Goal: Task Accomplishment & Management: Manage account settings

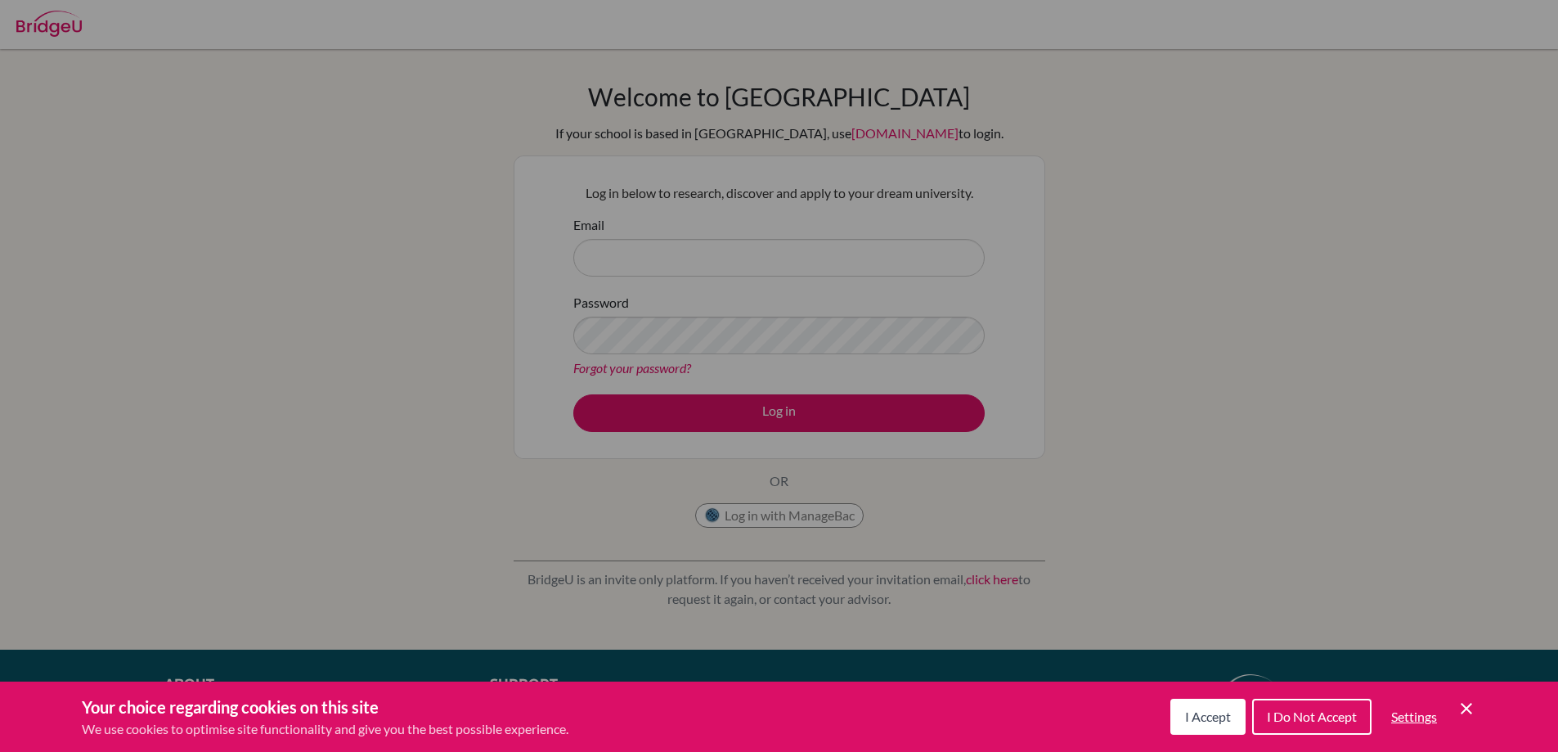
click at [1194, 728] on button "I Accept" at bounding box center [1207, 716] width 75 height 36
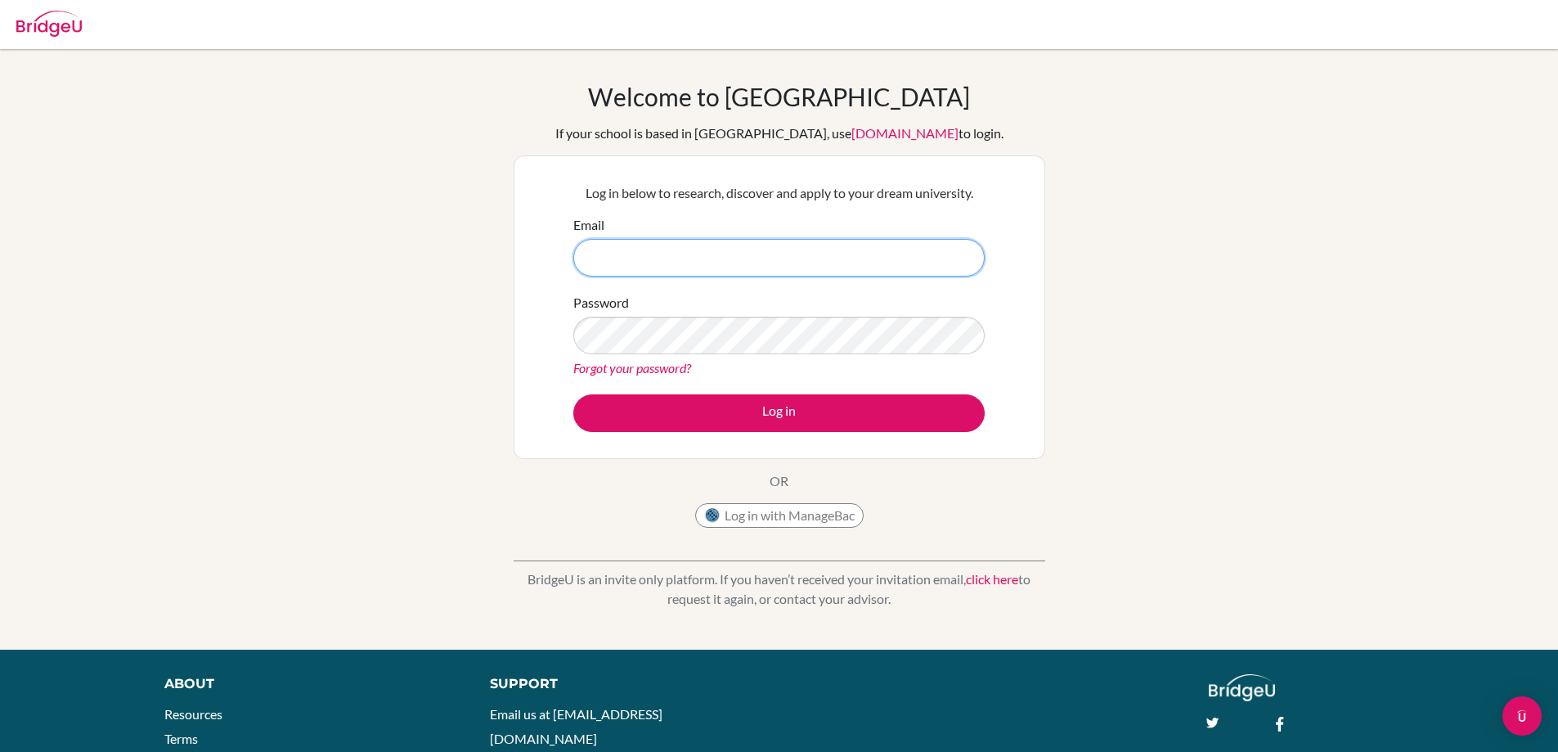
click at [694, 259] on input "Email" at bounding box center [778, 258] width 411 height 38
type input "A"
type input "amyxyz@dysh.tyc.edu.tw"
click at [573, 394] on button "Log in" at bounding box center [778, 413] width 411 height 38
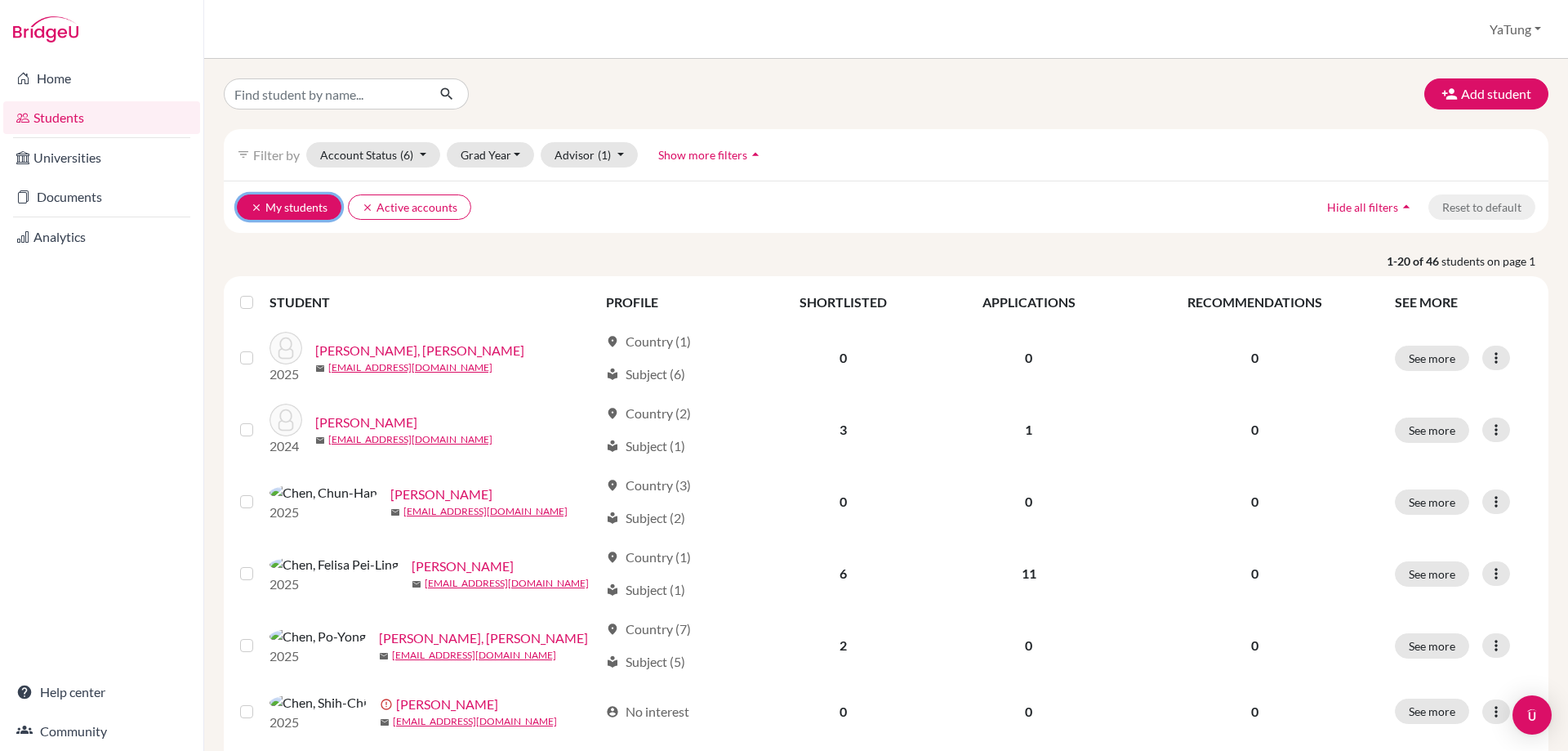
click at [250, 207] on button "clear My students" at bounding box center [289, 207] width 105 height 25
click at [252, 198] on button "clear Active accounts" at bounding box center [298, 207] width 123 height 25
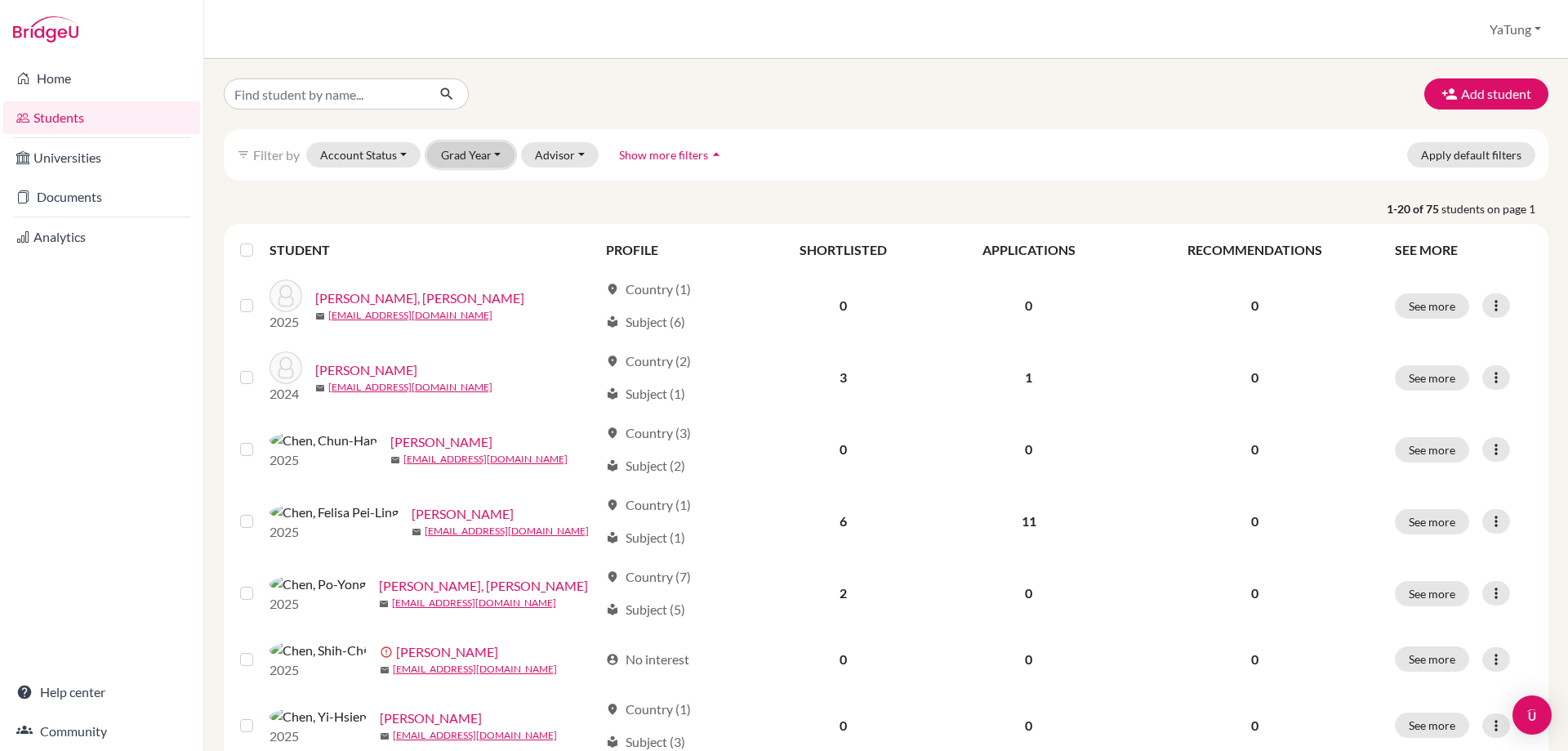
click at [455, 155] on button "Grad Year" at bounding box center [471, 154] width 88 height 25
click at [1459, 93] on button "Add student" at bounding box center [1486, 94] width 124 height 31
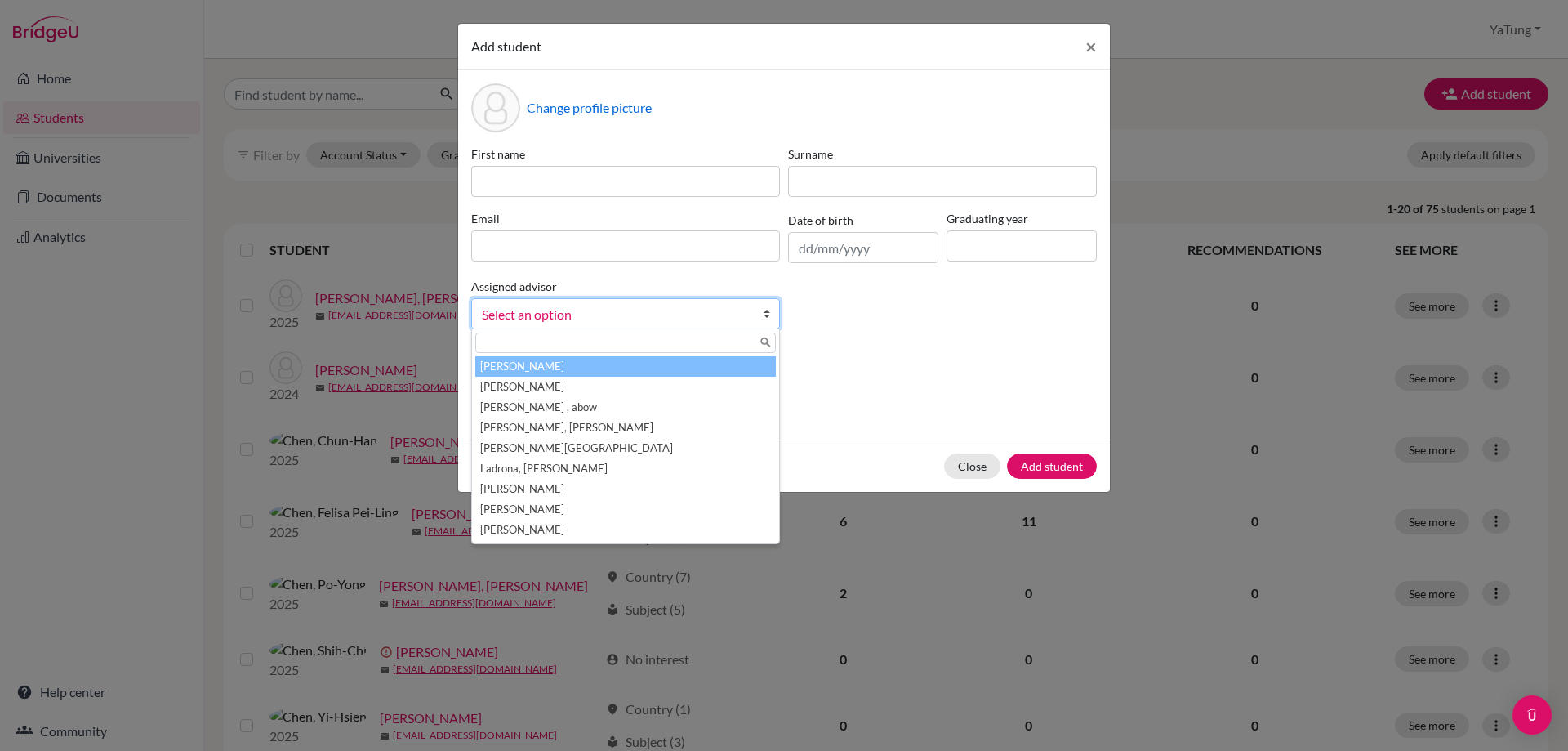
click at [578, 306] on span "Select an option" at bounding box center [615, 314] width 267 height 21
click at [935, 321] on div "First name Surname Email Date of birth Graduating year Assigned advisor Chan, C…" at bounding box center [784, 244] width 634 height 197
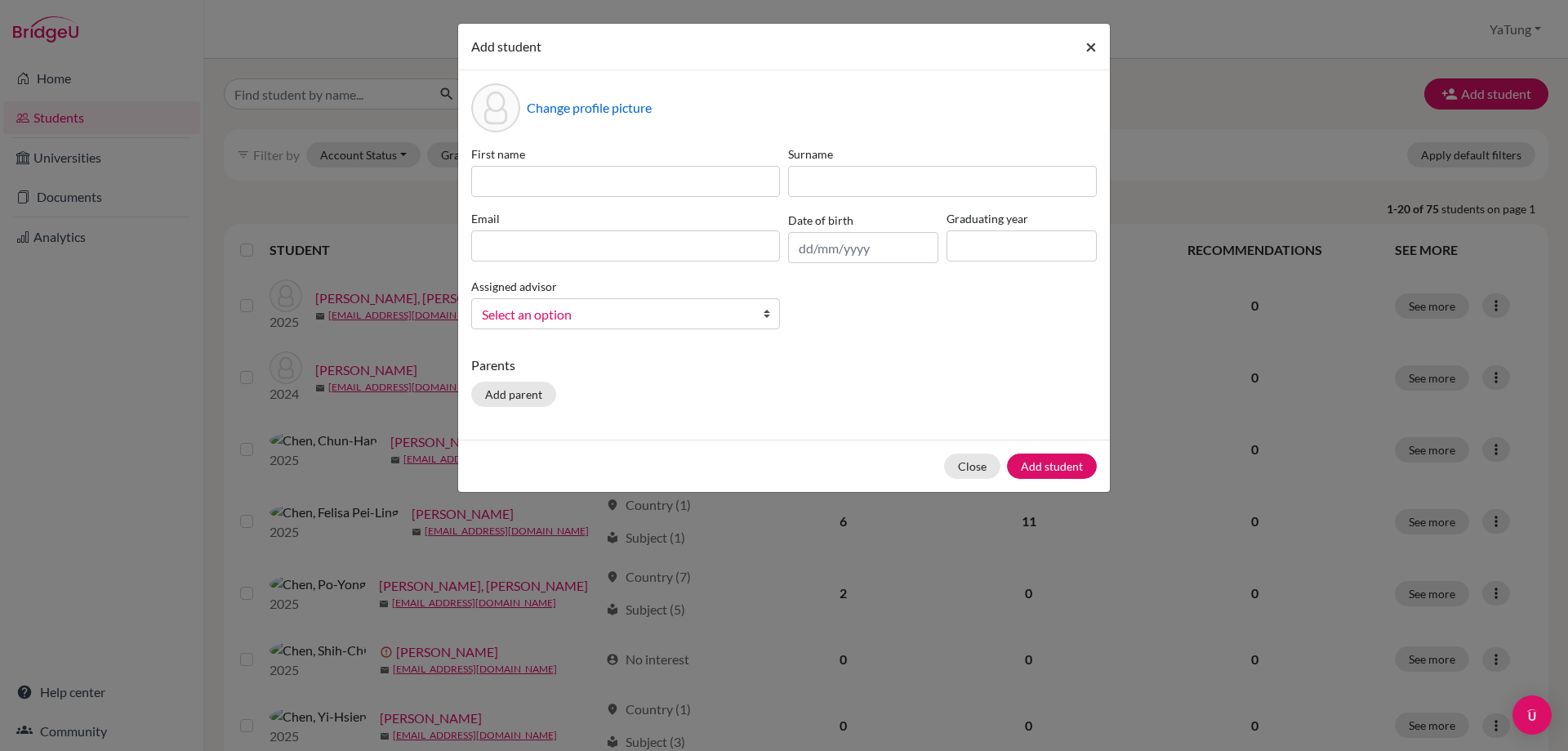
click at [1098, 46] on button "×" at bounding box center [1092, 47] width 38 height 46
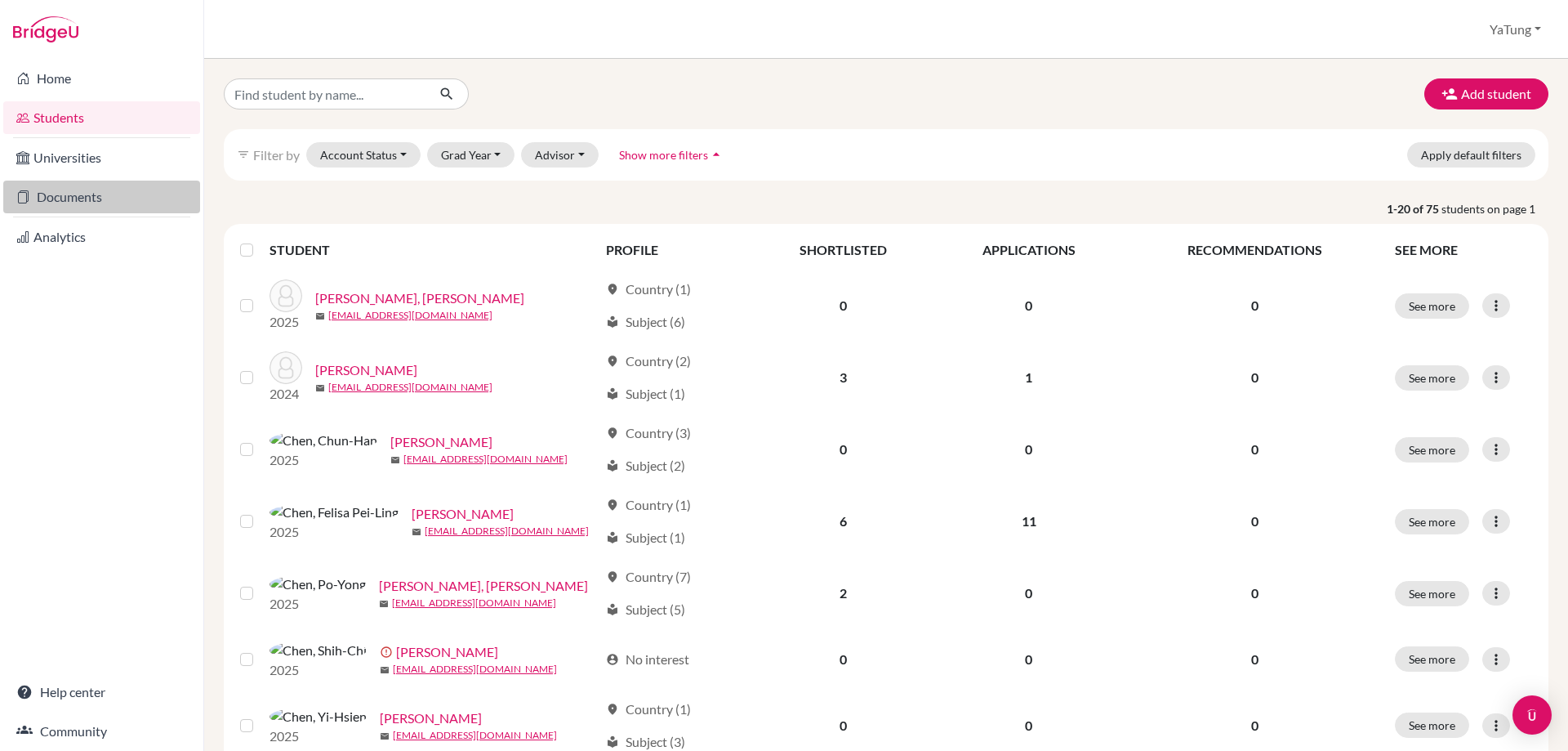
click at [63, 195] on link "Documents" at bounding box center [101, 197] width 197 height 33
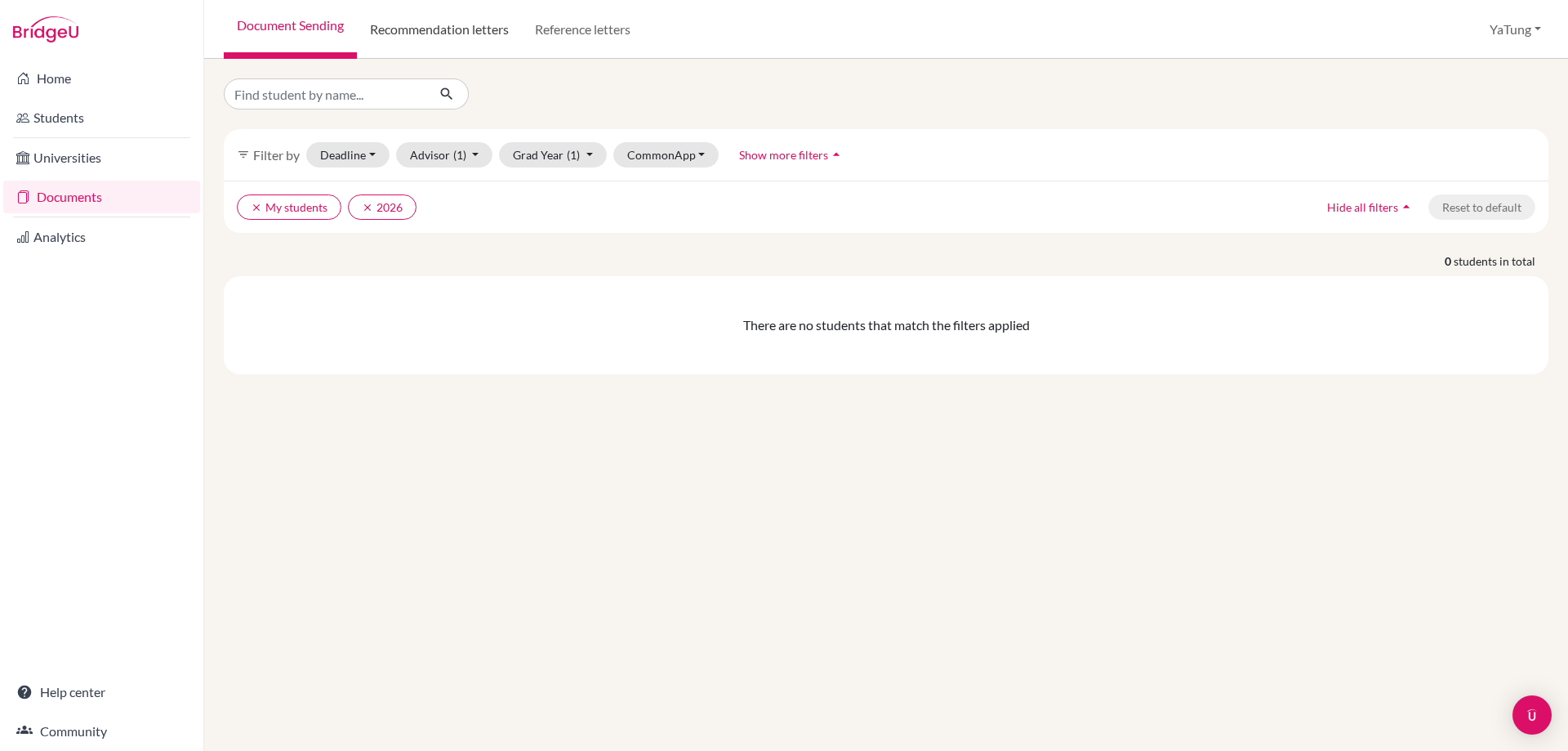
click at [426, 43] on link "Recommendation letters" at bounding box center [438, 29] width 165 height 59
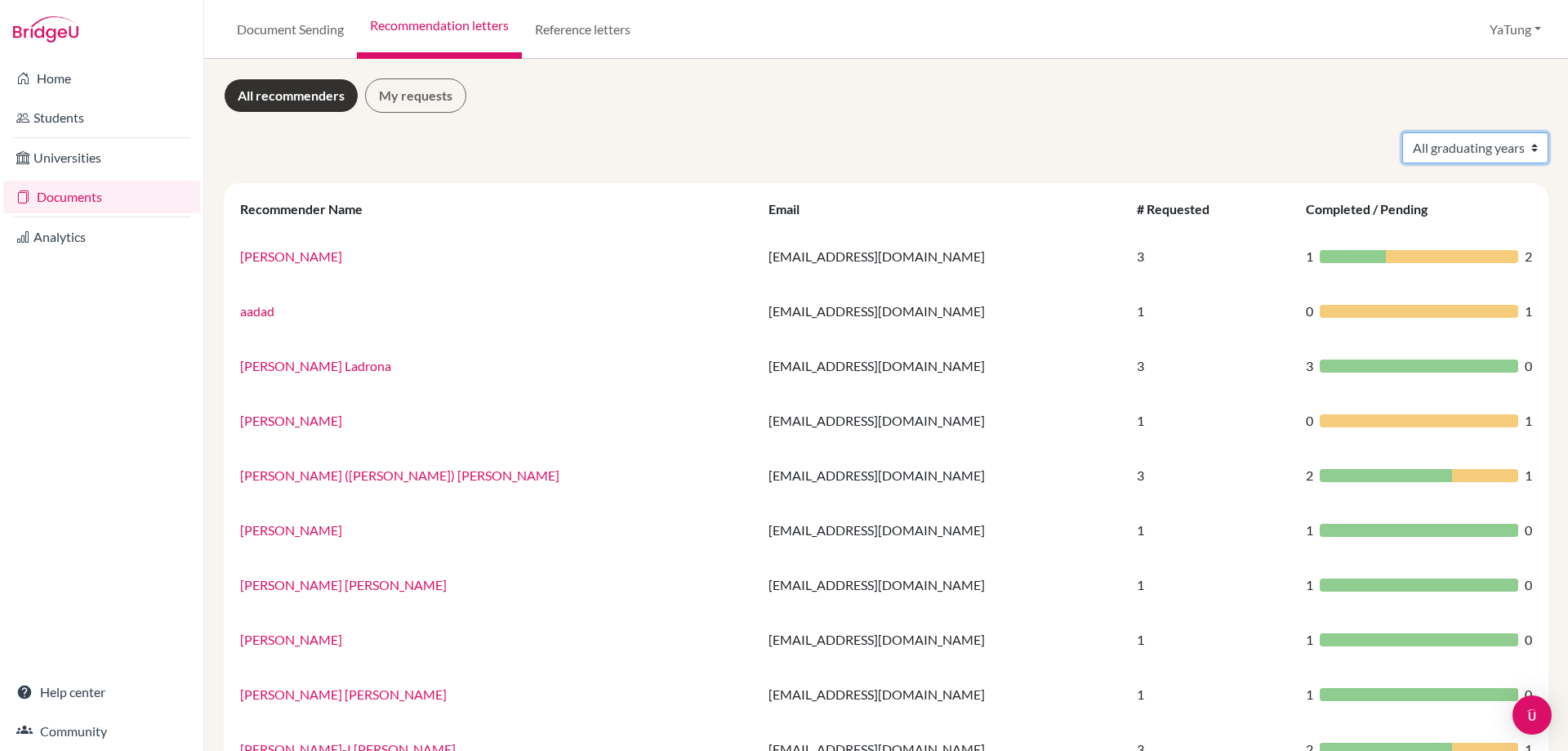
click at [1449, 151] on select "All graduating years 2024 2025" at bounding box center [1475, 147] width 146 height 31
click at [80, 435] on div "Home Students Universities Documents Analytics Help center Community" at bounding box center [102, 404] width 204 height 692
click at [65, 111] on link "Students" at bounding box center [101, 117] width 197 height 33
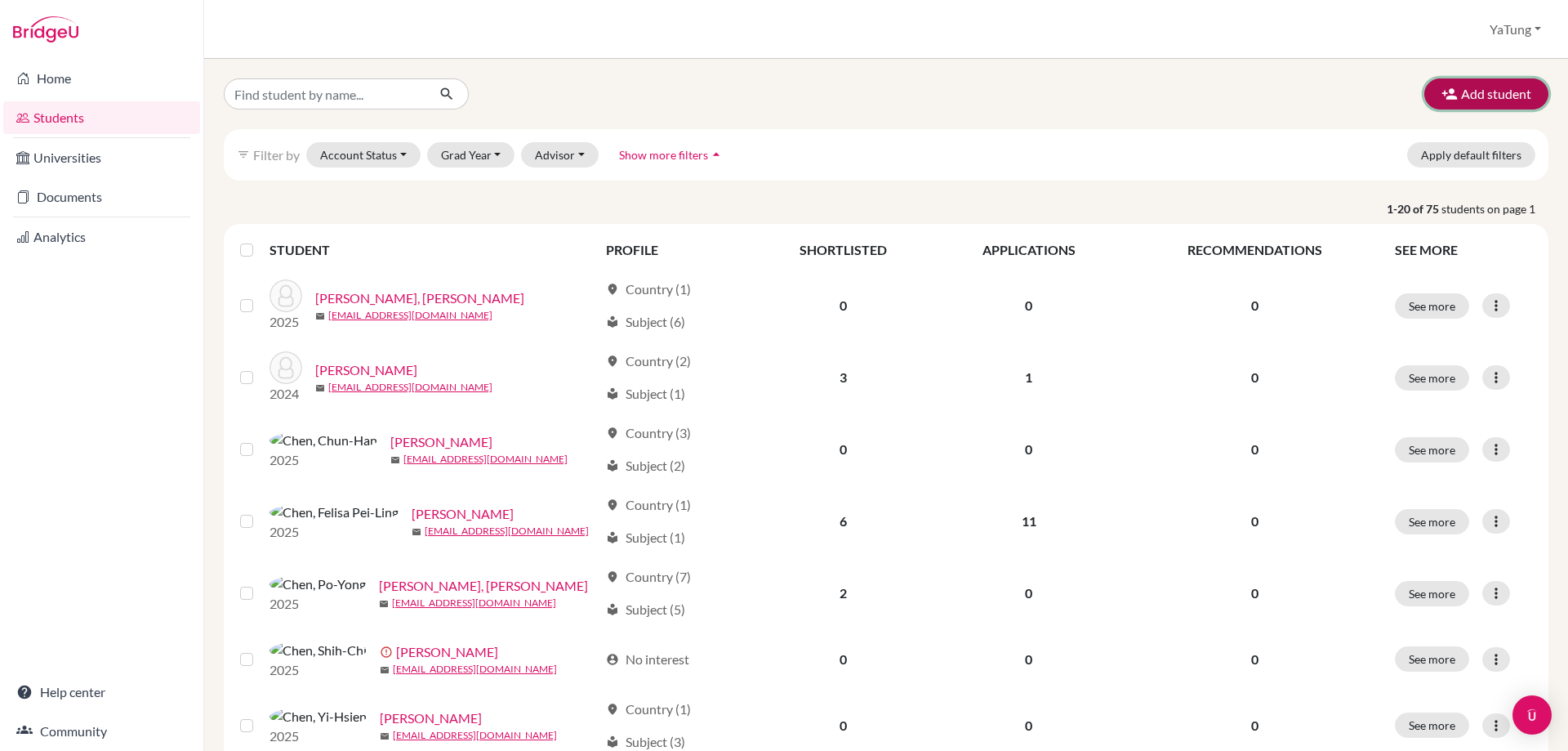
click at [1488, 100] on button "Add student" at bounding box center [1486, 94] width 124 height 31
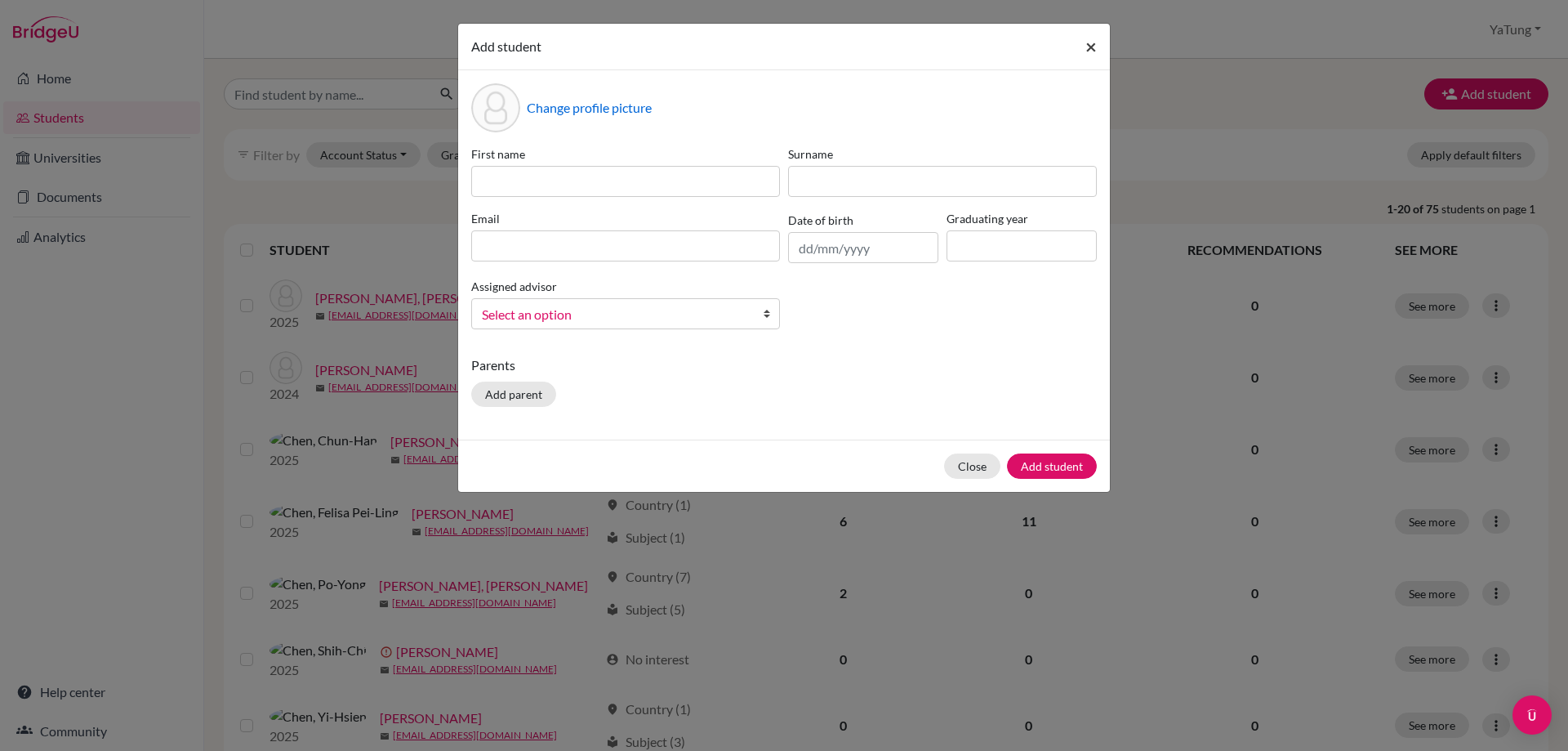
click at [1089, 45] on span "×" at bounding box center [1091, 46] width 11 height 24
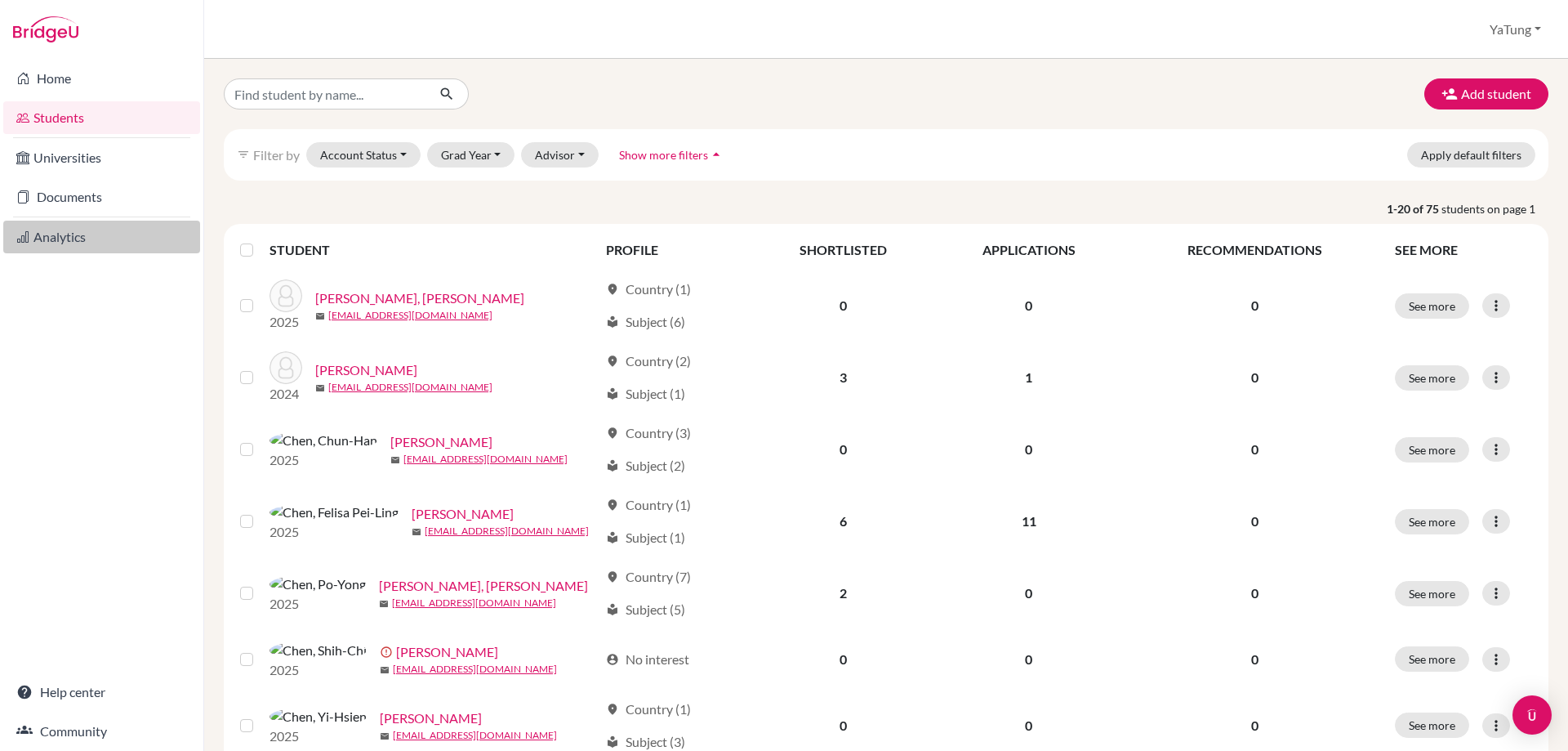
click at [56, 236] on link "Analytics" at bounding box center [101, 237] width 197 height 33
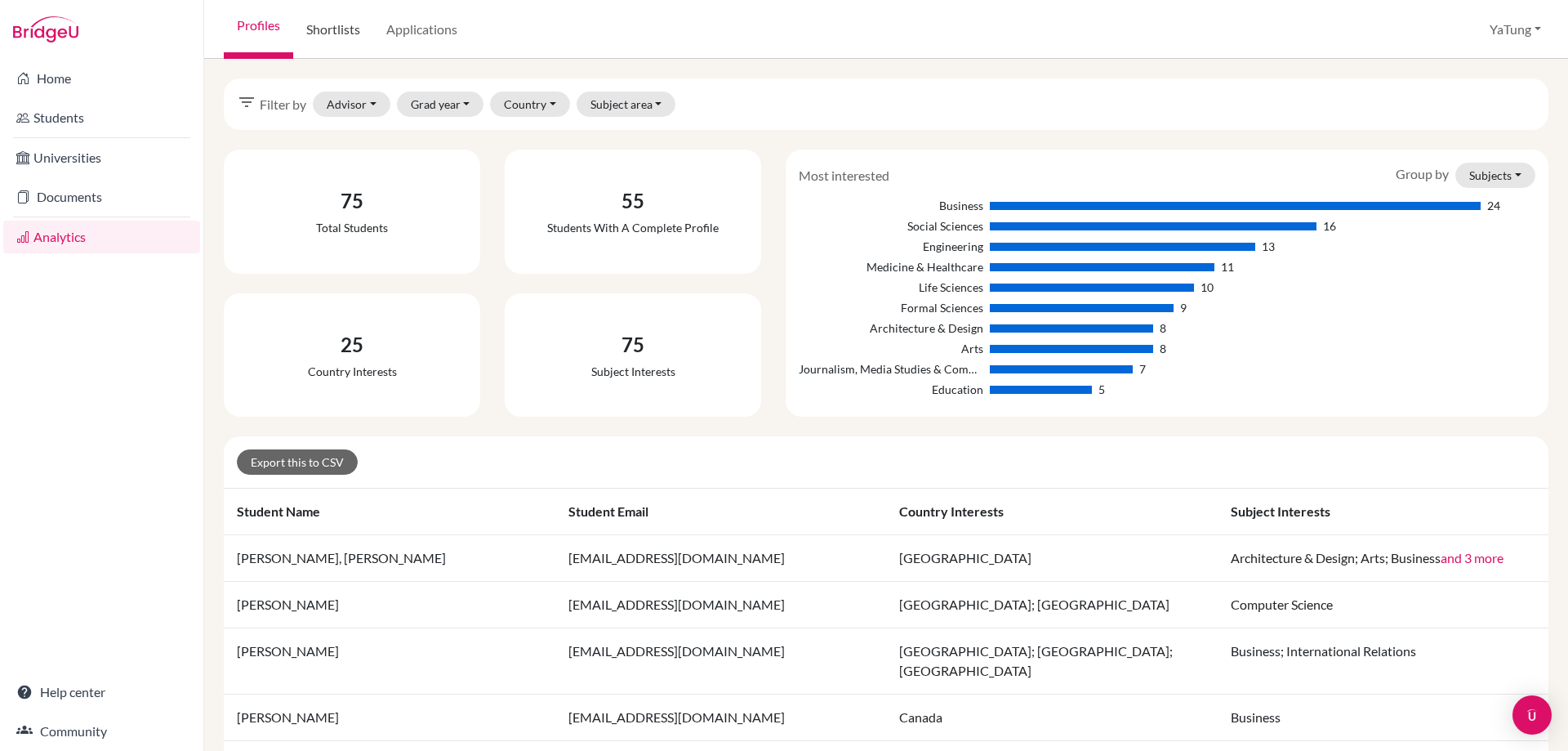
click at [344, 27] on link "Shortlists" at bounding box center [334, 29] width 80 height 59
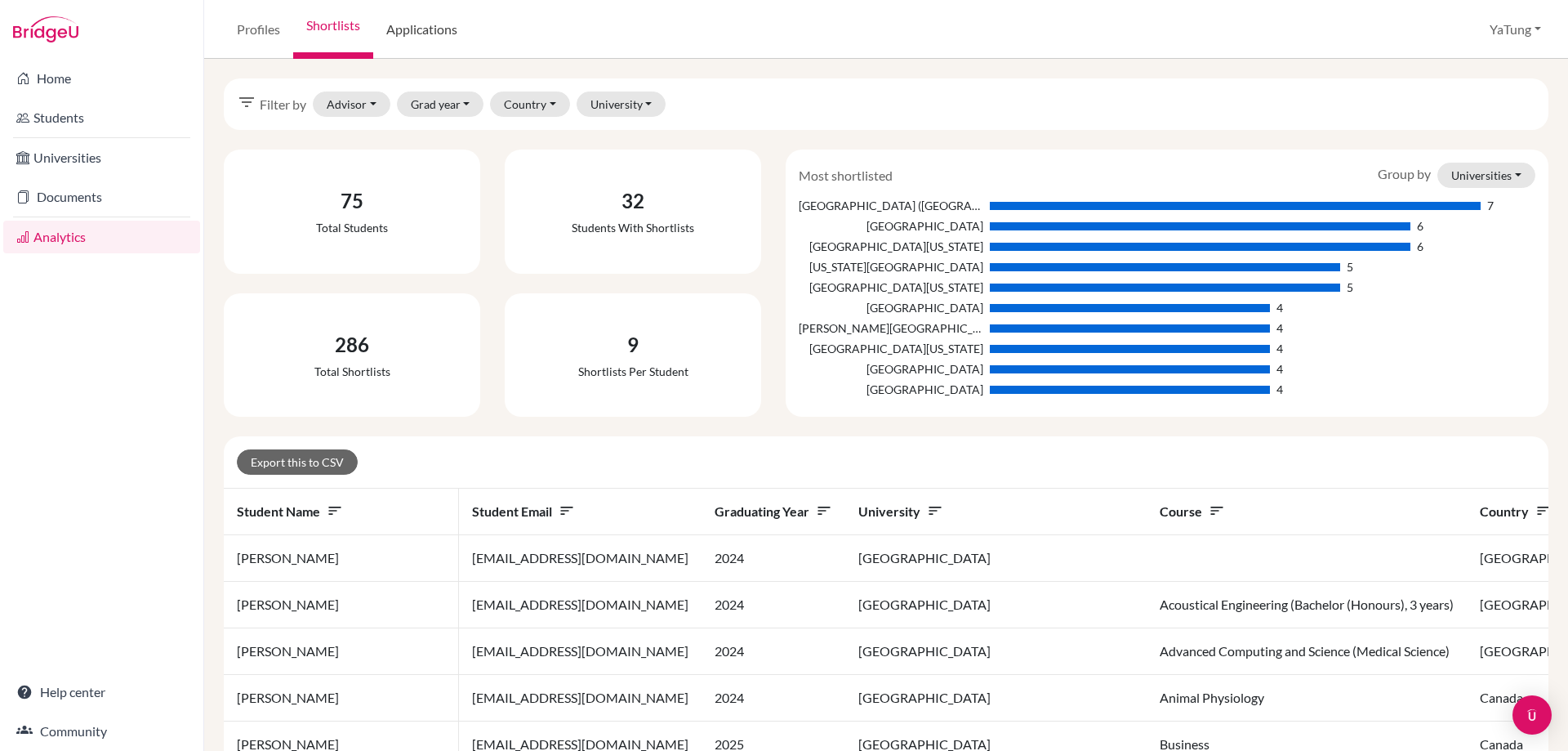
click at [405, 33] on link "Applications" at bounding box center [421, 29] width 97 height 59
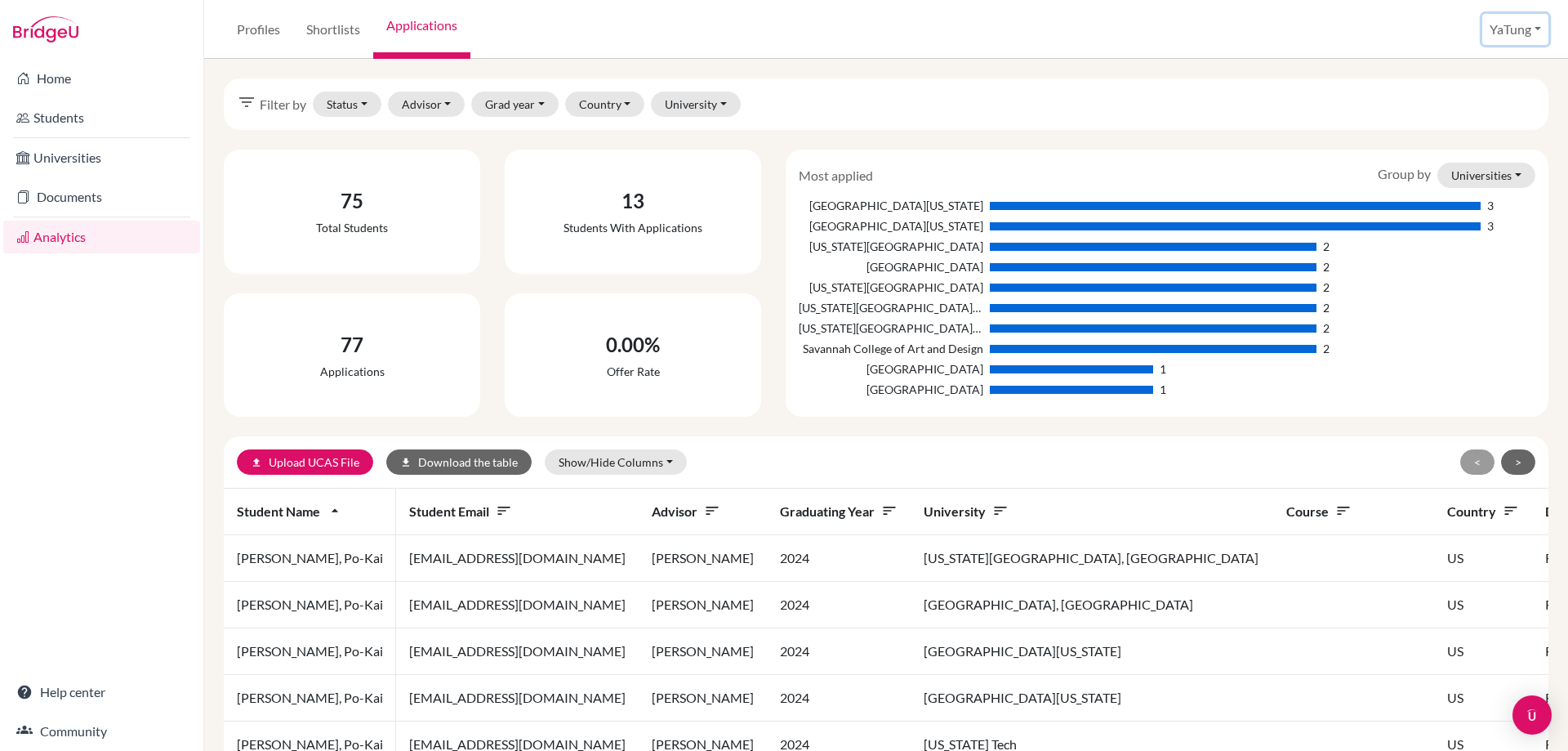
click at [1530, 34] on button "YaTung" at bounding box center [1515, 29] width 66 height 31
click at [1488, 92] on link "School Settings" at bounding box center [1485, 93] width 129 height 26
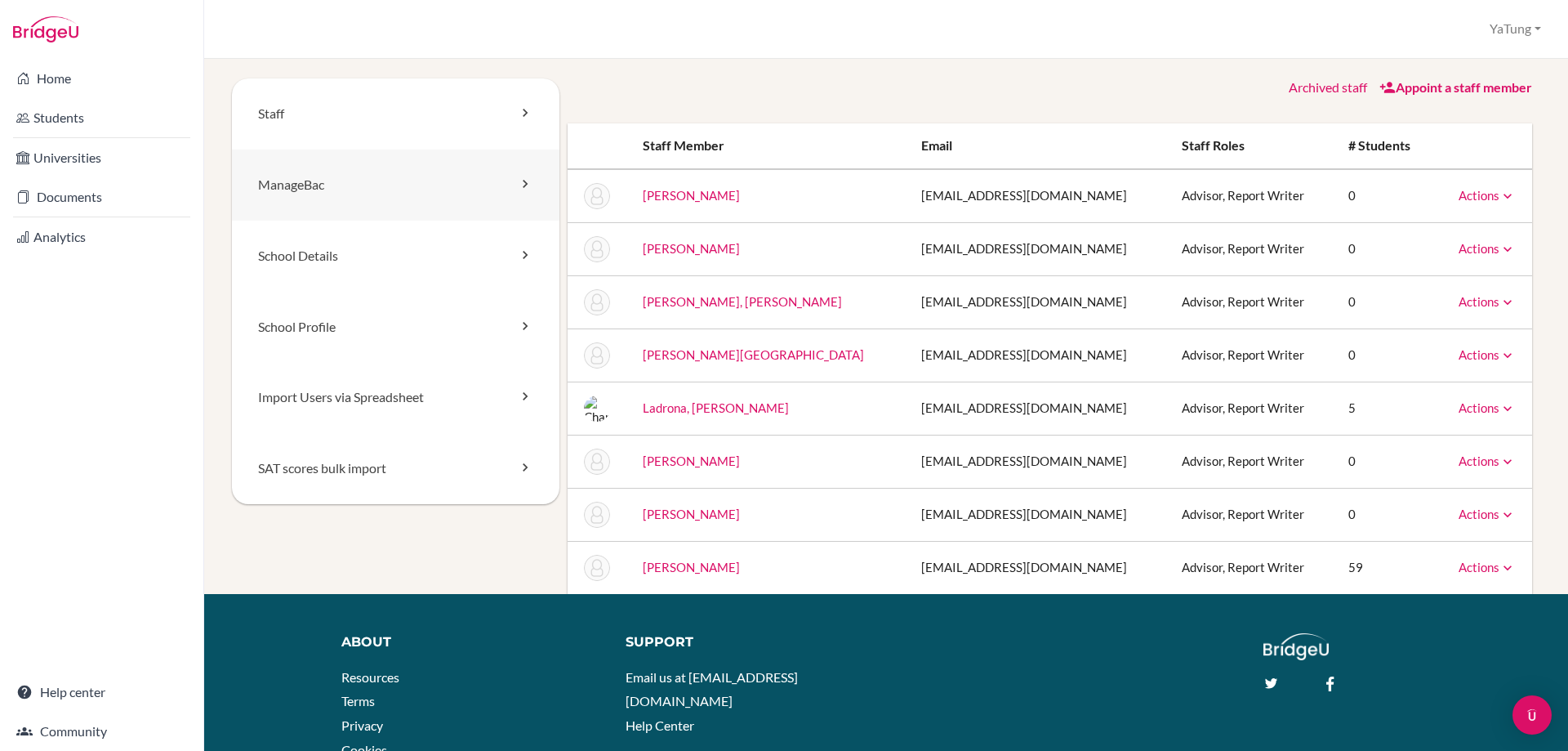
click at [389, 196] on link "ManageBac" at bounding box center [395, 185] width 328 height 71
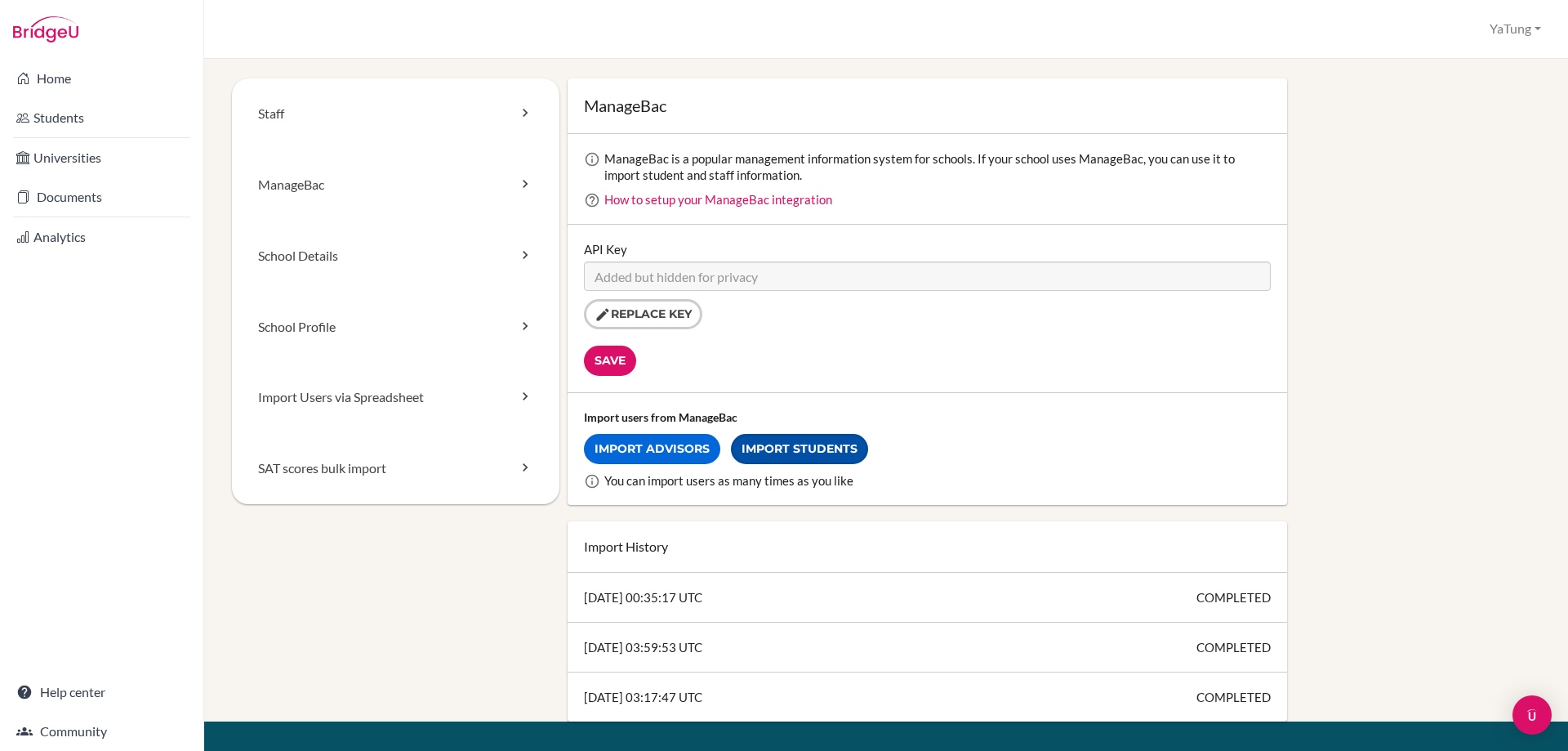
click at [814, 450] on link "Import Students" at bounding box center [799, 448] width 137 height 30
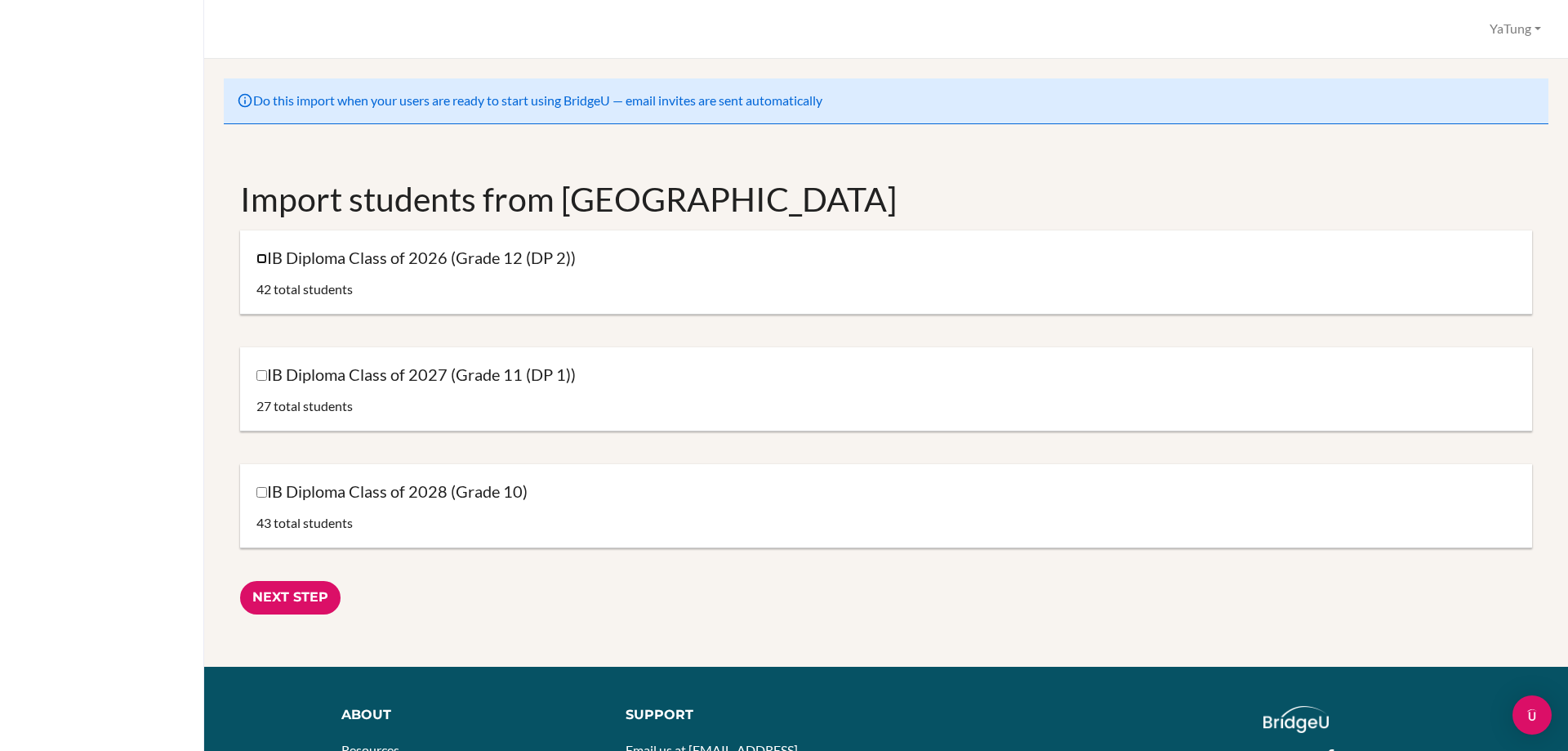
click at [262, 258] on input "IB Diploma Class of 2026 (Grade 12 (DP 2))" at bounding box center [262, 259] width 11 height 11
checkbox input "true"
click at [301, 603] on input "Next Step" at bounding box center [290, 597] width 101 height 34
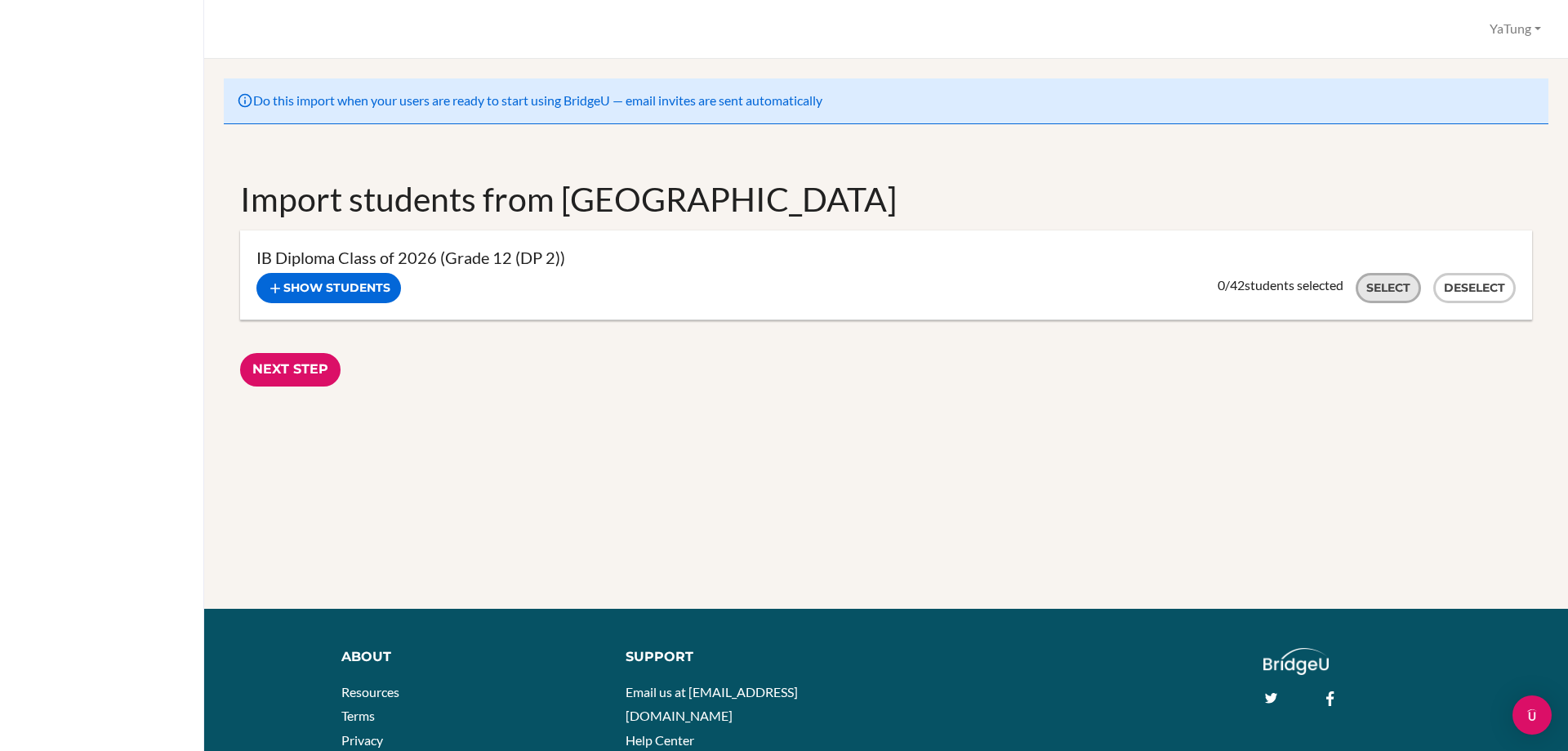
click at [1360, 287] on button "Select" at bounding box center [1388, 288] width 65 height 30
click at [348, 282] on button "Show students" at bounding box center [329, 288] width 145 height 30
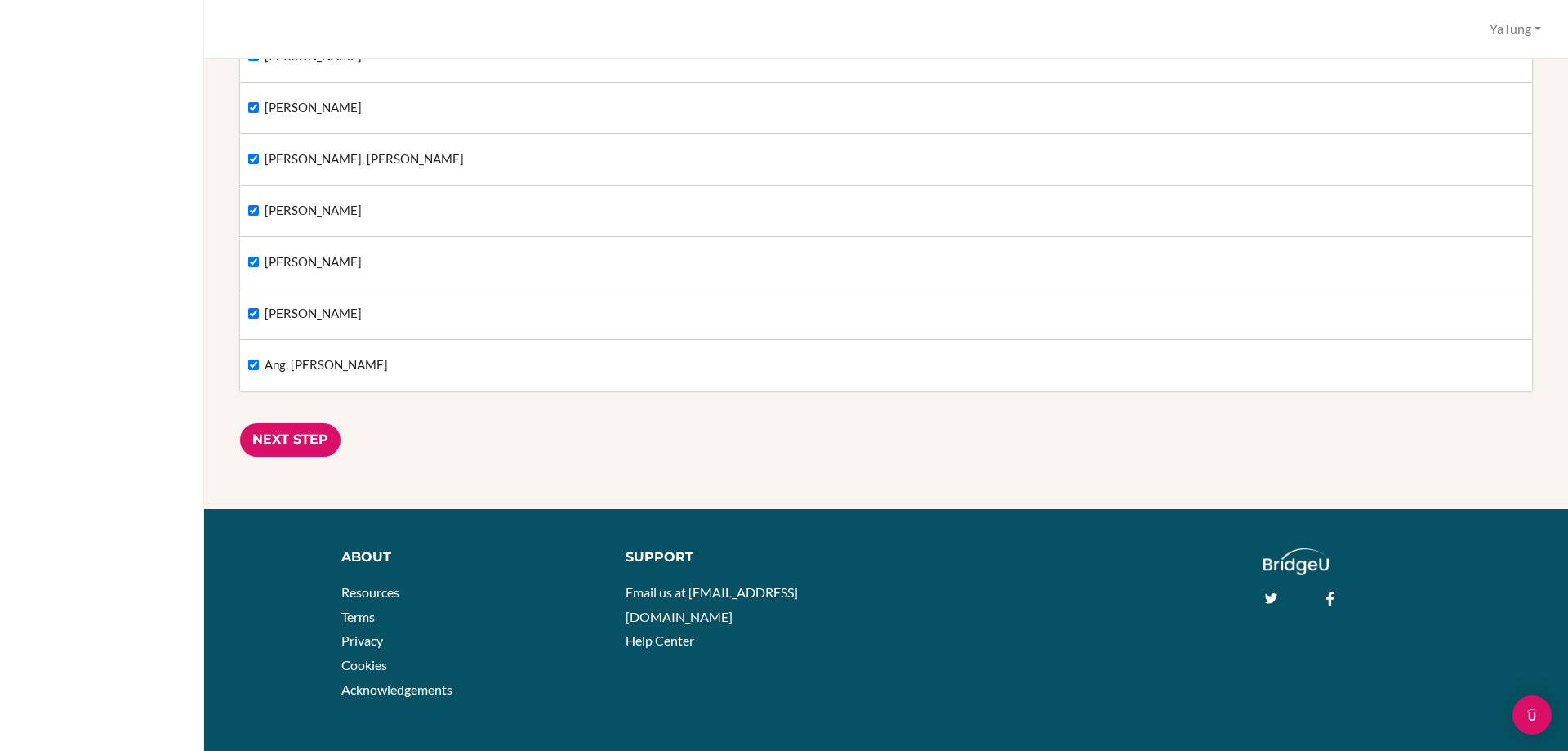
scroll to position [2114, 0]
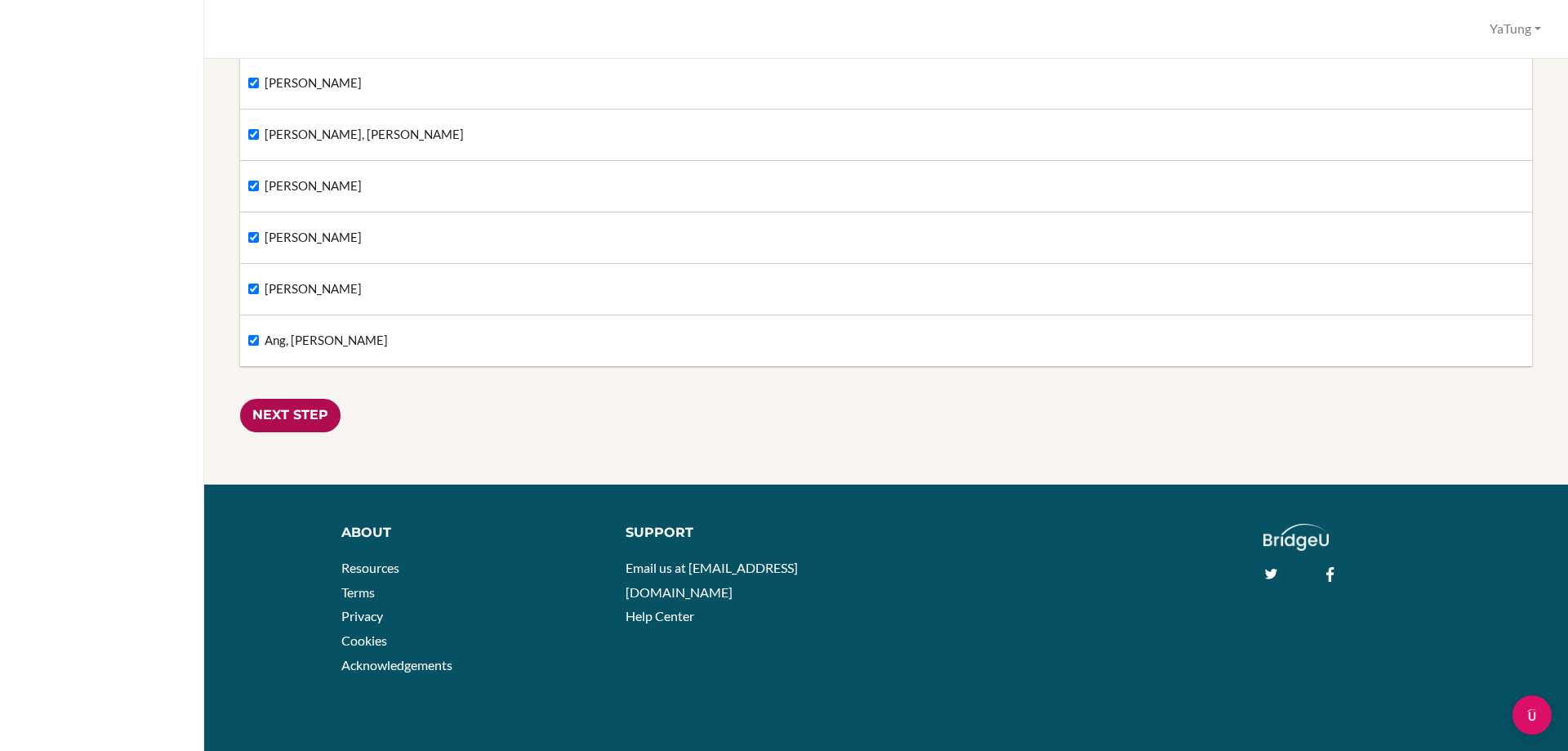
click at [292, 419] on input "Next Step" at bounding box center [290, 415] width 101 height 34
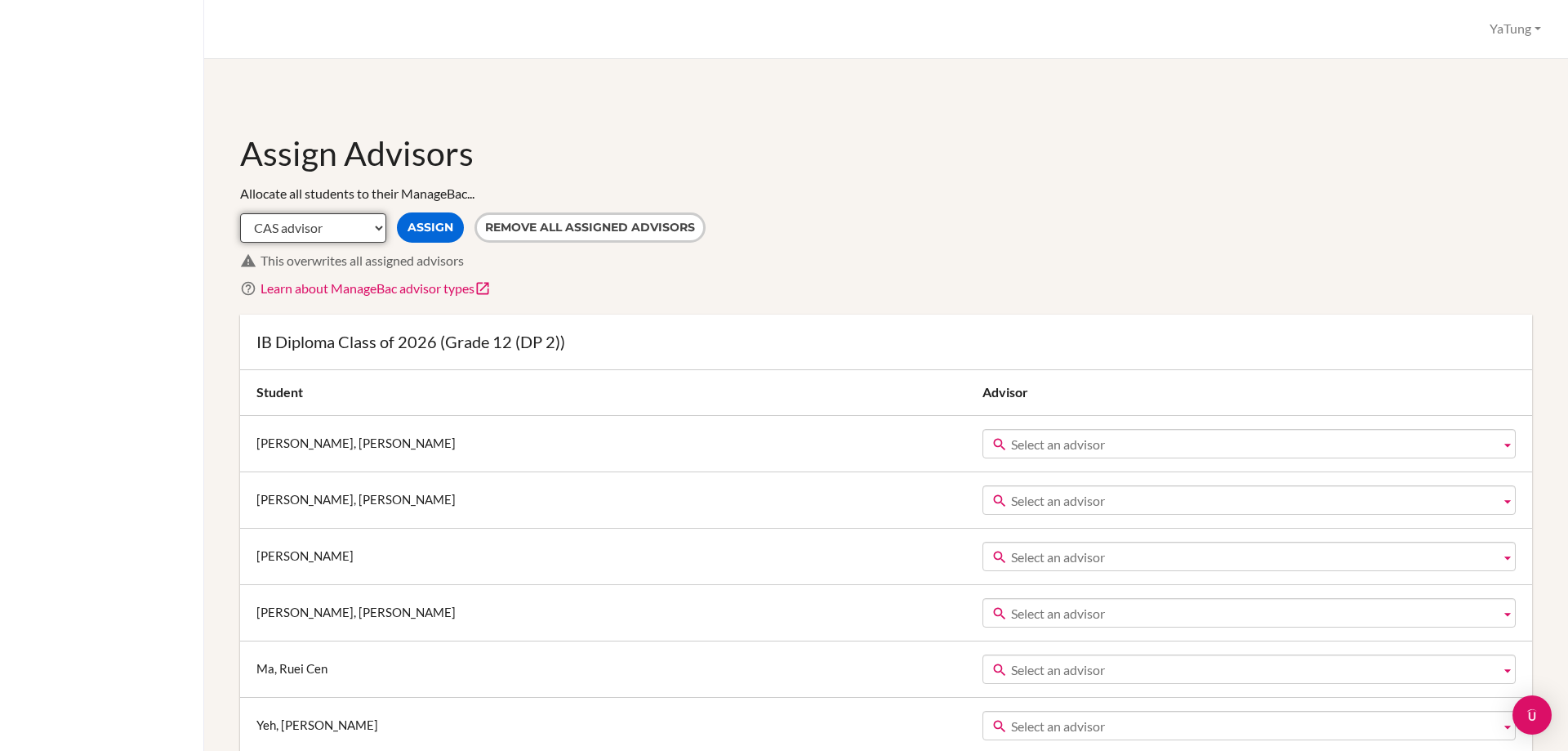
click at [325, 234] on select "CAS advisor EE advisor Homeroom advisor TOK advisor" at bounding box center [313, 227] width 146 height 29
click at [392, 188] on p "Allocate all students to their ManageBac..." at bounding box center [886, 194] width 1292 height 19
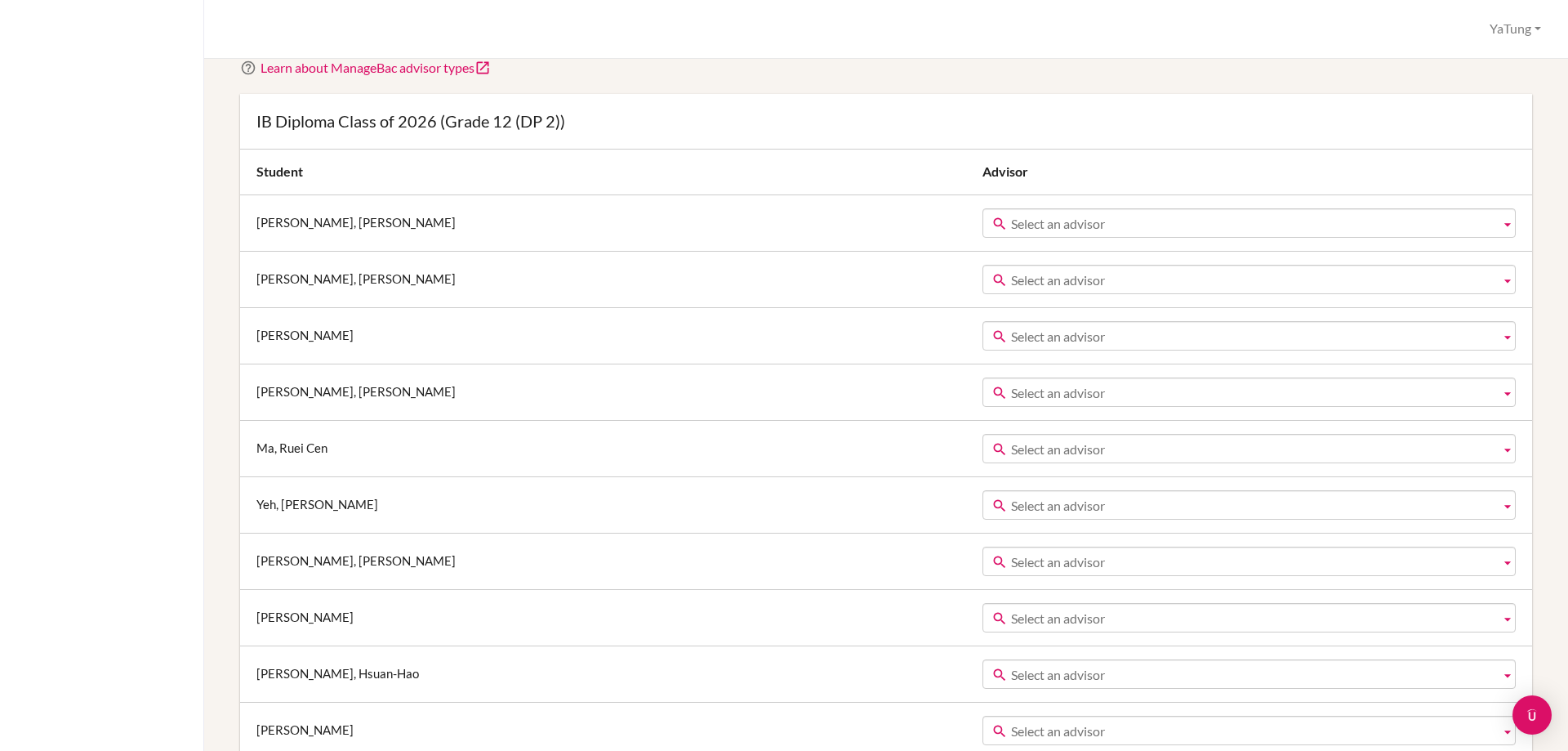
scroll to position [245, 0]
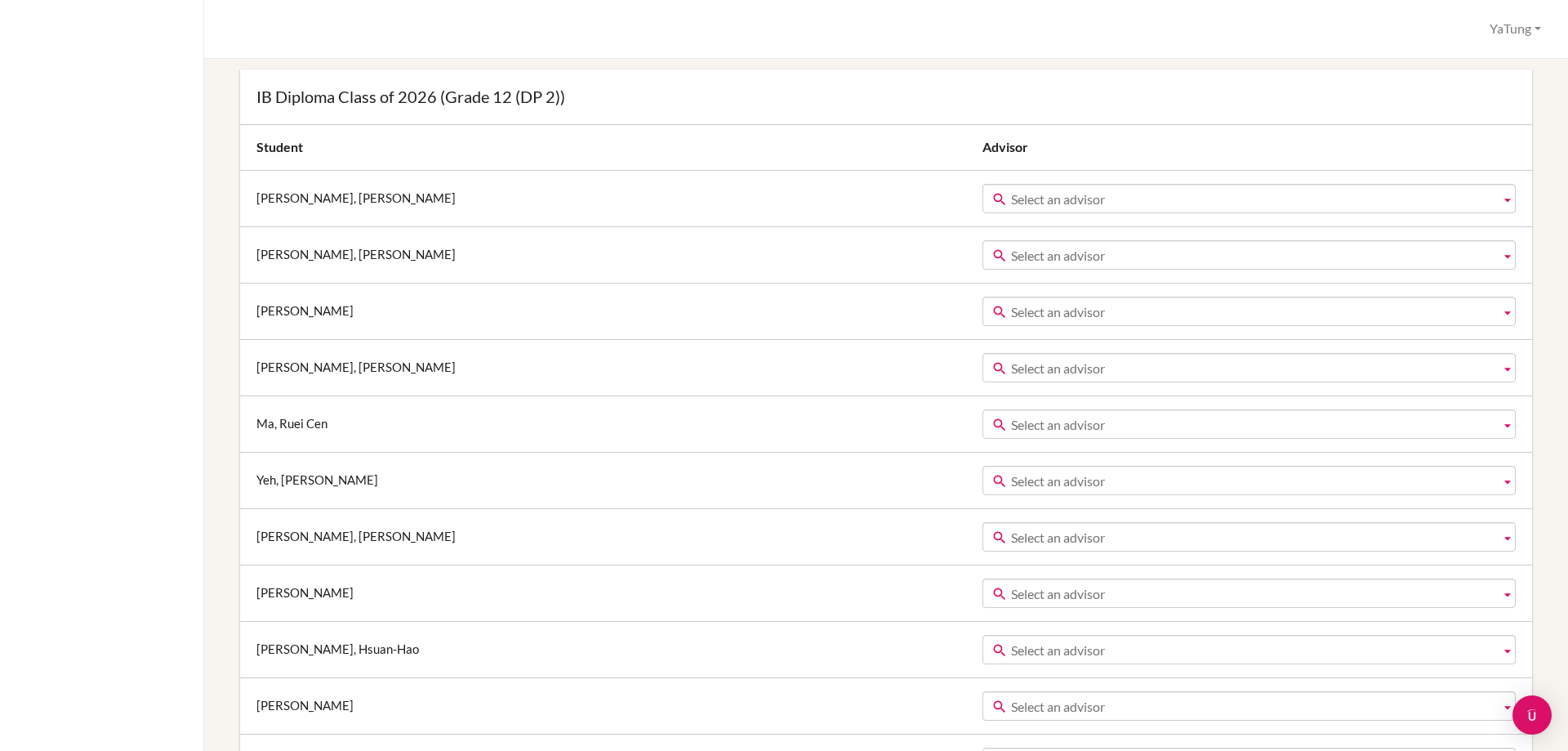
click at [1011, 198] on span "Select an advisor" at bounding box center [1251, 199] width 482 height 29
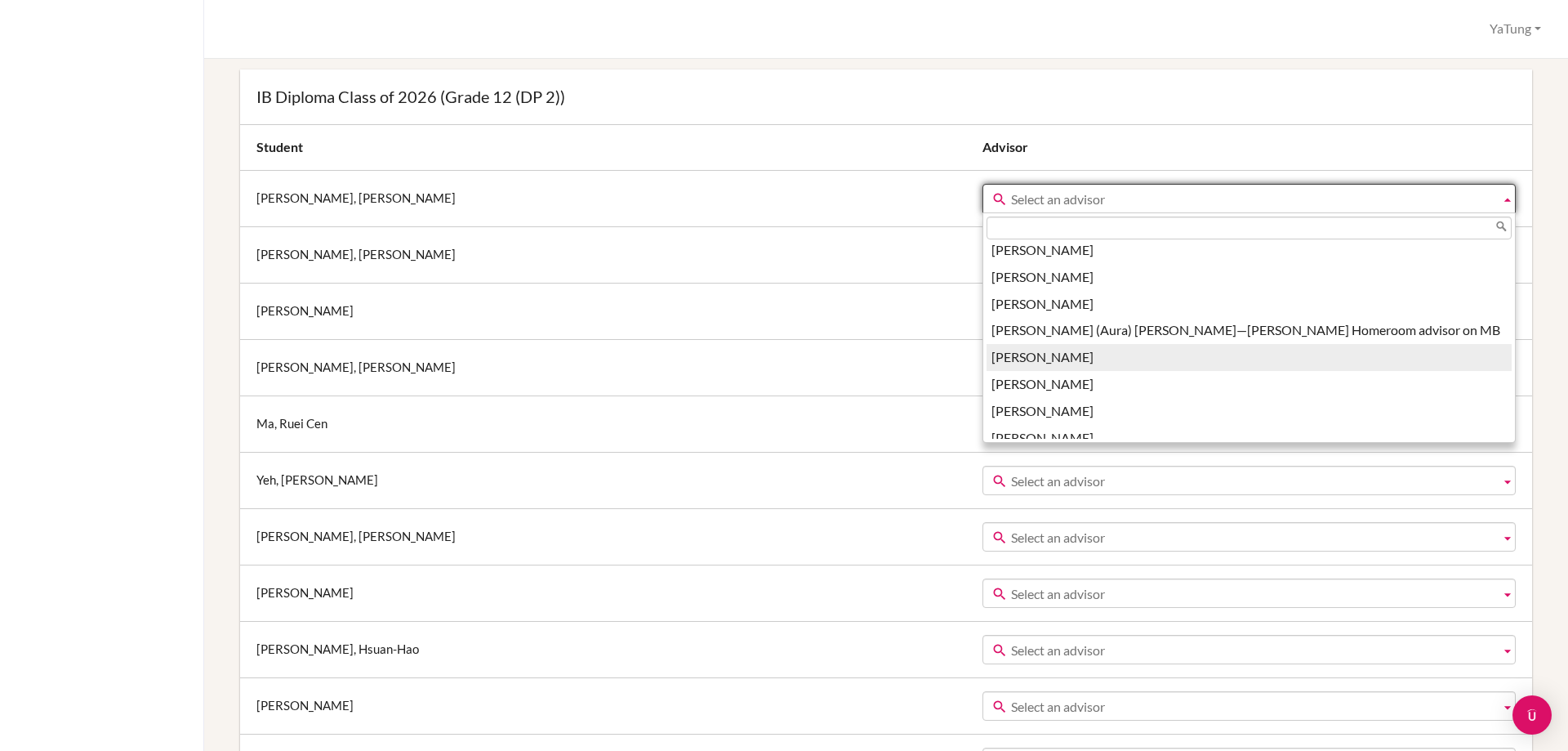
scroll to position [2218, 0]
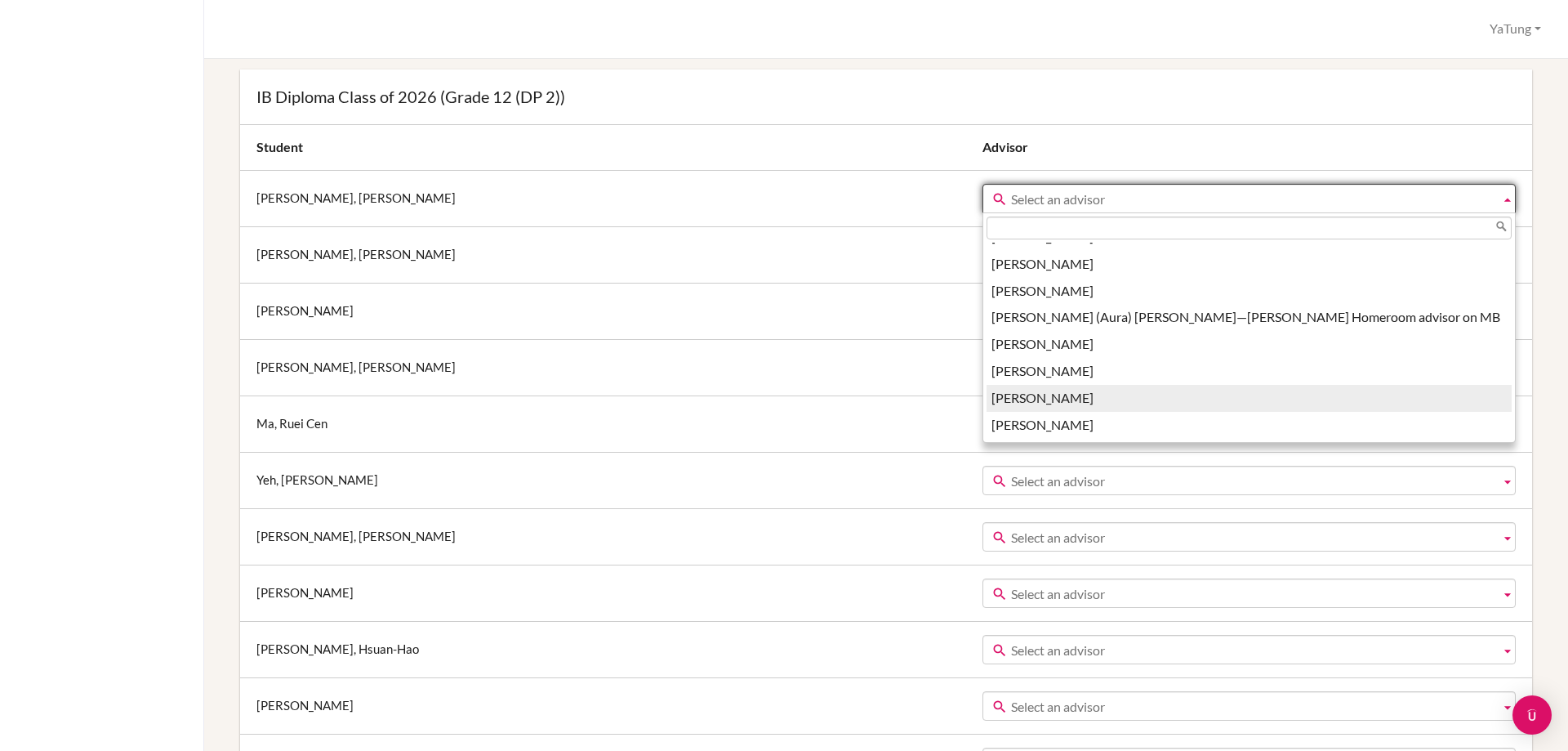
click at [987, 401] on li "Ya-tung Tsai" at bounding box center [1249, 397] width 525 height 27
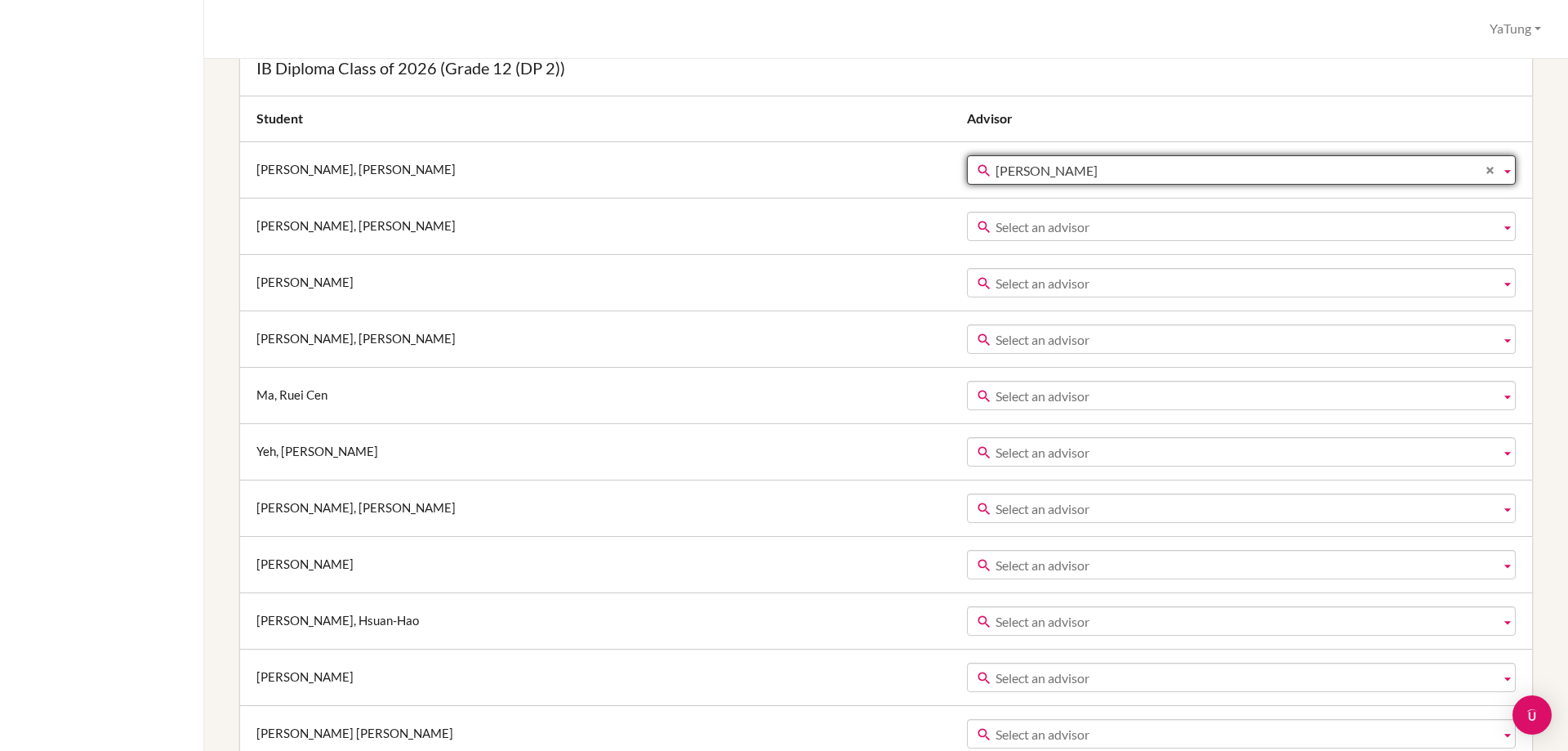
scroll to position [327, 0]
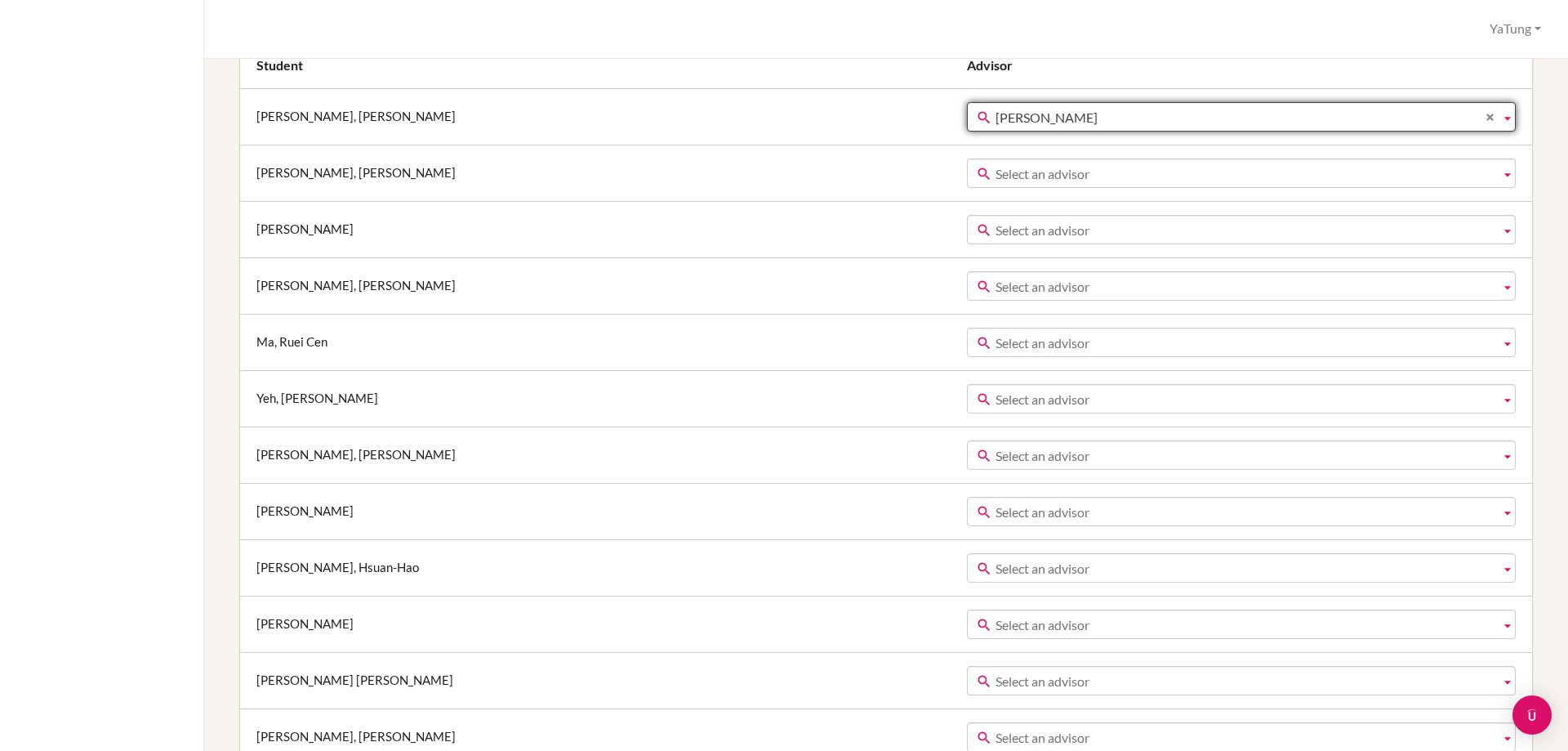
click at [996, 169] on span "Select an advisor" at bounding box center [1244, 173] width 498 height 29
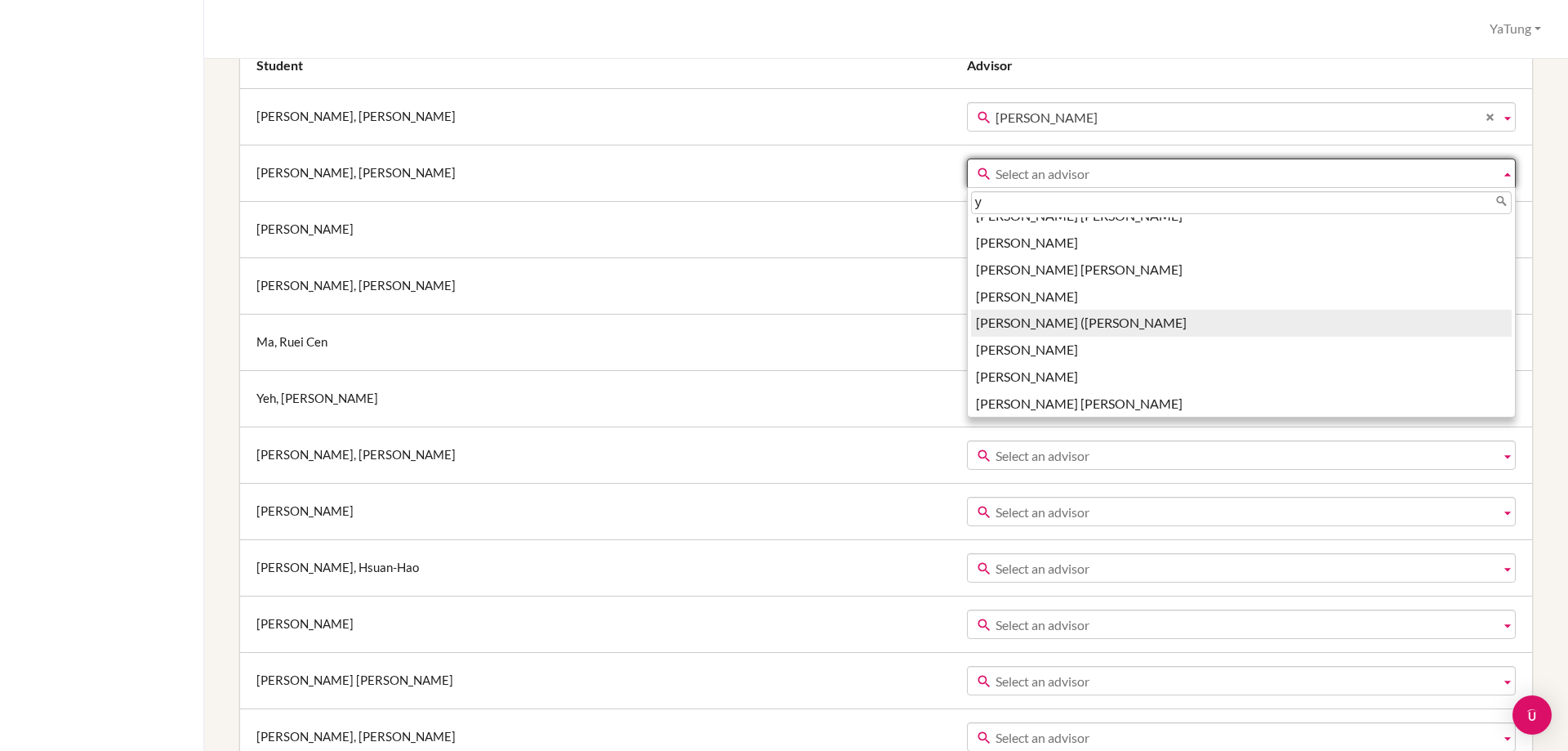
scroll to position [0, 0]
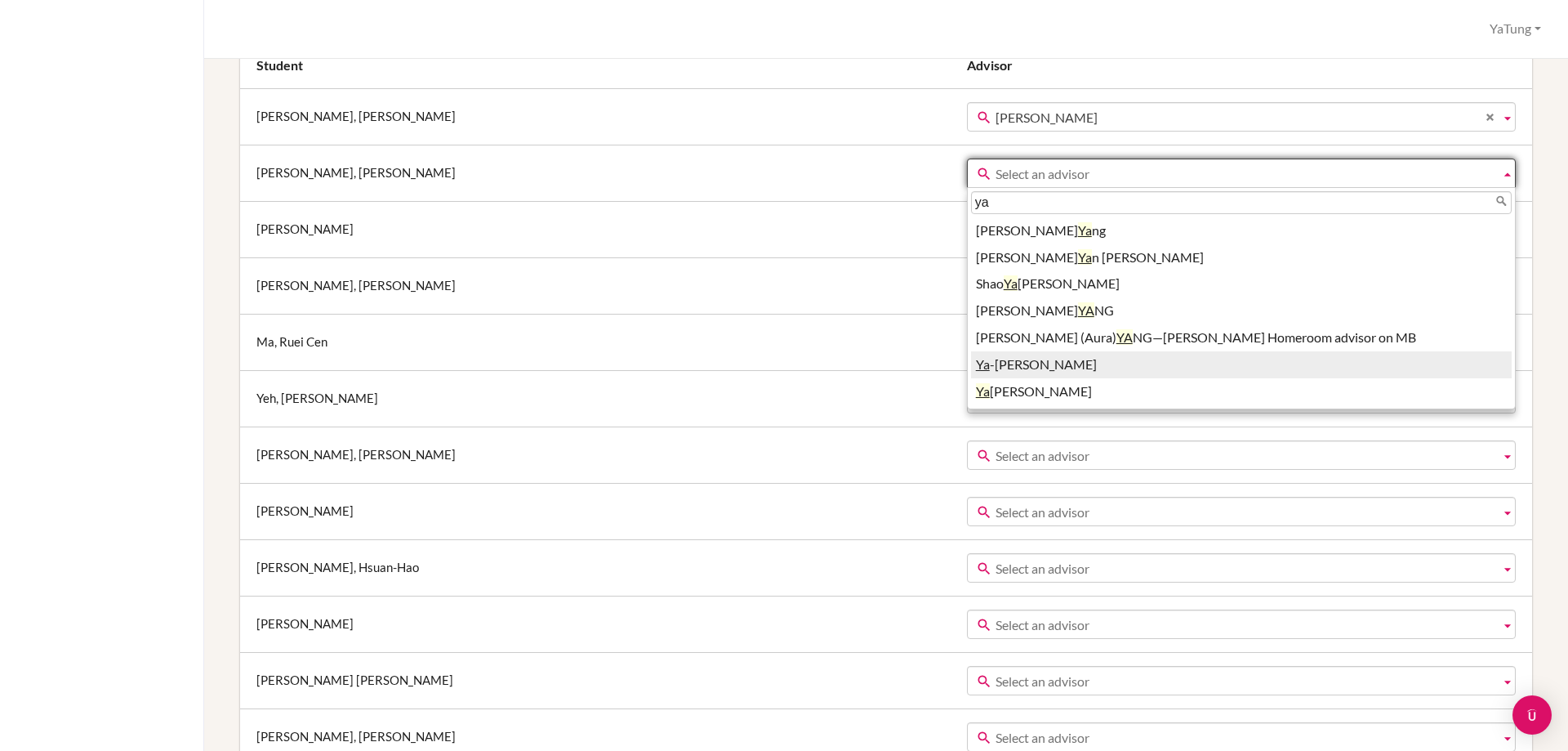
type input "ya"
click at [971, 359] on li "Ya -tung Tsai" at bounding box center [1240, 365] width 540 height 27
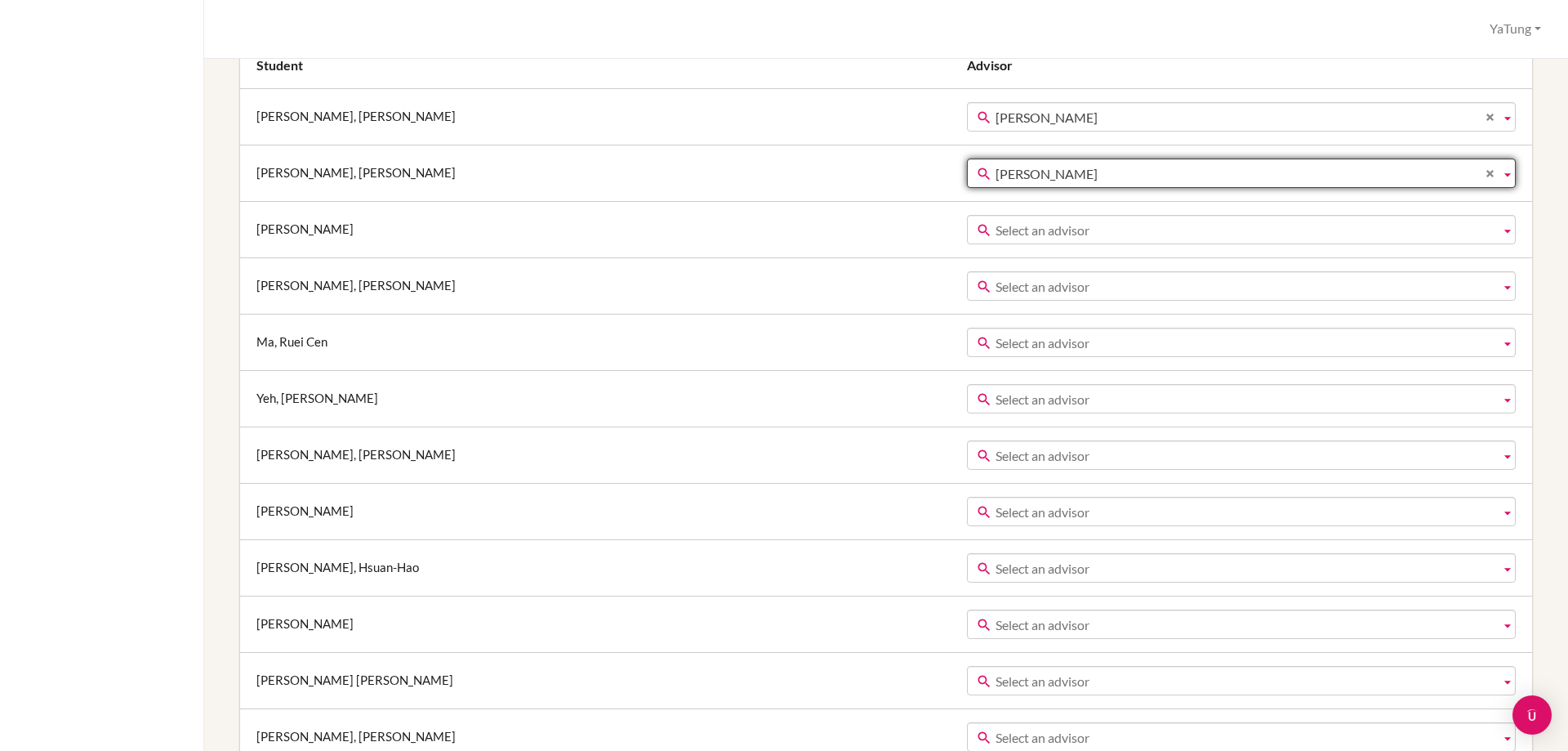
click at [996, 226] on span "Select an advisor" at bounding box center [1244, 230] width 498 height 29
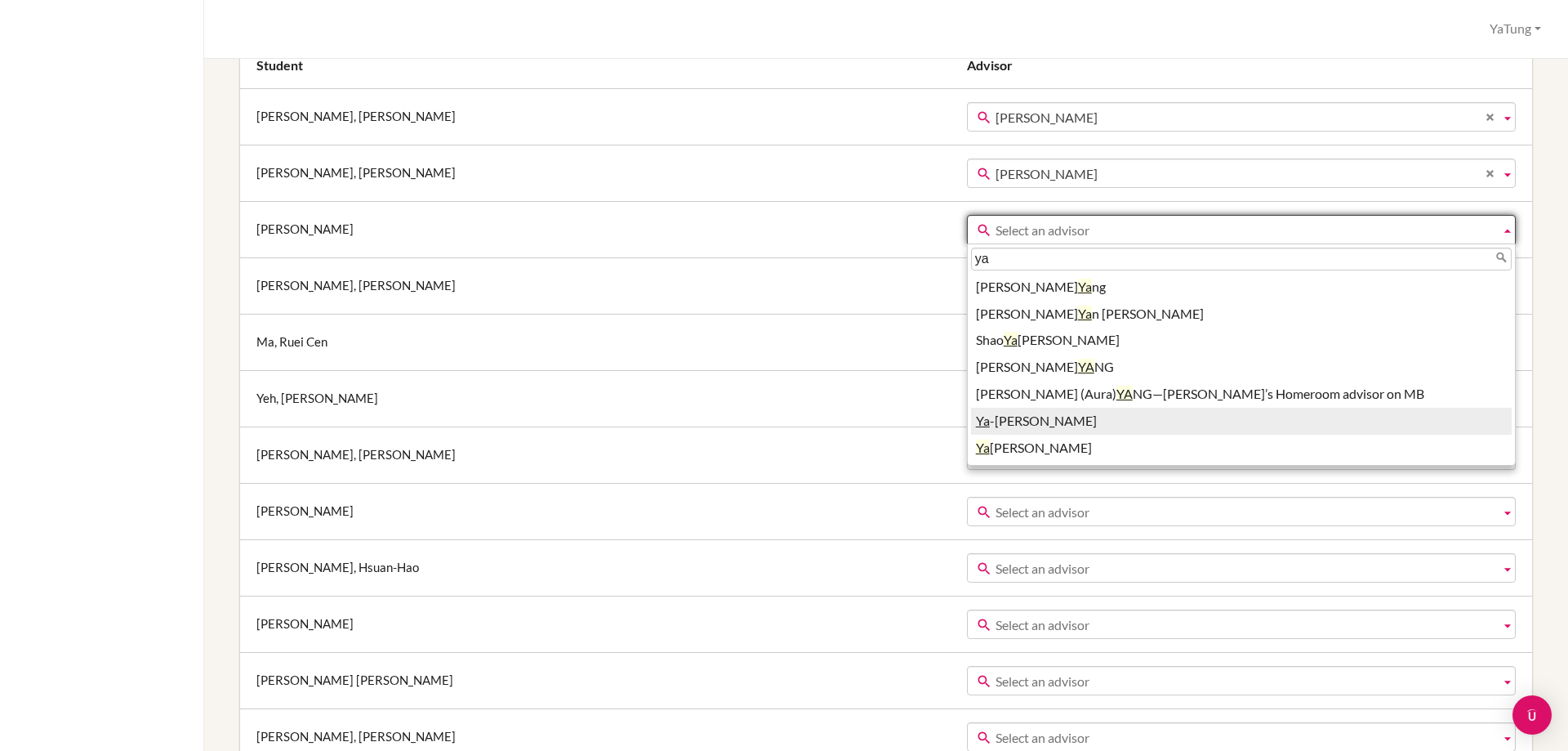
type input "ya"
click at [971, 421] on li "Ya -tung Tsai" at bounding box center [1240, 420] width 540 height 27
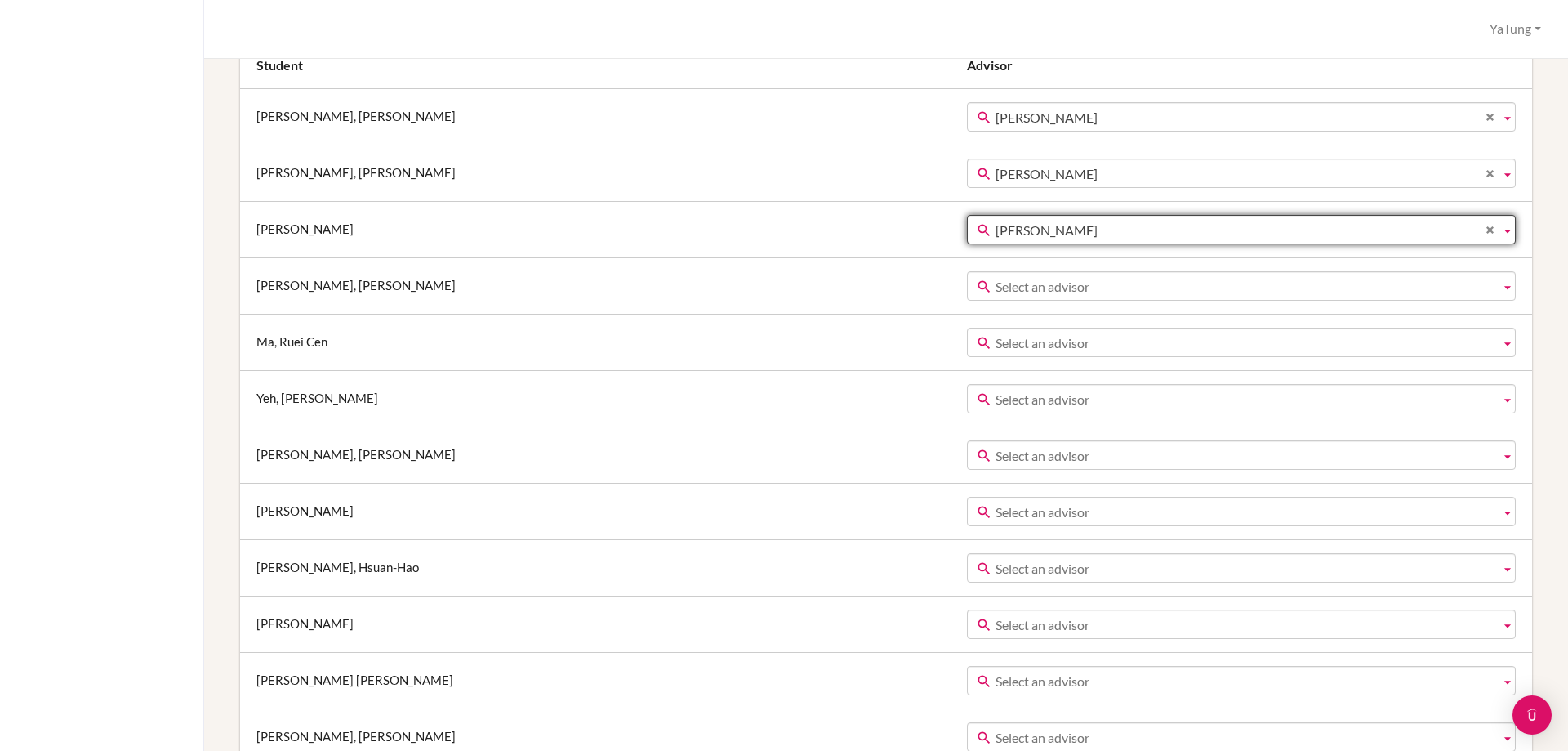
click at [963, 268] on td "(Archived) abow Chang Albert Tsai Ally Chang Alvis Sung Andres | 凃松亞 Tu Andrew …" at bounding box center [1247, 286] width 569 height 56
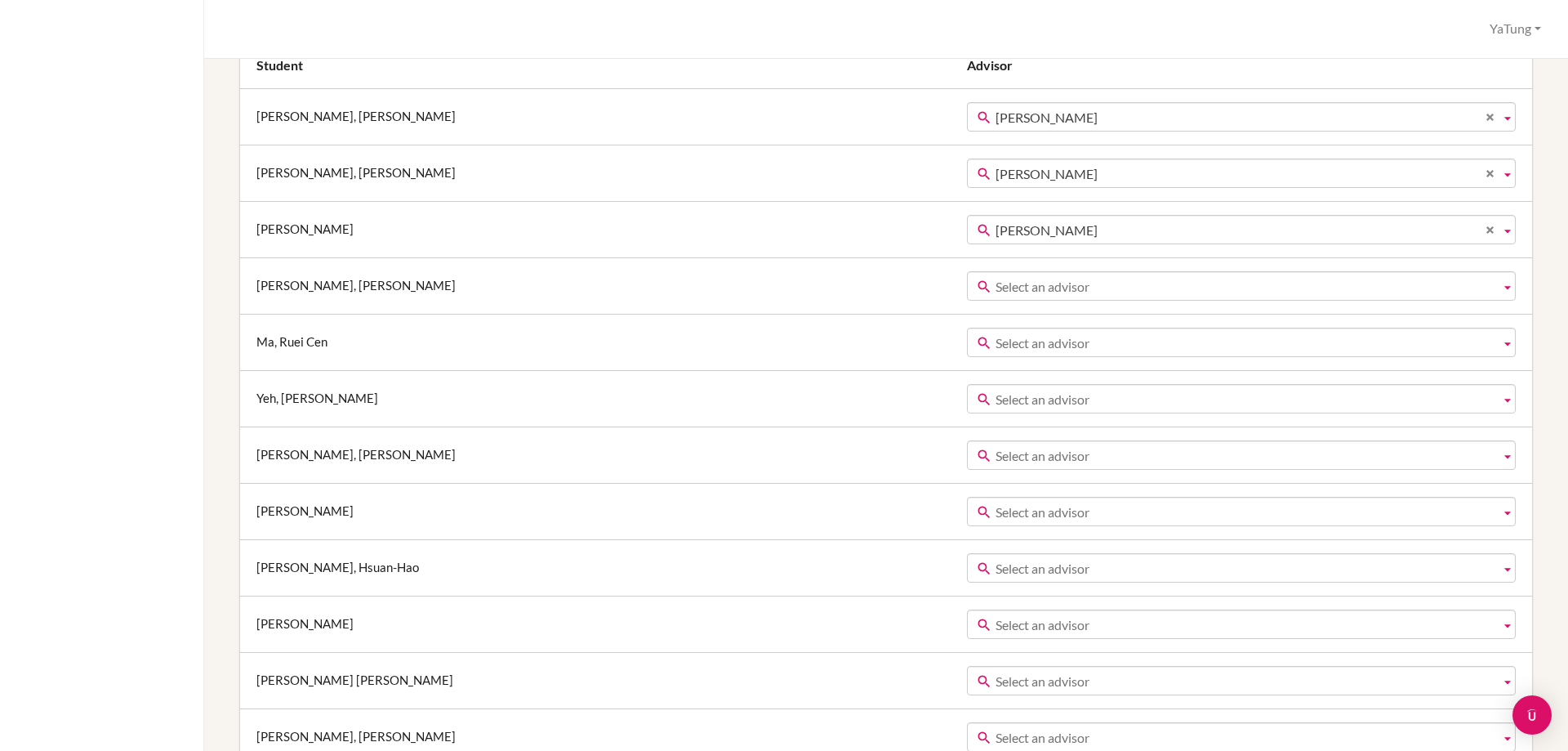
click at [996, 281] on span "Select an advisor" at bounding box center [1244, 286] width 498 height 29
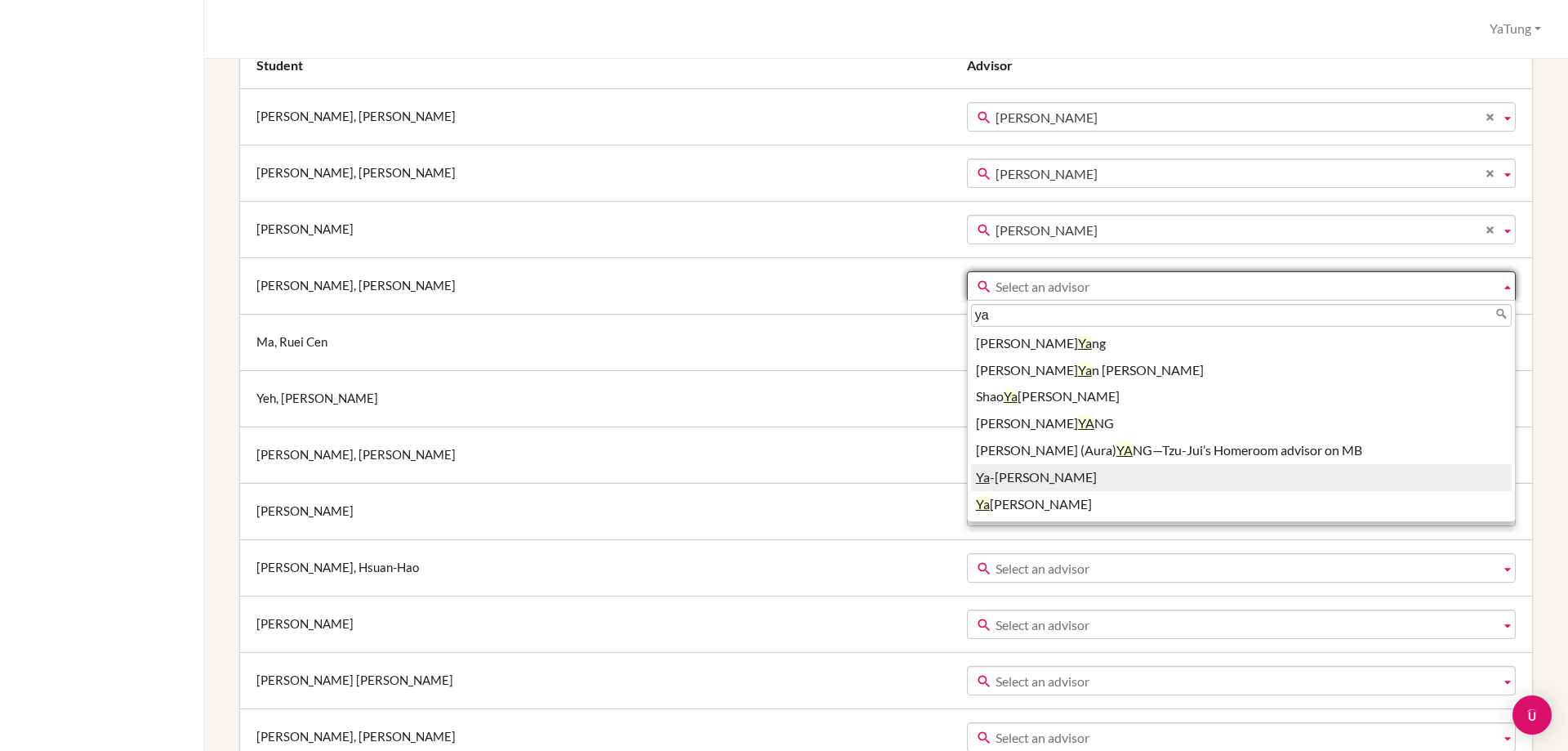
type input "ya"
click at [971, 473] on li "Ya -tung Tsai" at bounding box center [1240, 477] width 540 height 27
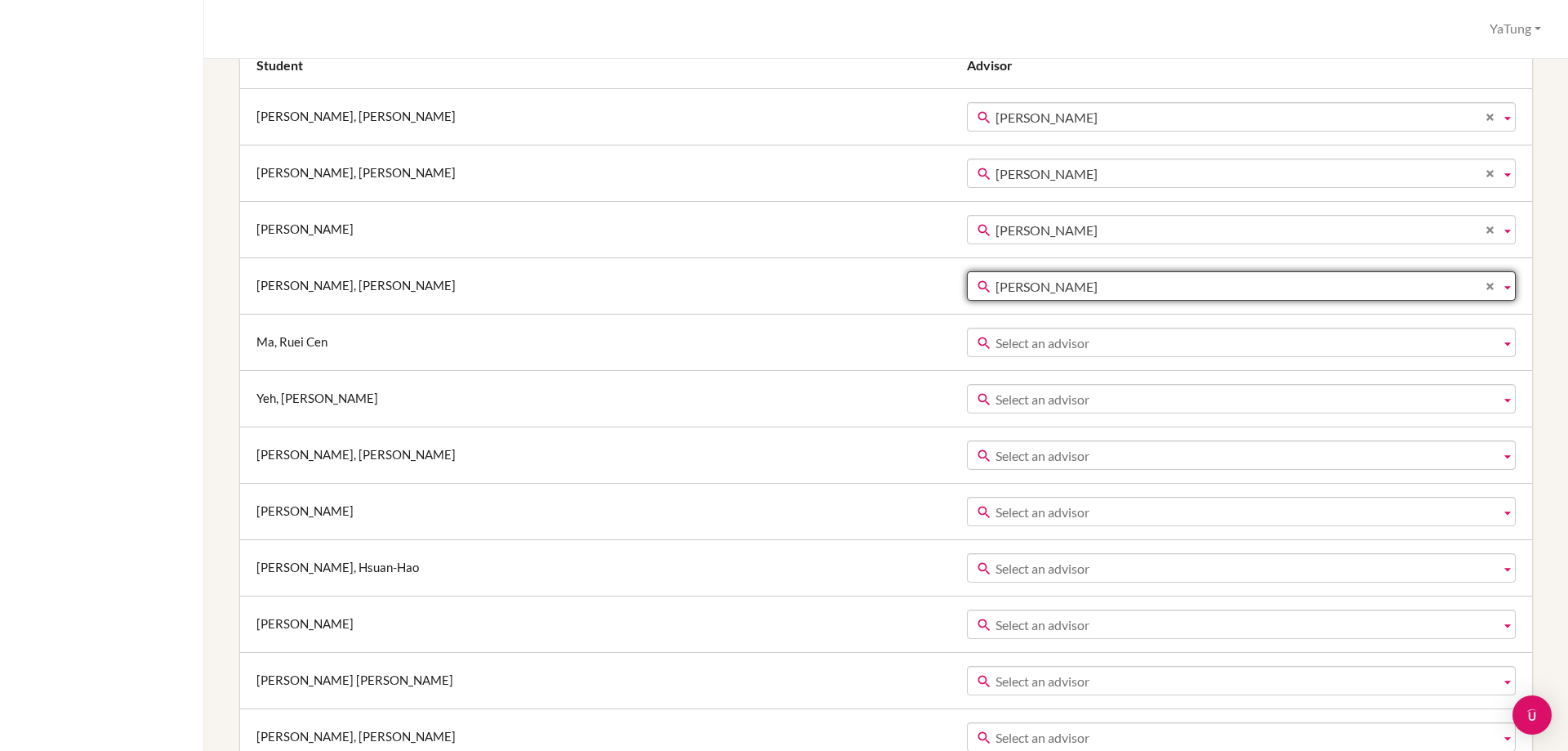
click at [996, 334] on span "Select an advisor" at bounding box center [1244, 343] width 498 height 29
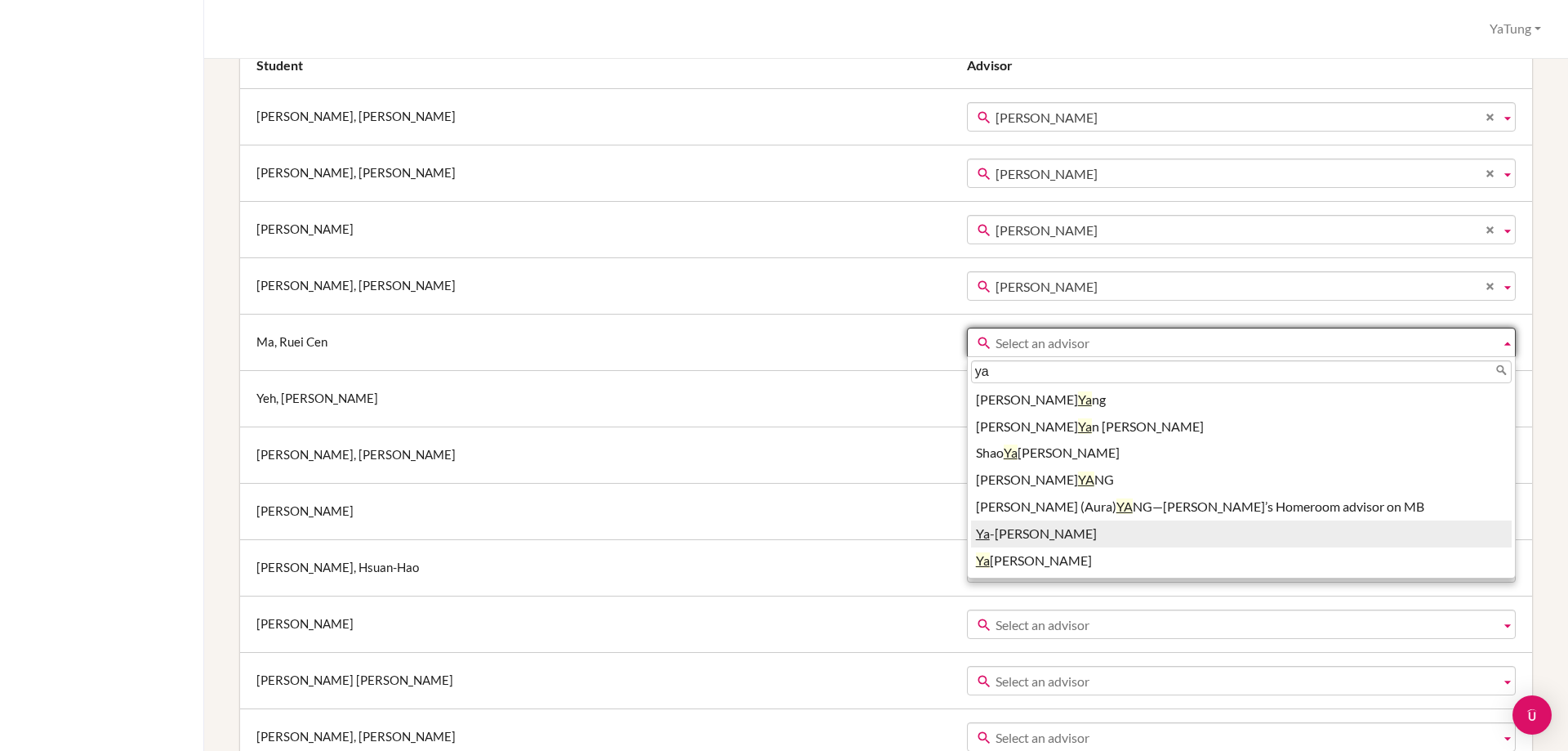
type input "ya"
click at [971, 536] on li "Ya -tung Tsai" at bounding box center [1240, 533] width 540 height 27
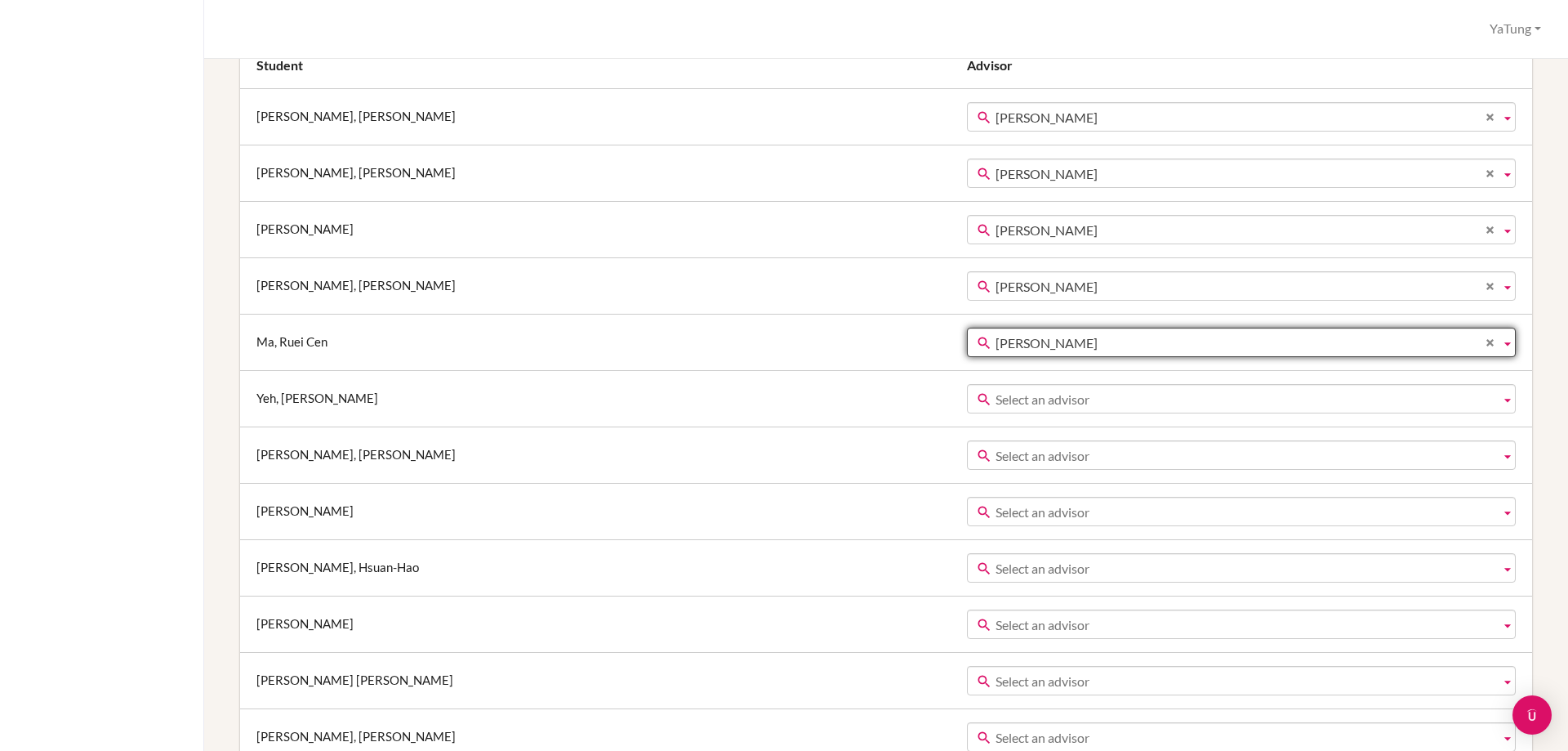
click at [996, 396] on span "Select an advisor" at bounding box center [1244, 398] width 498 height 29
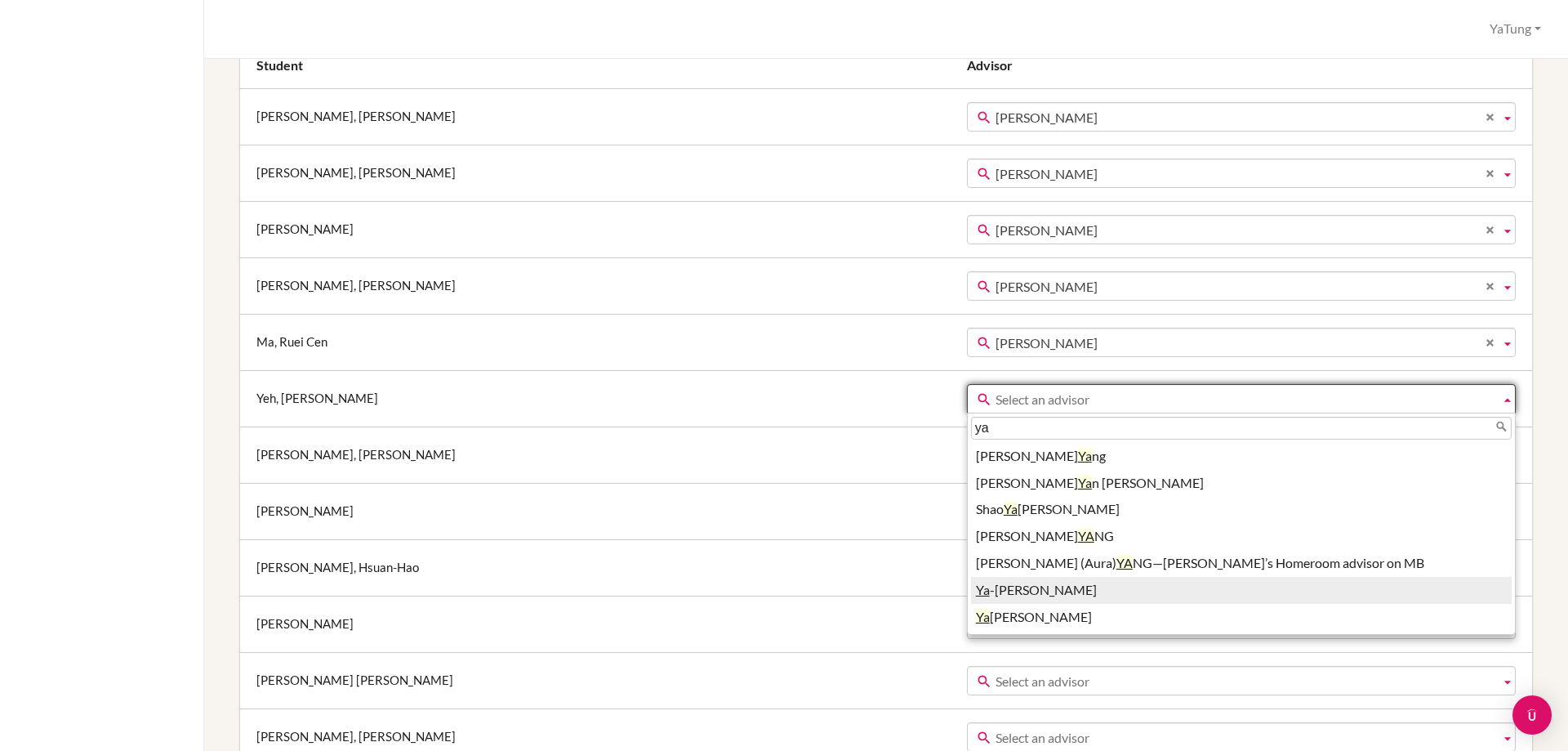
type input "ya"
click at [971, 593] on li "Ya -tung Tsai" at bounding box center [1240, 589] width 540 height 27
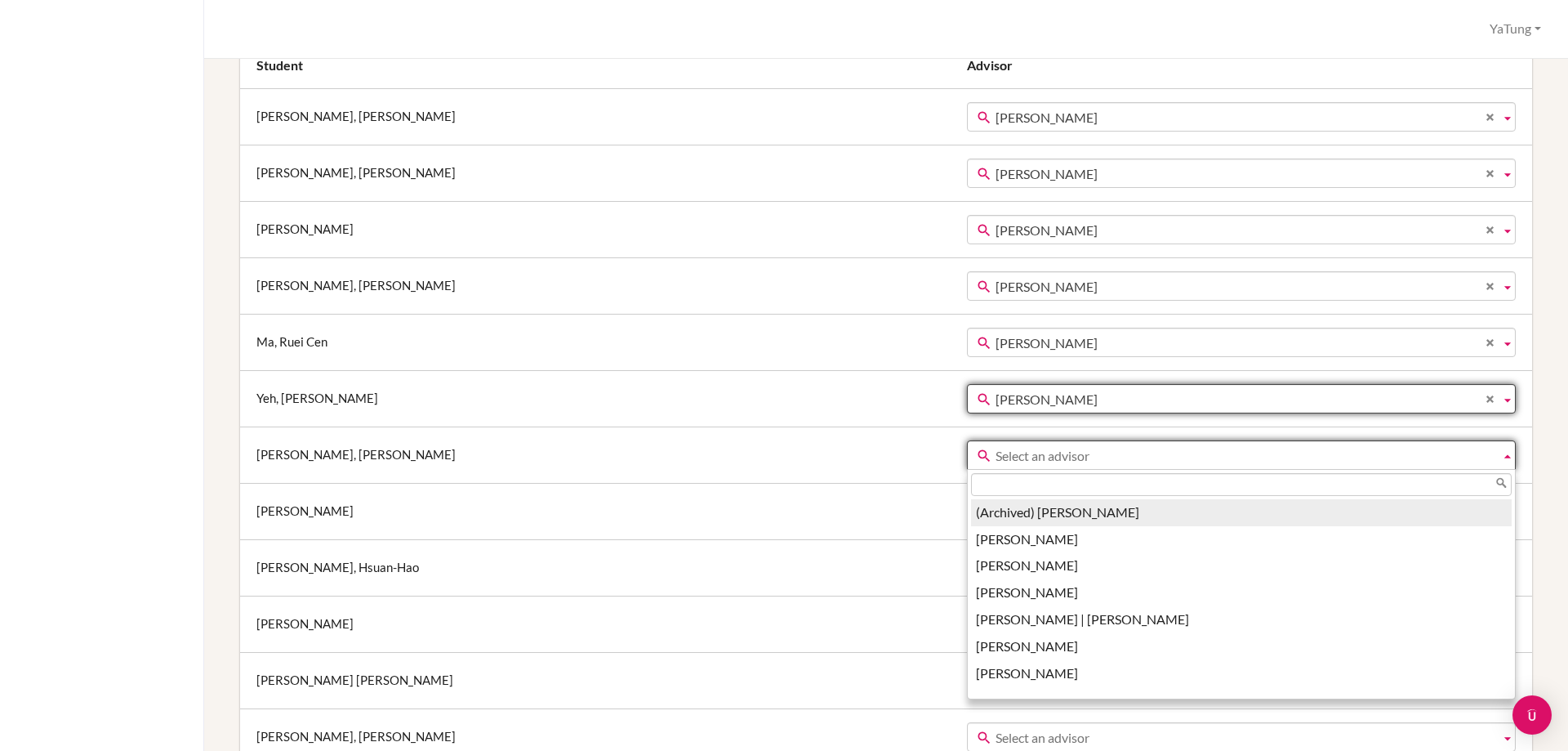
click at [996, 452] on span "Select an advisor" at bounding box center [1244, 455] width 498 height 29
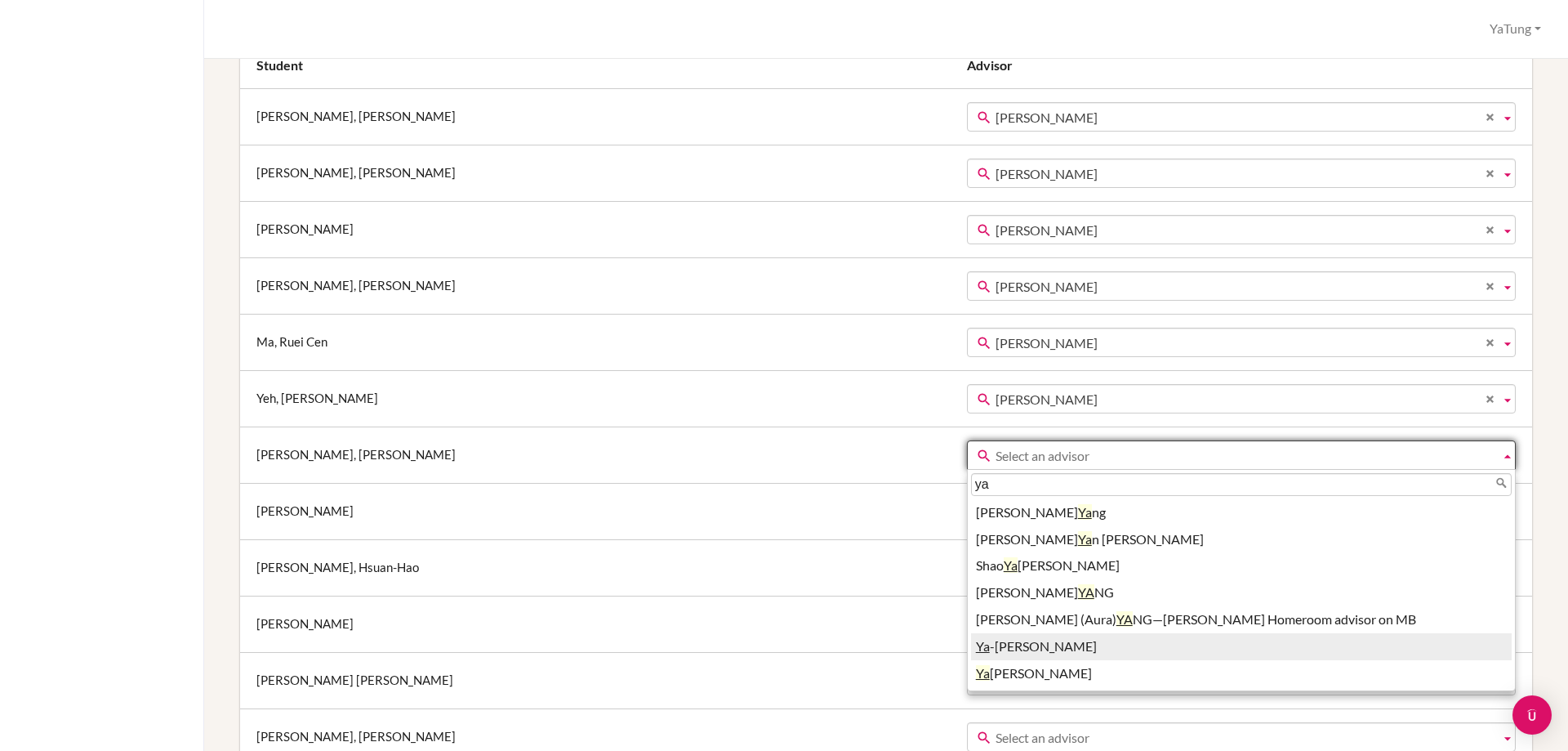
type input "ya"
click at [971, 650] on li "Ya -tung Tsai" at bounding box center [1240, 646] width 540 height 27
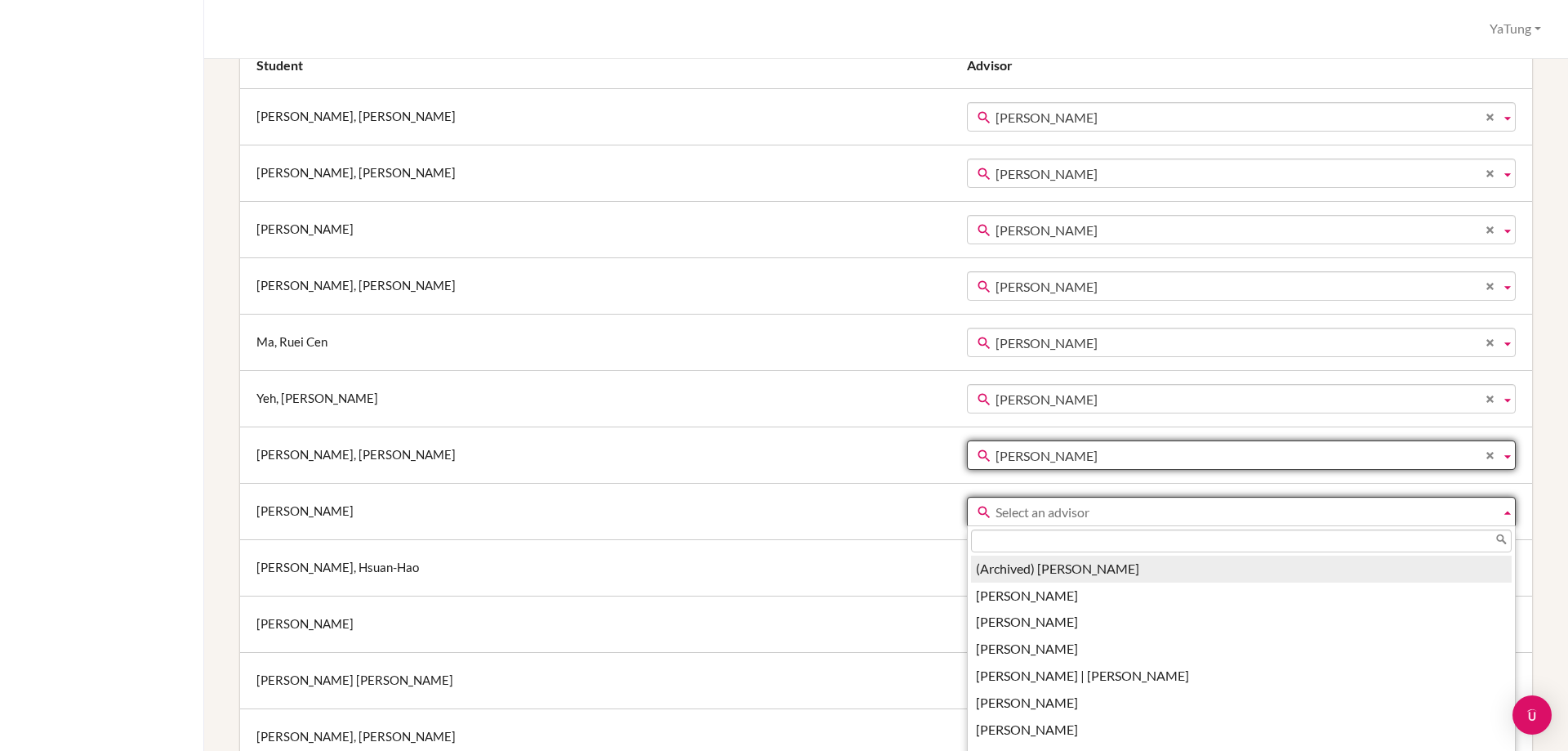
click at [996, 512] on span "Select an advisor" at bounding box center [1244, 511] width 498 height 29
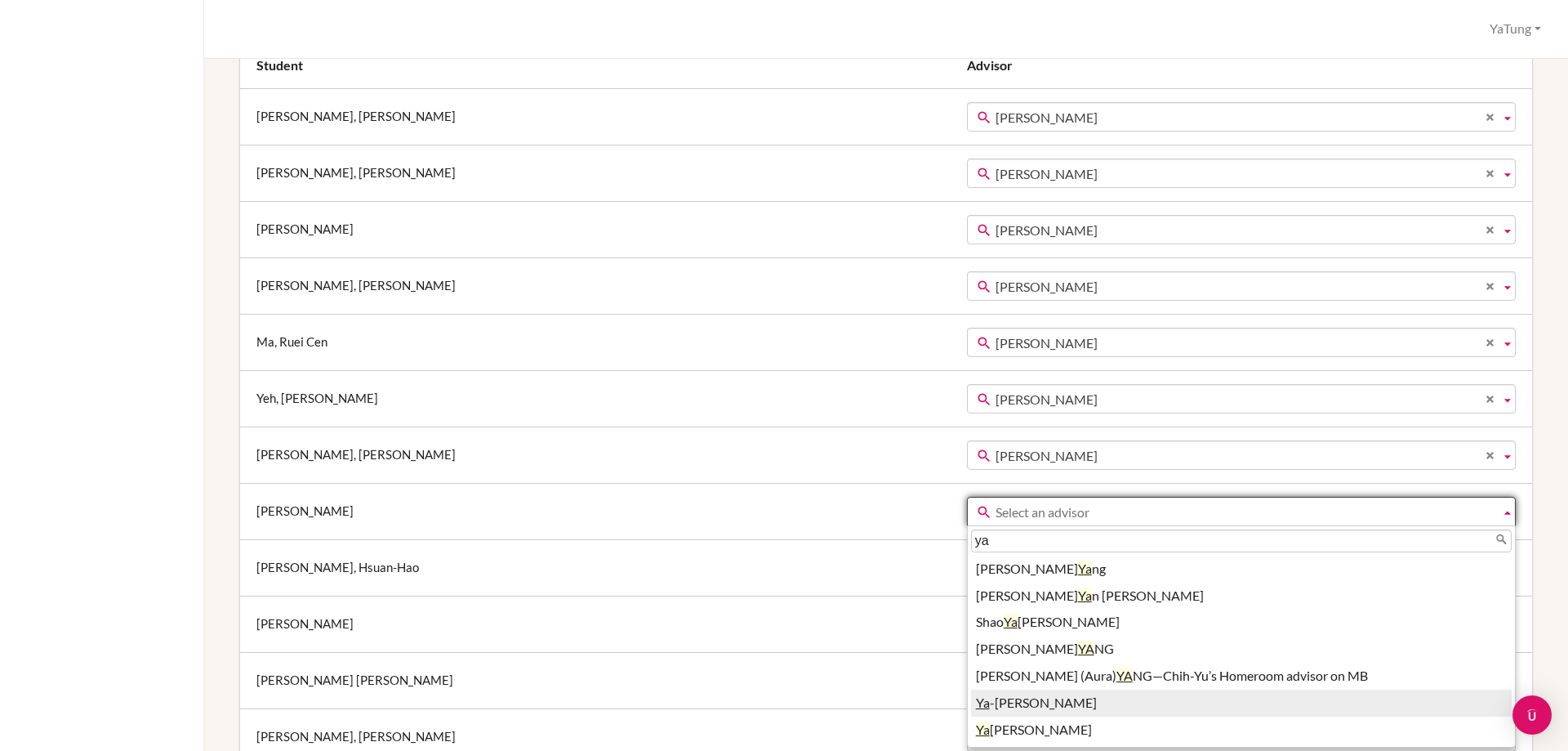
type input "ya"
click at [971, 709] on li "Ya -tung Tsai" at bounding box center [1240, 702] width 540 height 27
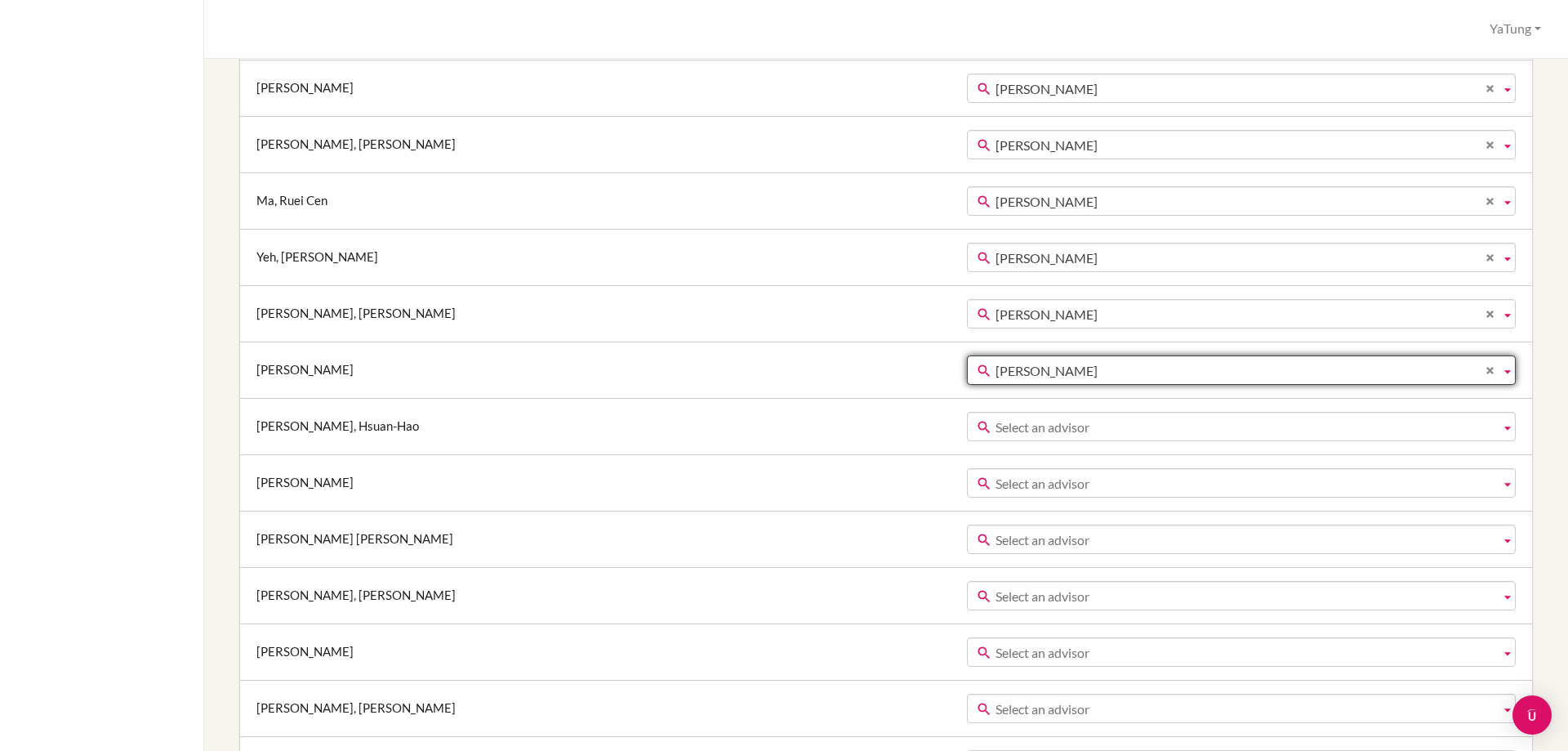
scroll to position [490, 0]
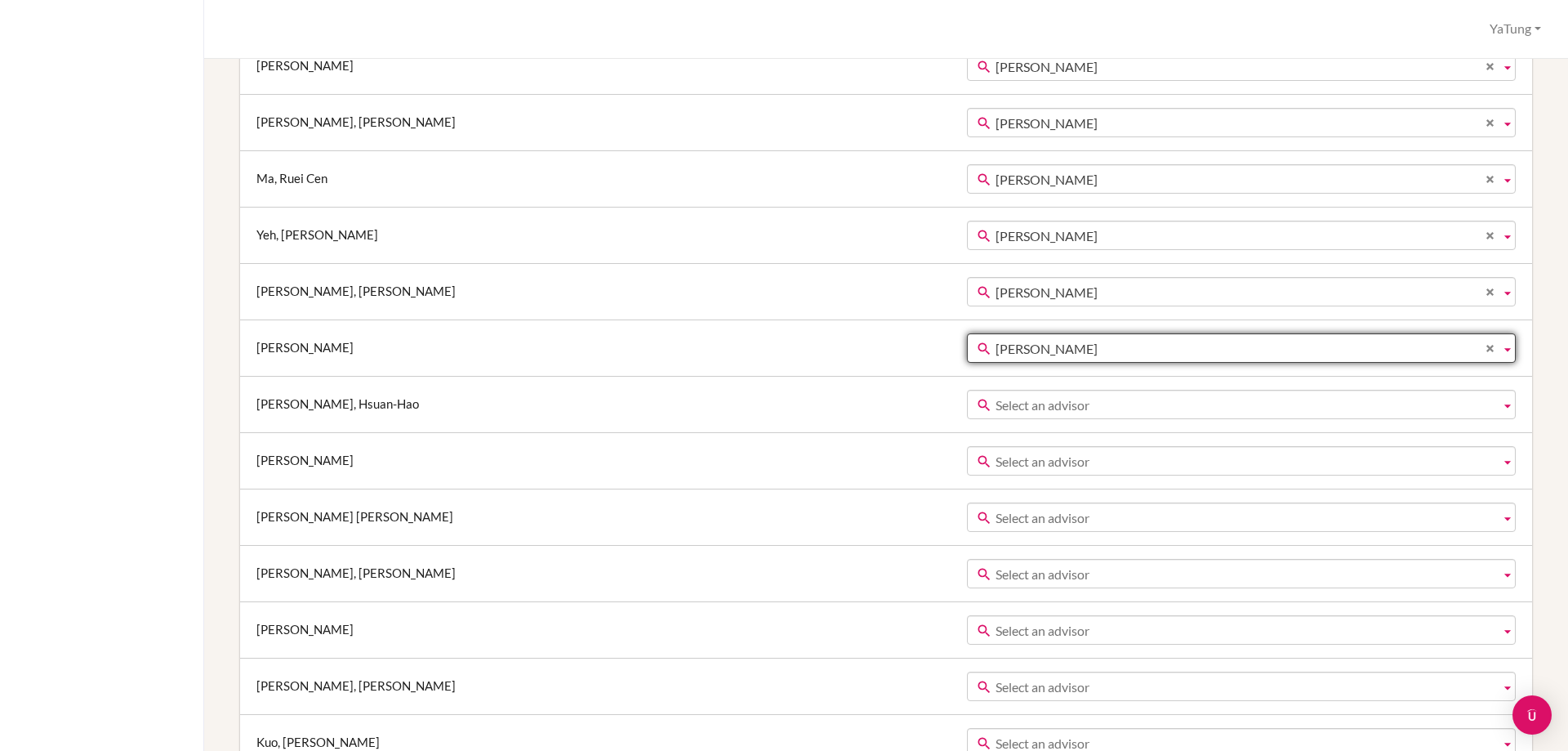
click at [996, 398] on span "Select an advisor" at bounding box center [1244, 404] width 498 height 29
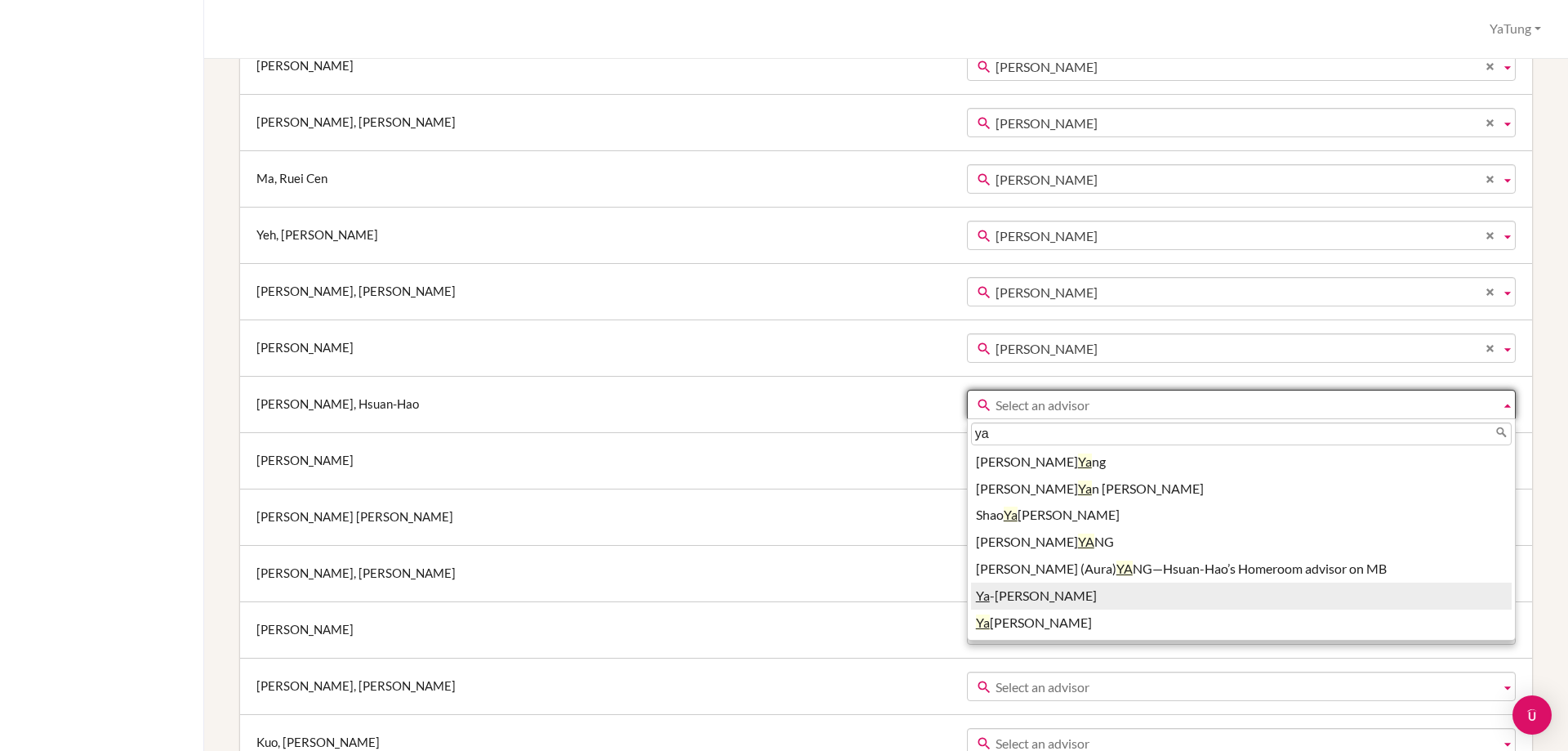
type input "ya"
click at [971, 598] on li "Ya -tung Tsai" at bounding box center [1240, 595] width 540 height 27
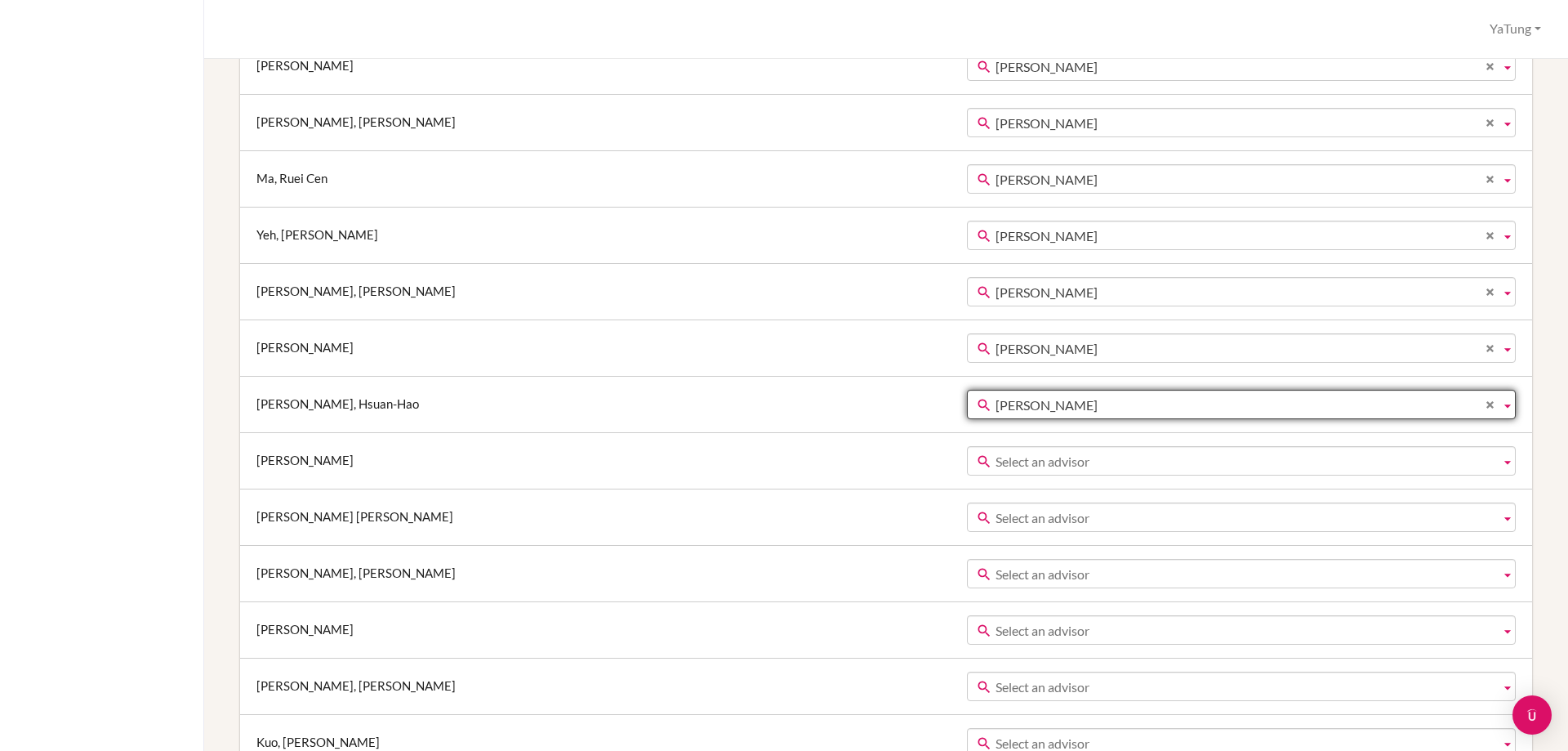
click at [996, 457] on span "Select an advisor" at bounding box center [1244, 460] width 498 height 29
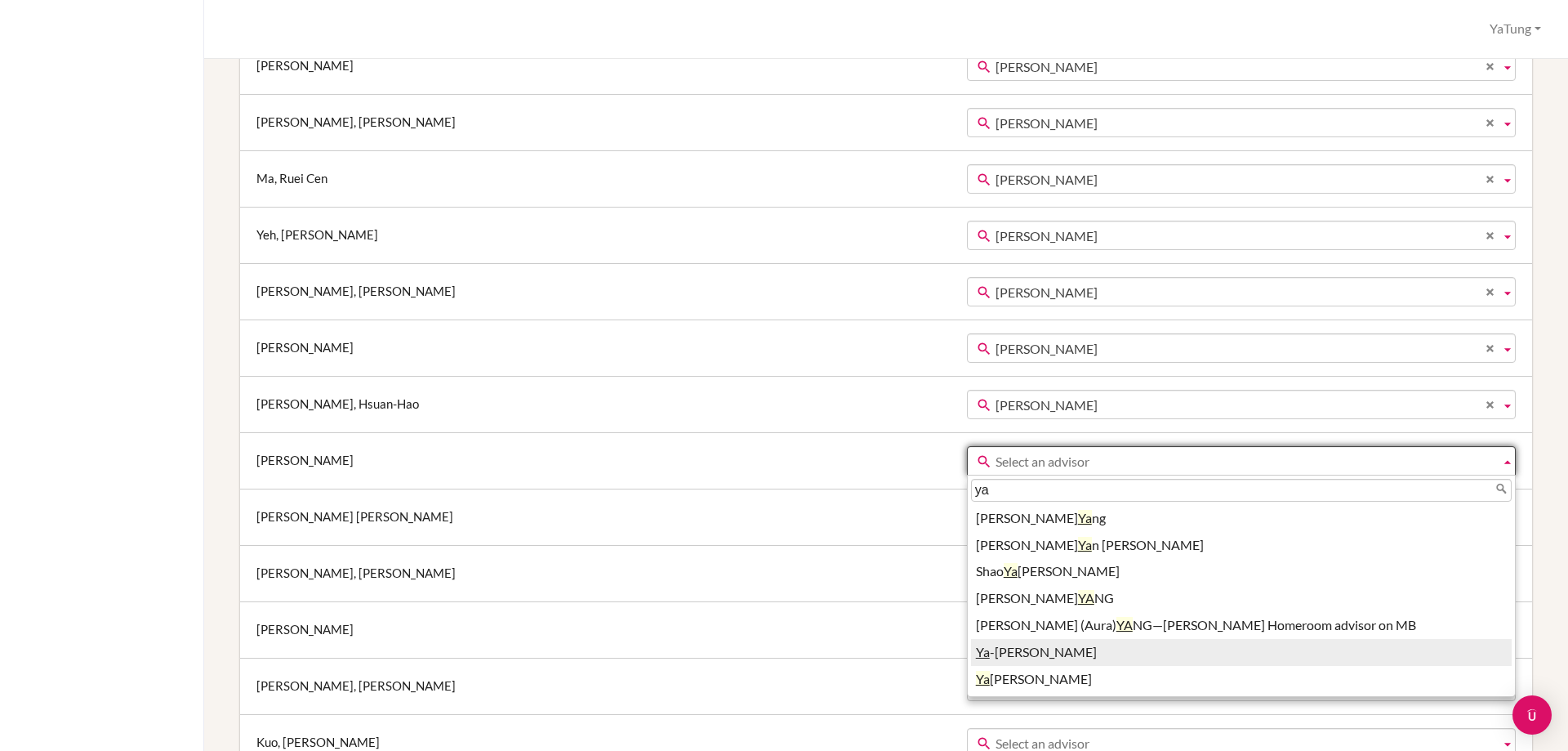
type input "ya"
click at [971, 655] on li "Ya -tung Tsai" at bounding box center [1240, 652] width 540 height 27
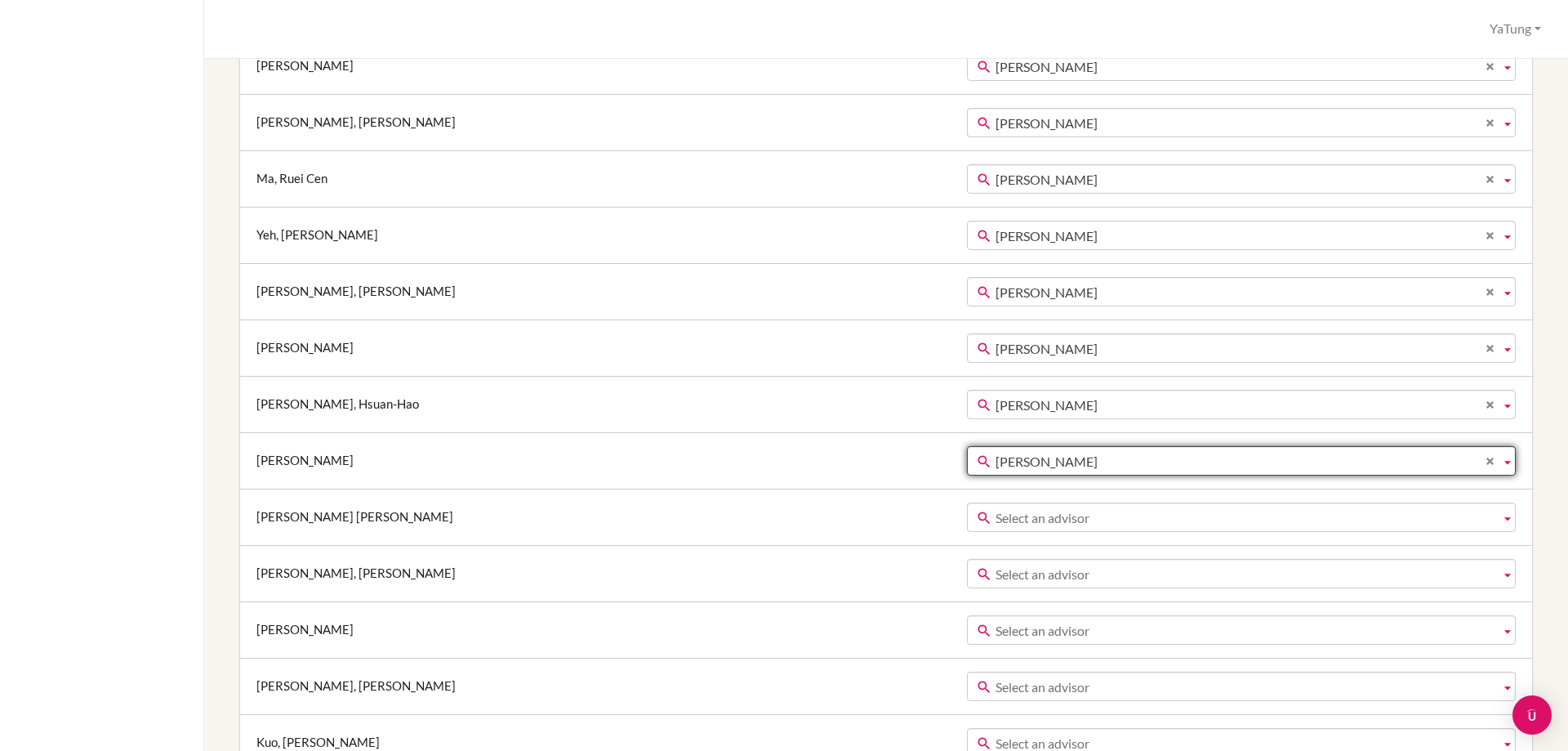
click at [996, 515] on span "Select an advisor" at bounding box center [1244, 517] width 498 height 29
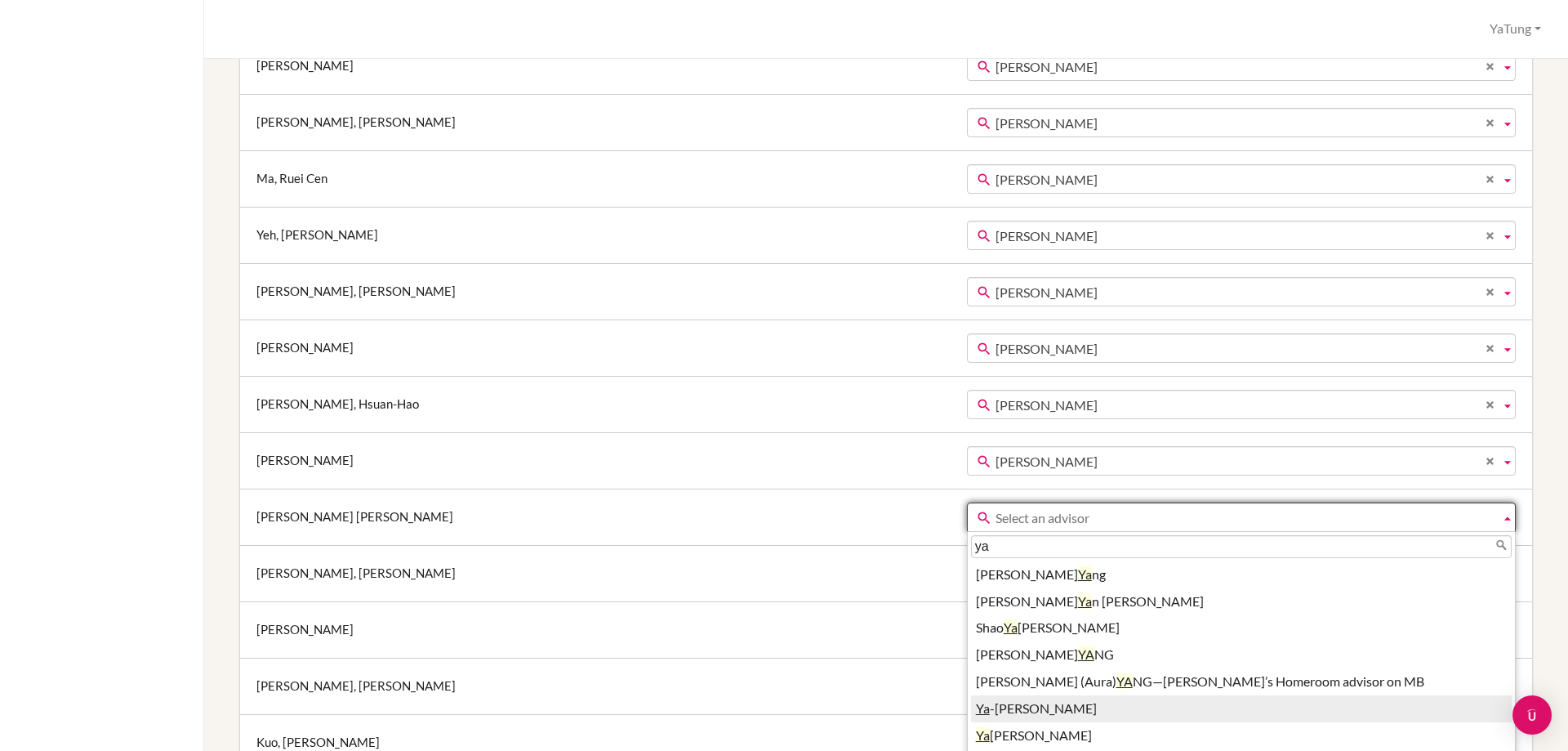
type input "ya"
click at [971, 707] on li "Ya -tung Tsai" at bounding box center [1240, 708] width 540 height 27
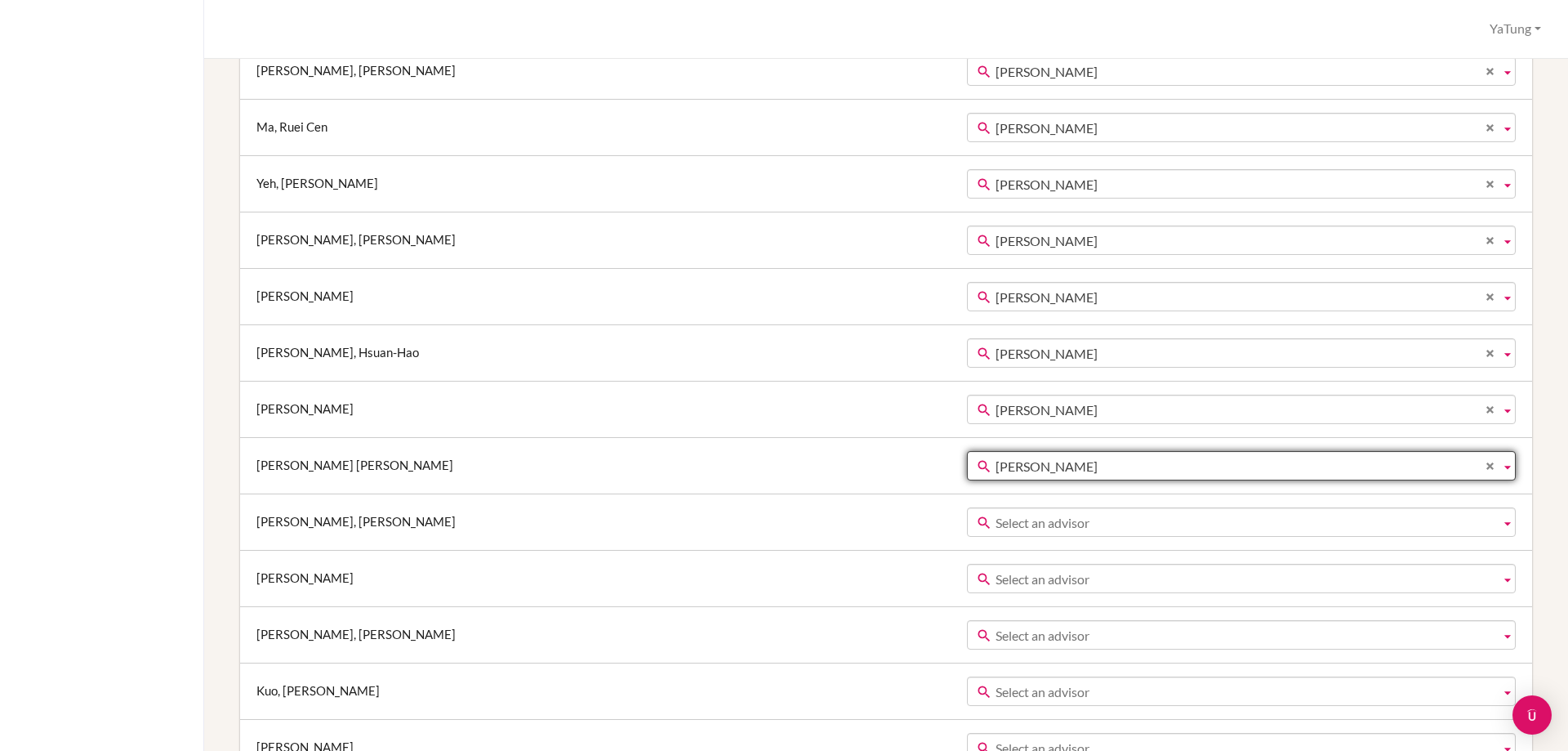
scroll to position [653, 0]
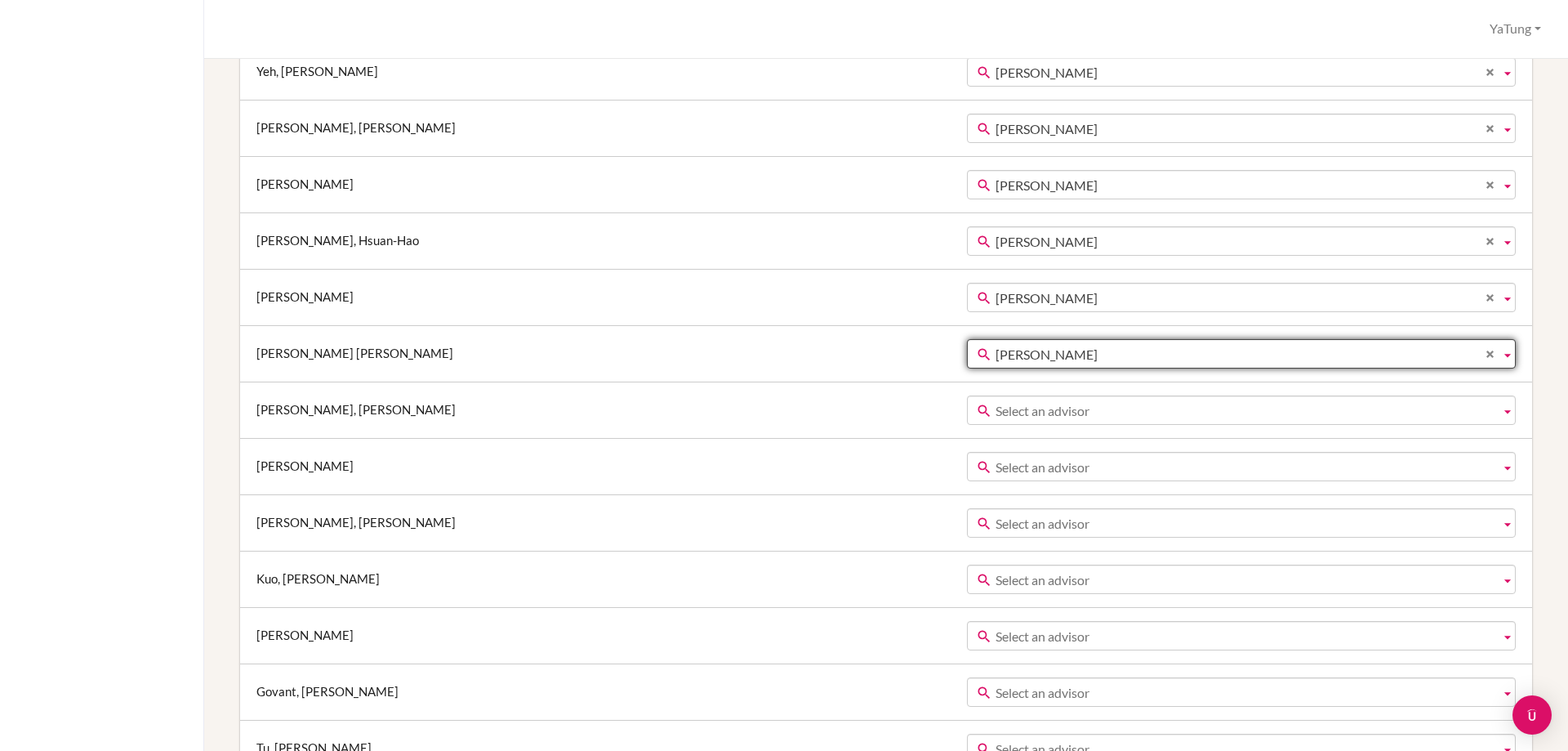
click at [996, 414] on span "Select an advisor" at bounding box center [1244, 410] width 498 height 29
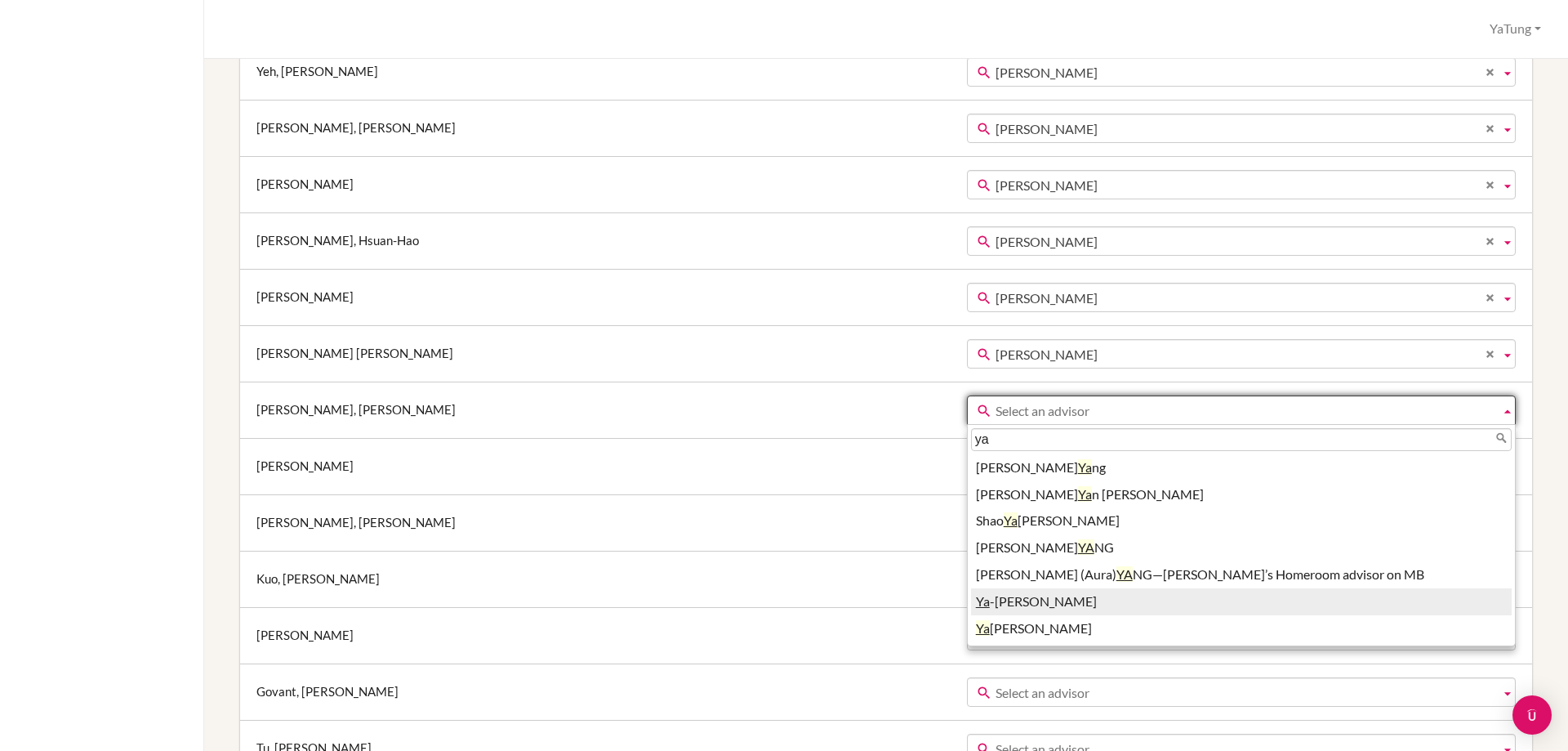
type input "ya"
click at [971, 603] on li "Ya -tung Tsai" at bounding box center [1240, 601] width 540 height 27
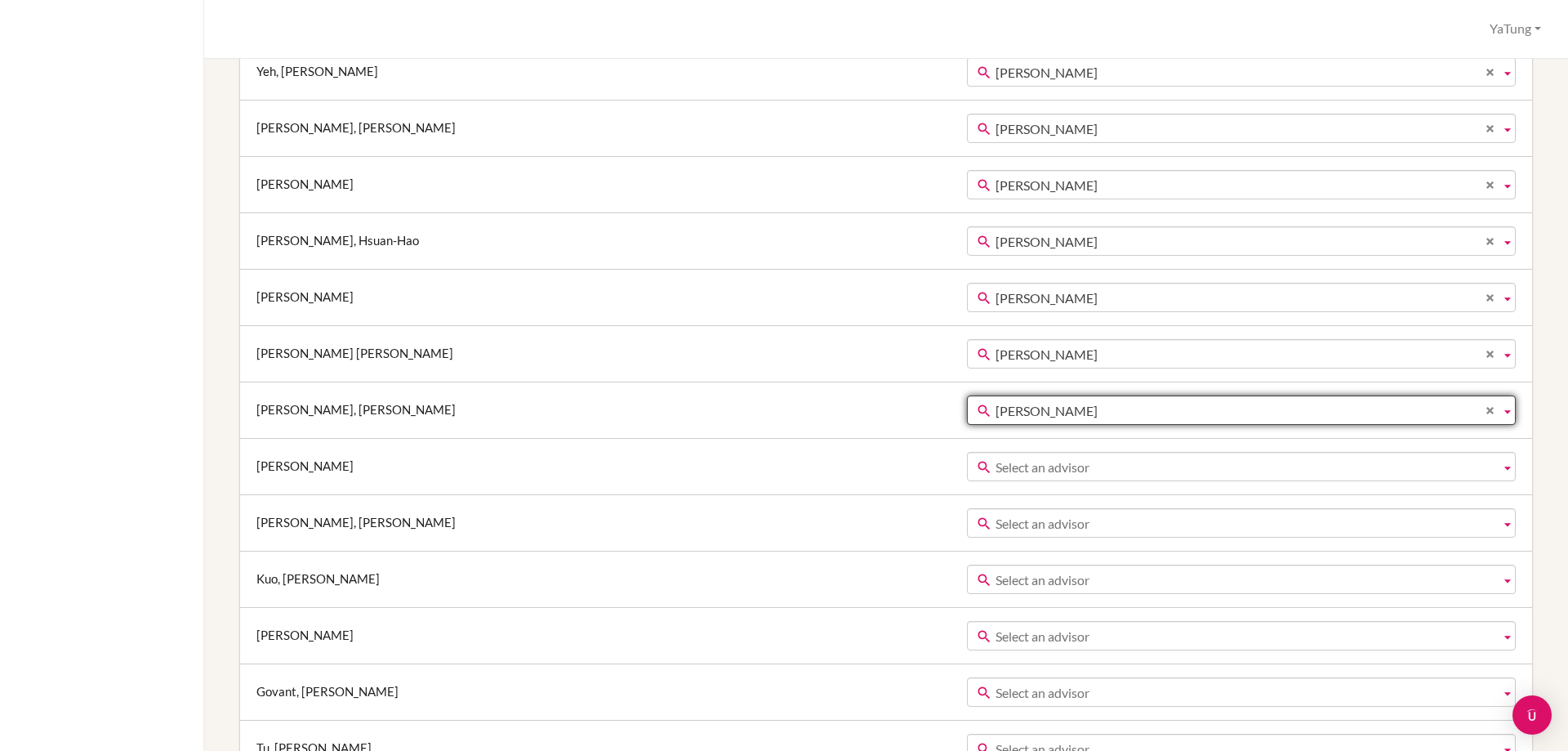
click at [996, 466] on span "Select an advisor" at bounding box center [1244, 466] width 498 height 29
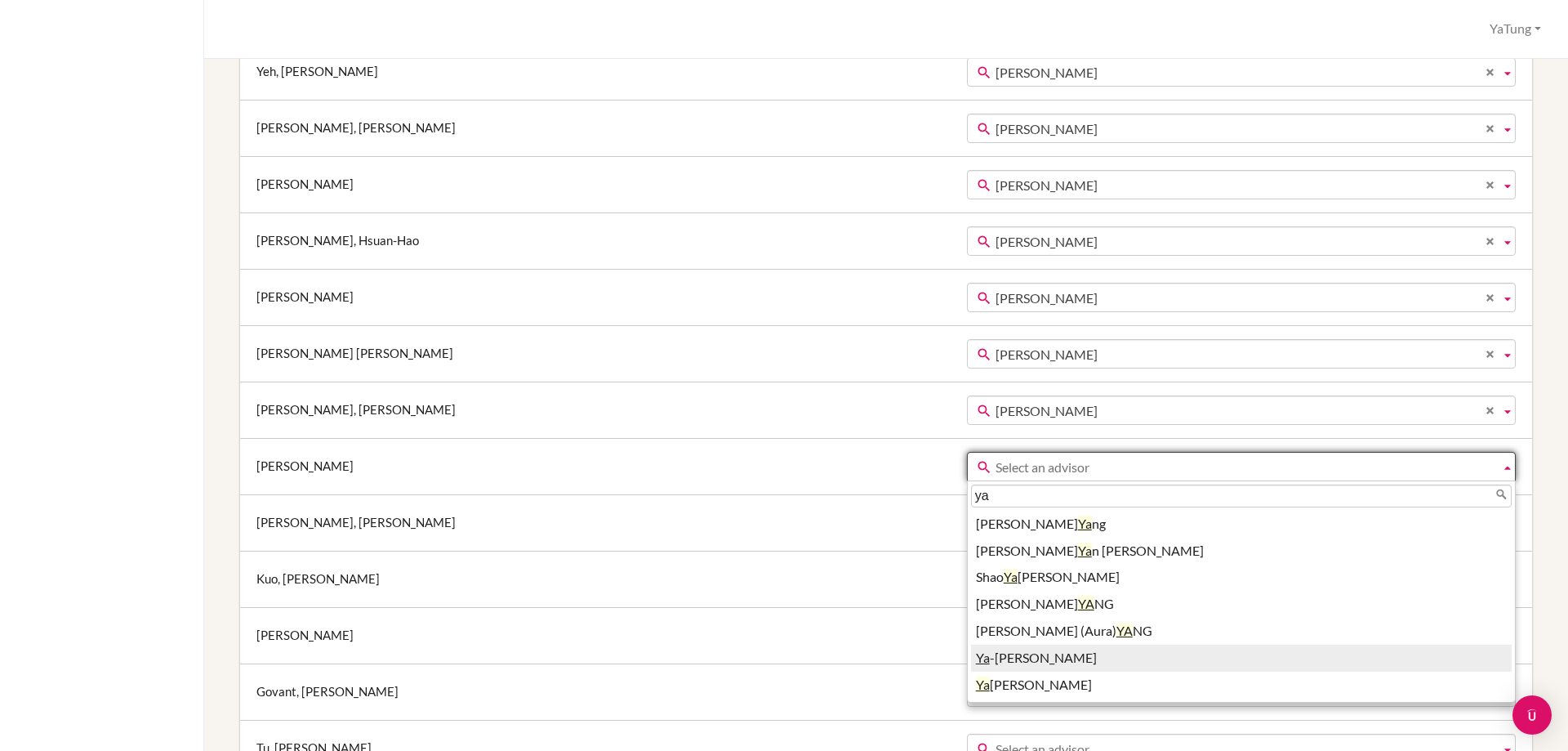
type input "ya"
click at [971, 663] on li "Ya -tung Tsai" at bounding box center [1240, 657] width 540 height 27
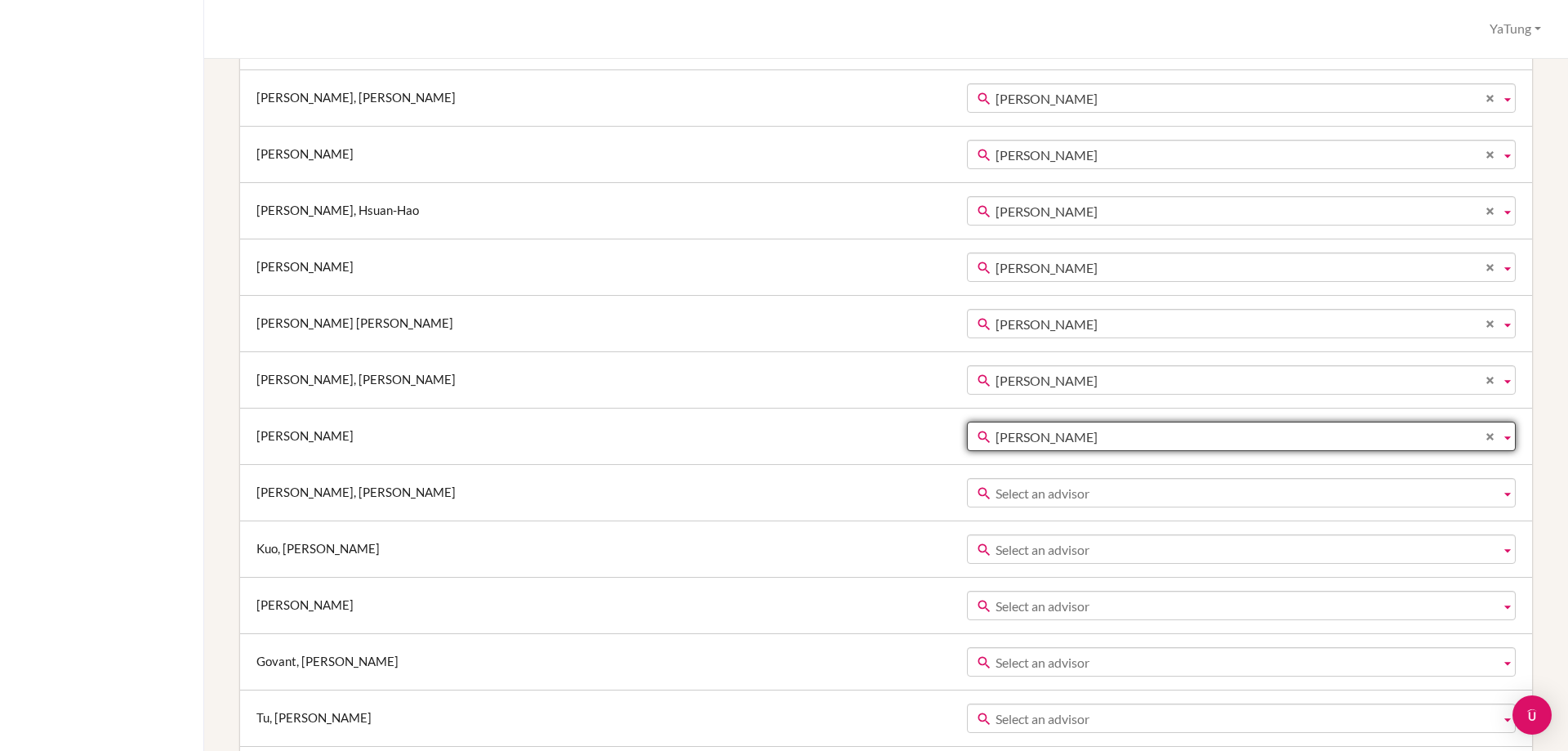
scroll to position [735, 0]
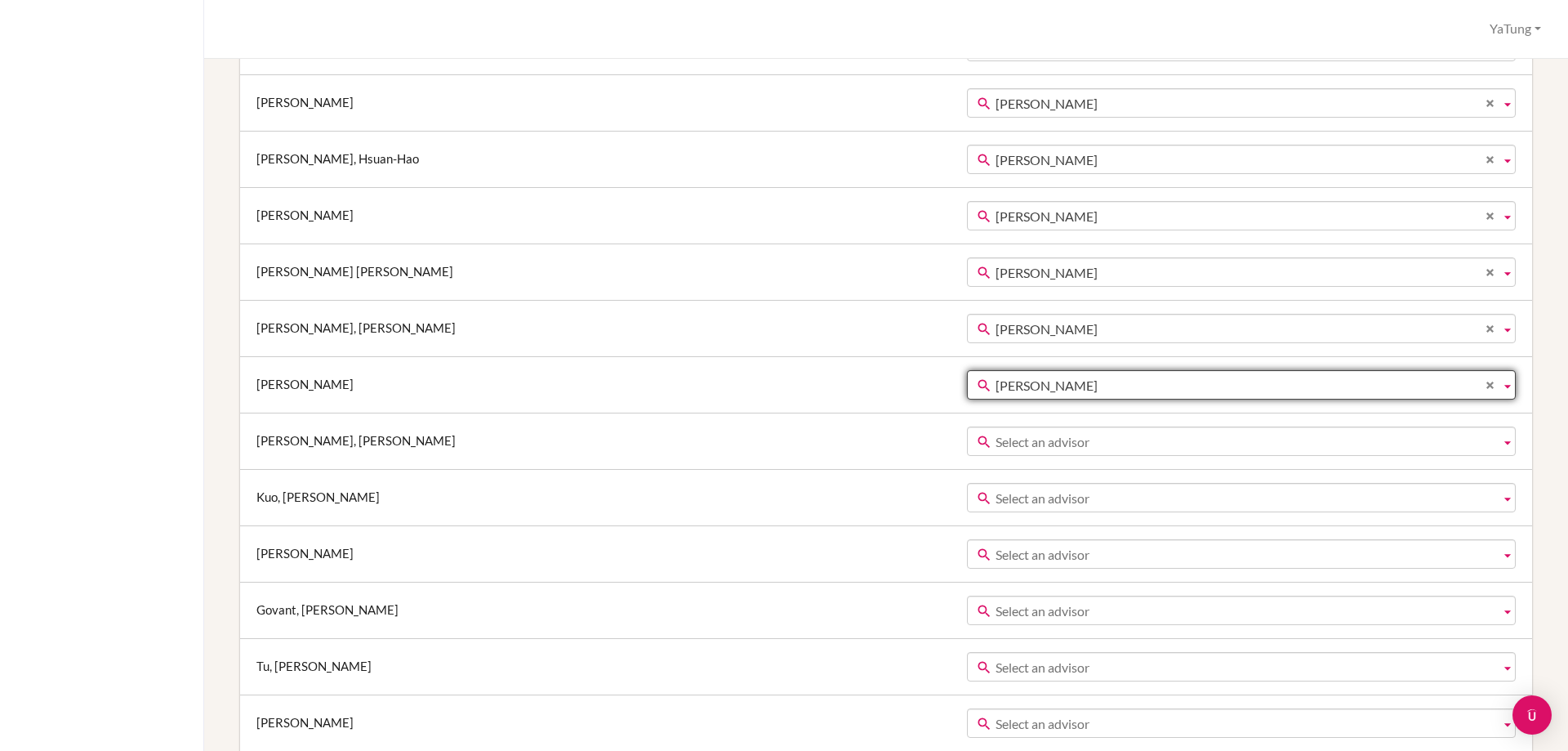
click at [996, 432] on span "Select an advisor" at bounding box center [1244, 441] width 498 height 29
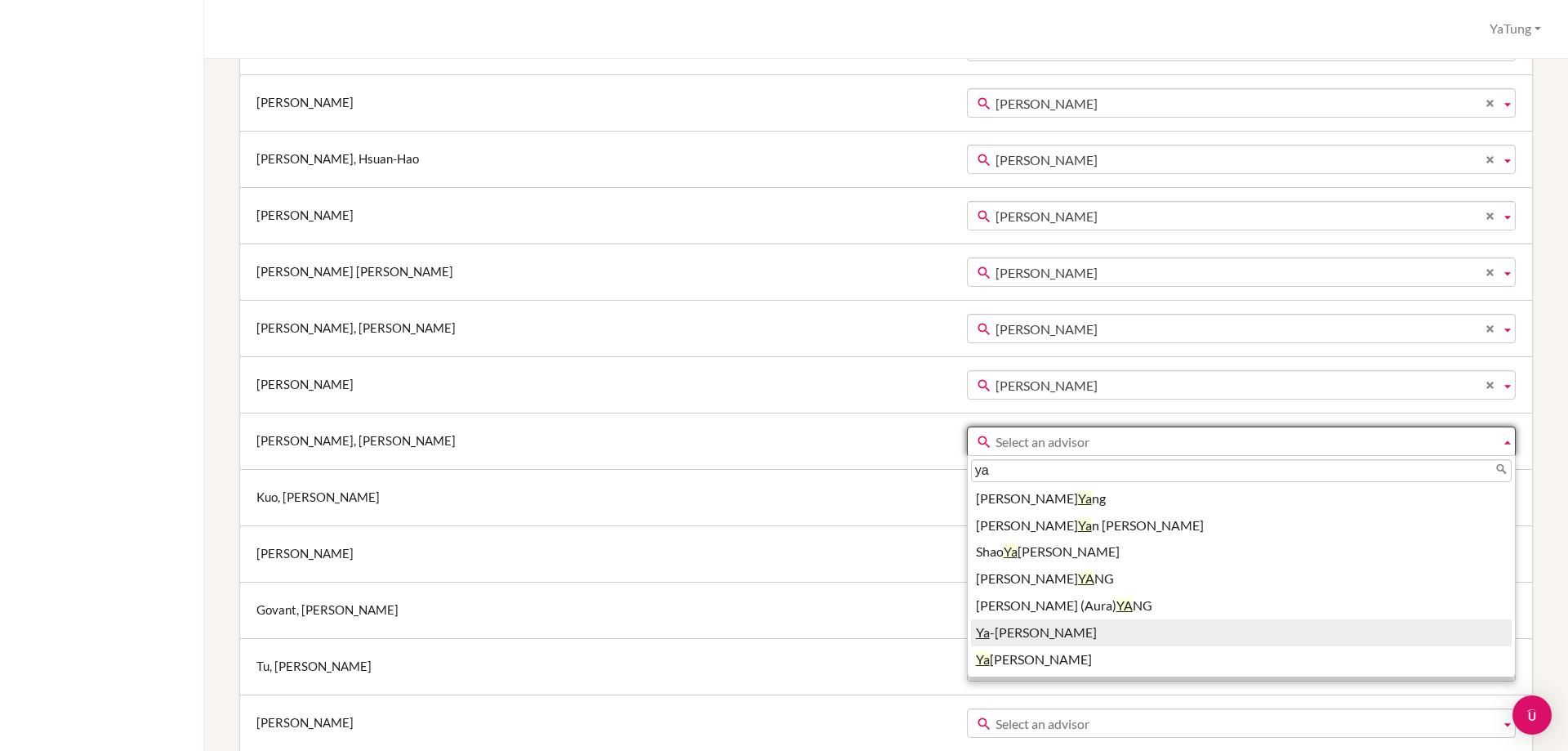
type input "ya"
click at [971, 630] on li "Ya -tung Tsai" at bounding box center [1240, 632] width 540 height 27
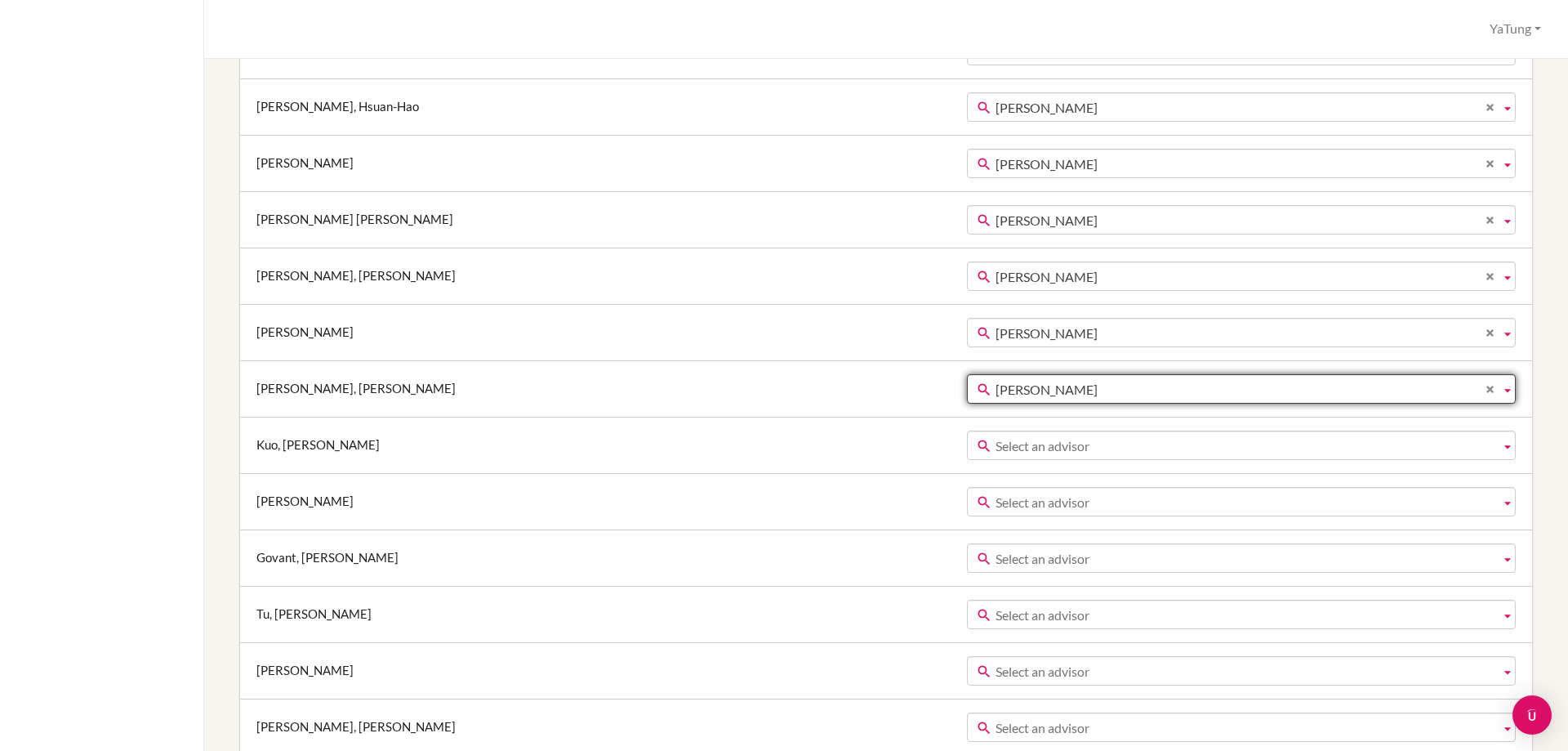
scroll to position [817, 0]
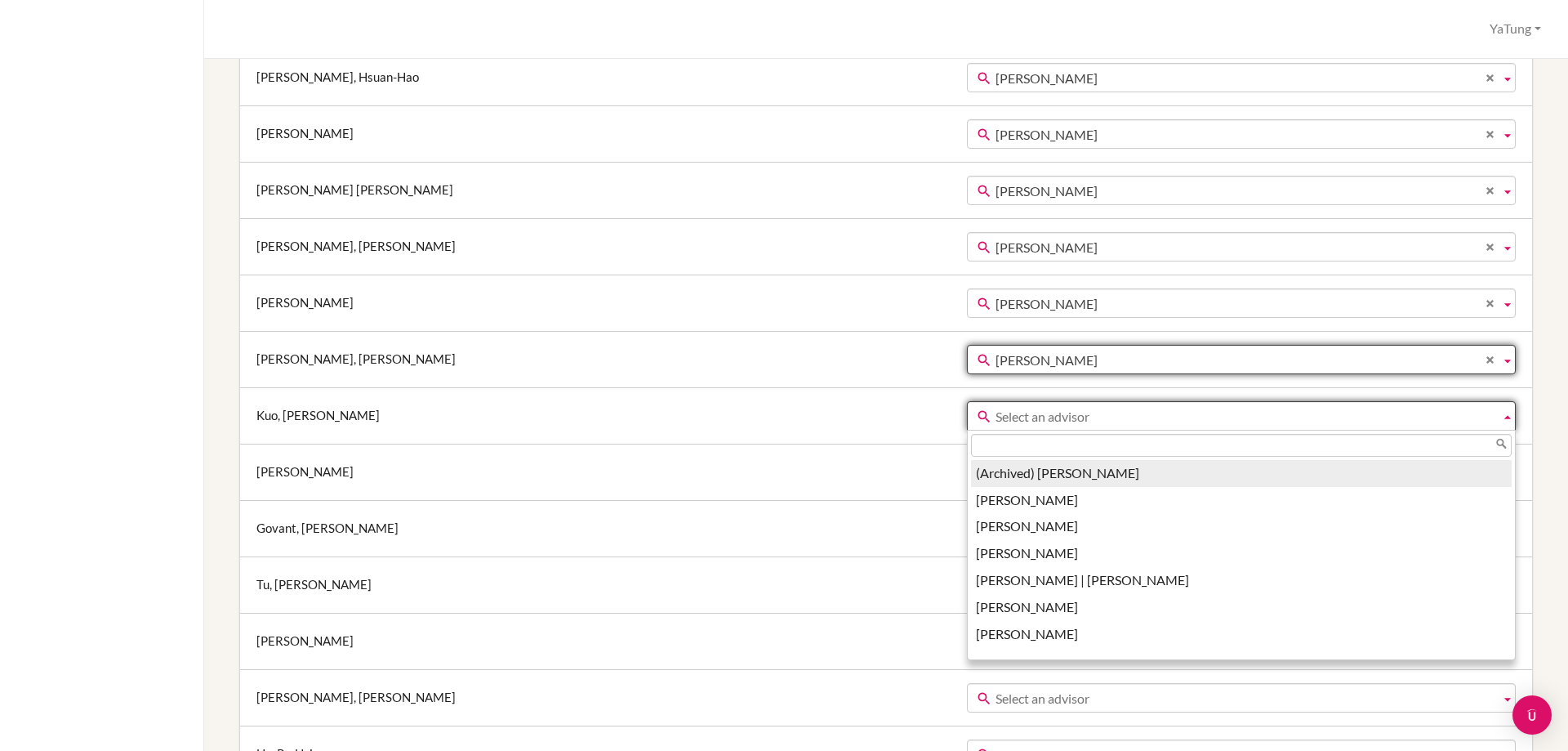
click at [996, 413] on span "Select an advisor" at bounding box center [1244, 415] width 498 height 29
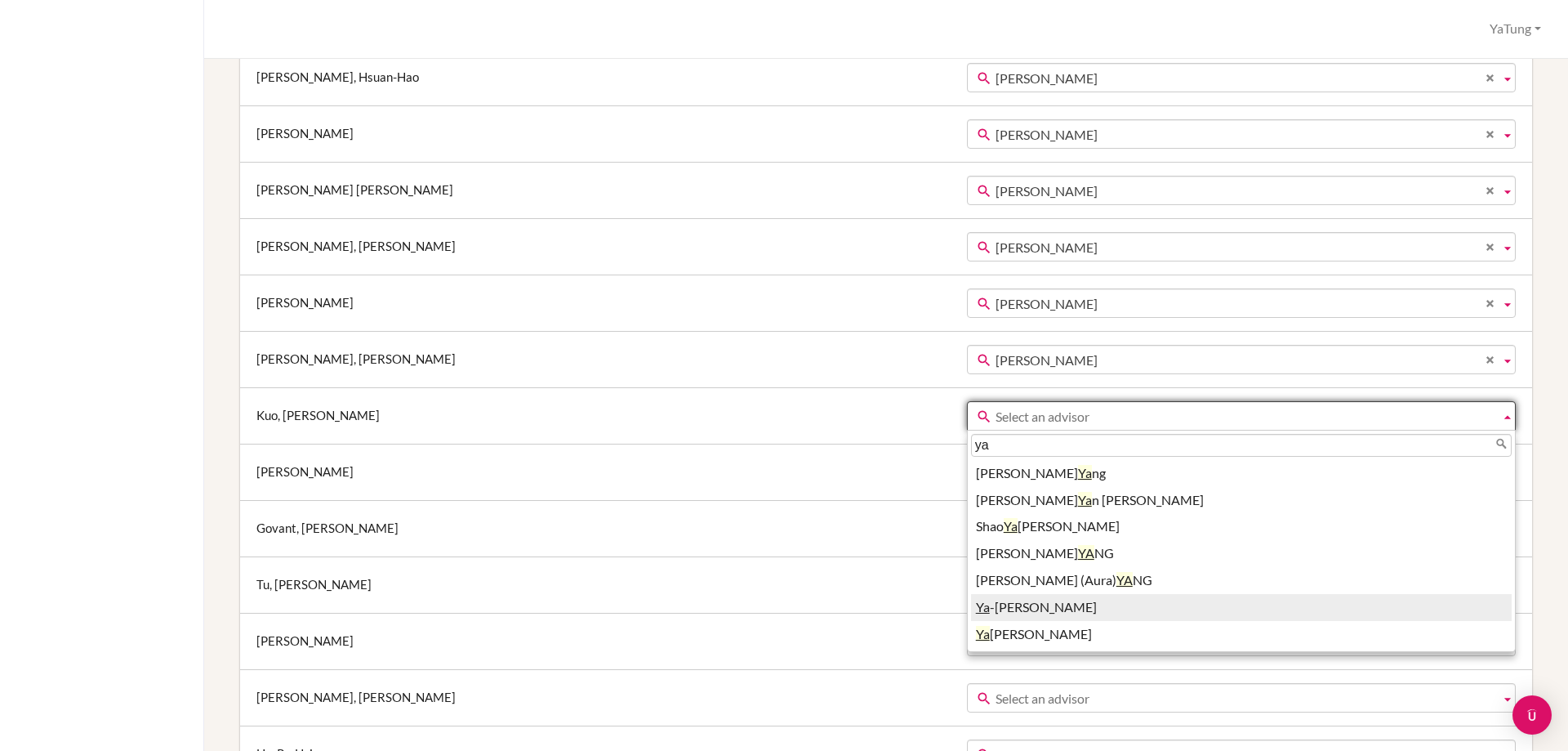
type input "ya"
click at [971, 615] on li "Ya -tung Tsai" at bounding box center [1240, 607] width 540 height 27
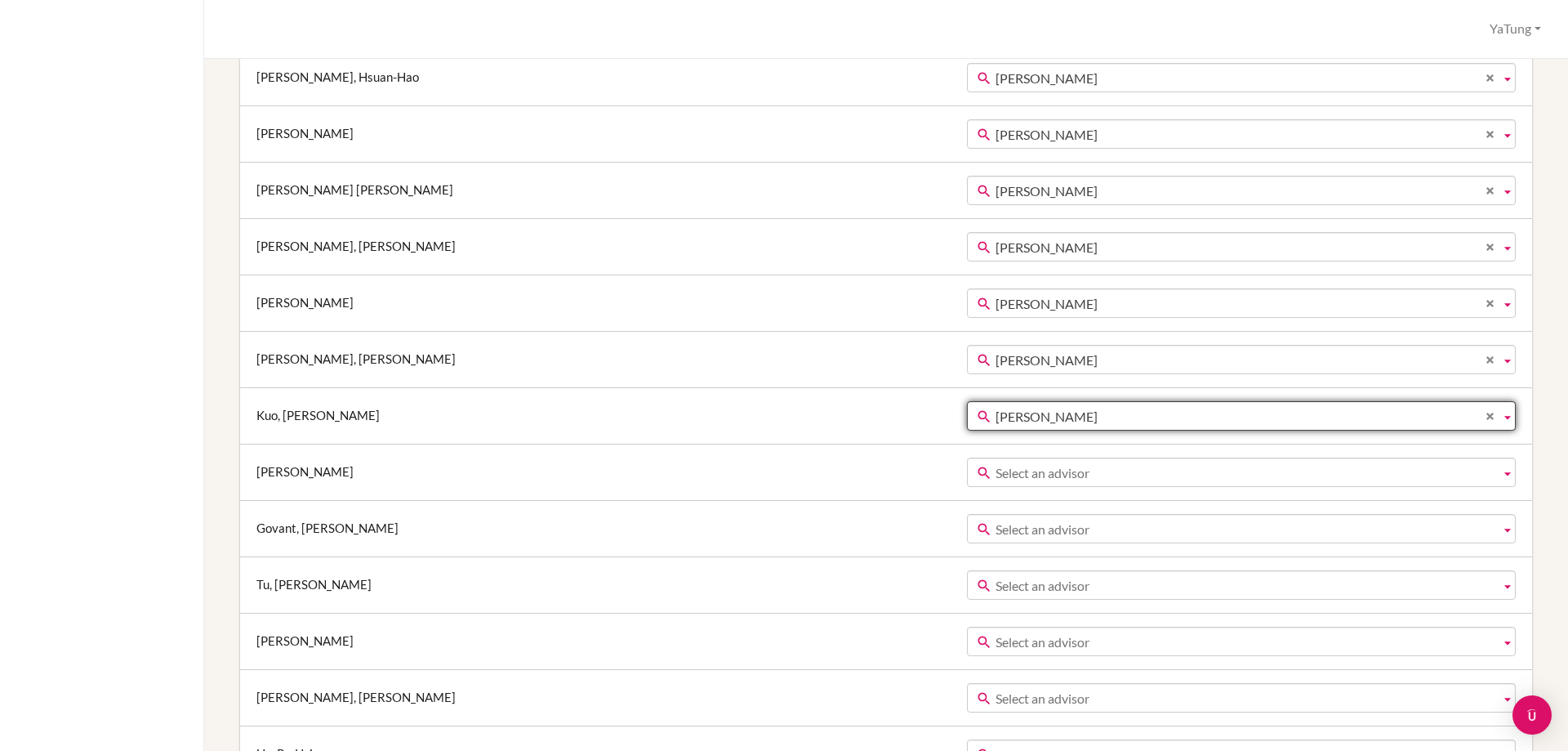
click at [996, 460] on span "Select an advisor" at bounding box center [1244, 472] width 498 height 29
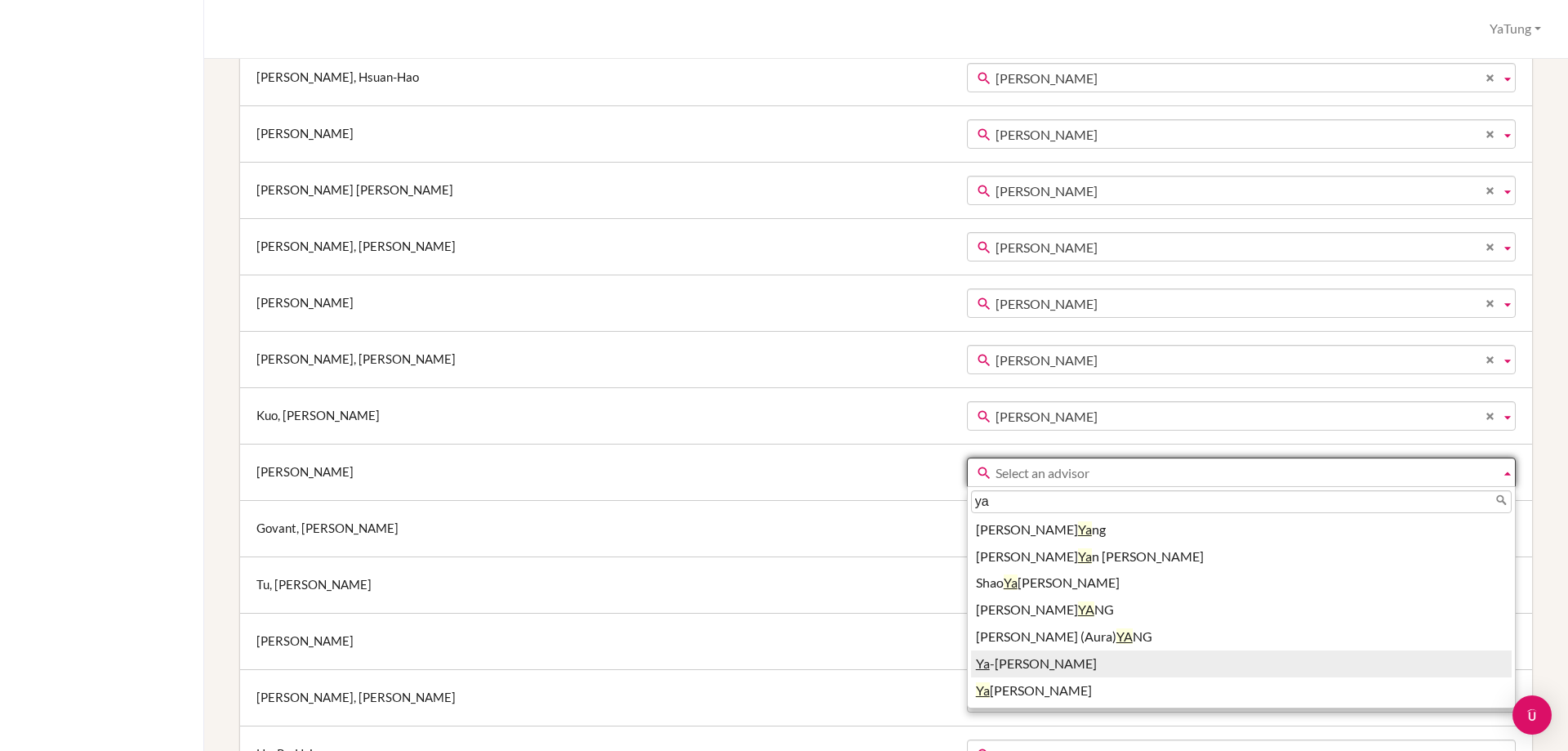
type input "ya"
click at [971, 663] on li "Ya -tung Tsai" at bounding box center [1240, 663] width 540 height 27
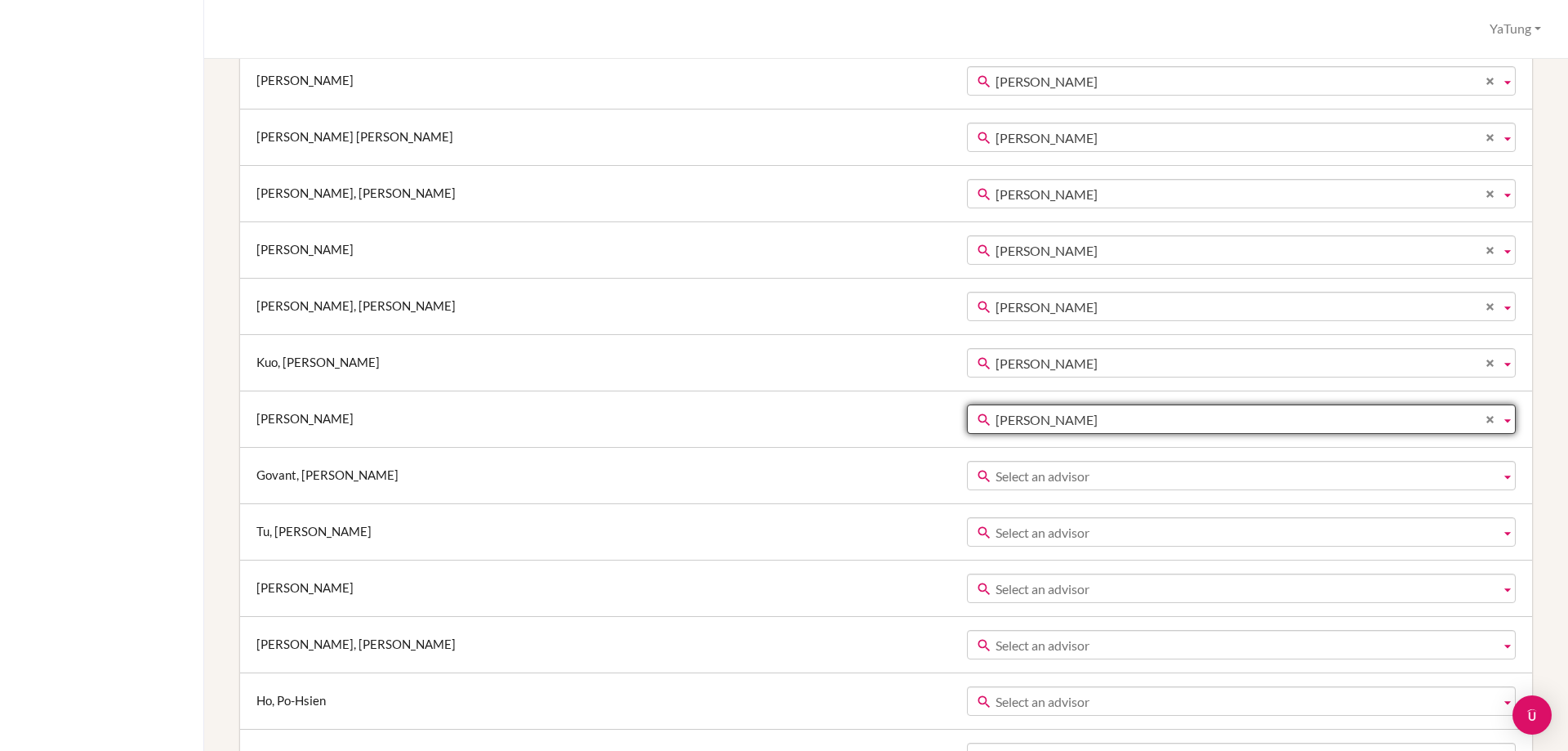
scroll to position [899, 0]
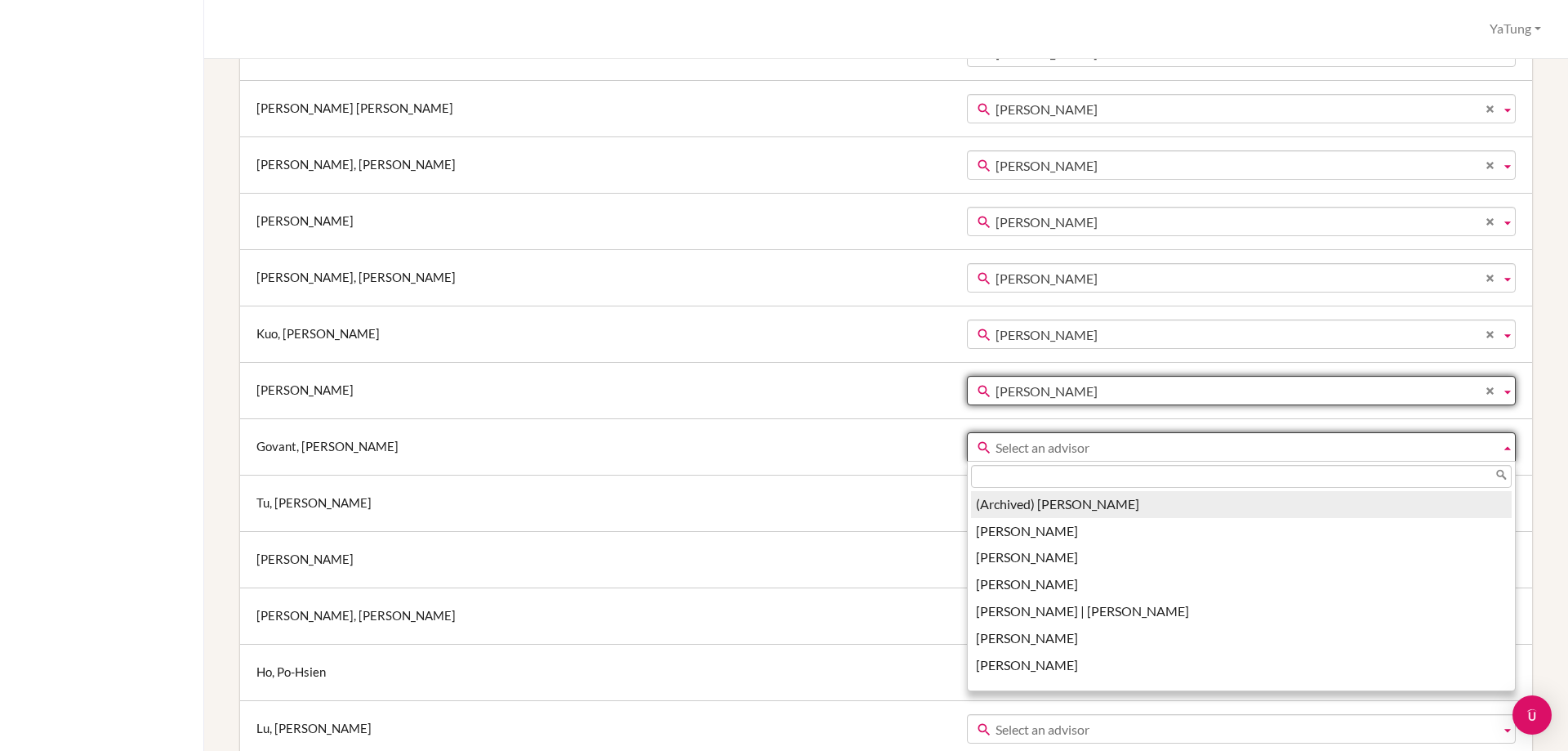
click at [996, 450] on span "Select an advisor" at bounding box center [1244, 446] width 498 height 29
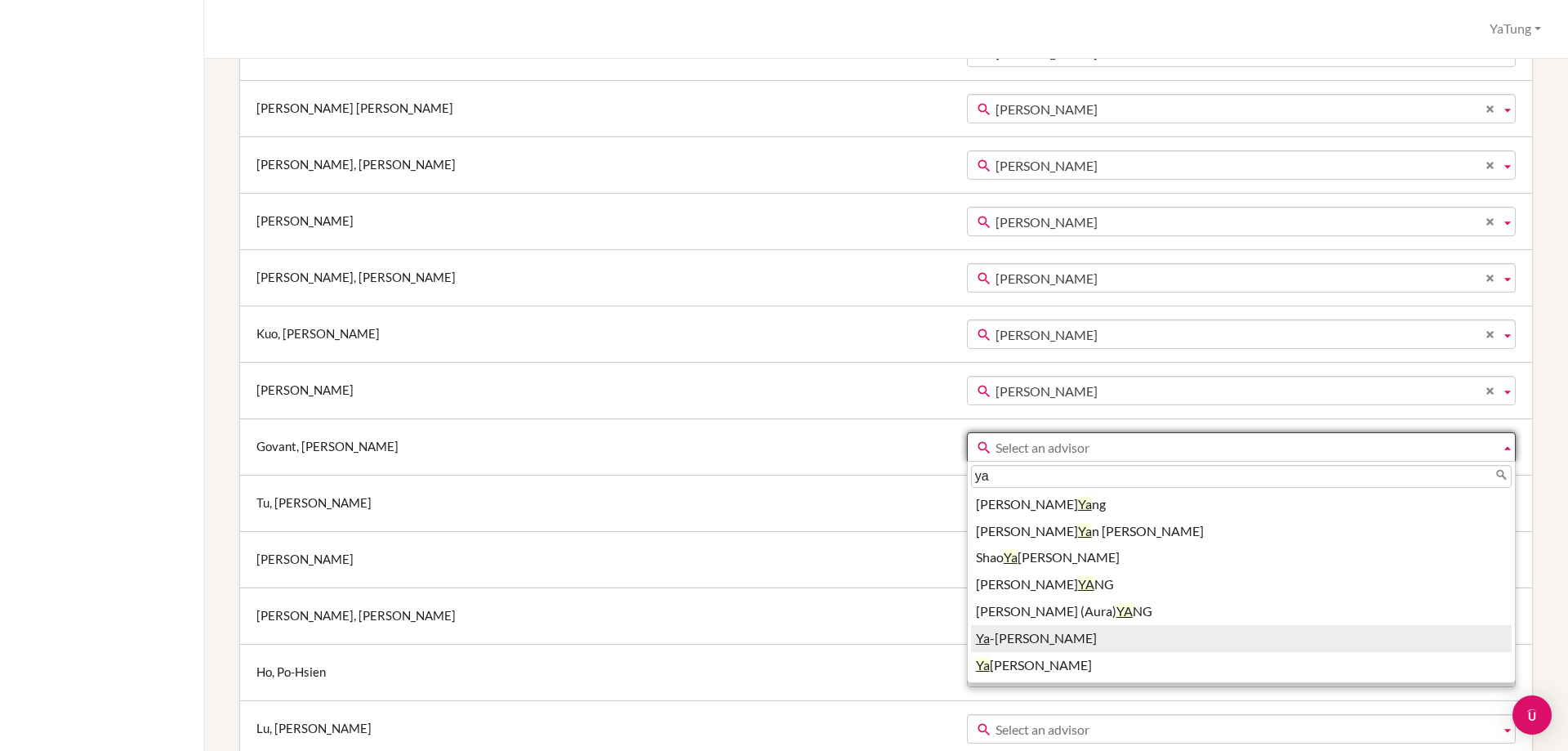
type input "ya"
click at [971, 638] on li "Ya -tung Tsai" at bounding box center [1240, 638] width 540 height 27
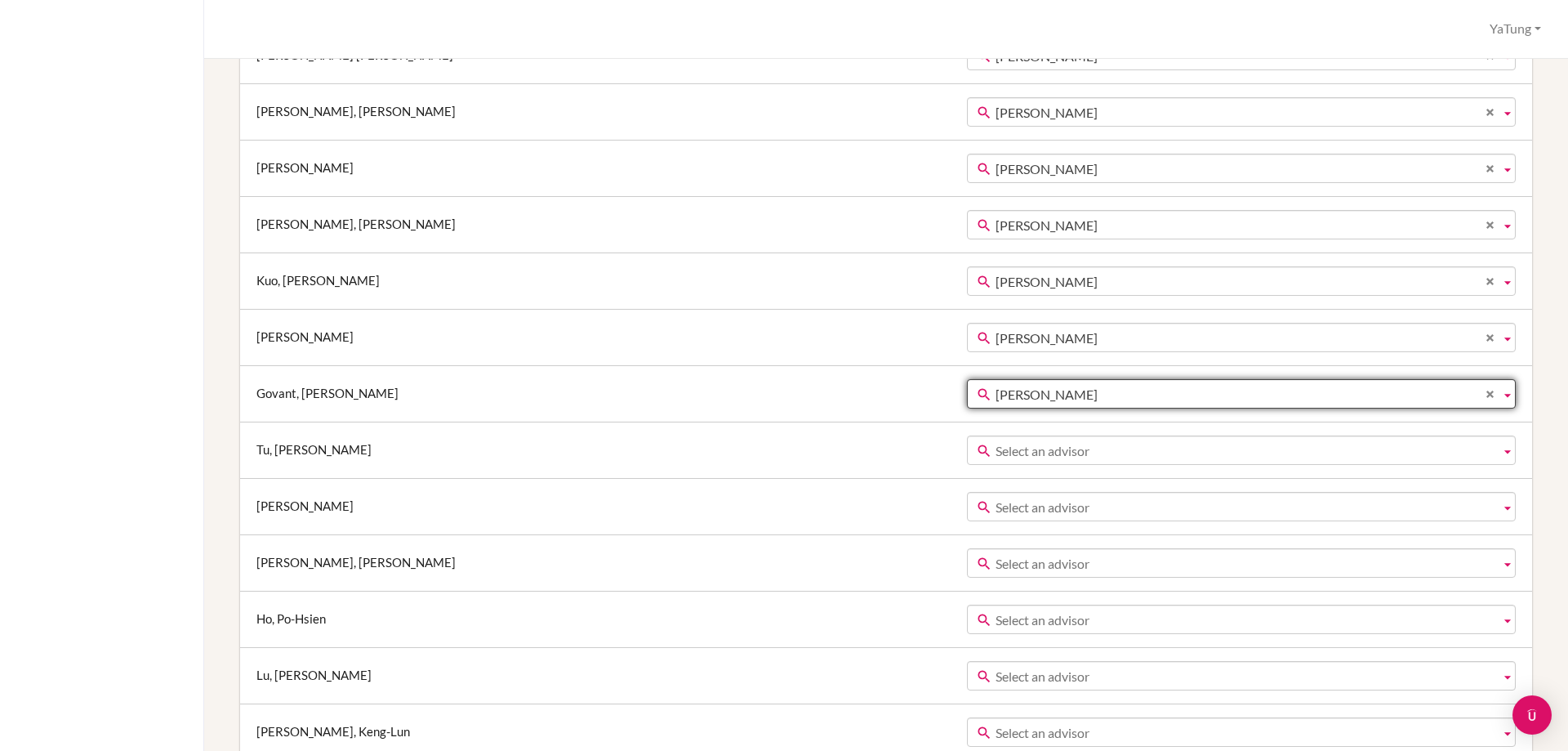
scroll to position [980, 0]
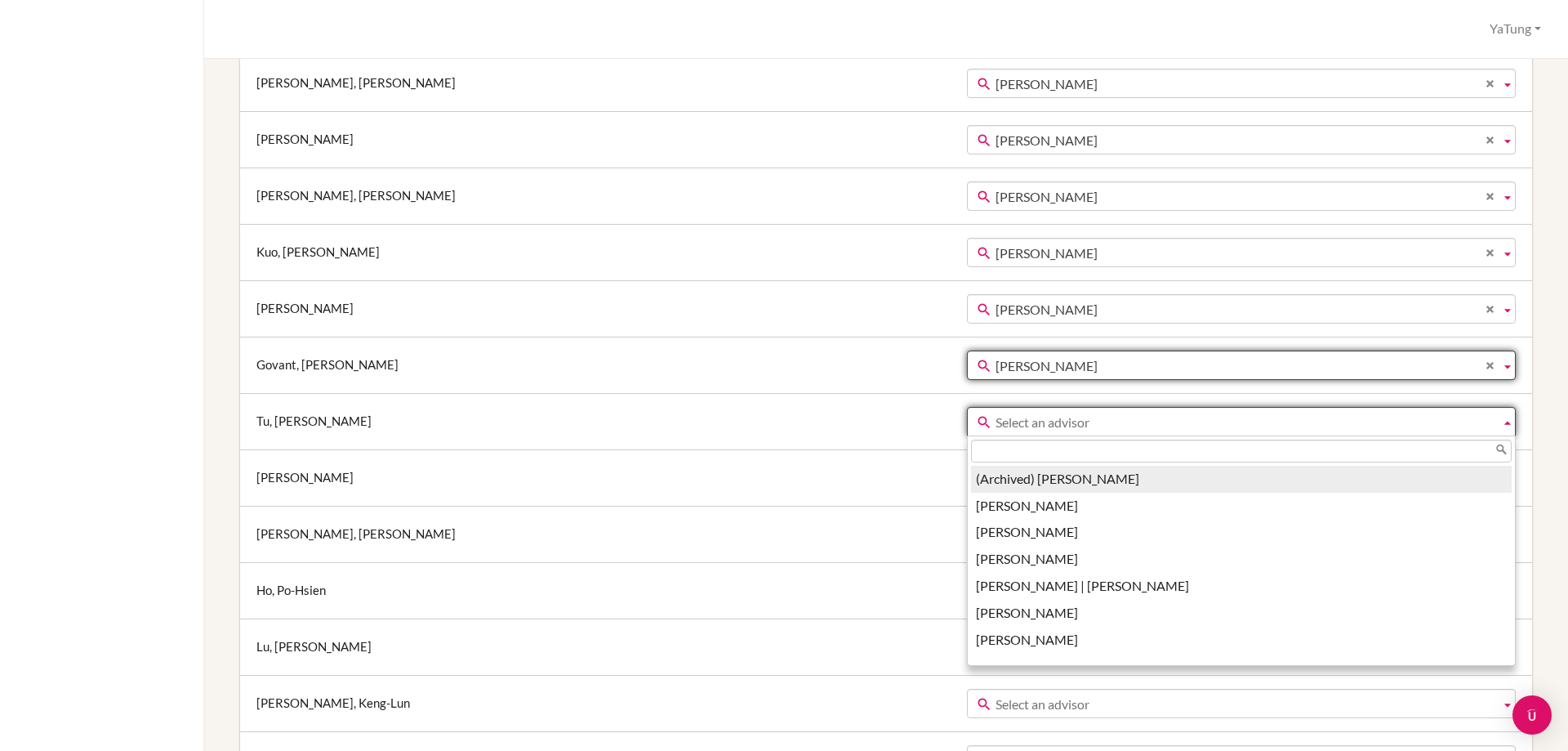
click at [996, 423] on span "Select an advisor" at bounding box center [1244, 421] width 498 height 29
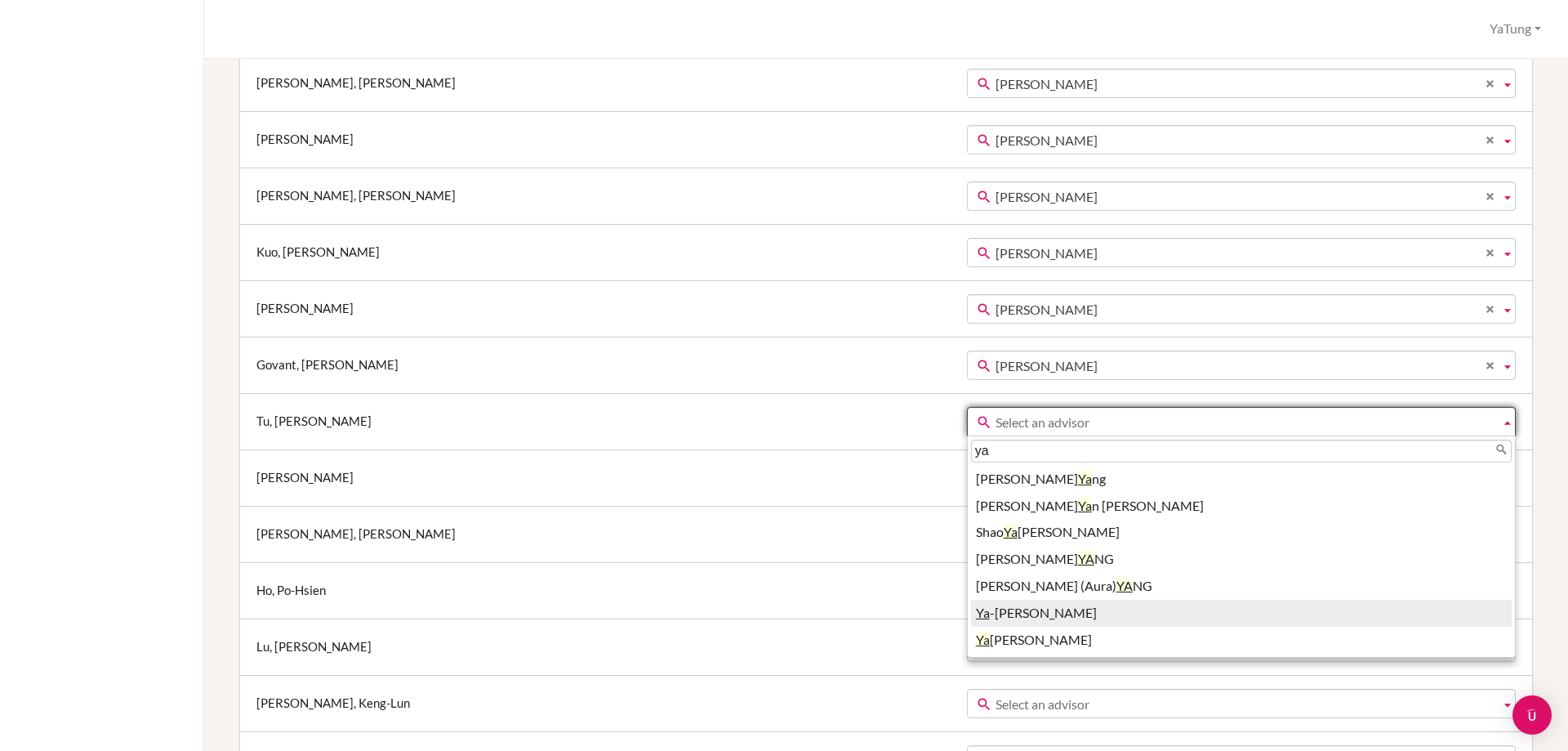
type input "ya"
click at [971, 613] on li "Ya -tung Tsai" at bounding box center [1240, 612] width 540 height 27
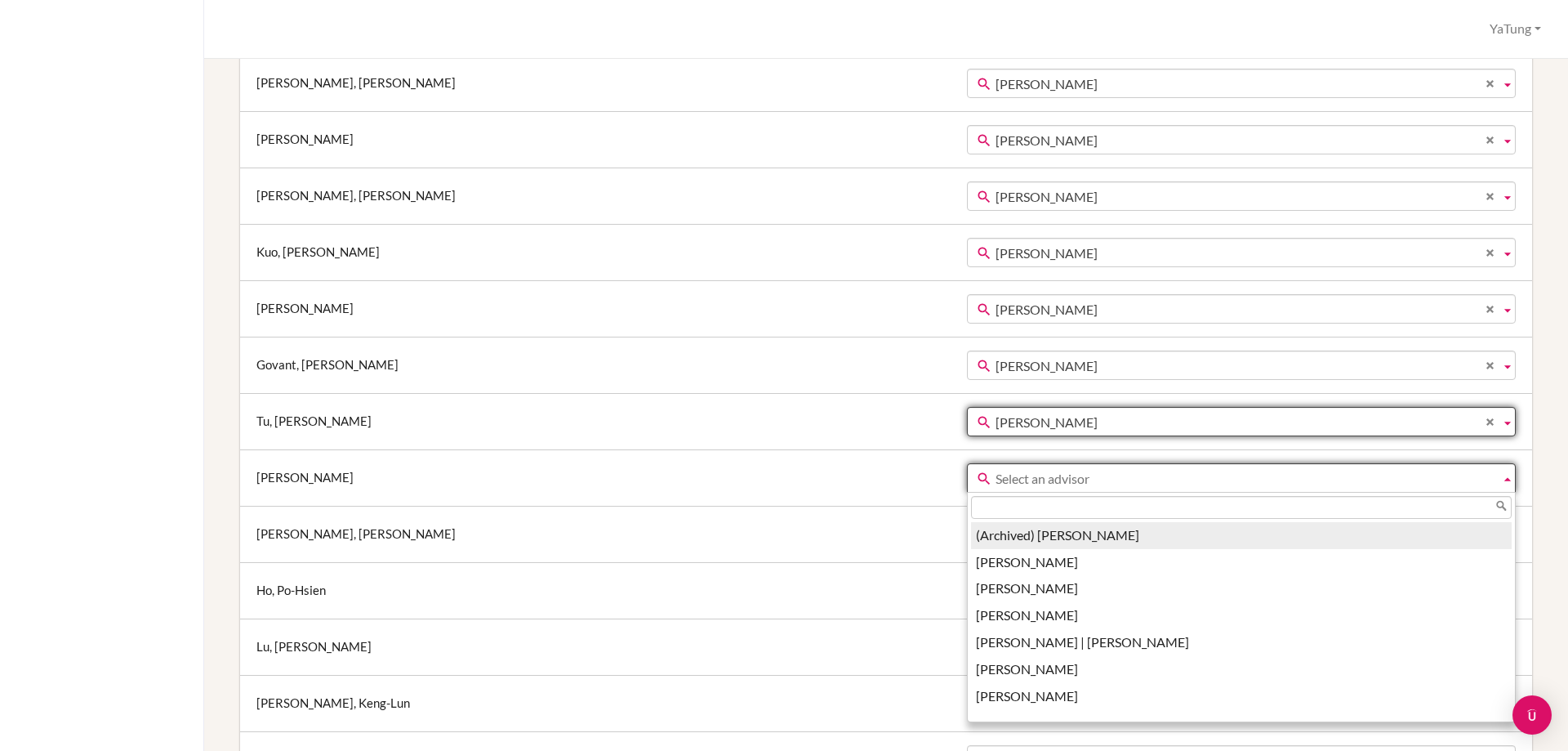
click at [996, 486] on span "Select an advisor" at bounding box center [1244, 478] width 498 height 29
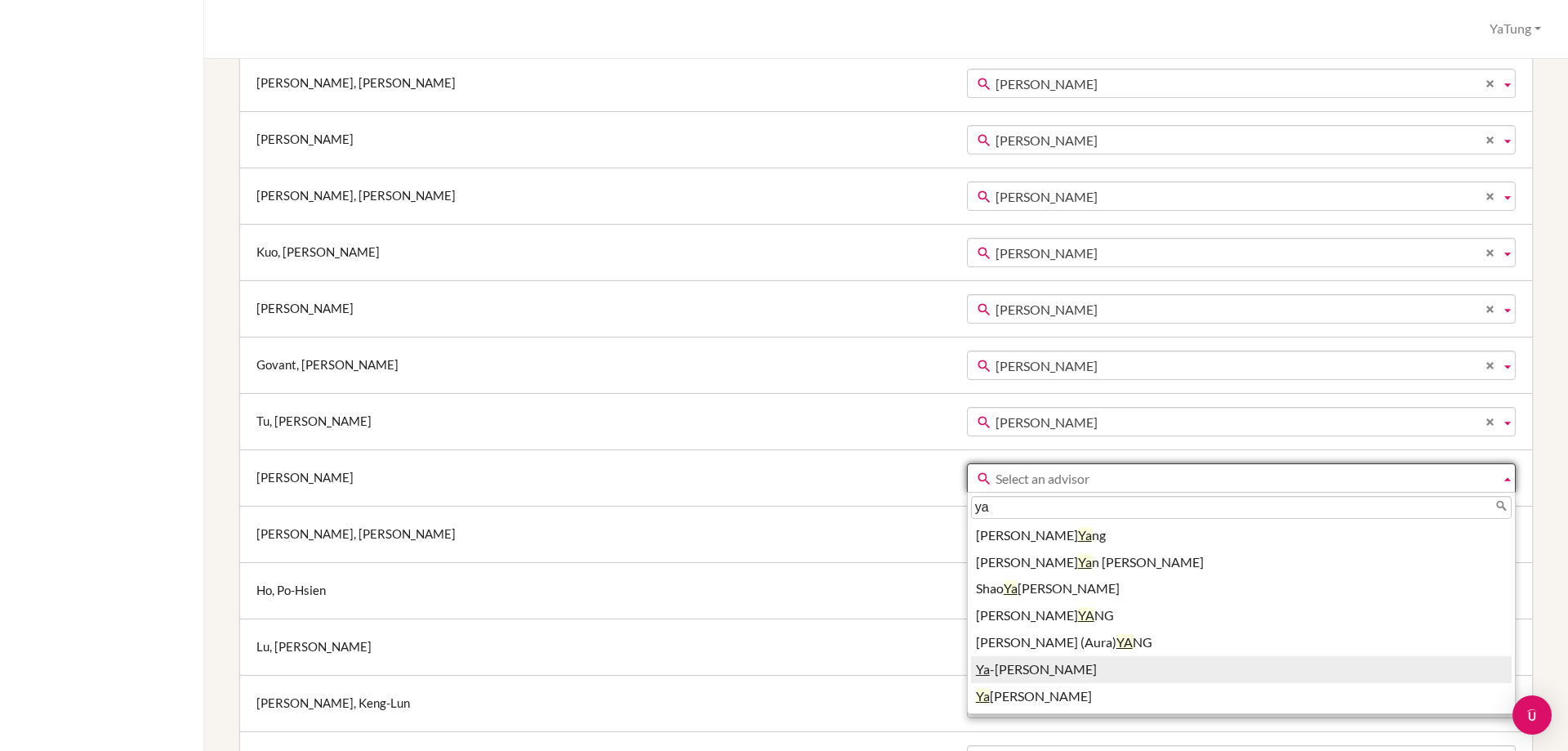
type input "ya"
click at [971, 668] on li "Ya -tung Tsai" at bounding box center [1240, 669] width 540 height 27
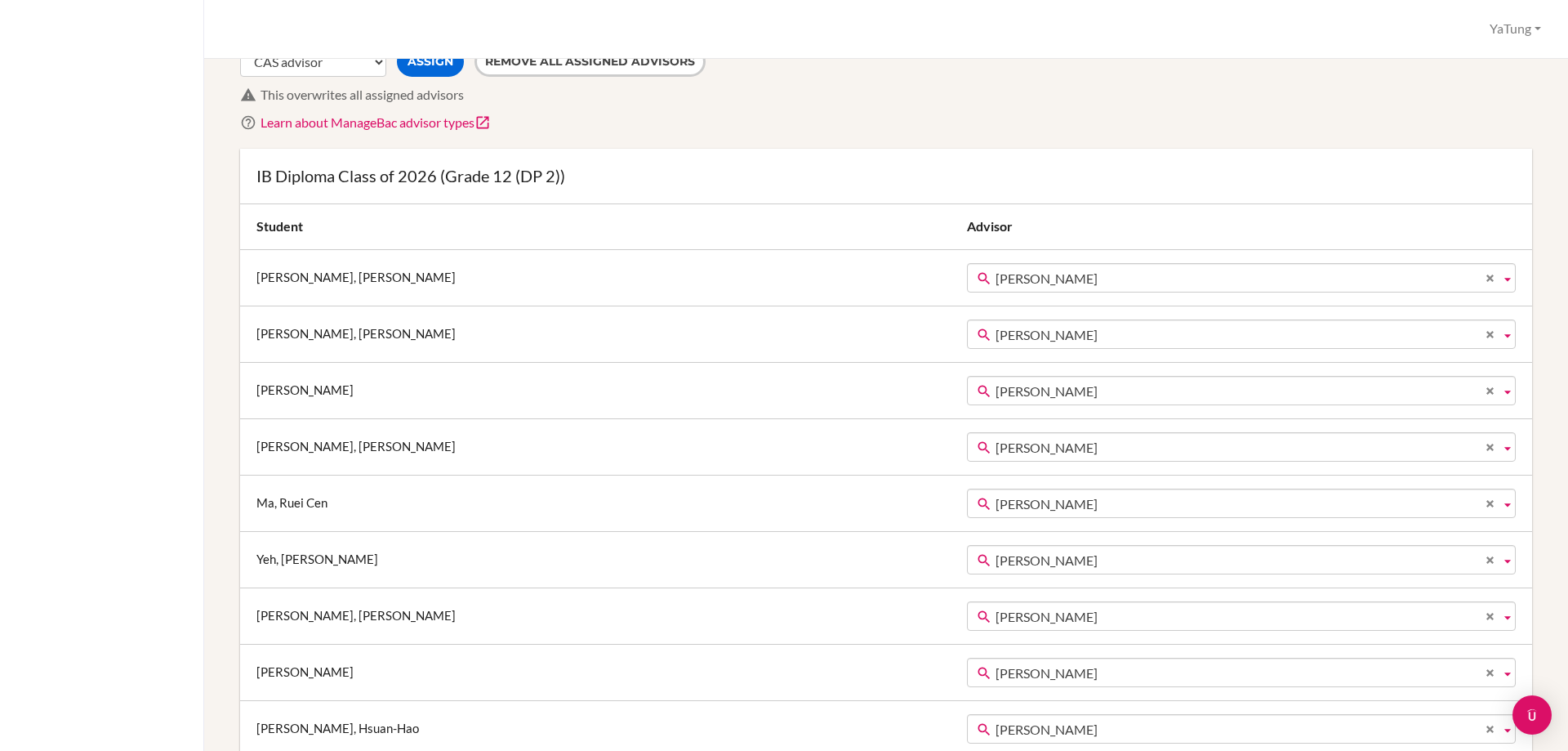
scroll to position [0, 0]
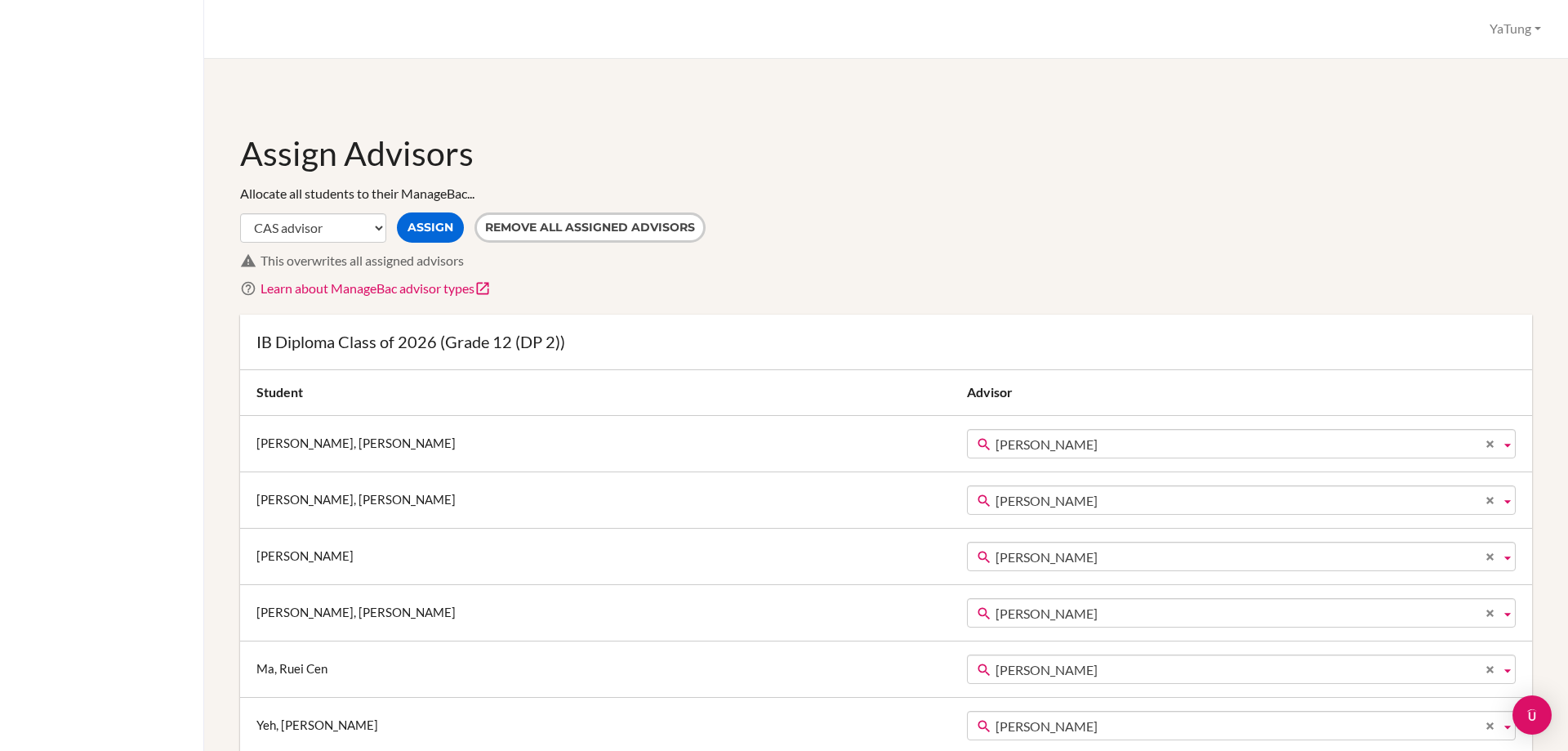
click at [996, 441] on span "Ya-tung Tsai" at bounding box center [1244, 443] width 498 height 29
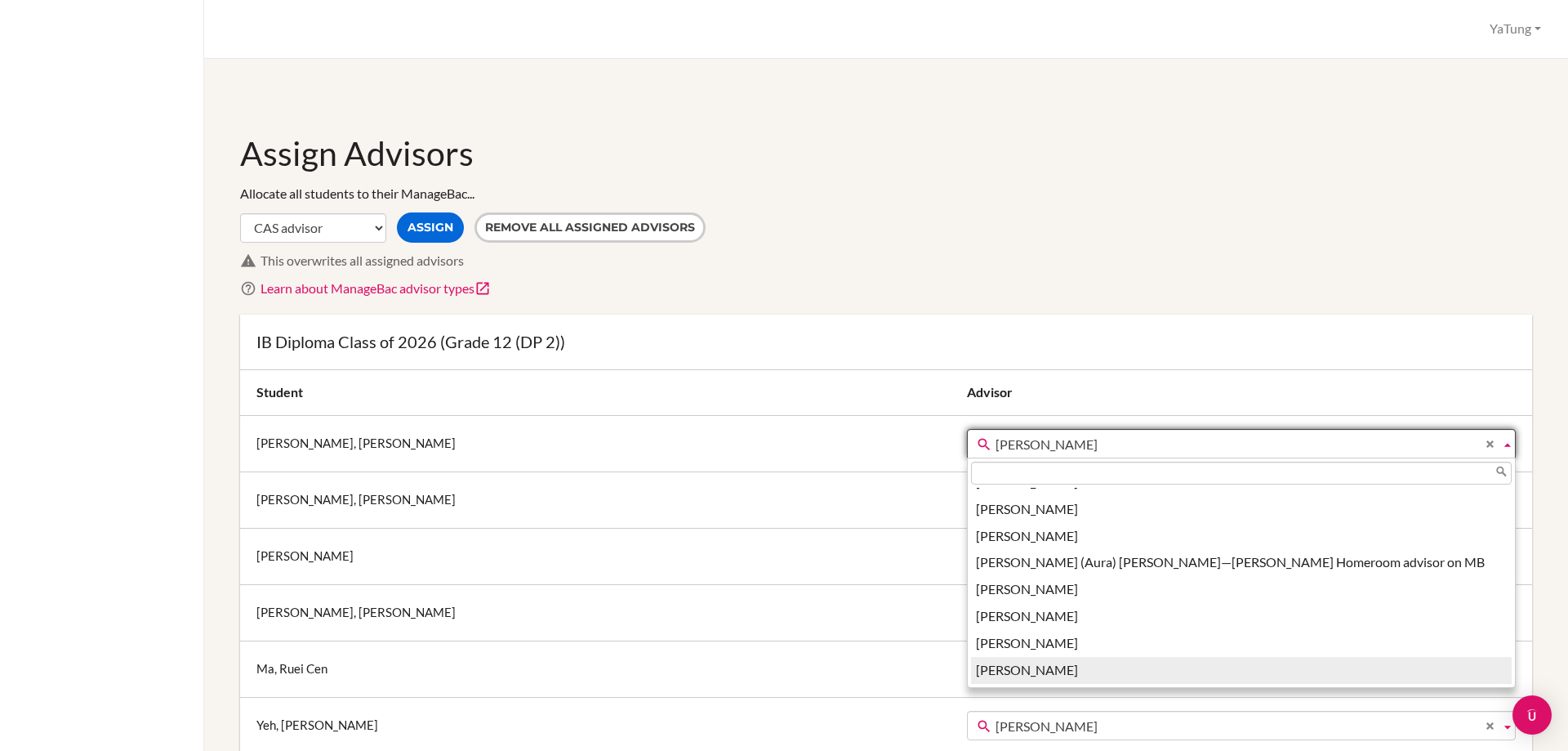
click at [971, 667] on li "YaTung Tsai" at bounding box center [1240, 670] width 540 height 27
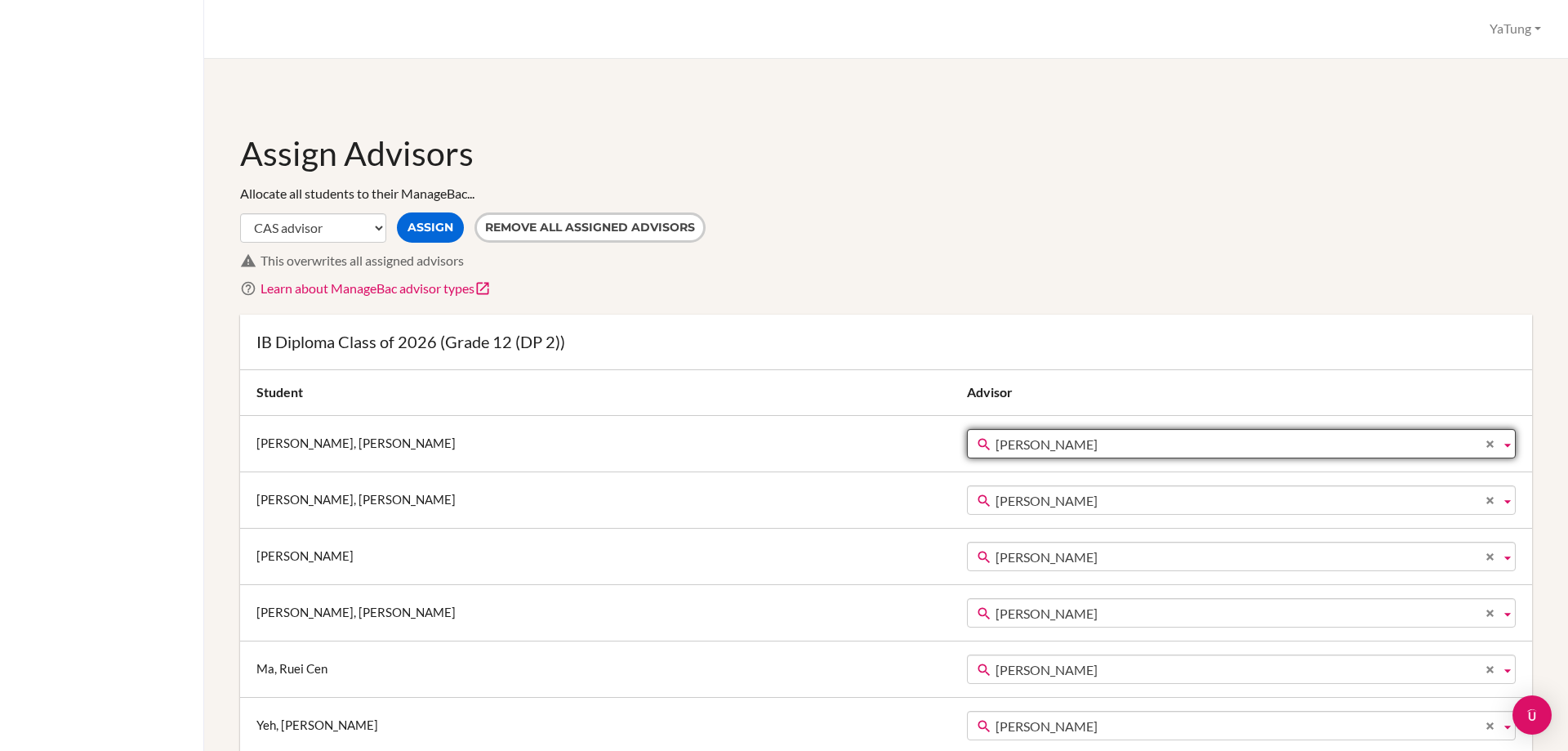
click at [996, 493] on span "Ya-tung Tsai" at bounding box center [1244, 500] width 498 height 29
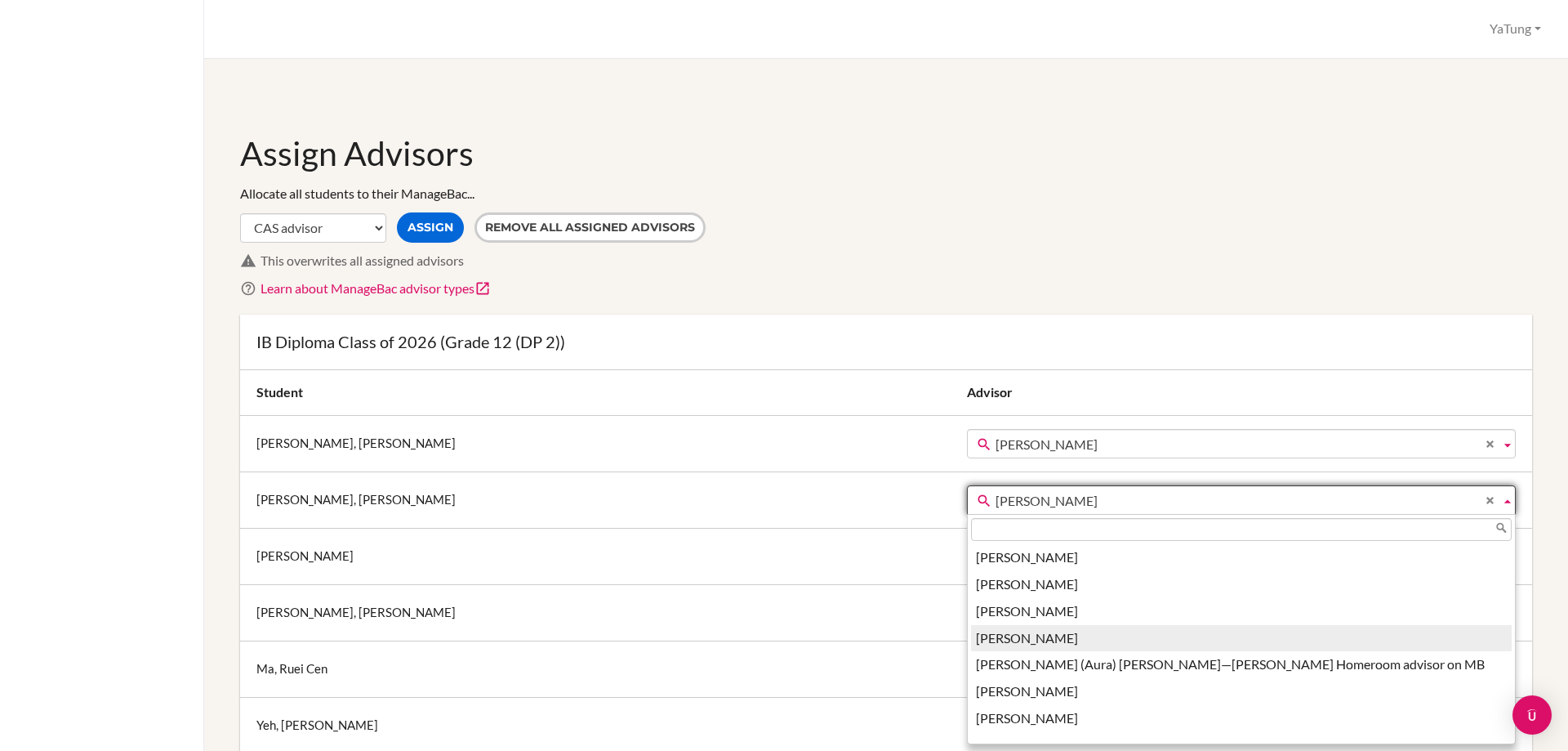
scroll to position [2325, 0]
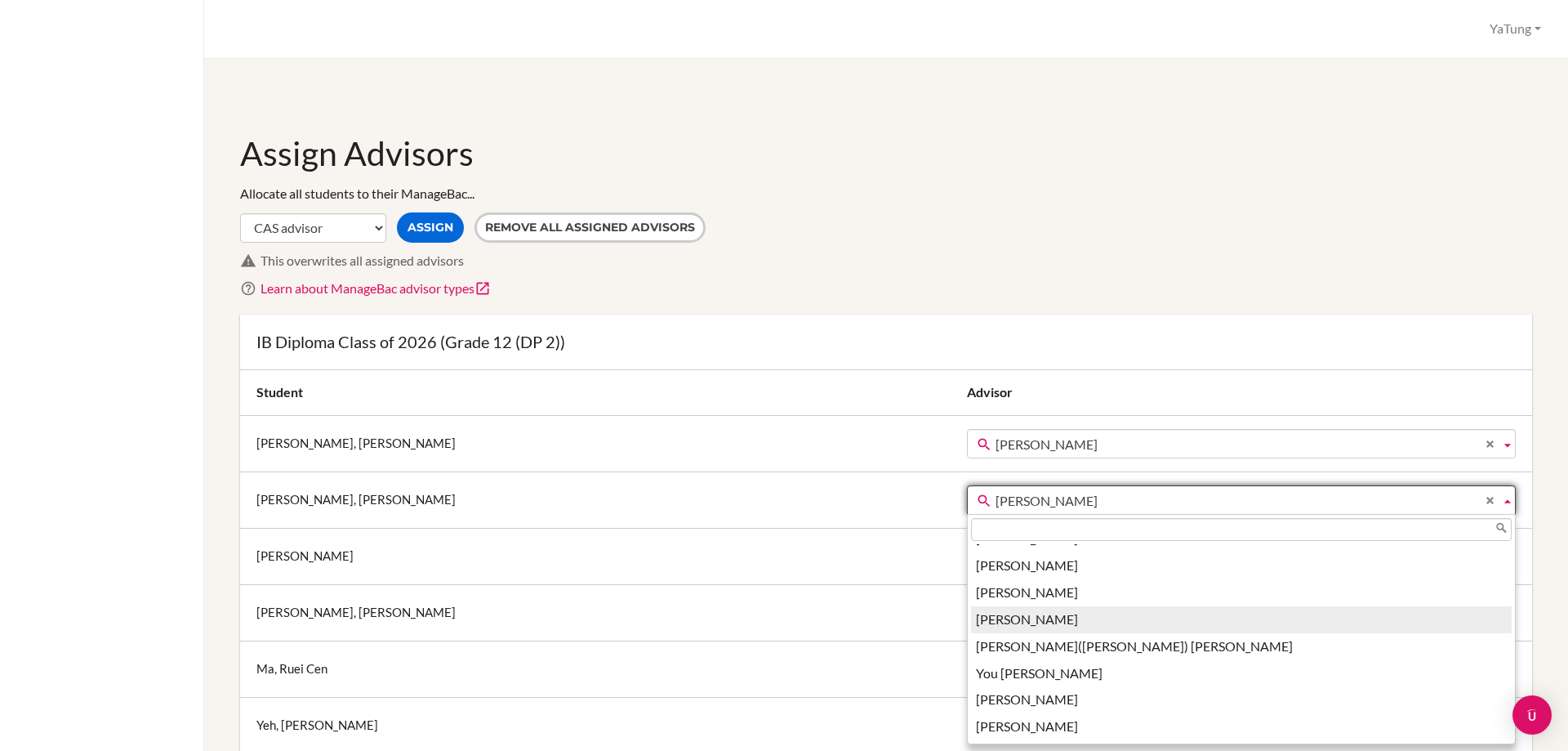
click at [971, 623] on li "YaTung Tsai" at bounding box center [1240, 619] width 540 height 27
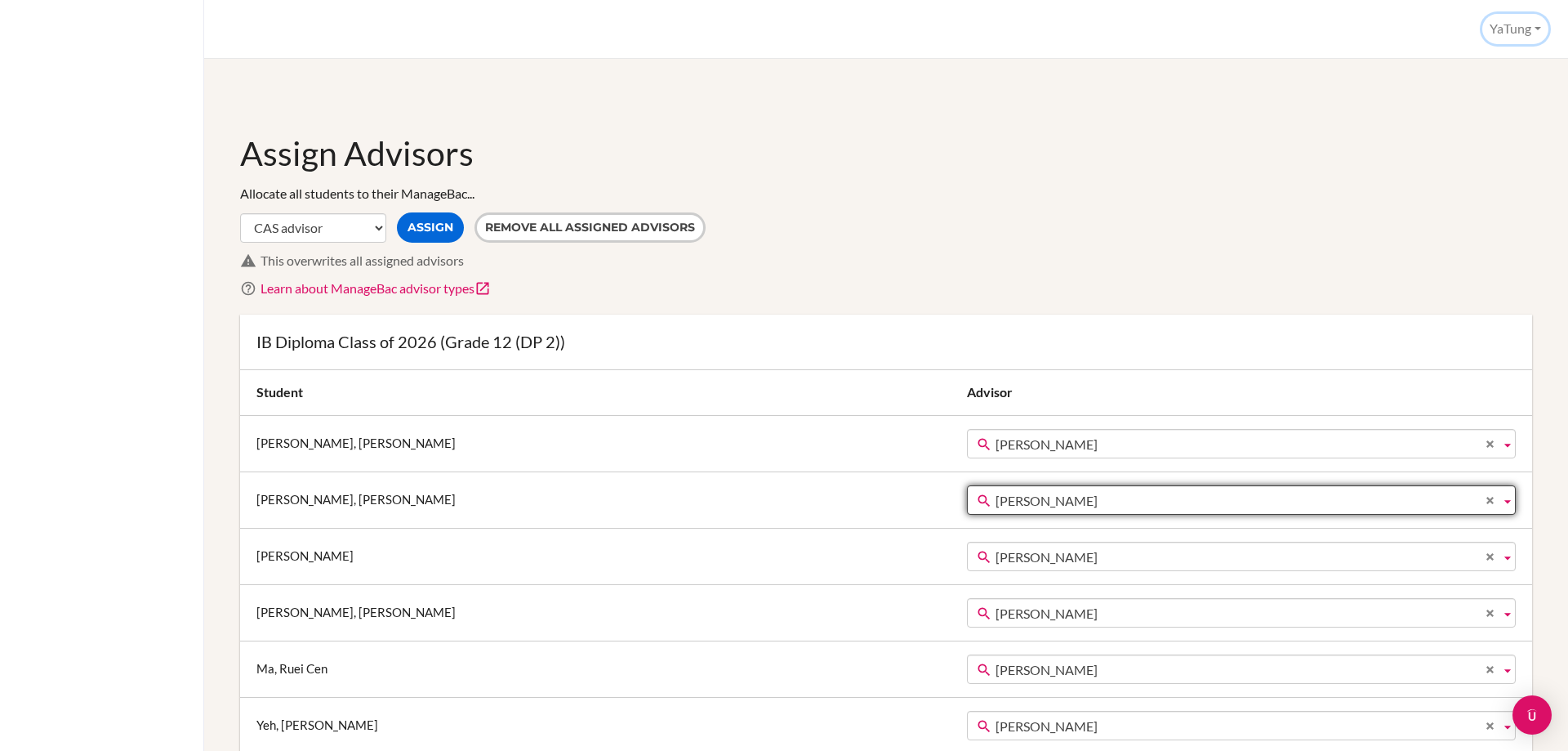
drag, startPoint x: 1540, startPoint y: 19, endPoint x: 1533, endPoint y: 24, distance: 8.6
click at [1539, 19] on button "YaTung" at bounding box center [1515, 29] width 66 height 30
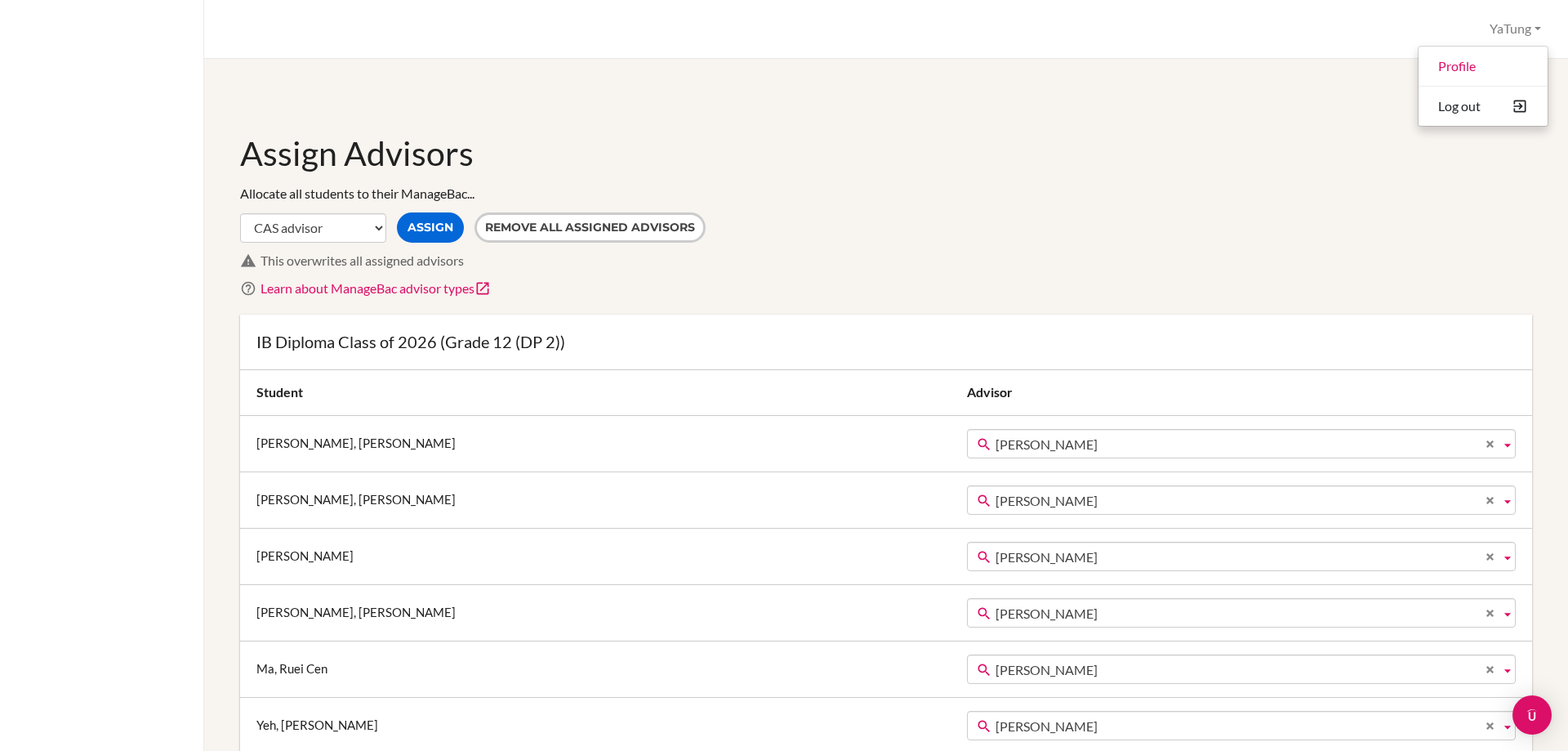
click at [673, 134] on h1 "Assign Advisors" at bounding box center [886, 153] width 1292 height 45
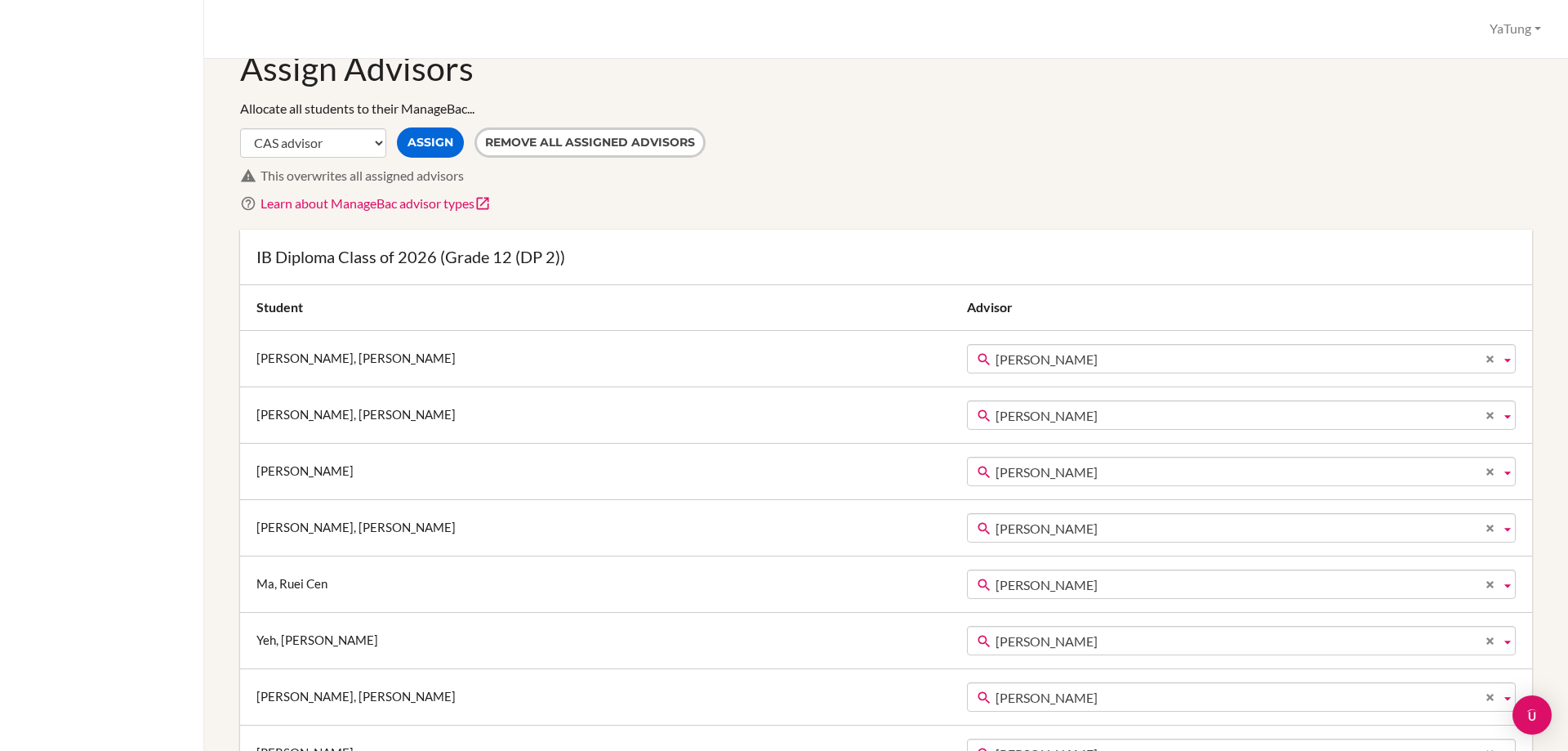
scroll to position [245, 0]
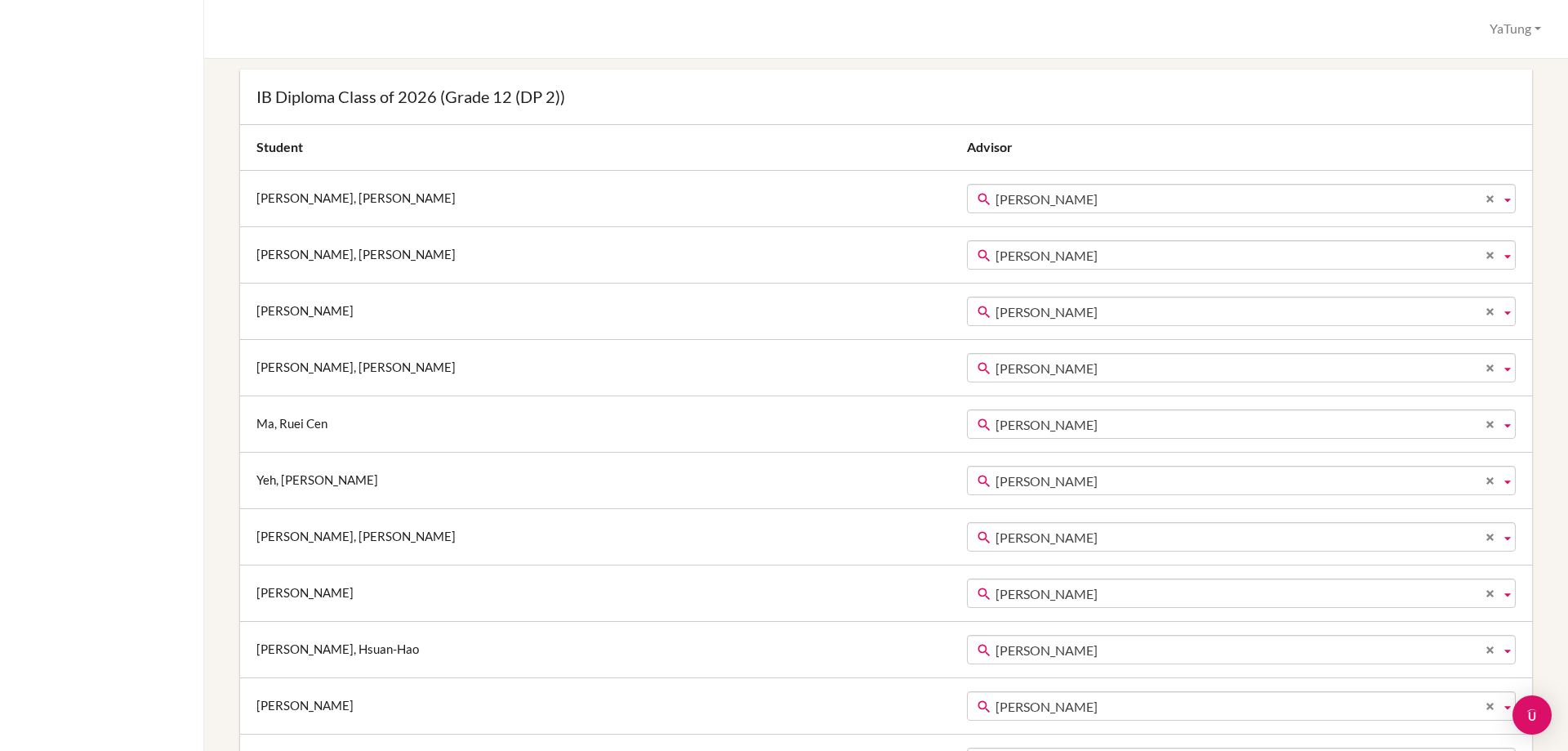
click at [996, 419] on span "Ya-tung Tsai" at bounding box center [1244, 424] width 498 height 29
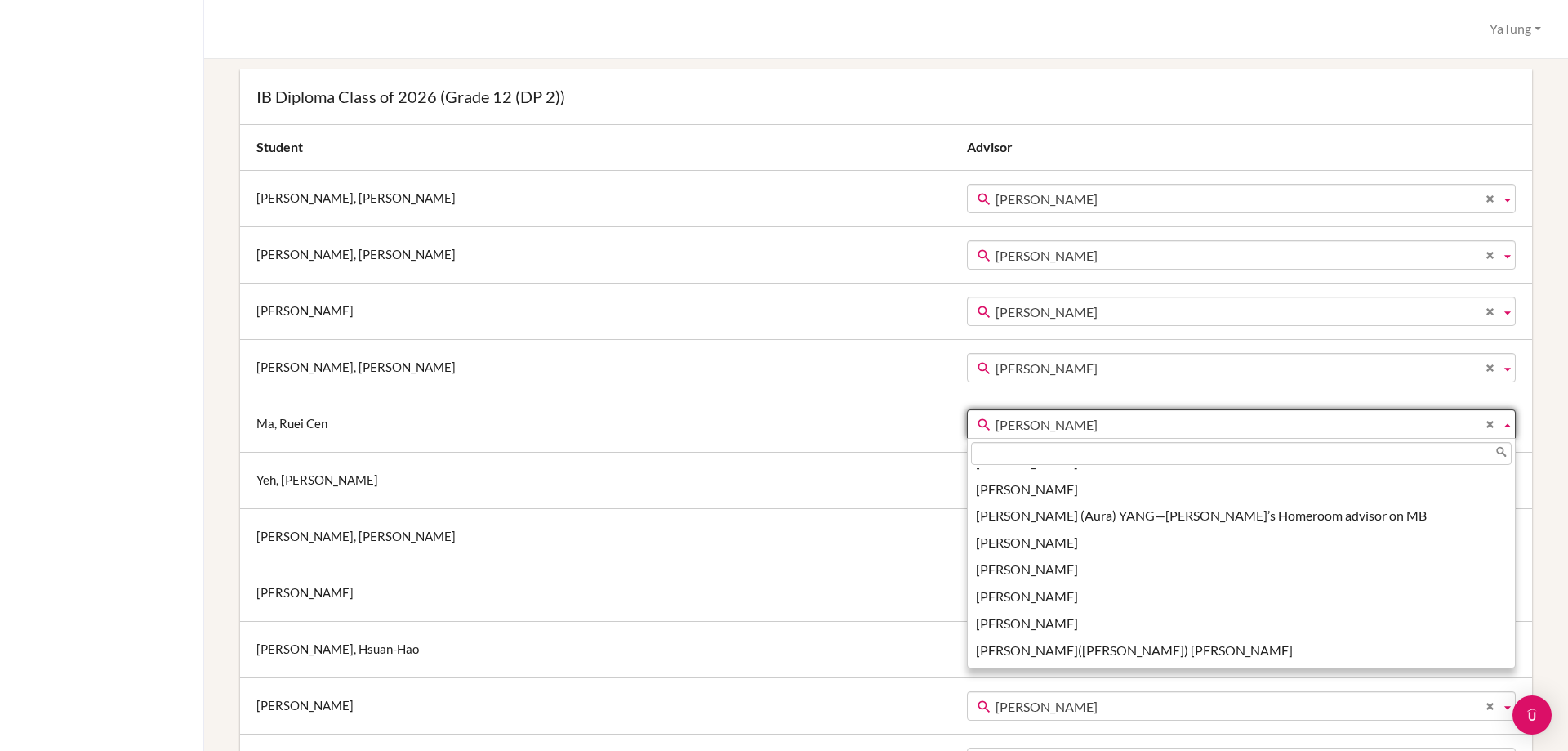
scroll to position [2325, 0]
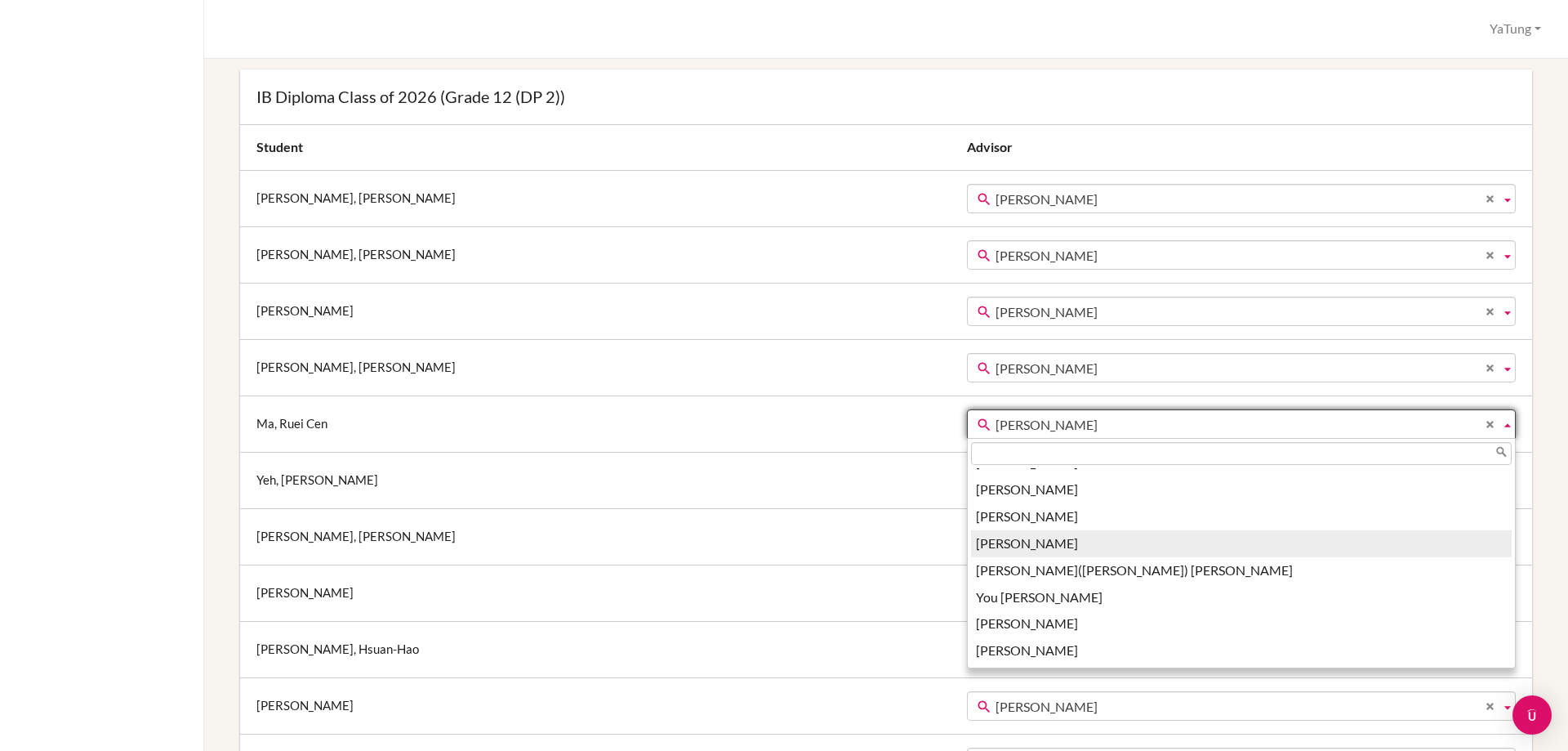
click at [971, 535] on li "YaTung Tsai" at bounding box center [1240, 543] width 540 height 27
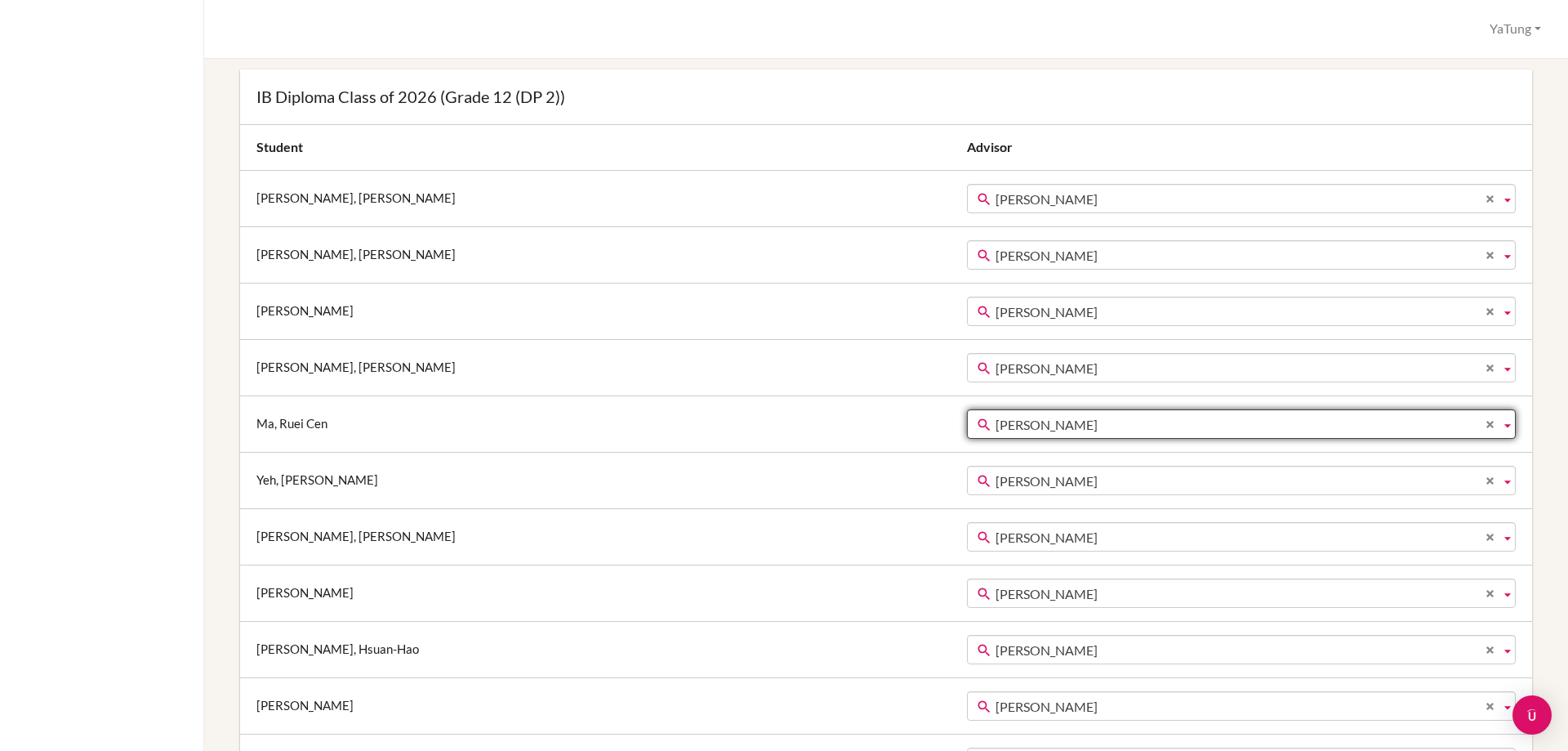
click at [996, 368] on span "Ya-tung Tsai" at bounding box center [1244, 368] width 498 height 29
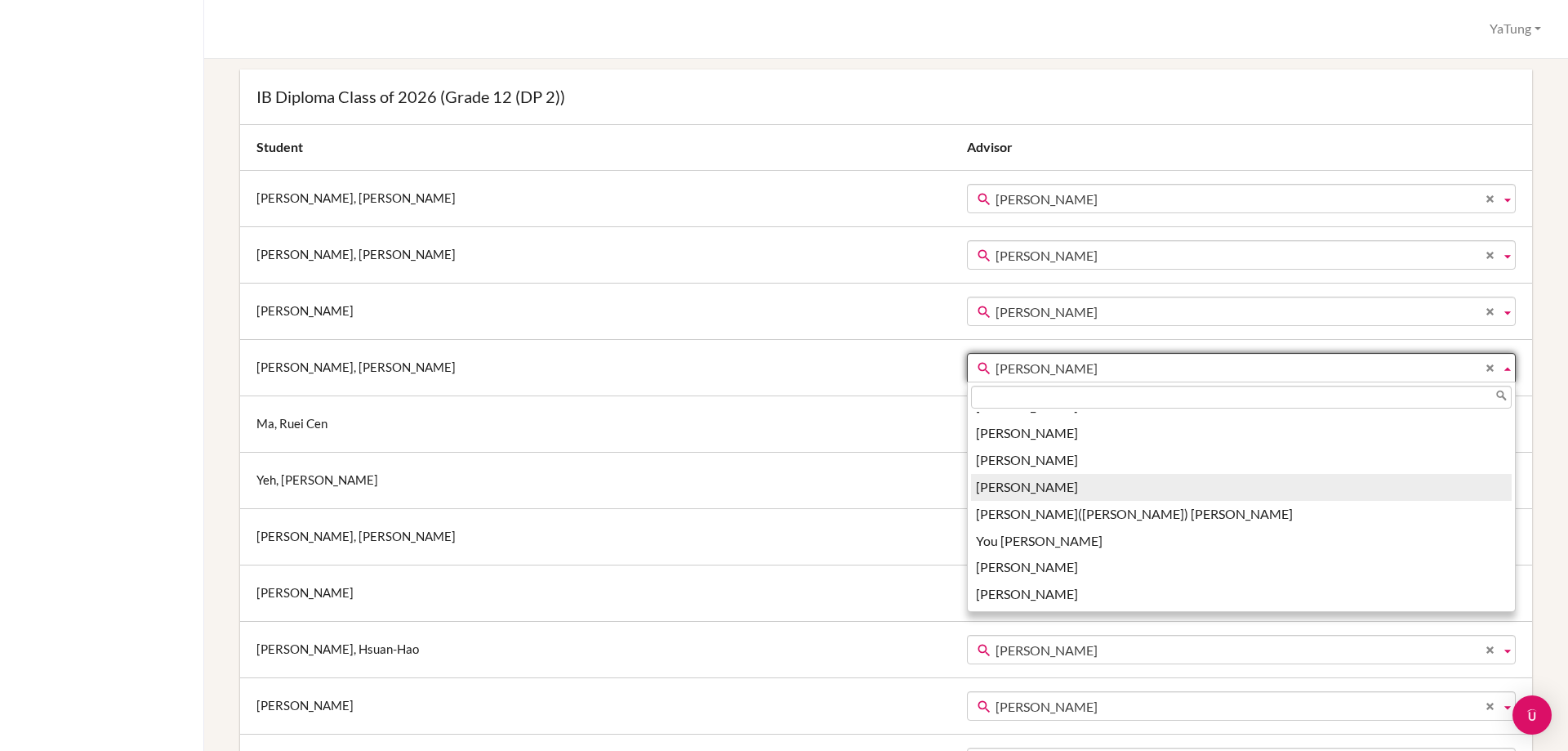
click at [971, 481] on li "YaTung Tsai" at bounding box center [1240, 486] width 540 height 27
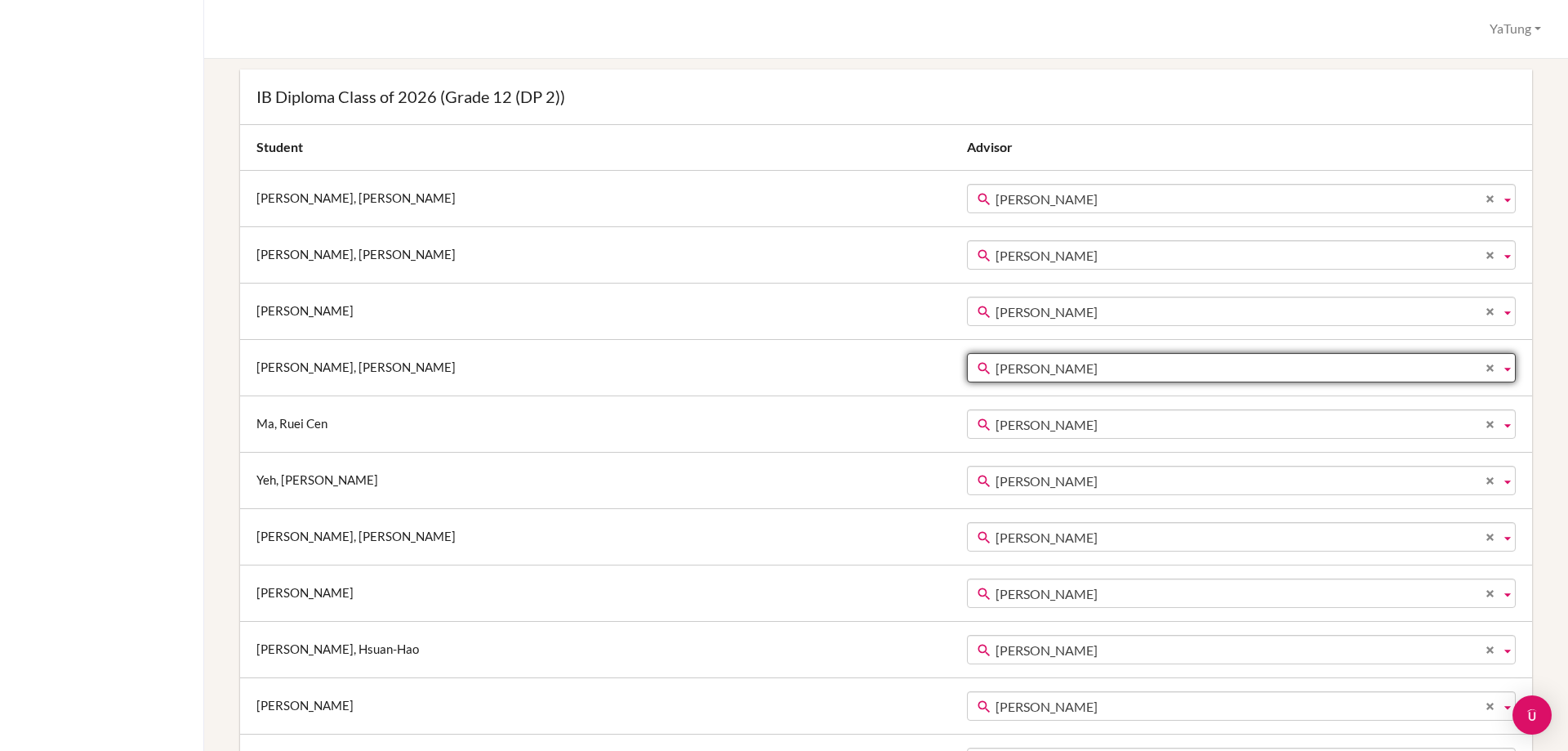
click at [996, 319] on span "Ya-tung Tsai" at bounding box center [1244, 312] width 498 height 29
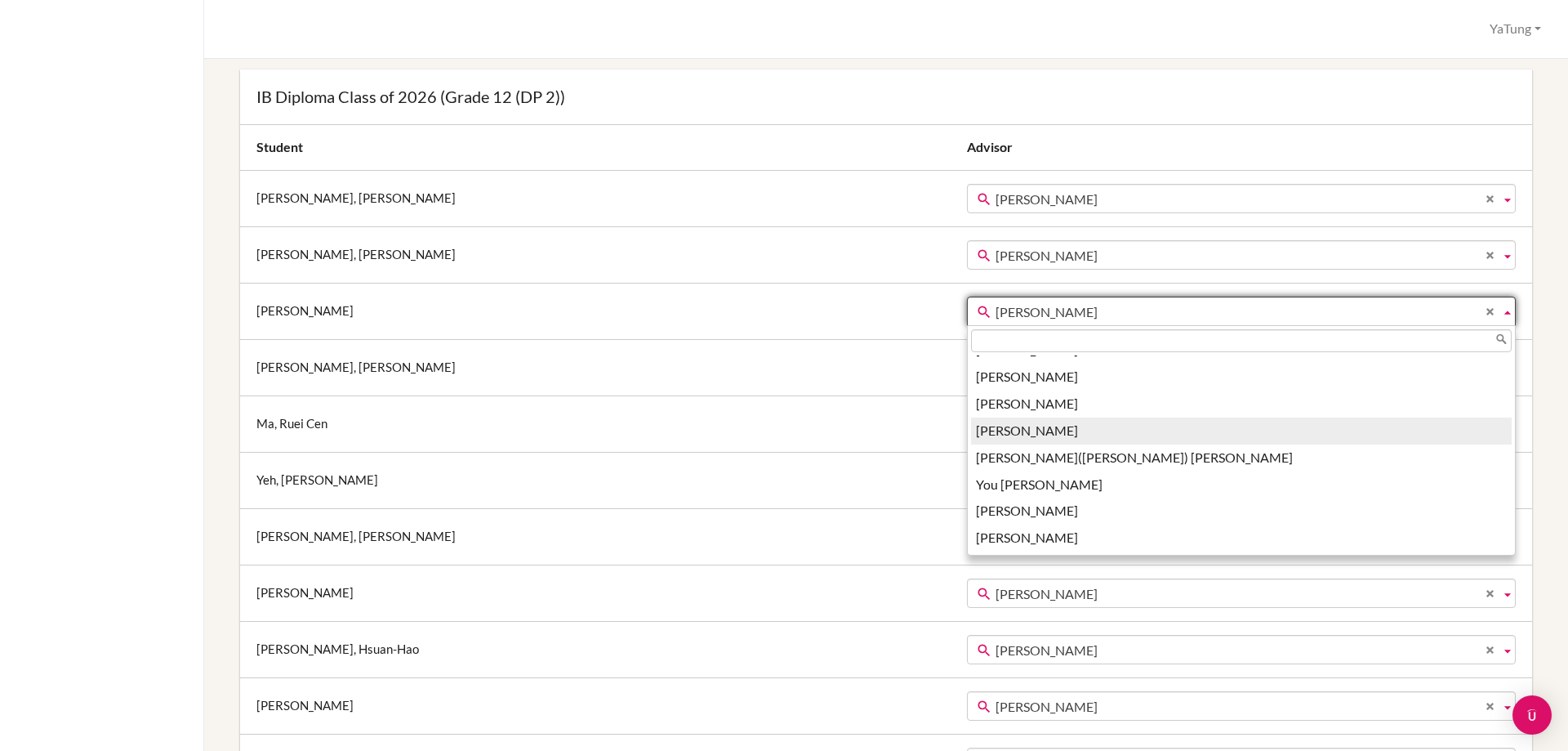
click at [971, 434] on li "YaTung Tsai" at bounding box center [1240, 430] width 540 height 27
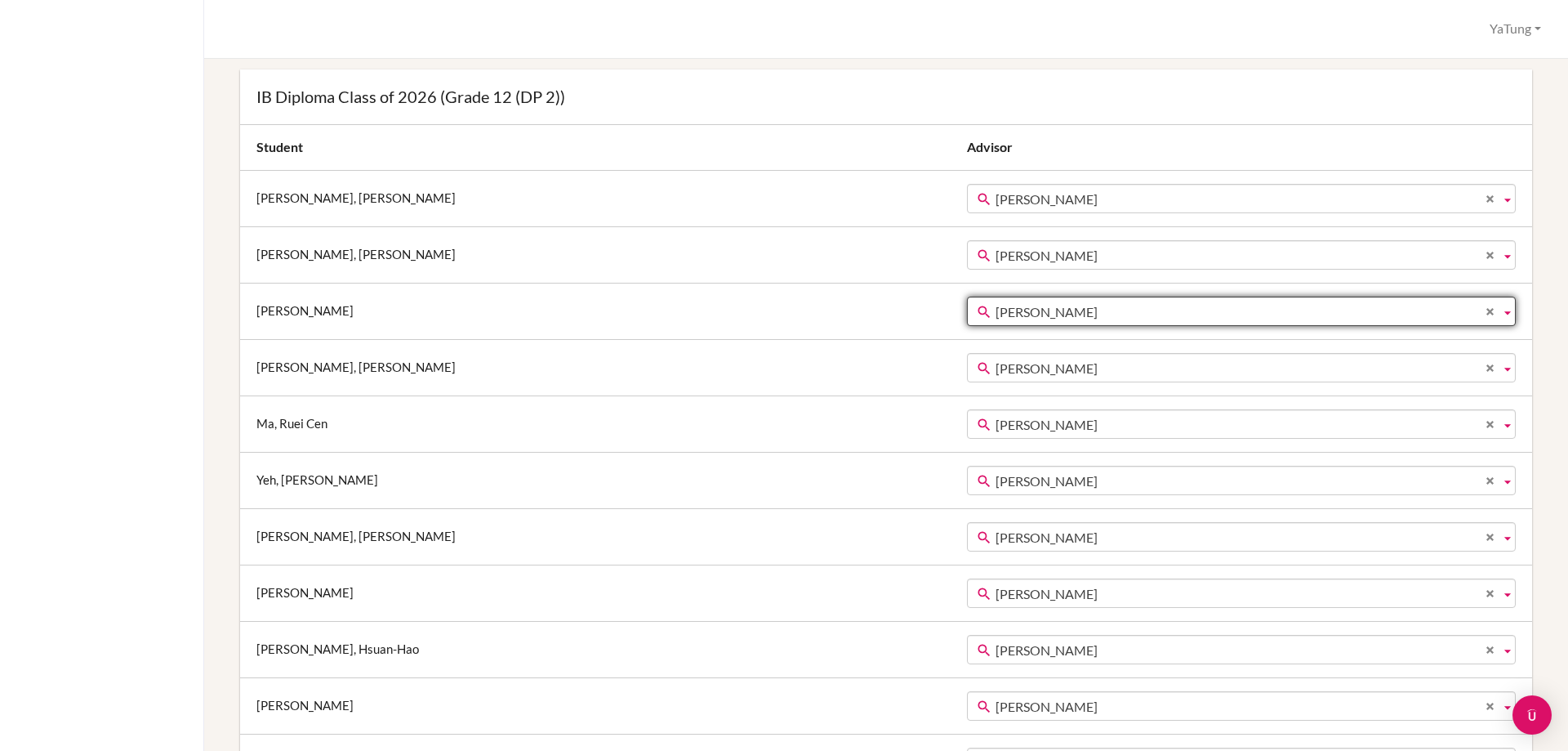
click at [996, 482] on span "Ya-tung Tsai" at bounding box center [1244, 480] width 498 height 29
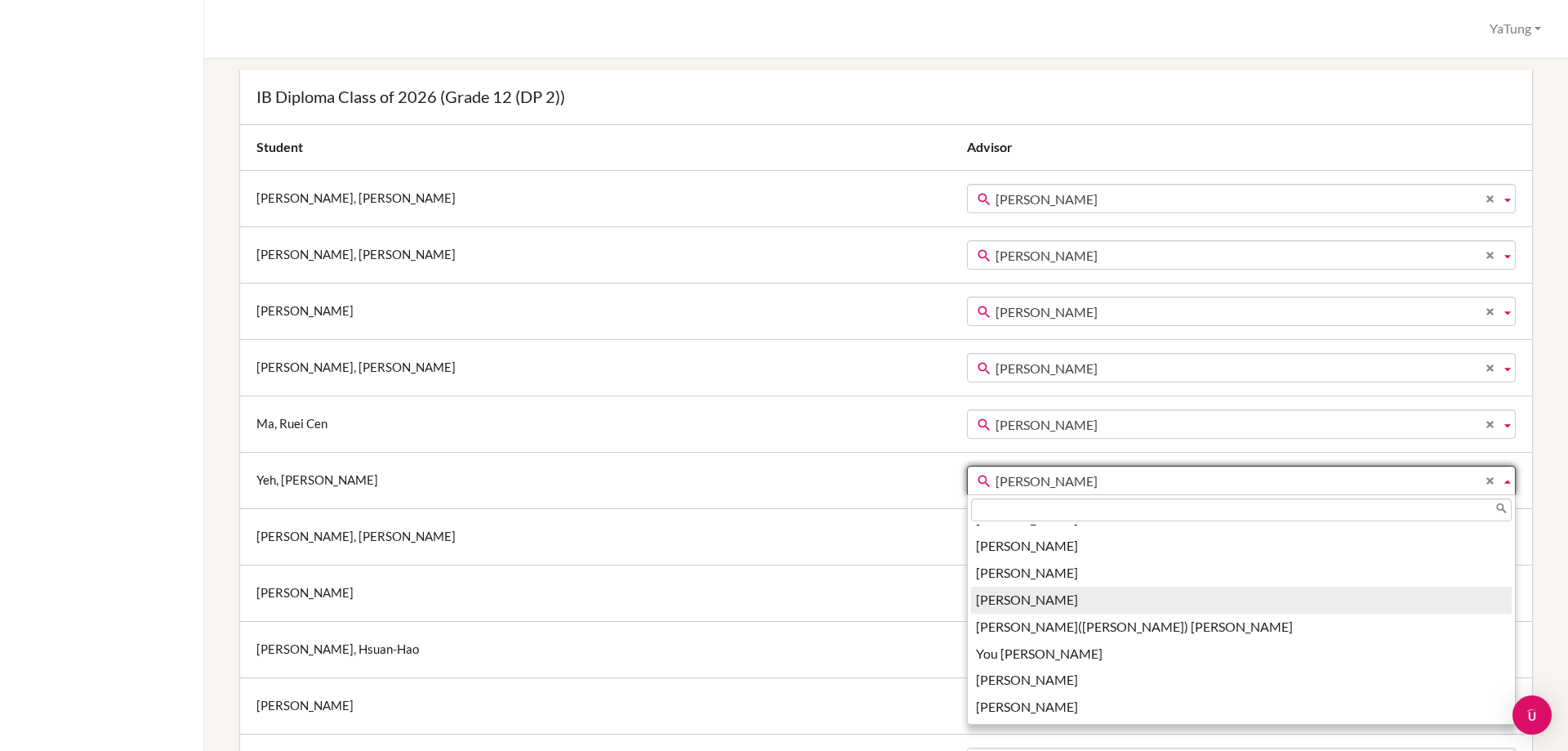
click at [971, 603] on li "YaTung Tsai" at bounding box center [1240, 599] width 540 height 27
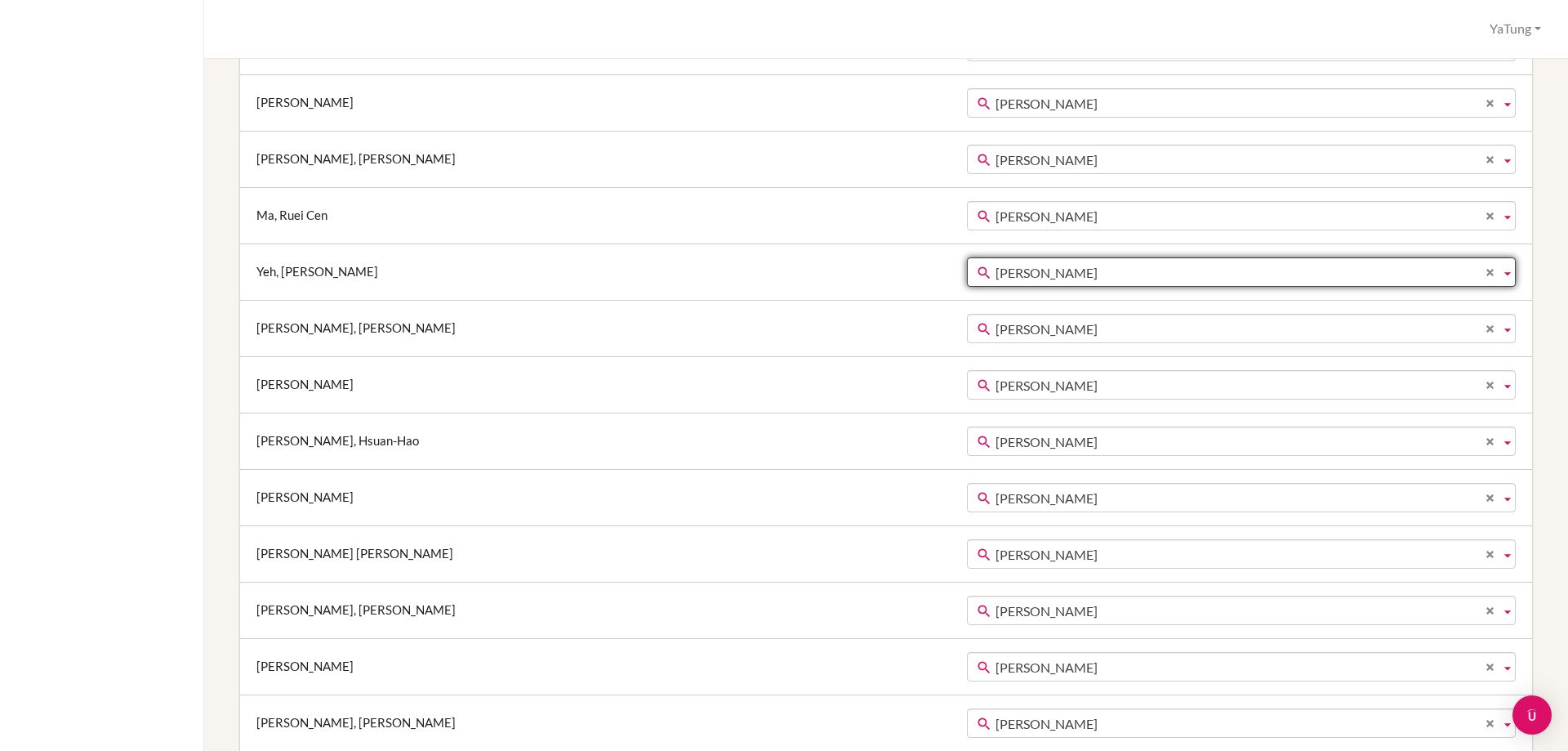
scroll to position [490, 0]
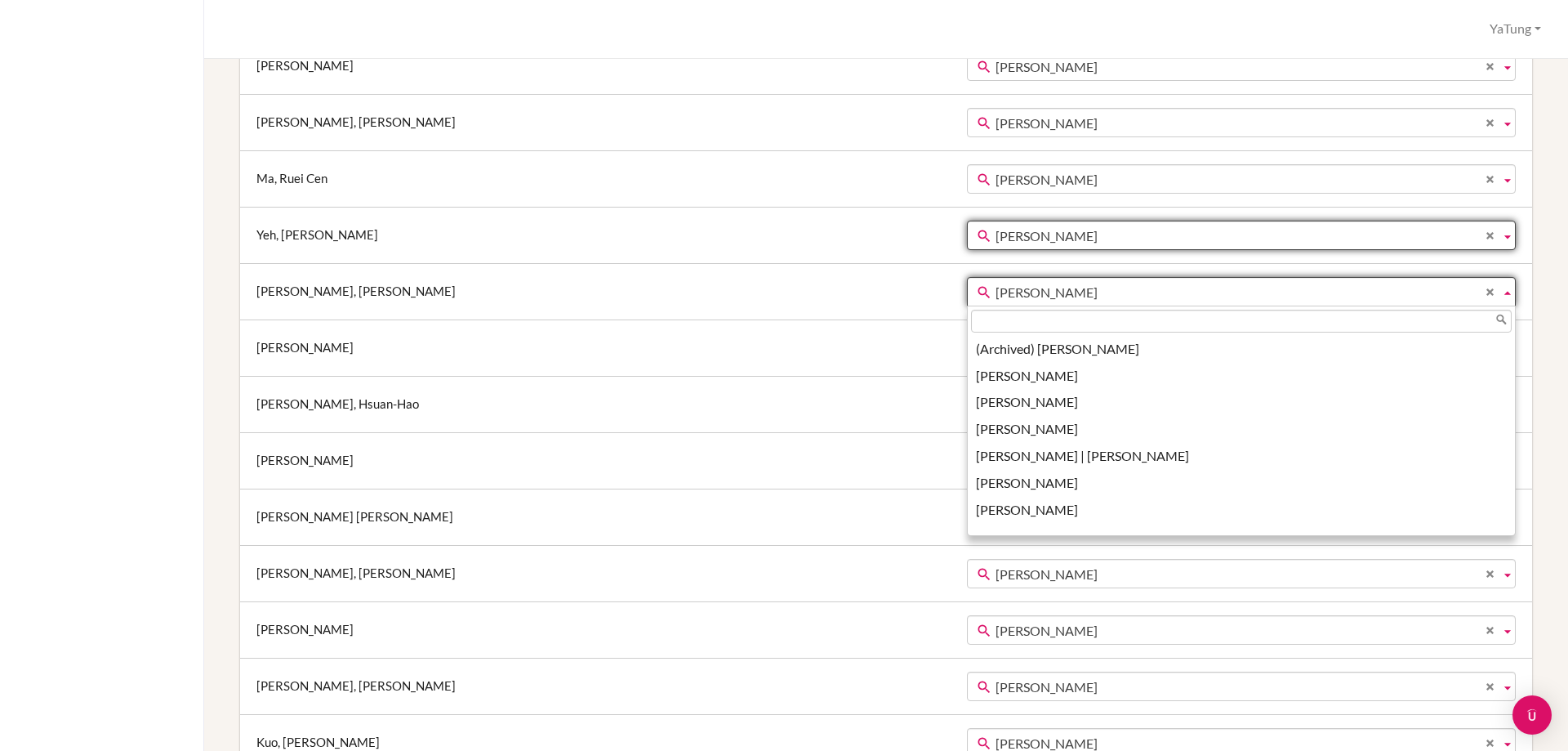
click at [996, 294] on span "Ya-tung Tsai" at bounding box center [1244, 292] width 498 height 29
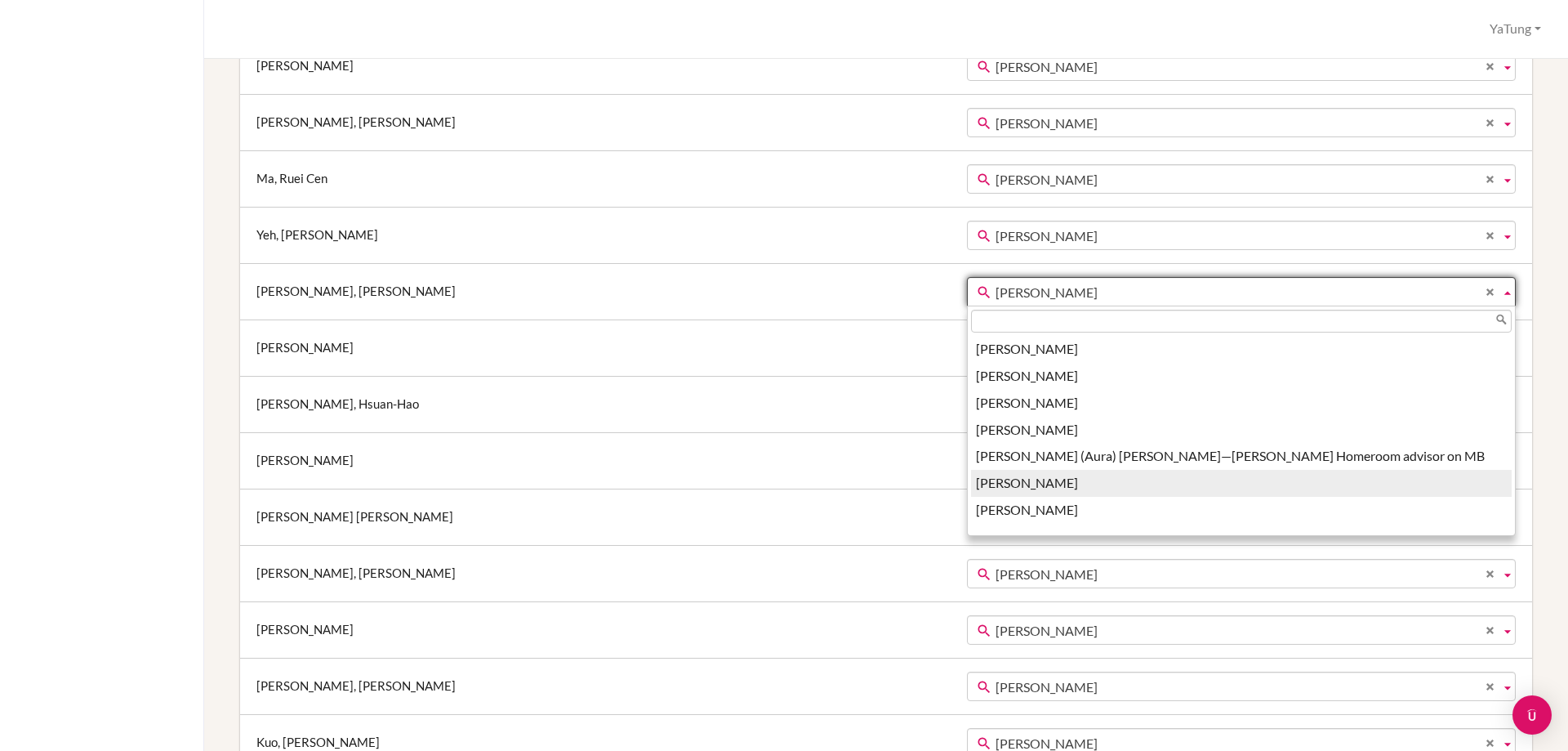
scroll to position [2254, 0]
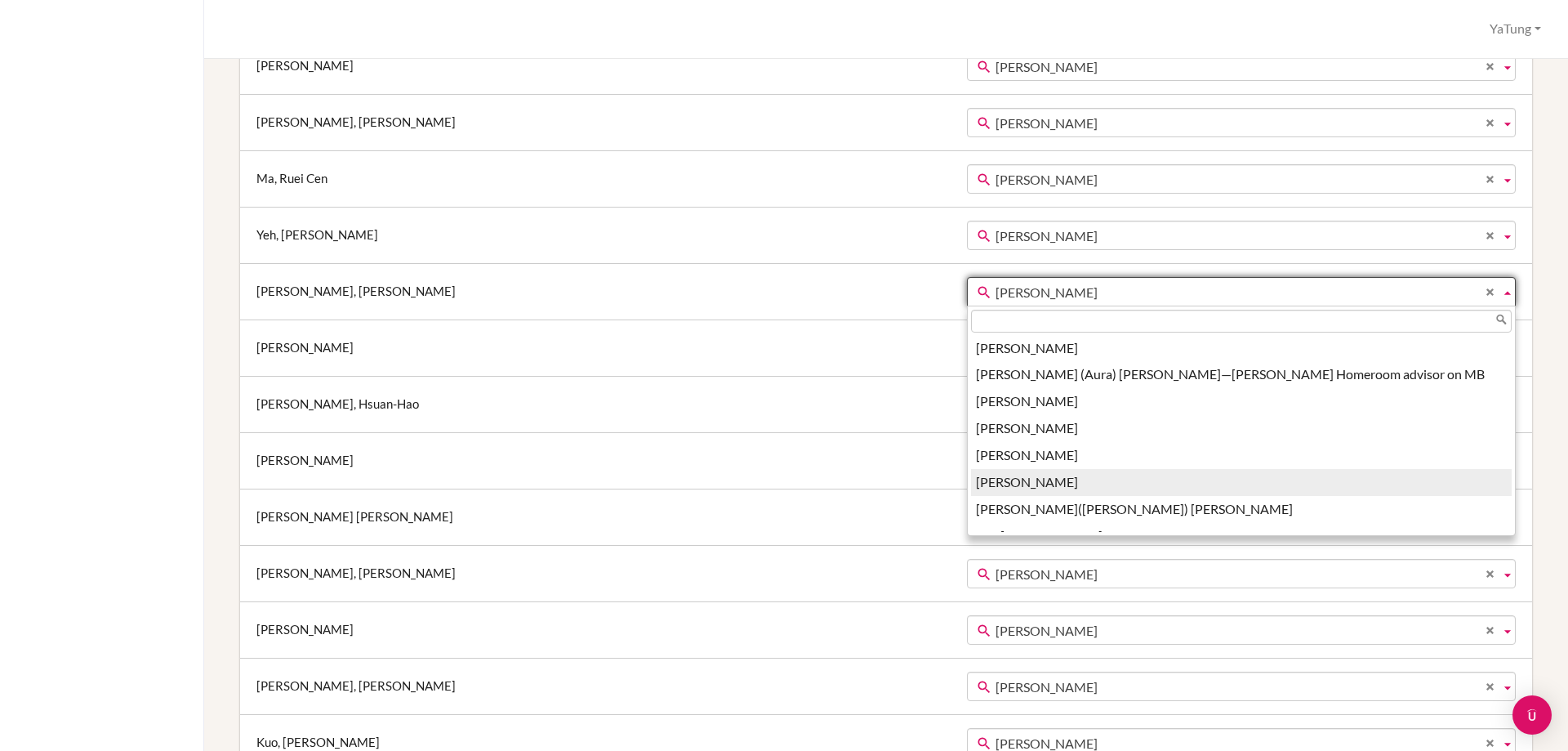
click at [971, 481] on li "YaTung Tsai" at bounding box center [1240, 481] width 540 height 27
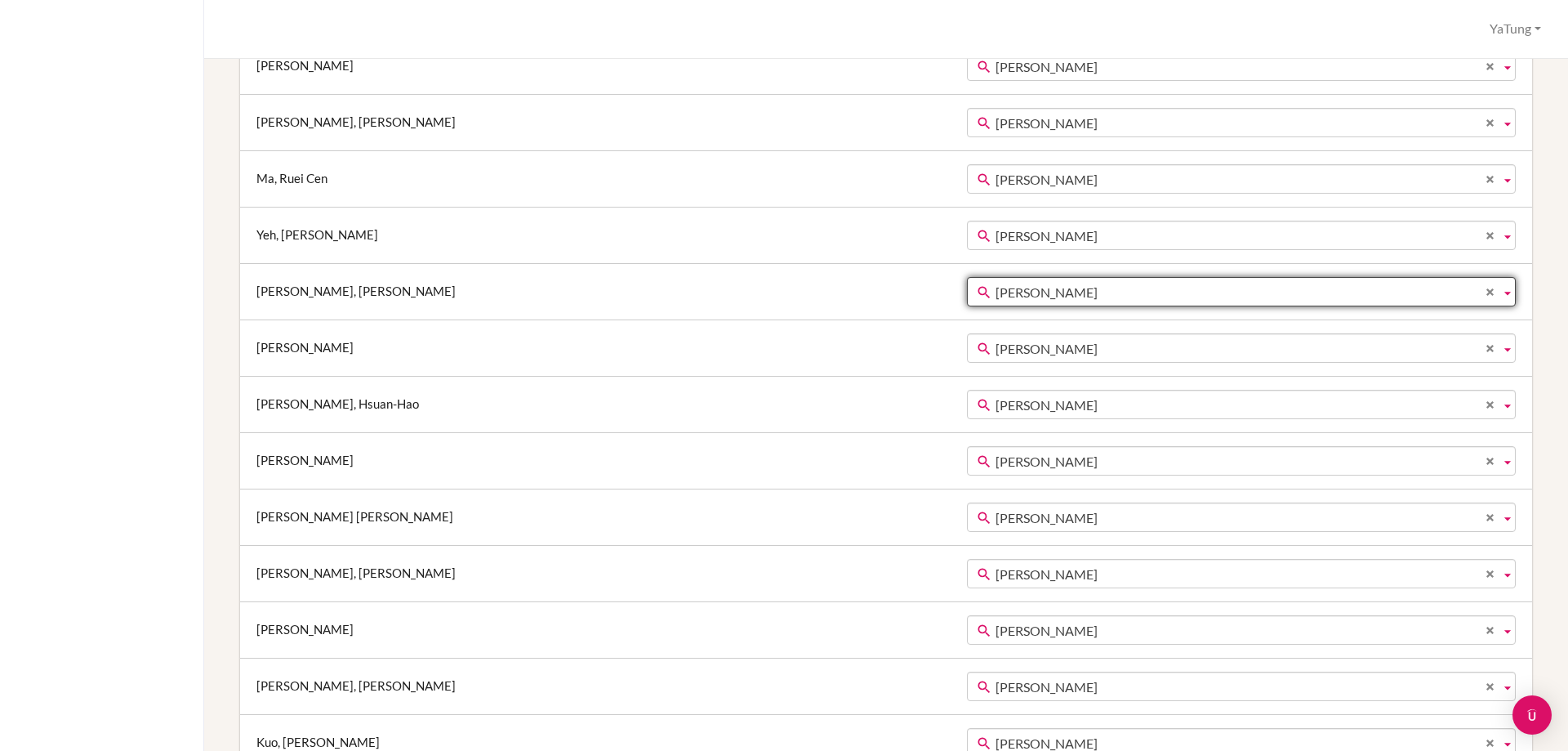
click at [996, 350] on span "Ya-tung Tsai" at bounding box center [1244, 348] width 498 height 29
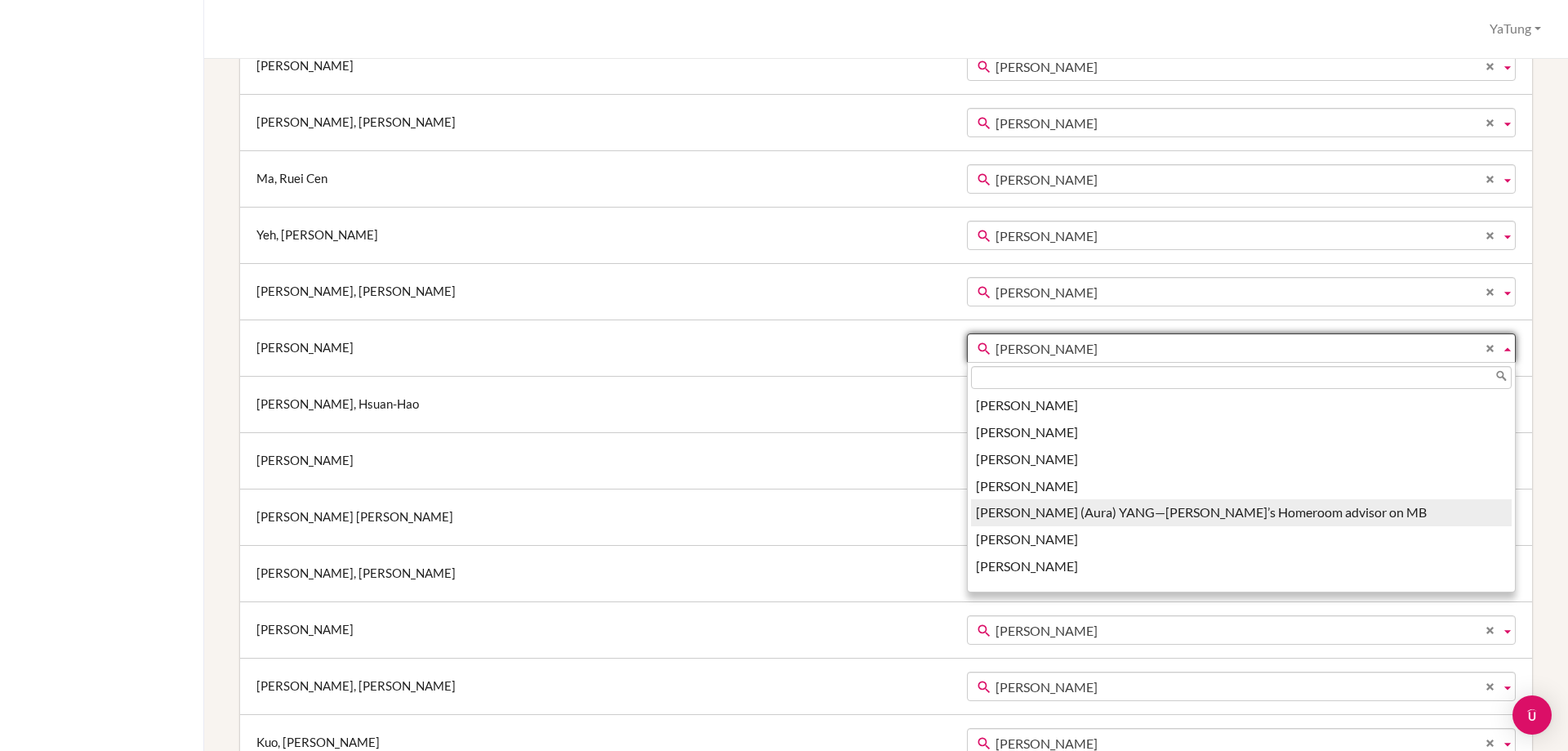
scroll to position [2325, 0]
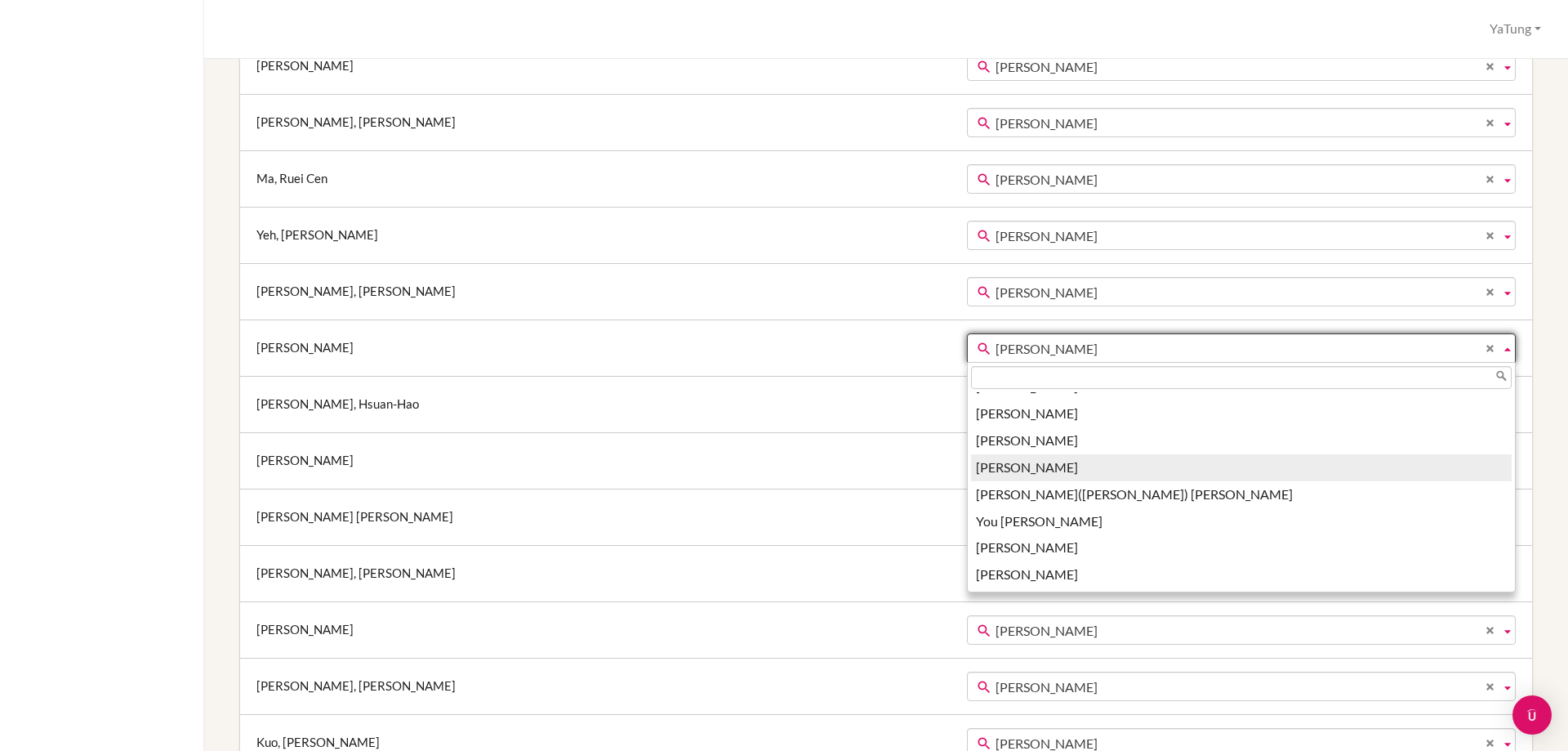
click at [971, 472] on li "YaTung Tsai" at bounding box center [1240, 467] width 540 height 27
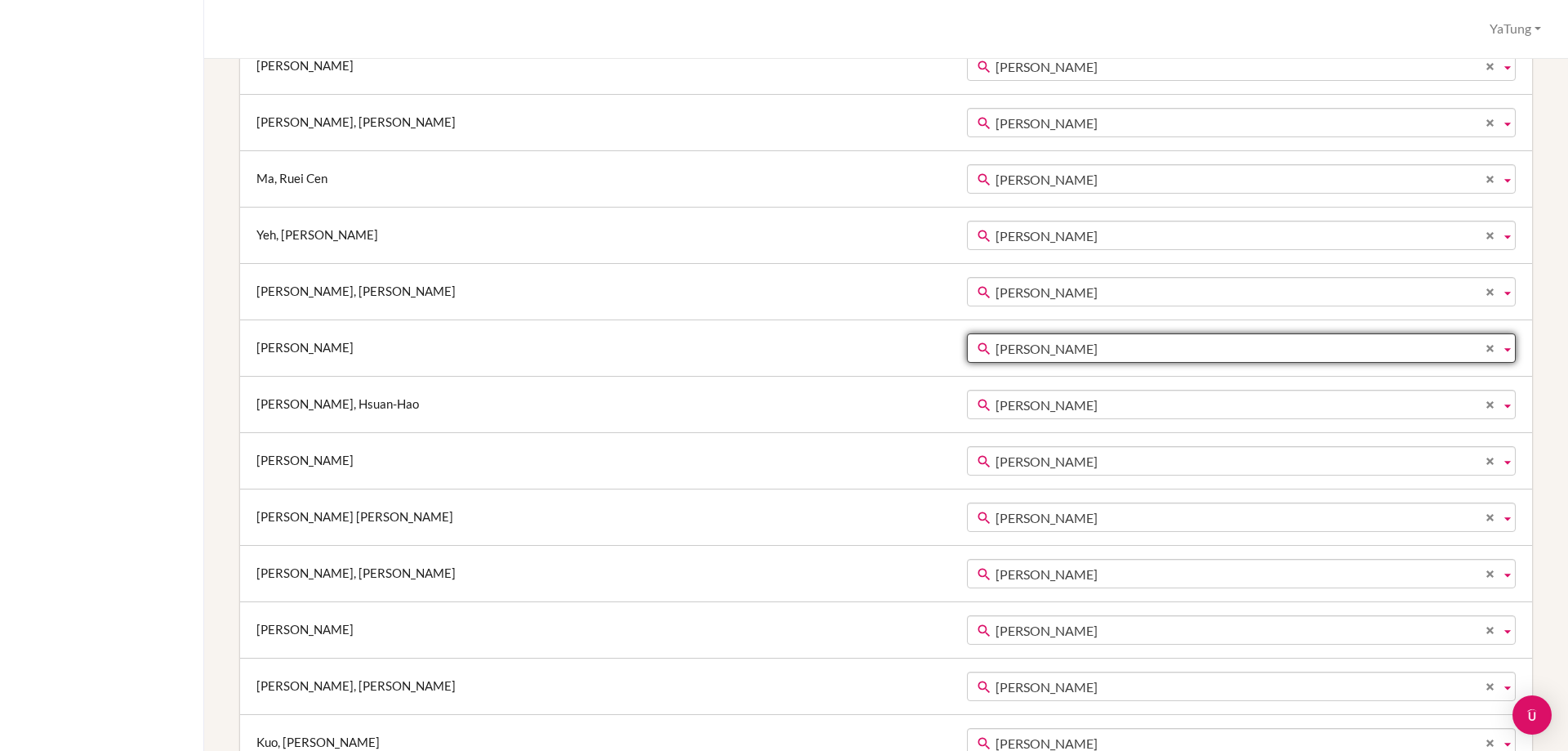
click at [996, 404] on span "Ya-tung Tsai" at bounding box center [1244, 404] width 498 height 29
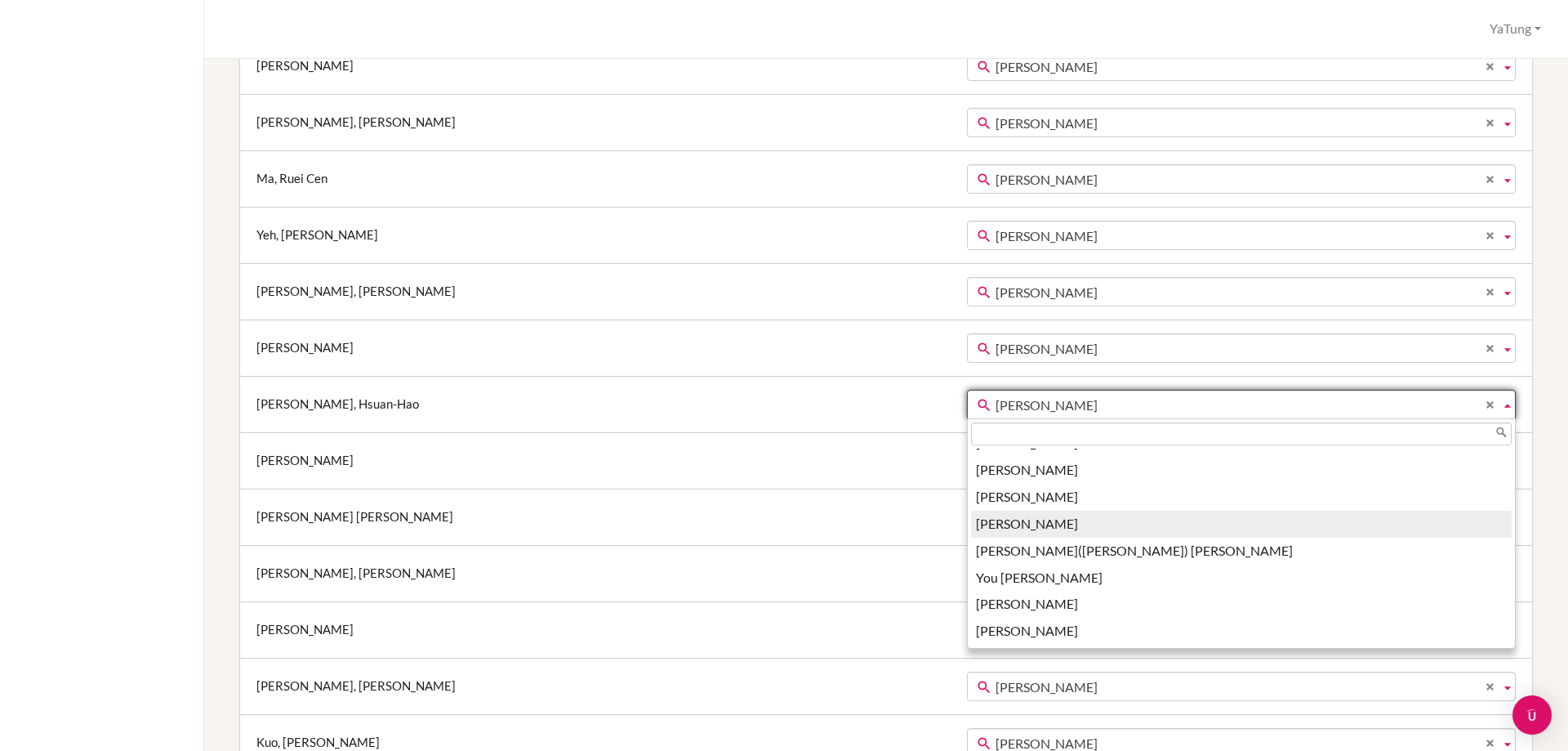
click at [971, 531] on li "YaTung Tsai" at bounding box center [1240, 523] width 540 height 27
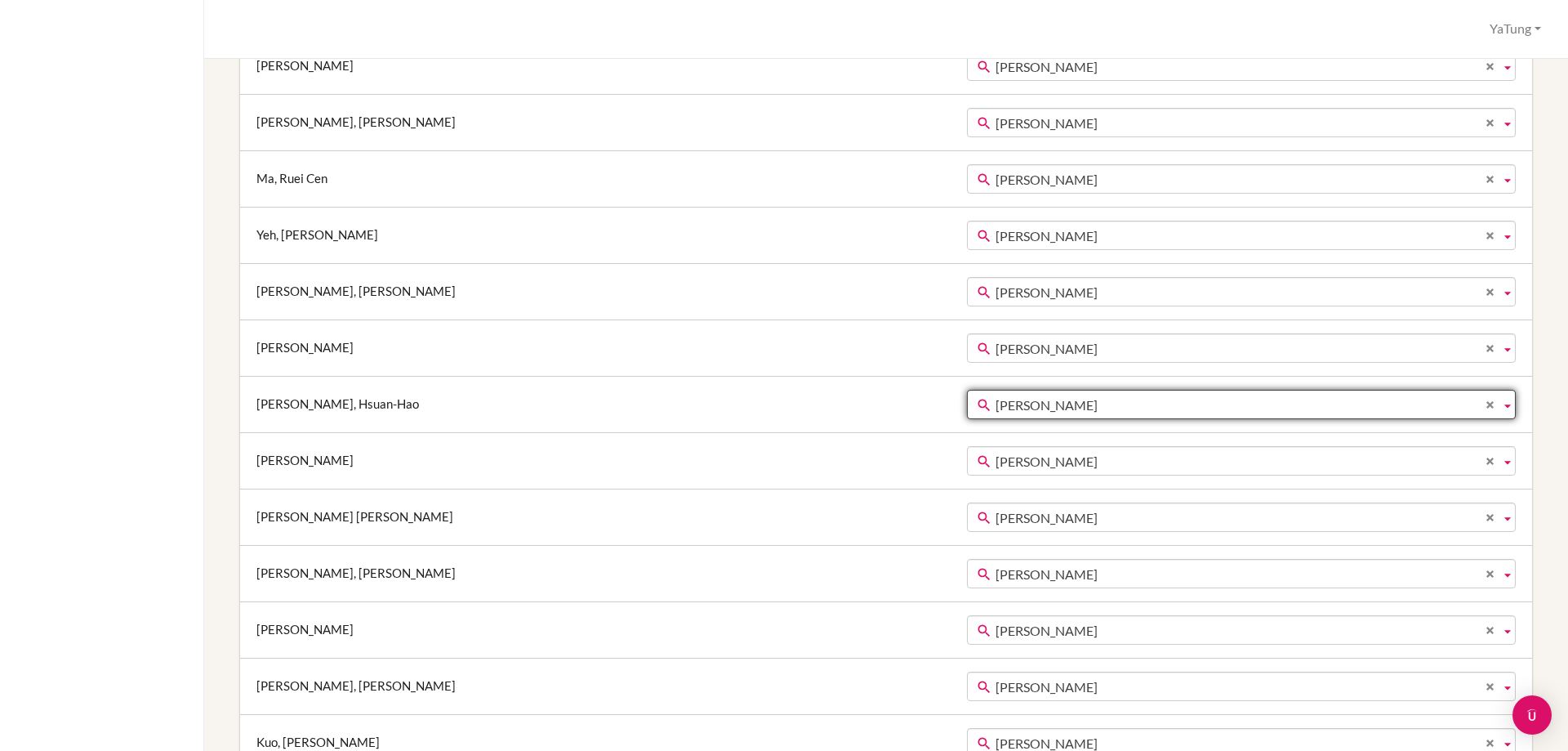
click at [996, 464] on span "Ya-tung Tsai" at bounding box center [1244, 460] width 498 height 29
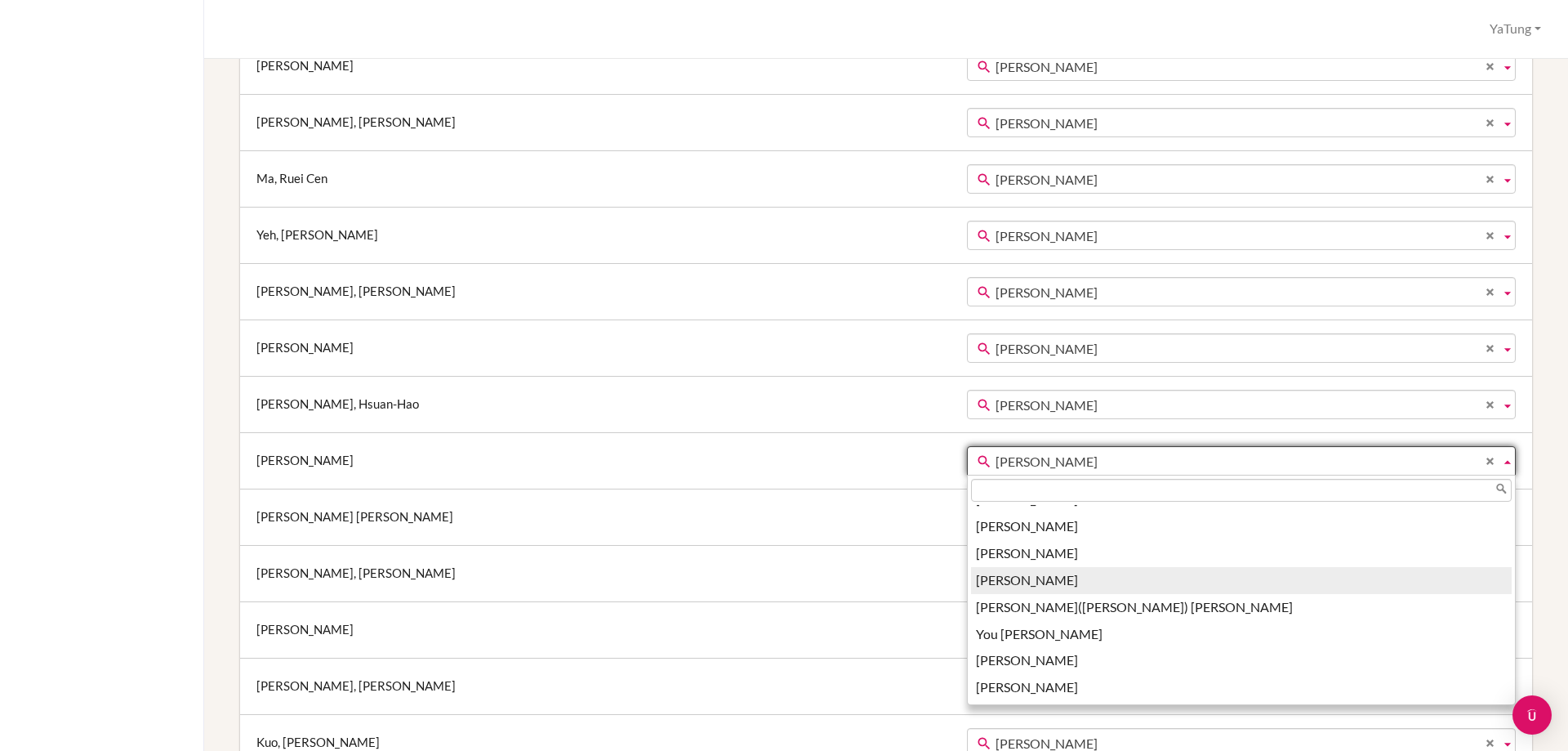
click at [971, 577] on li "YaTung Tsai" at bounding box center [1240, 580] width 540 height 27
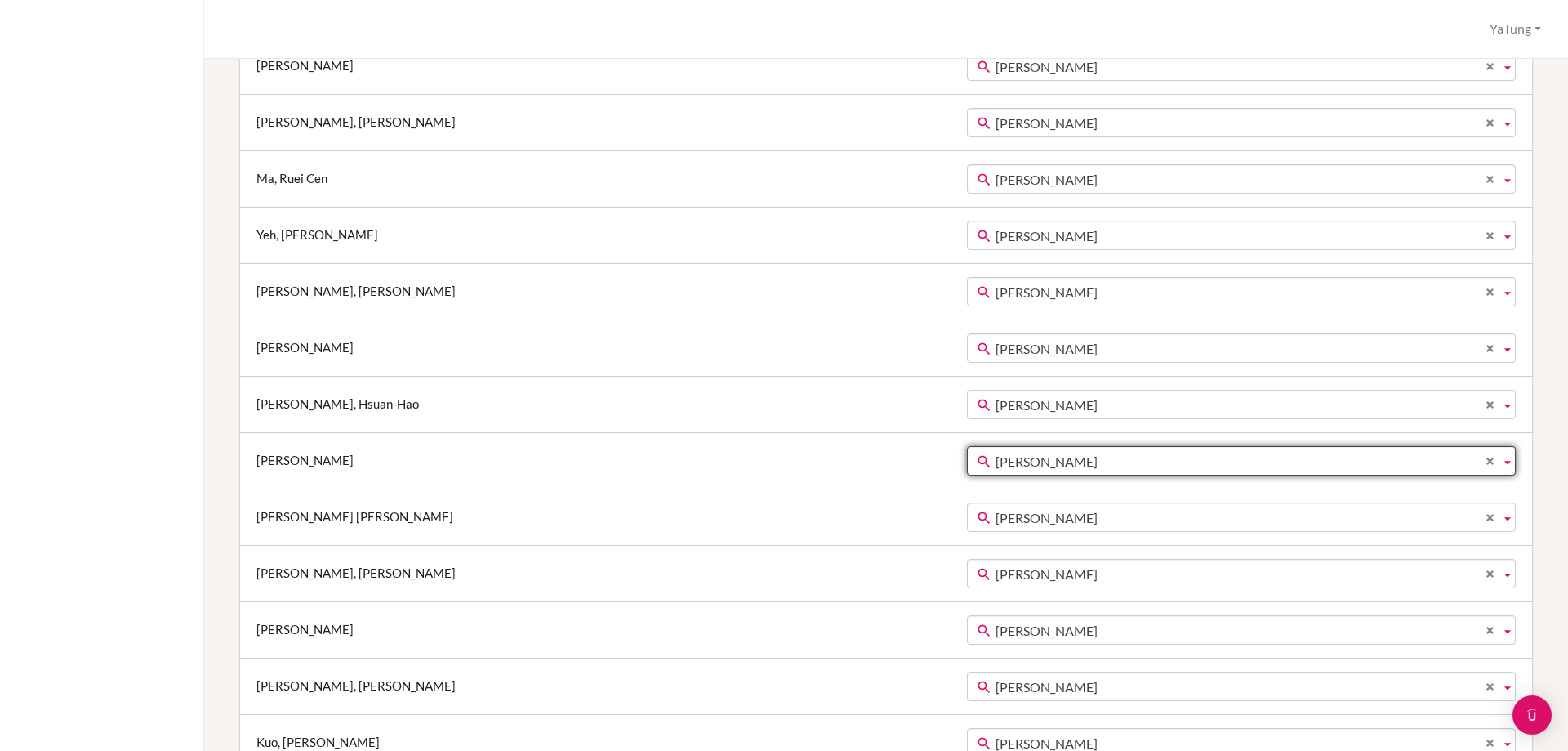
click at [996, 520] on span "Ya-tung Tsai" at bounding box center [1244, 517] width 498 height 29
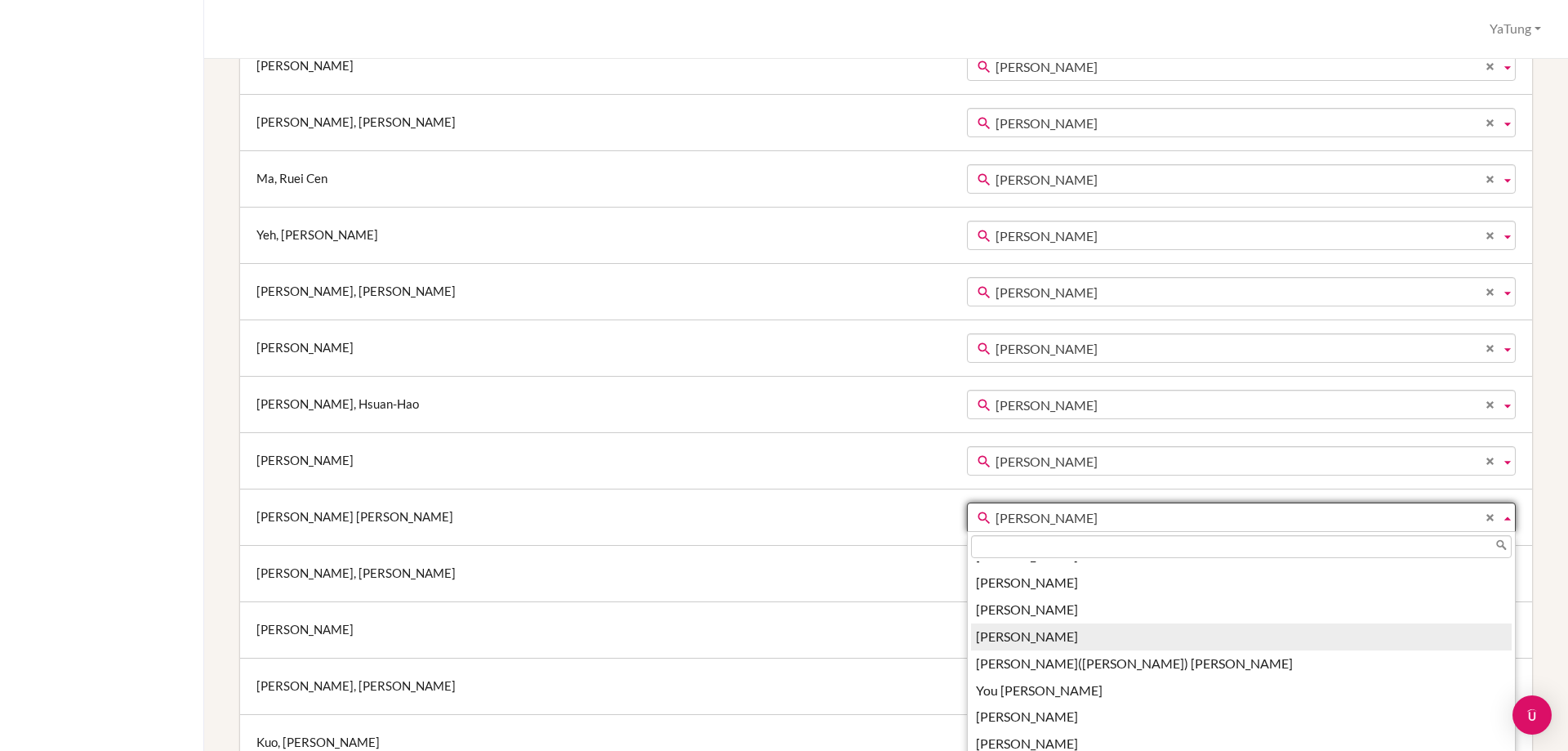
click at [971, 639] on li "YaTung Tsai" at bounding box center [1240, 636] width 540 height 27
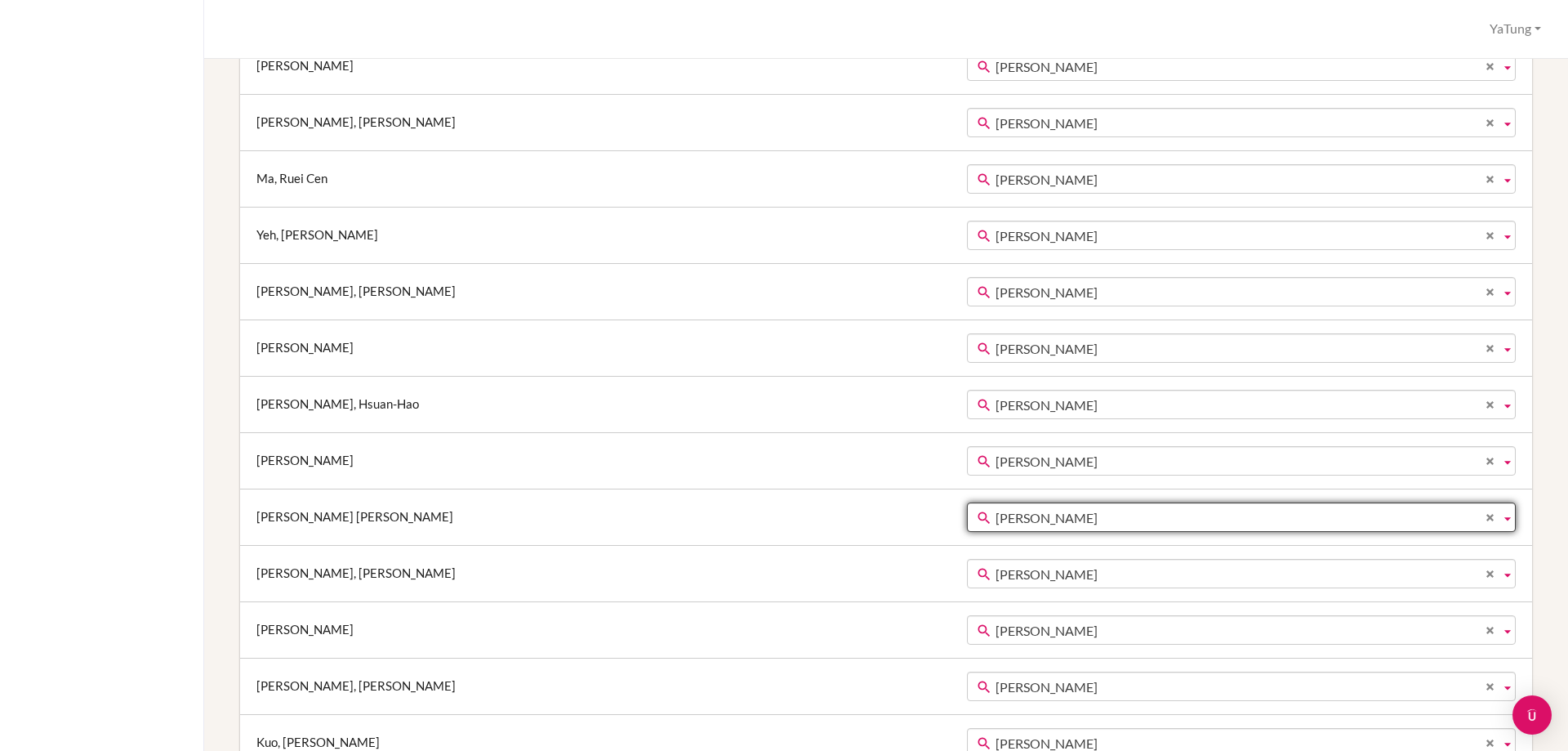
click at [996, 576] on span "Ya-tung Tsai" at bounding box center [1244, 573] width 498 height 29
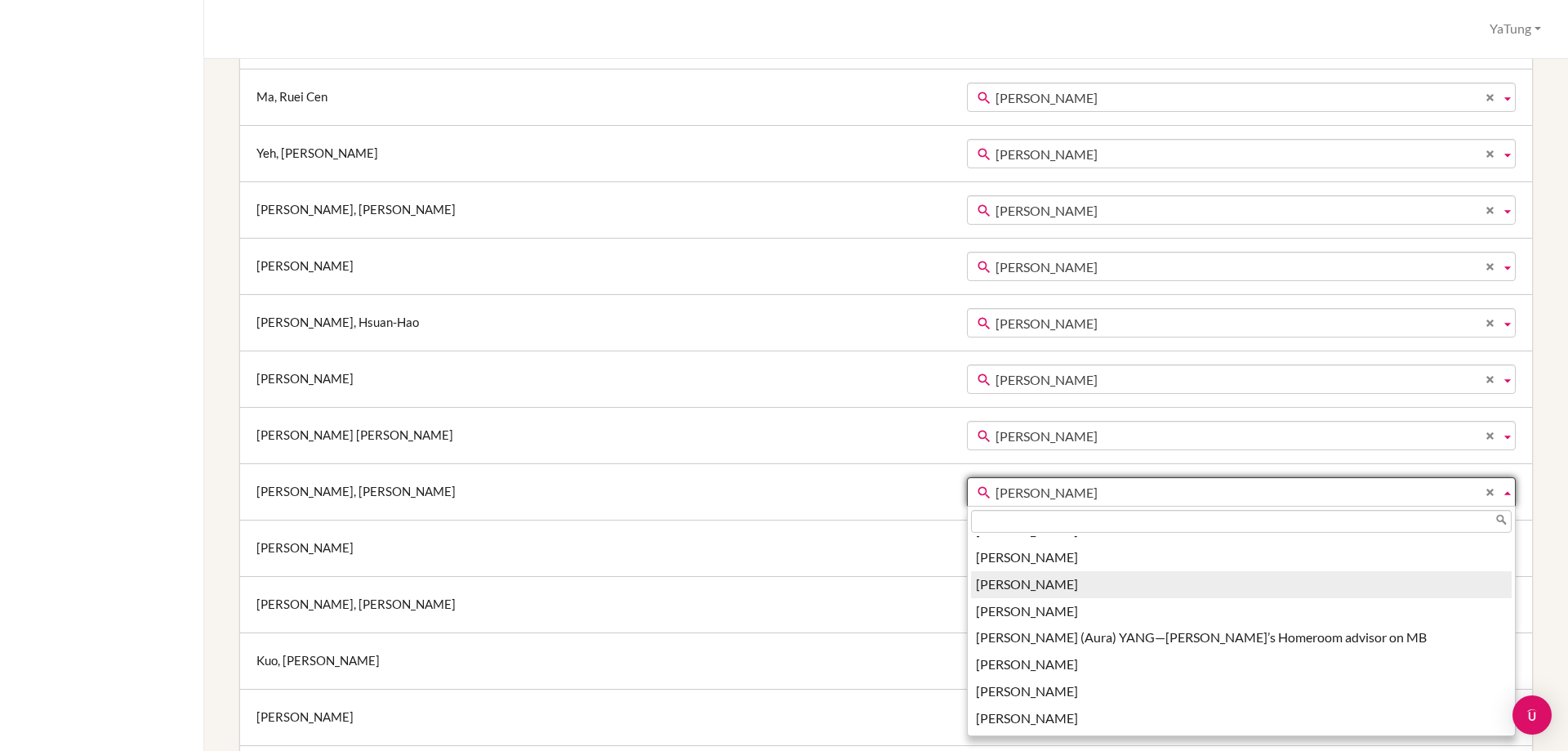
scroll to position [2273, 0]
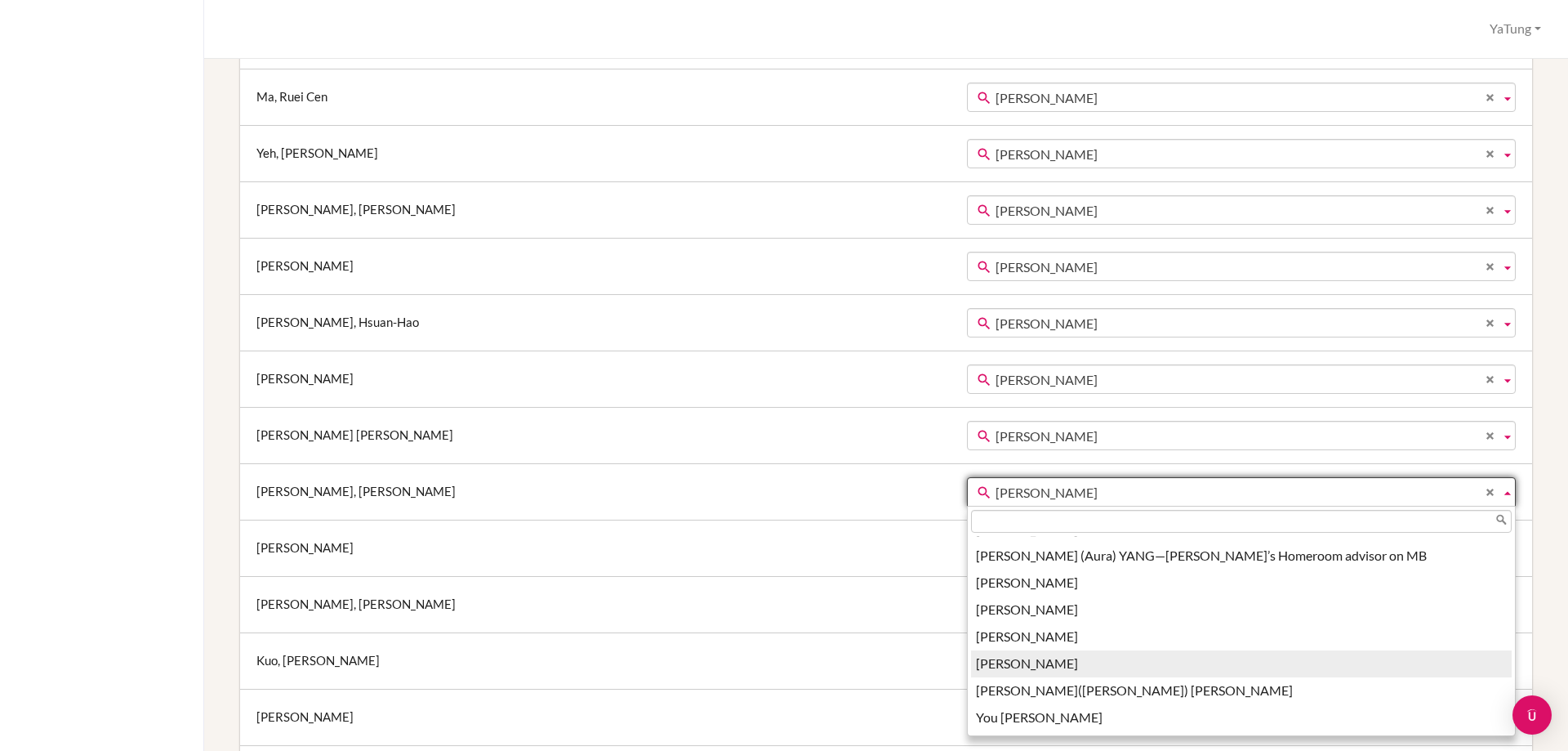
click at [971, 657] on li "YaTung Tsai" at bounding box center [1240, 663] width 540 height 27
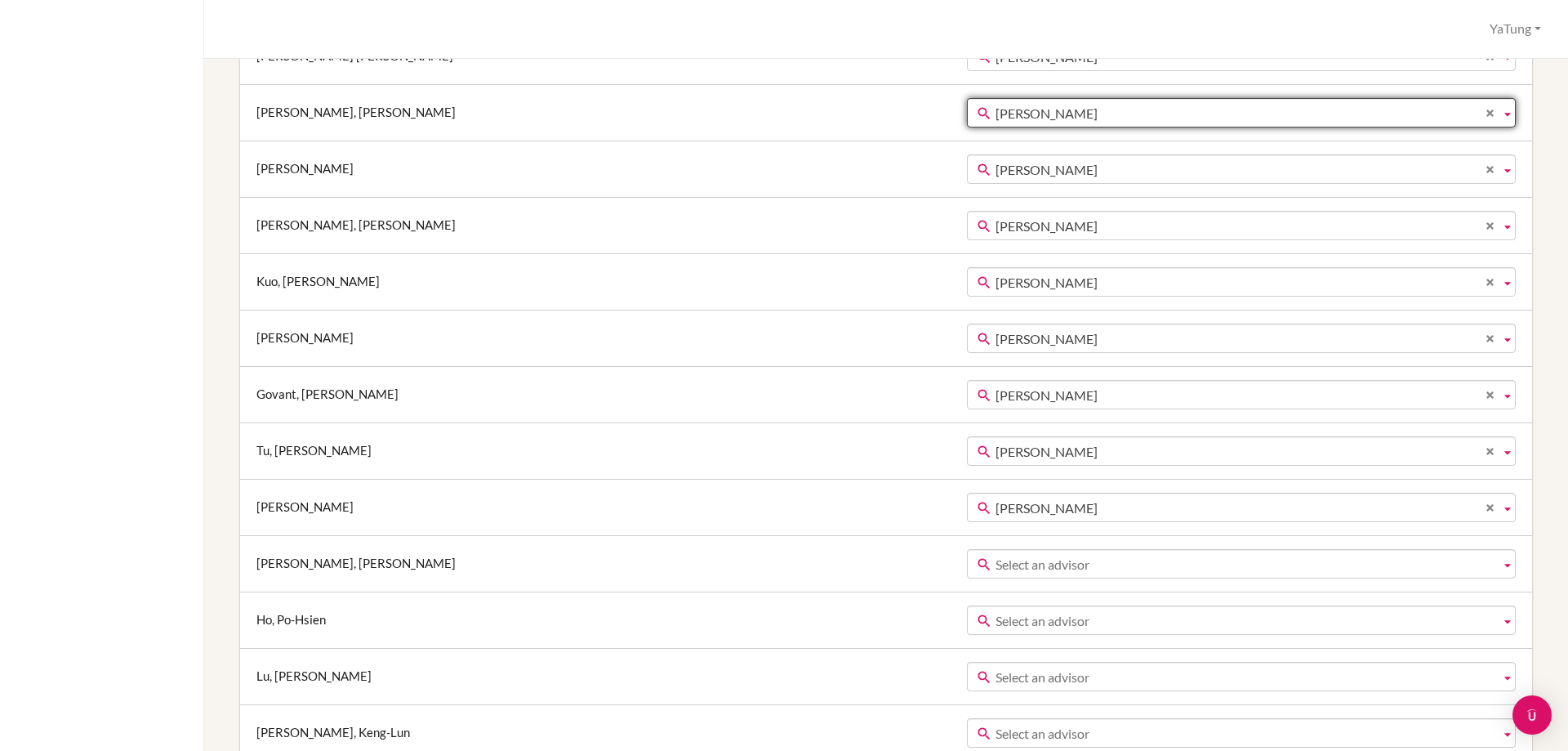
scroll to position [980, 0]
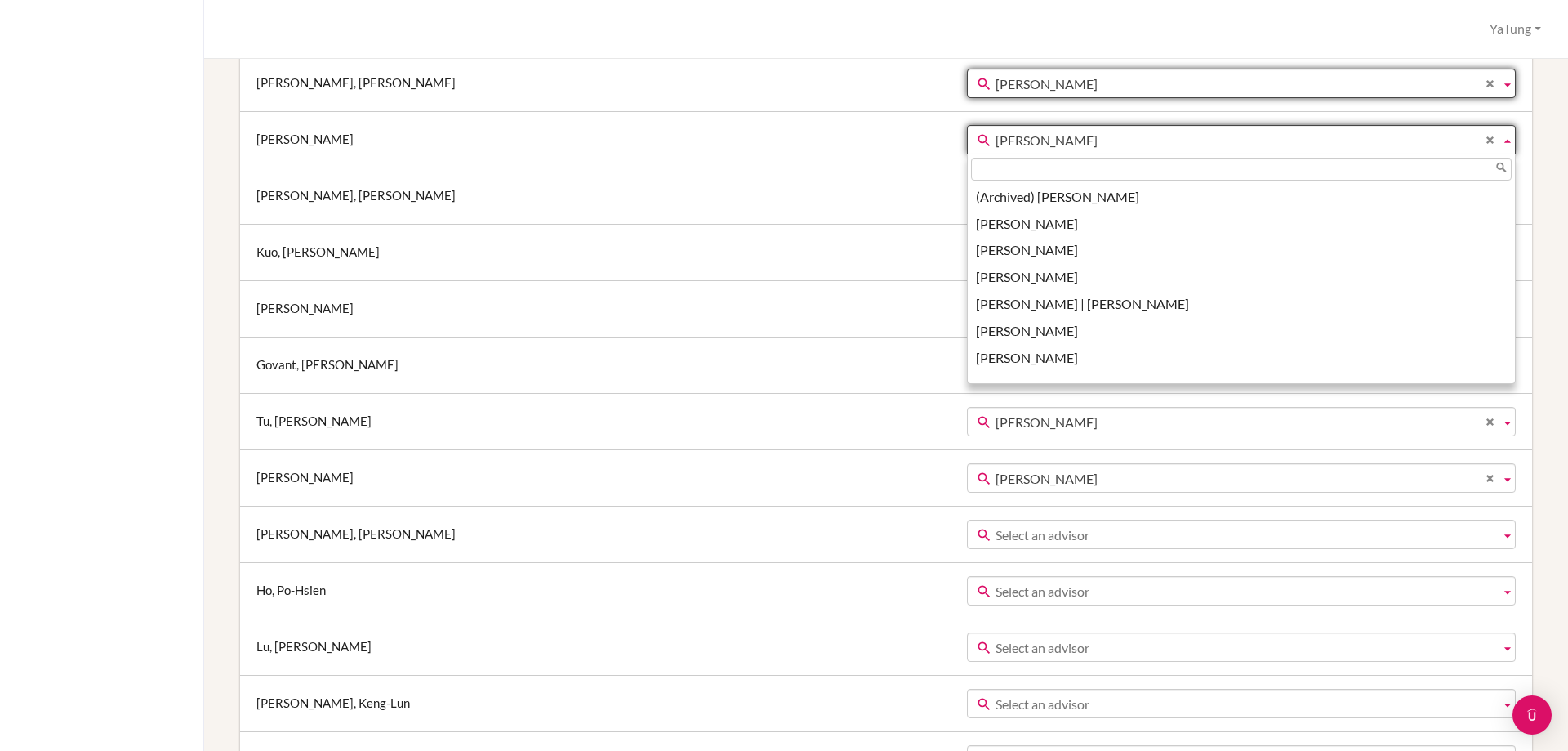
click at [996, 135] on span "Ya-tung Tsai" at bounding box center [1244, 140] width 498 height 29
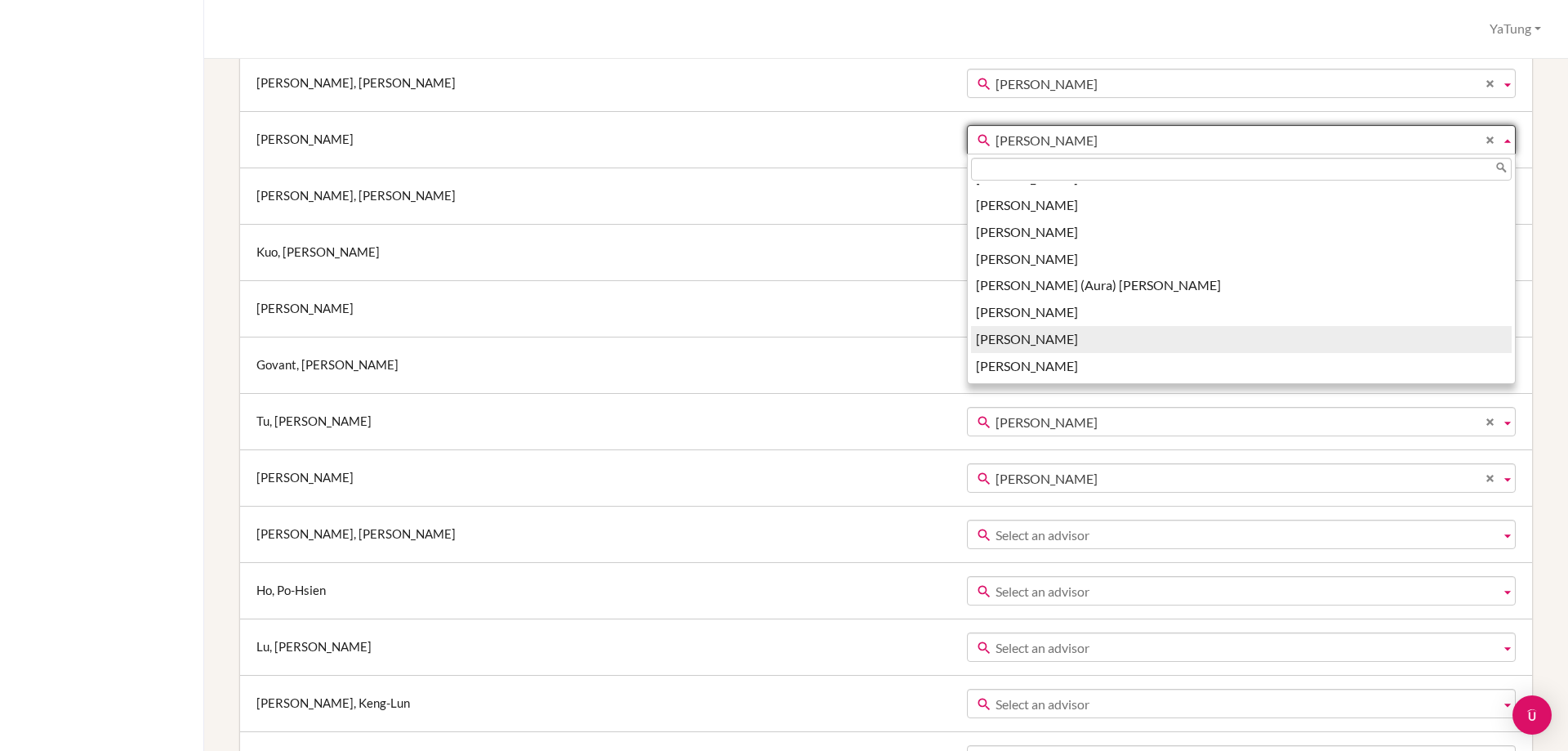
scroll to position [2273, 0]
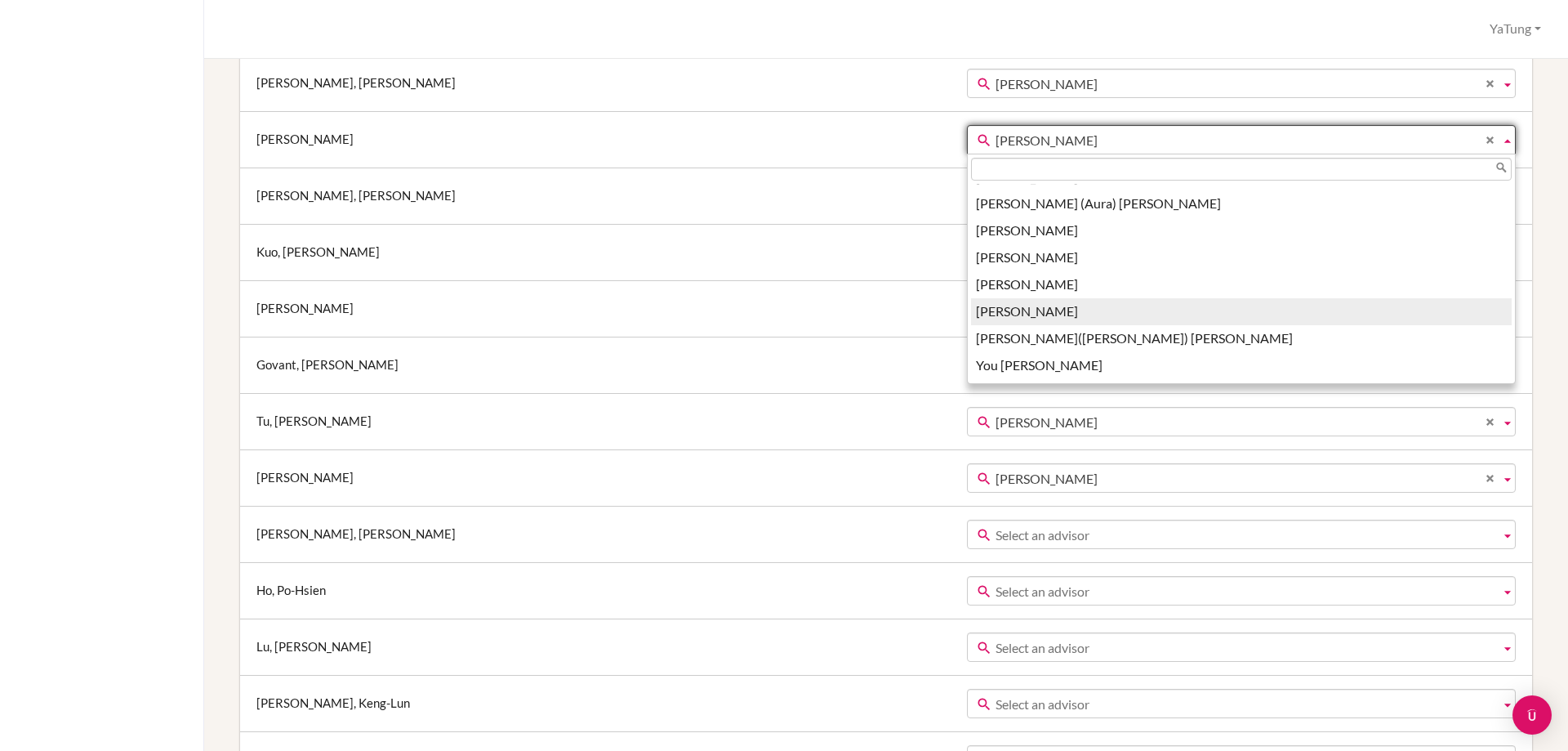
click at [971, 311] on li "YaTung Tsai" at bounding box center [1240, 311] width 540 height 27
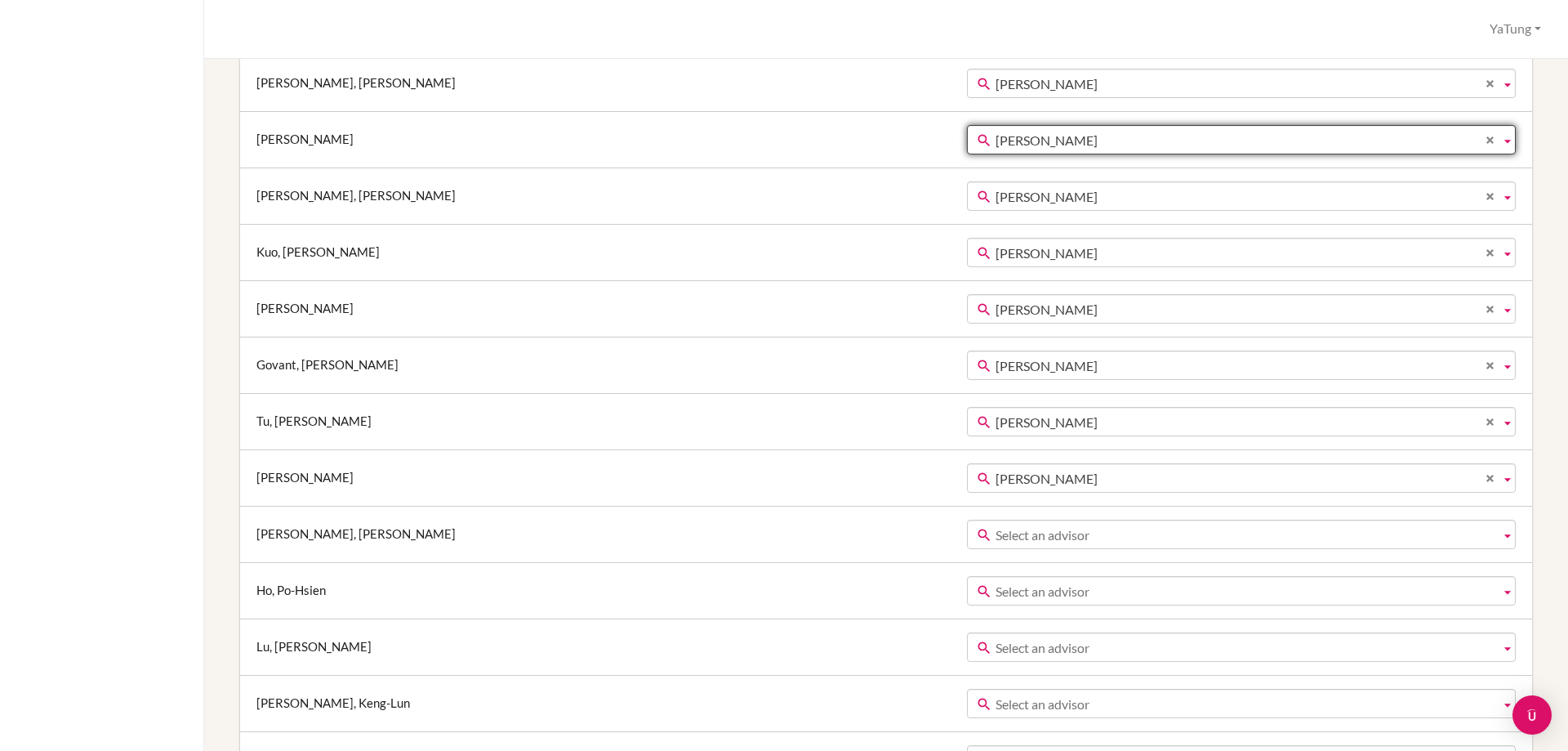
click at [996, 201] on span "Ya-tung Tsai" at bounding box center [1244, 196] width 498 height 29
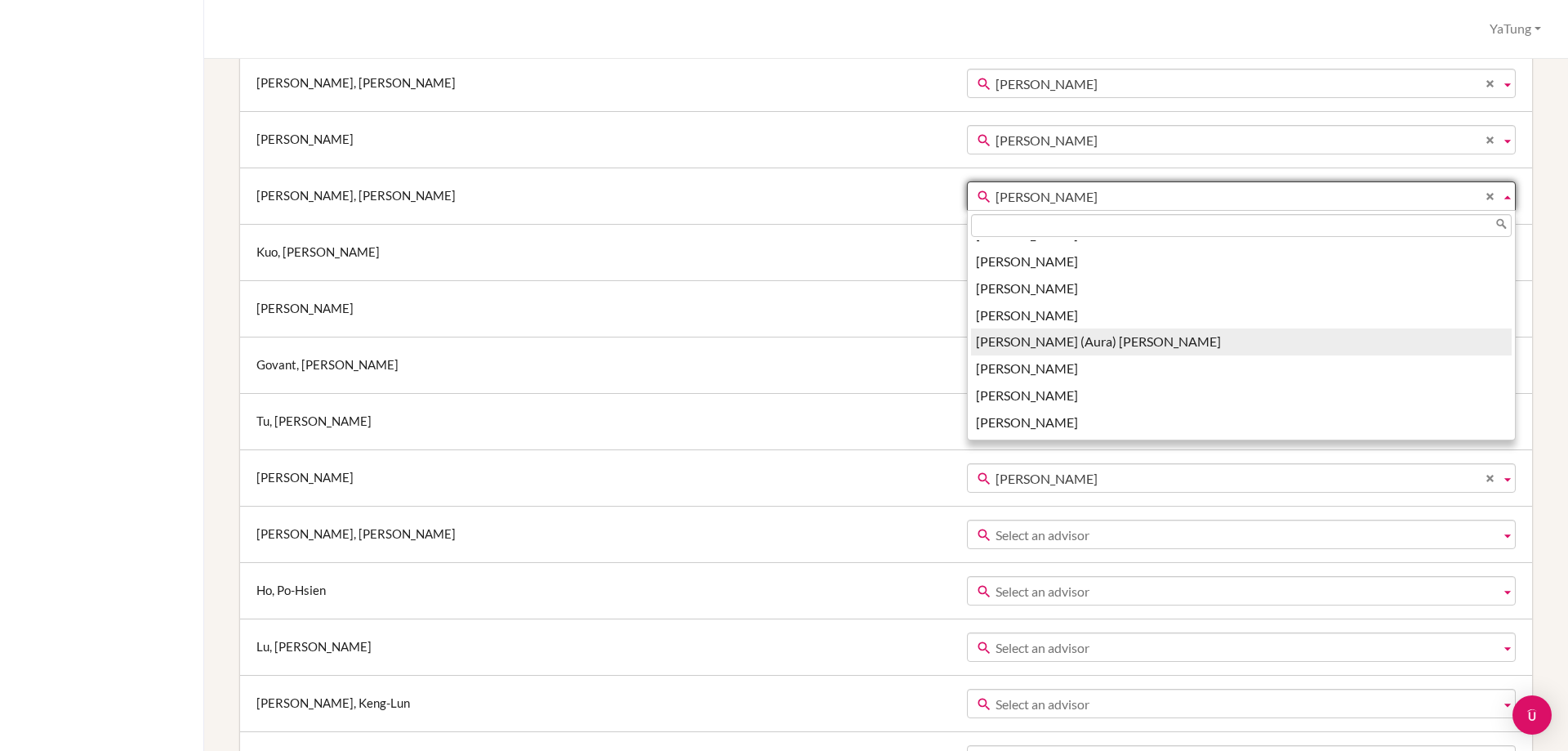
scroll to position [2325, 0]
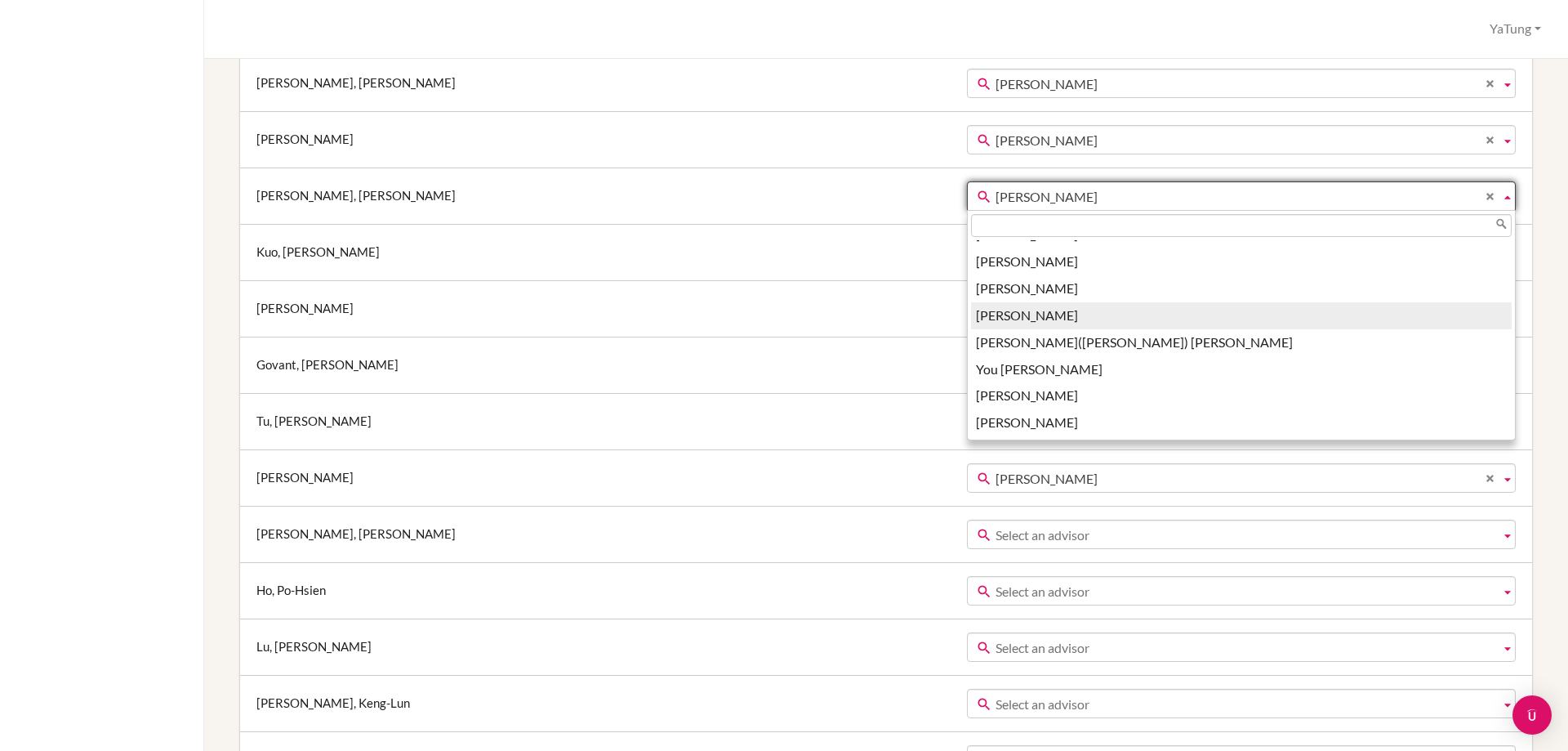
click at [971, 316] on li "YaTung Tsai" at bounding box center [1240, 316] width 540 height 27
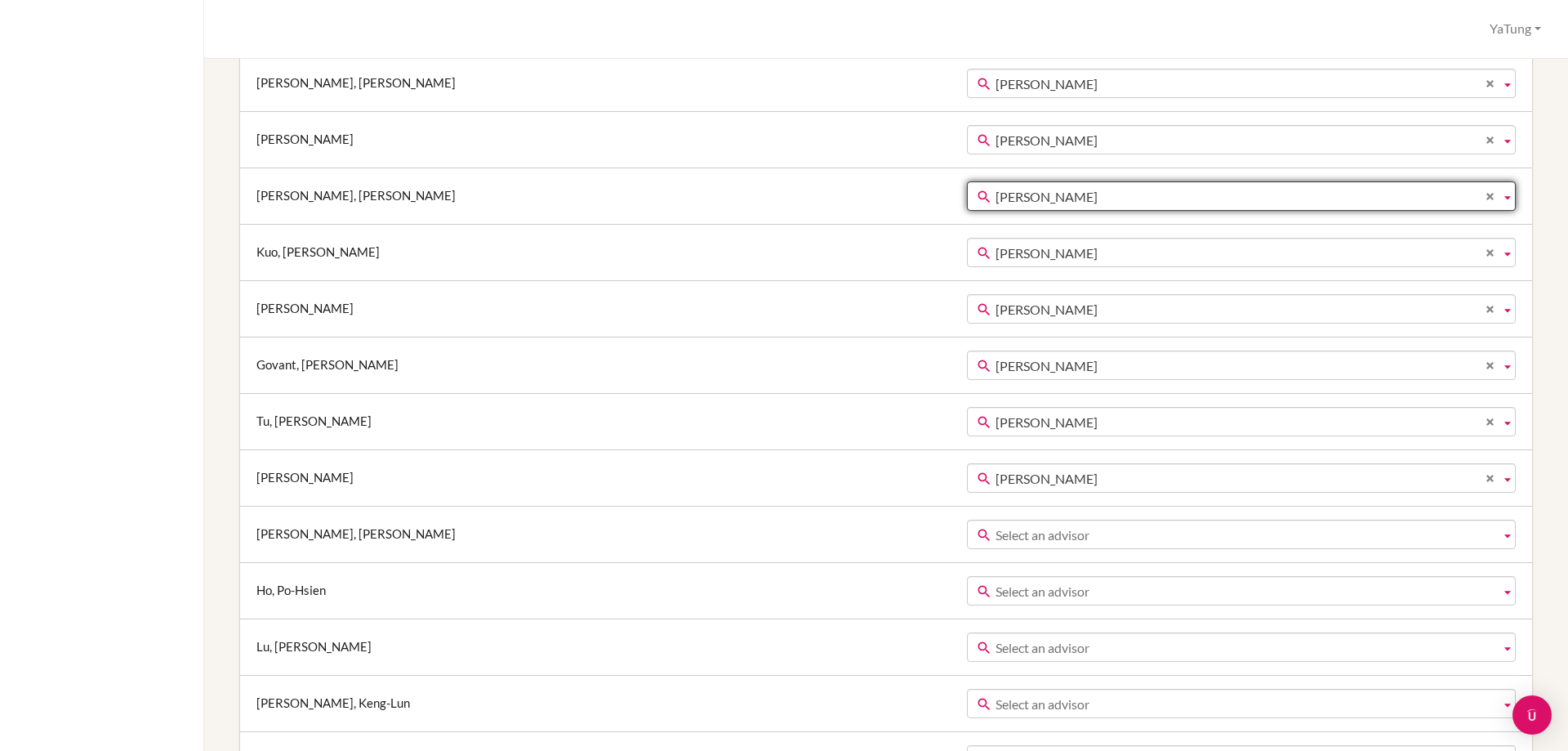
click at [996, 249] on span "Ya-tung Tsai" at bounding box center [1244, 253] width 498 height 29
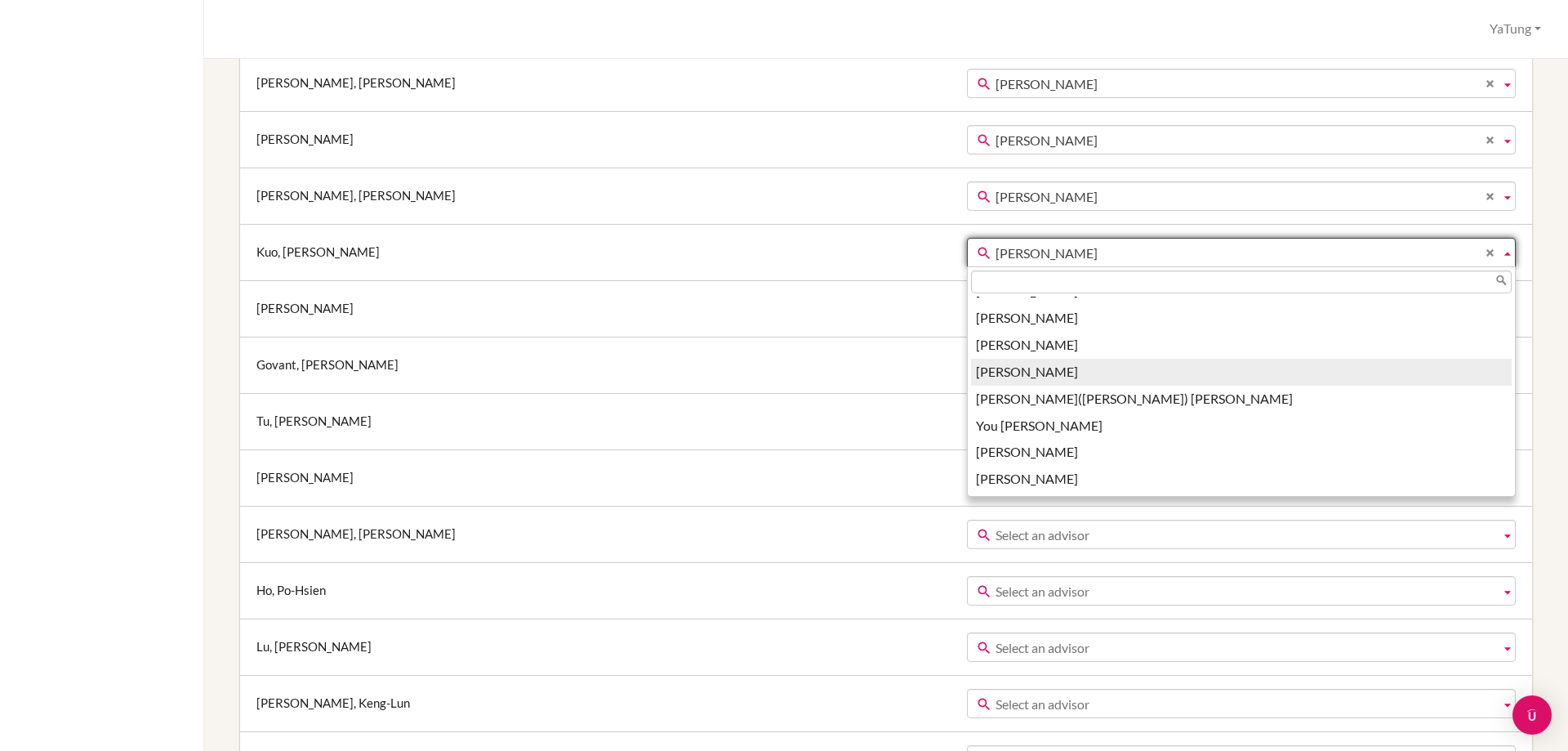
click at [971, 376] on li "YaTung Tsai" at bounding box center [1240, 372] width 540 height 27
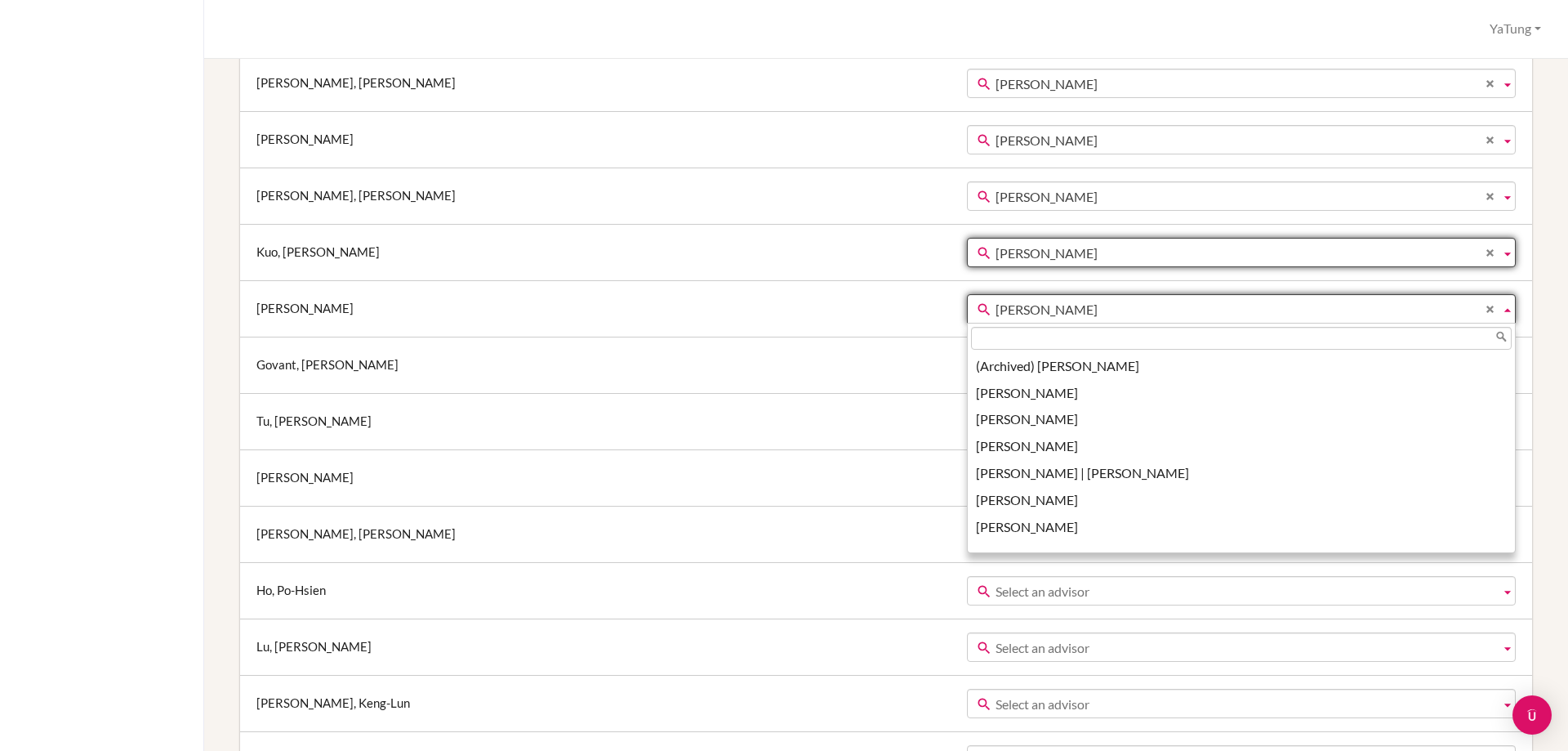
click at [996, 305] on span "Ya-tung Tsai" at bounding box center [1244, 309] width 498 height 29
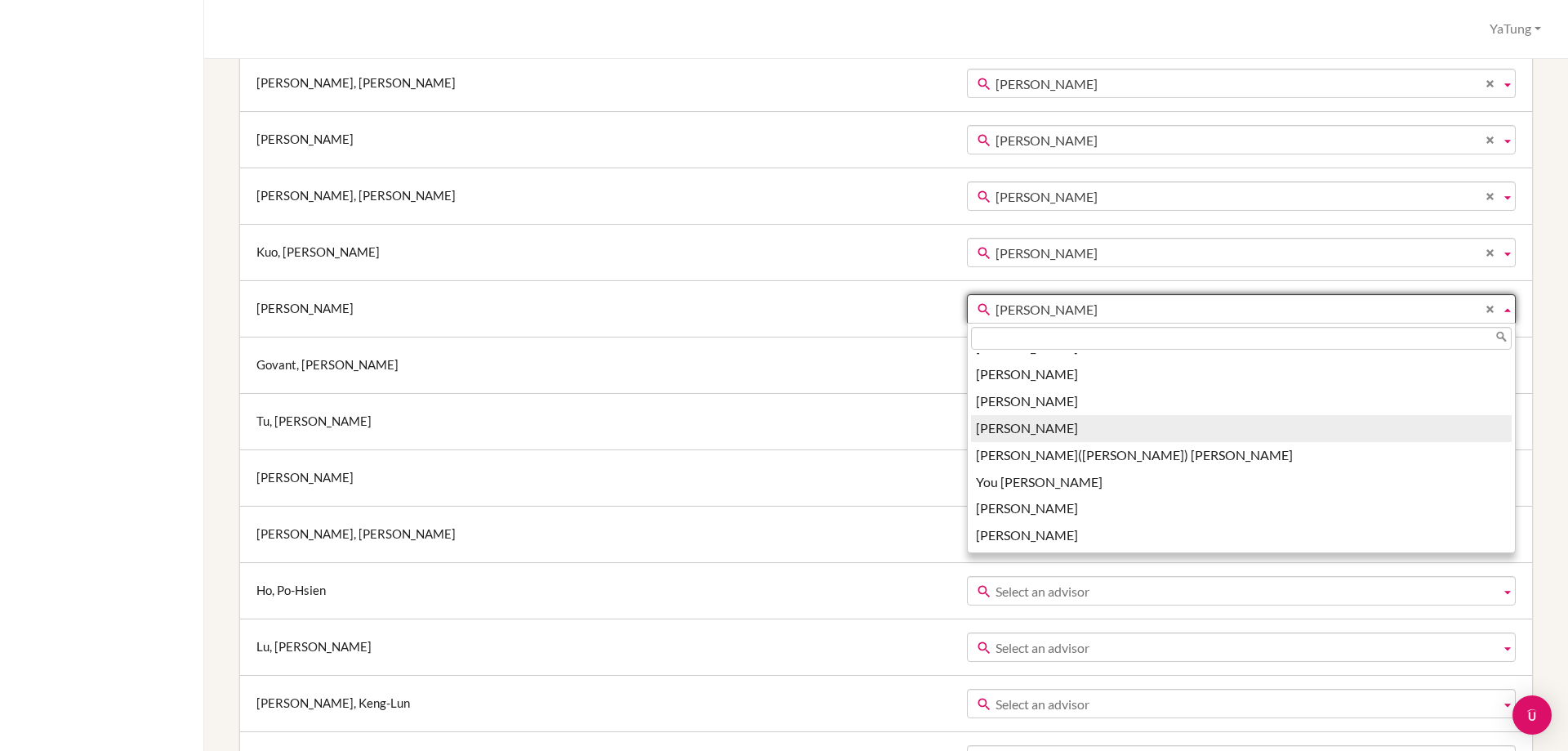
click at [971, 426] on li "YaTung Tsai" at bounding box center [1240, 427] width 540 height 27
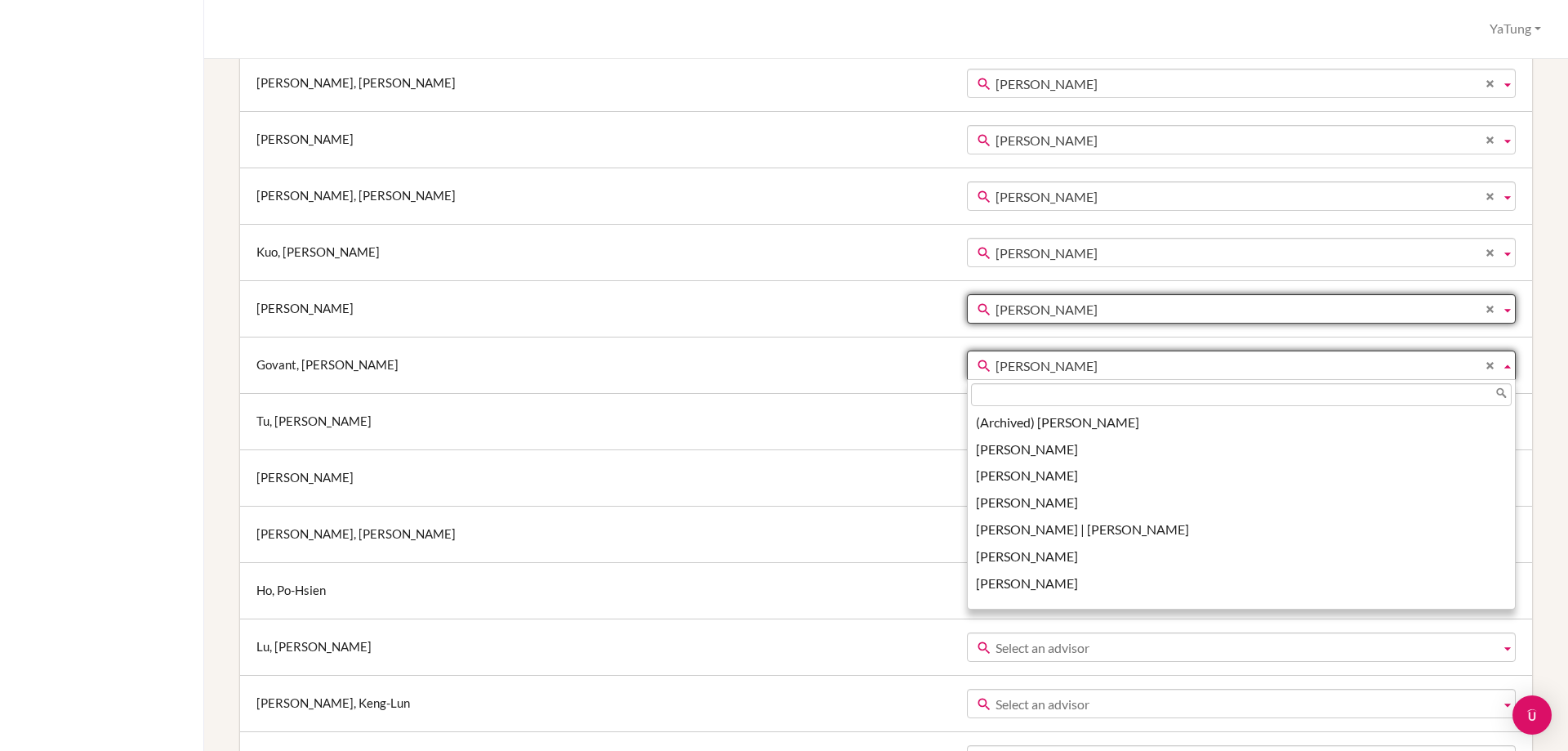
click at [996, 361] on span "Ya-tung Tsai" at bounding box center [1244, 366] width 498 height 29
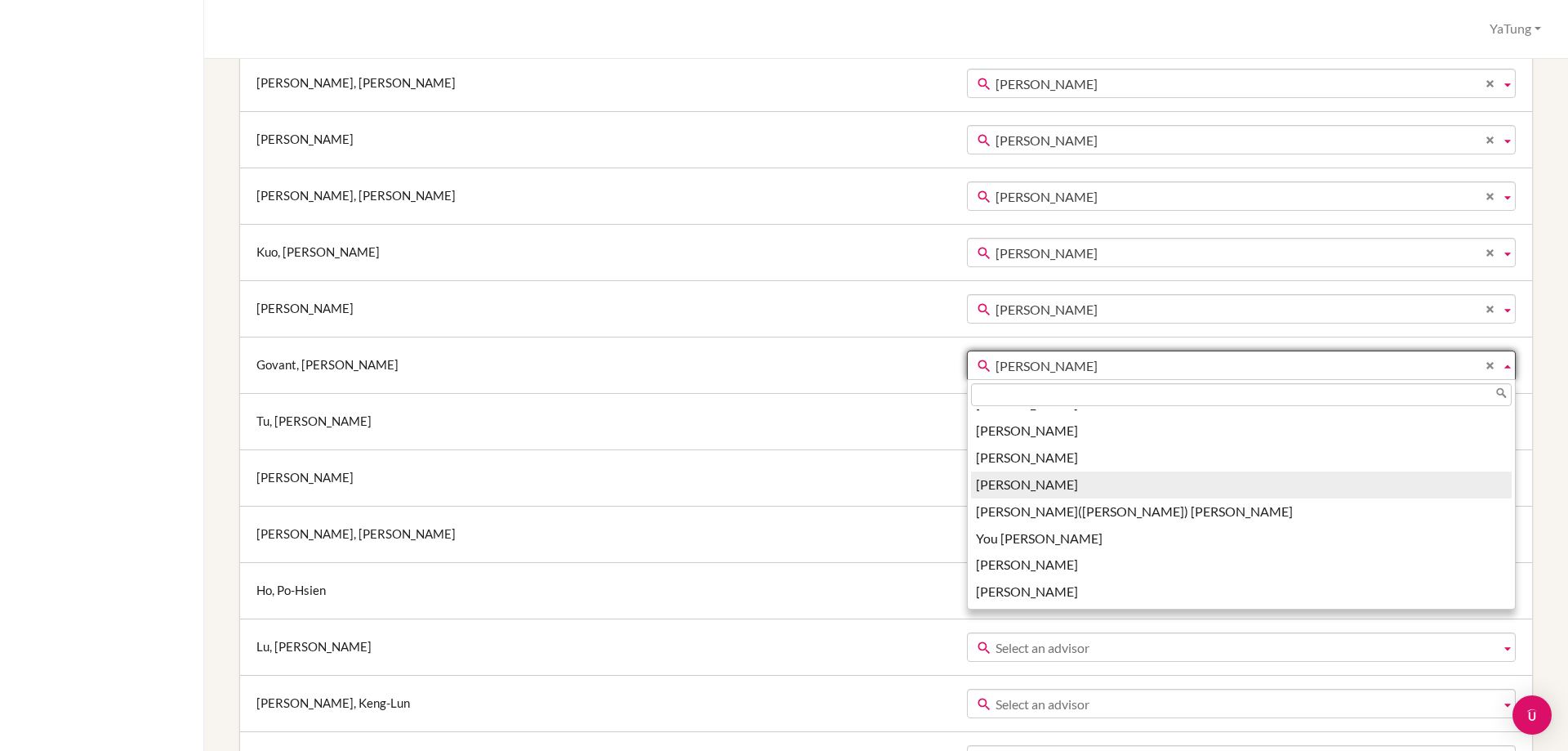
click at [971, 489] on li "YaTung Tsai" at bounding box center [1240, 484] width 540 height 27
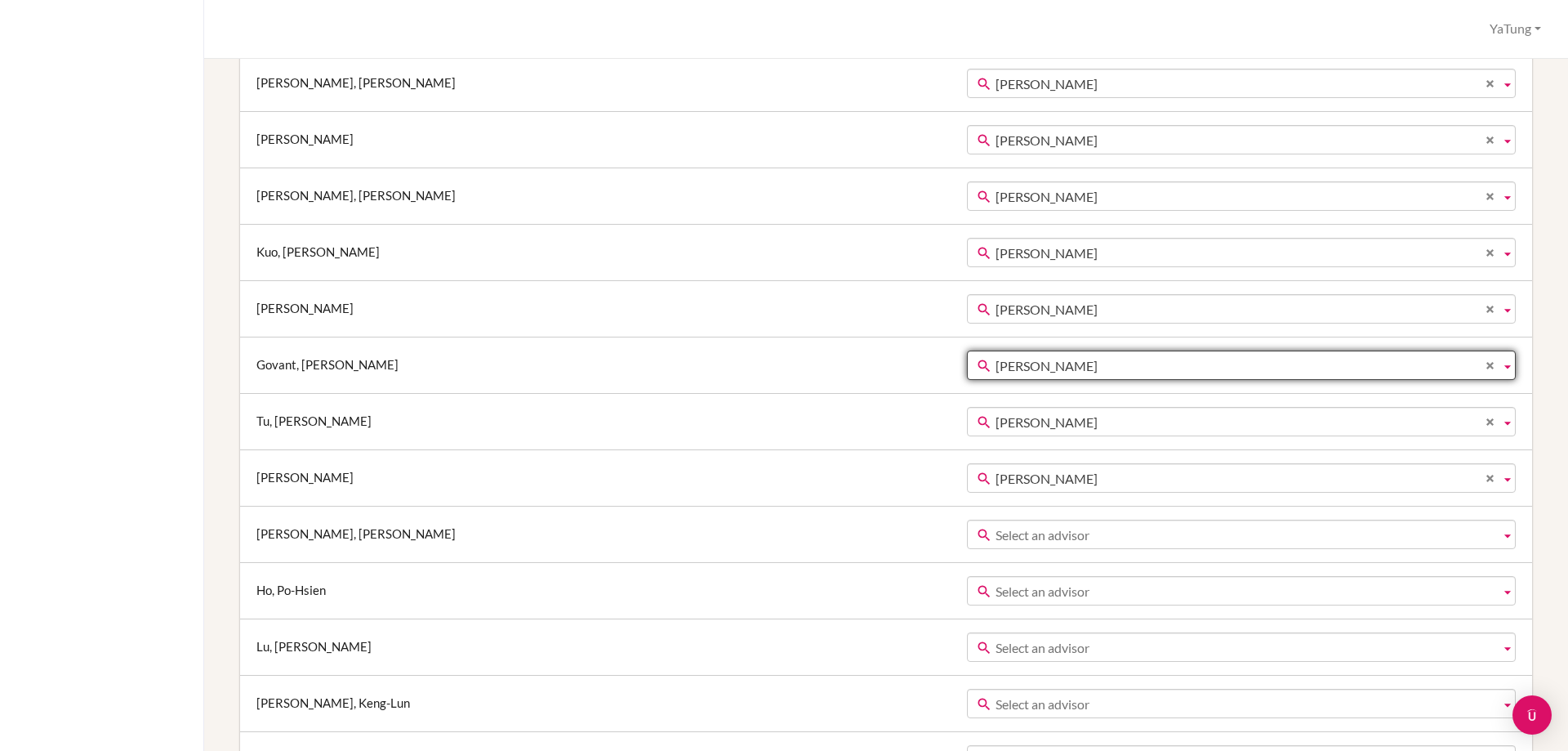
click at [996, 422] on span "Ya-tung Tsai" at bounding box center [1244, 421] width 498 height 29
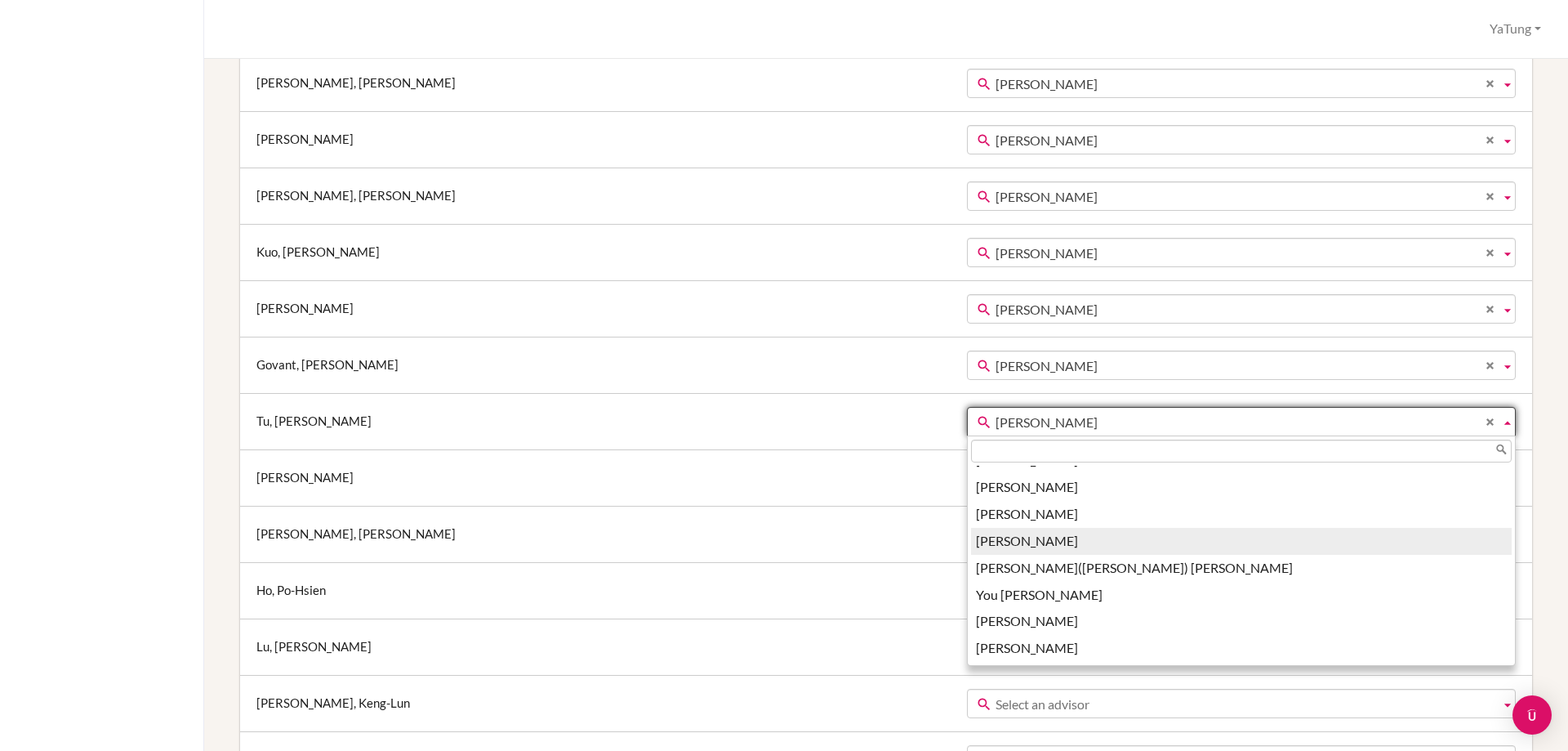
click at [971, 536] on li "YaTung Tsai" at bounding box center [1240, 540] width 540 height 27
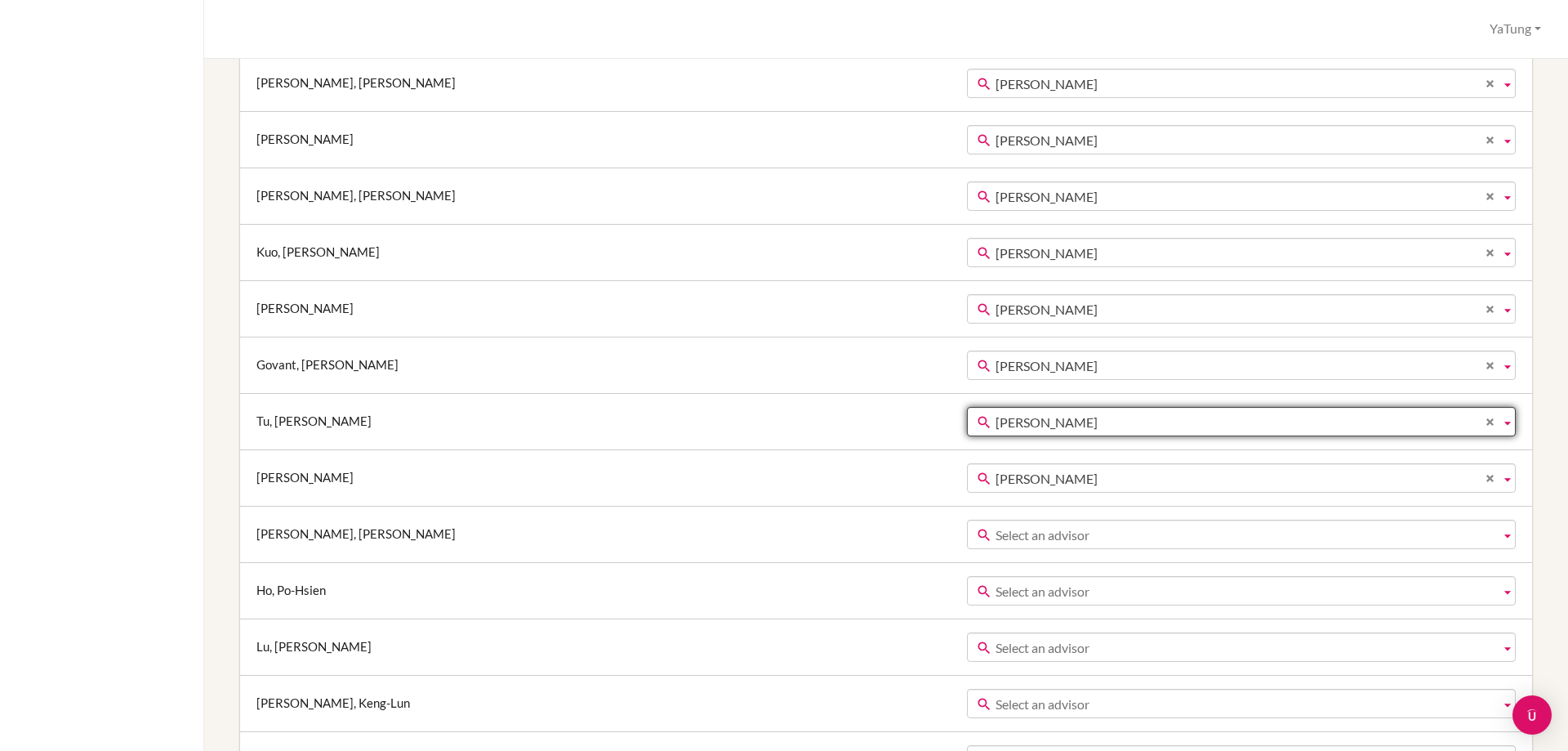
click at [996, 478] on span "Ya-tung Tsai" at bounding box center [1244, 478] width 498 height 29
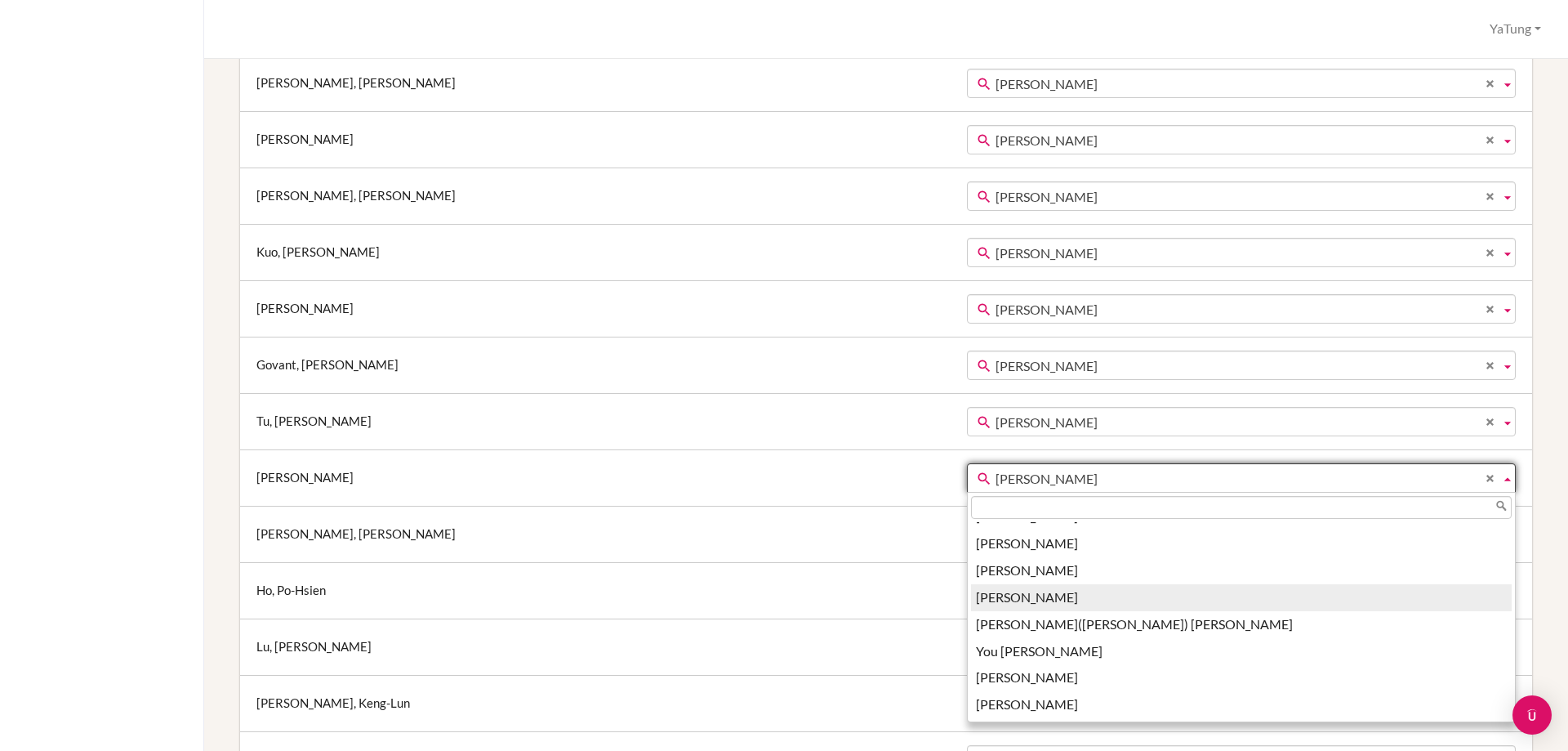
click at [971, 600] on li "YaTung Tsai" at bounding box center [1240, 597] width 540 height 27
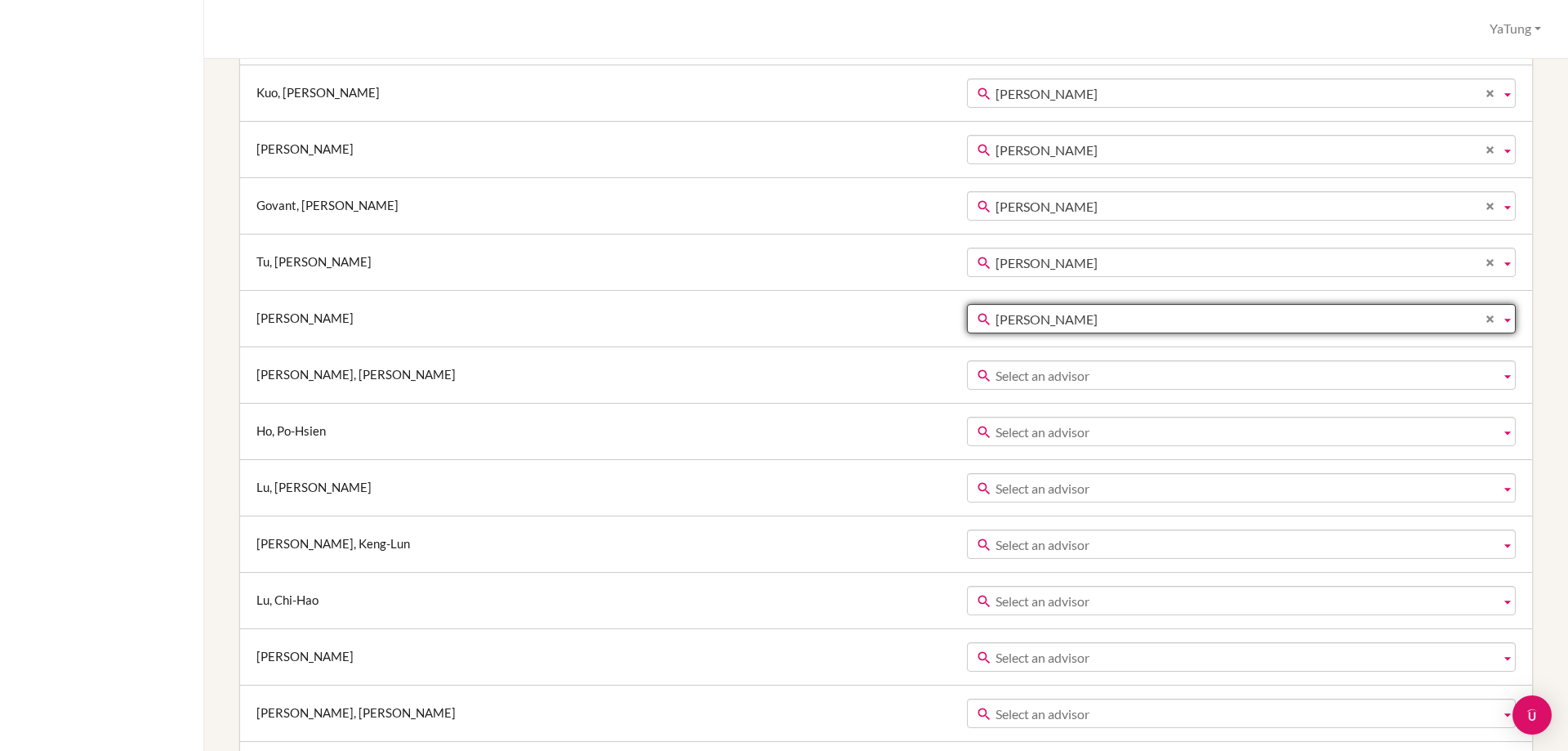
scroll to position [1225, 0]
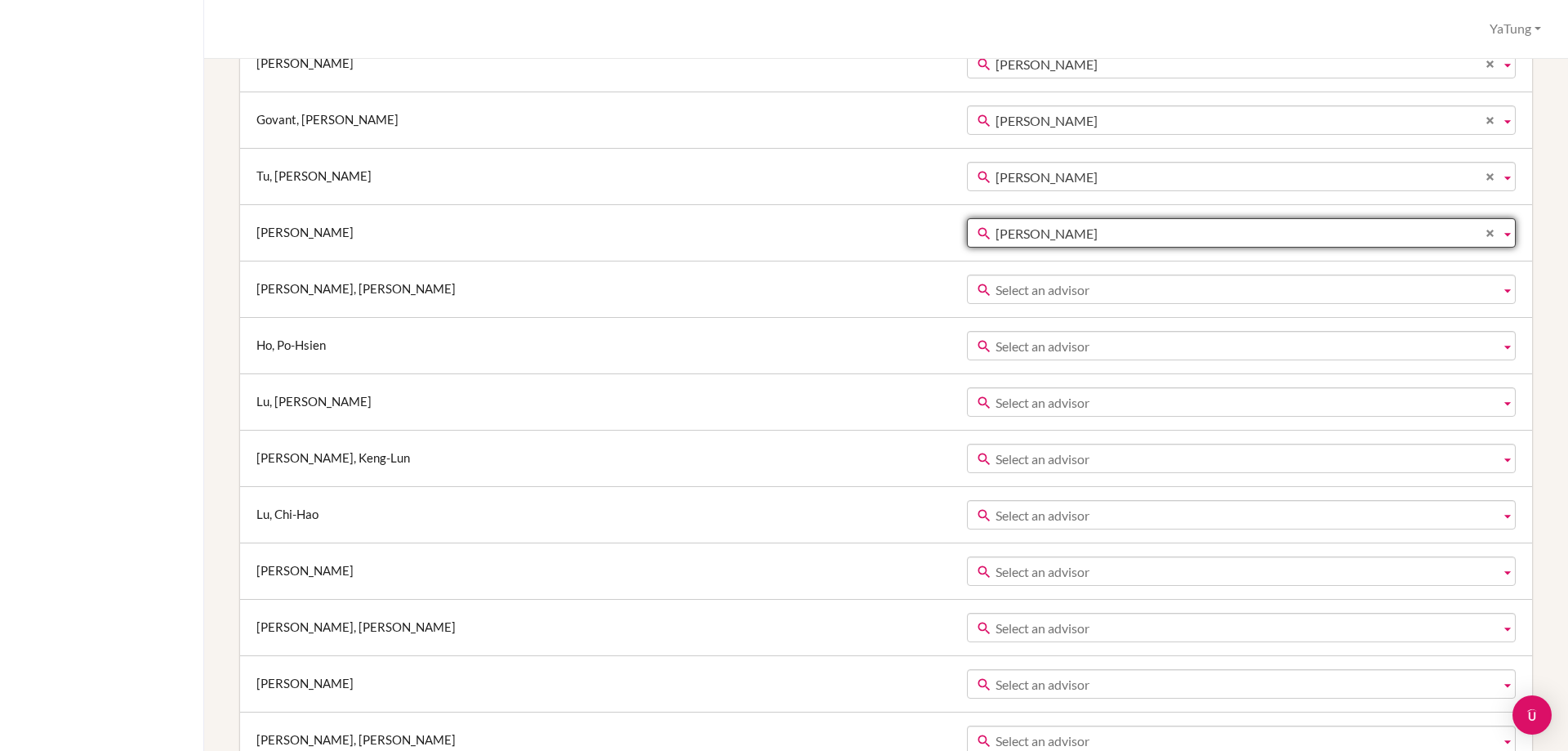
click at [996, 285] on span "Select an advisor" at bounding box center [1244, 290] width 498 height 29
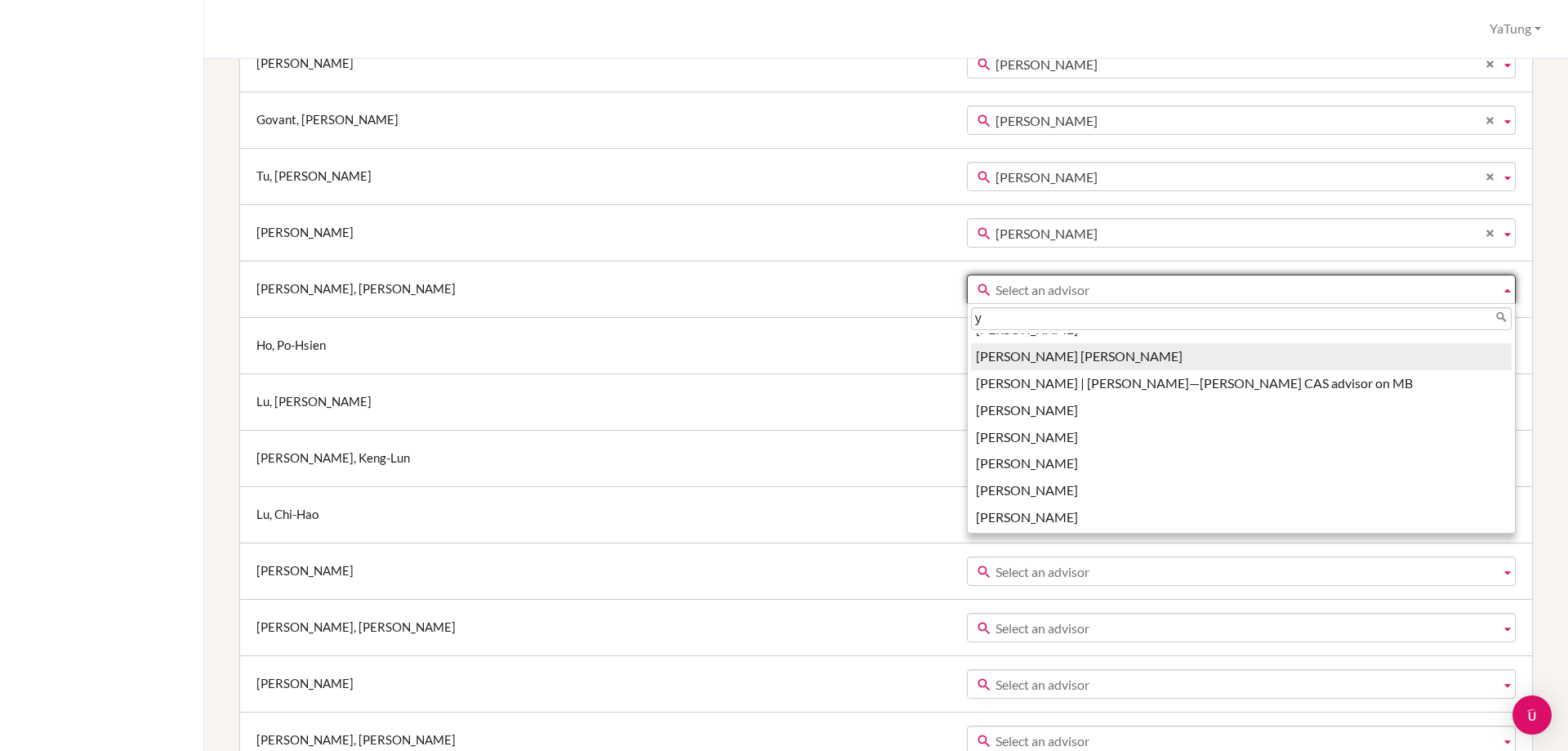
scroll to position [0, 0]
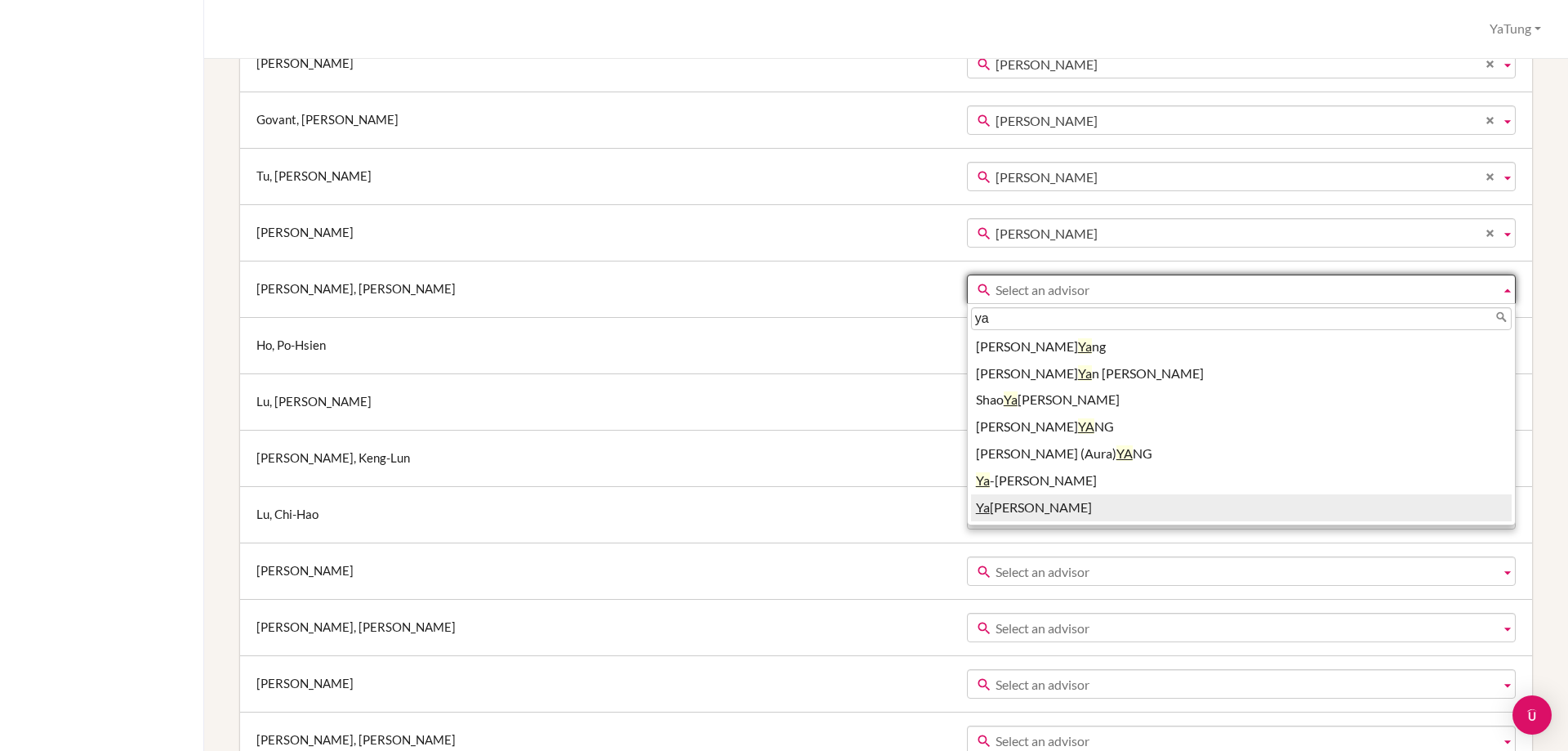
type input "ya"
click at [971, 501] on li "Ya Tung Tsai" at bounding box center [1240, 507] width 540 height 27
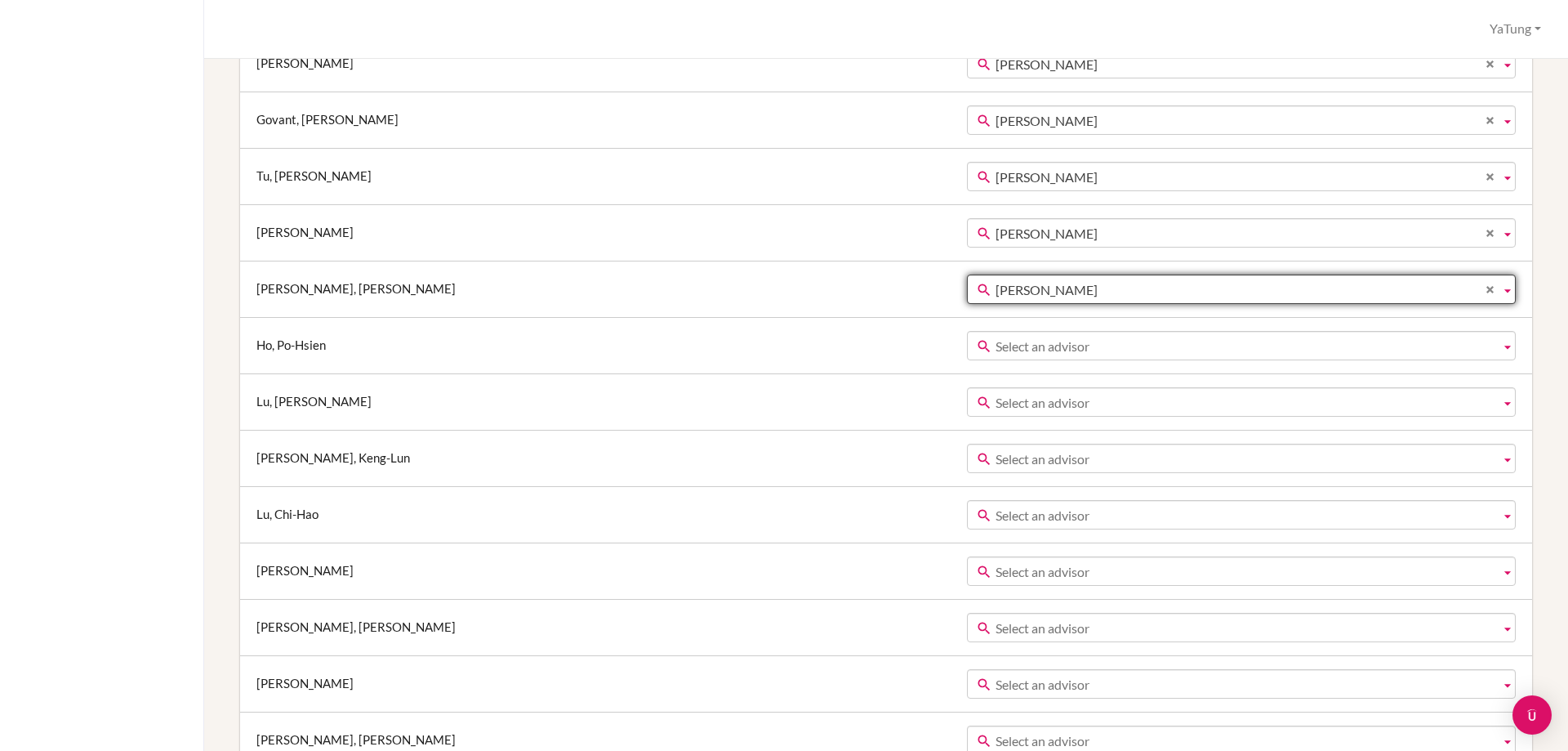
click at [996, 340] on span "Select an advisor" at bounding box center [1244, 346] width 498 height 29
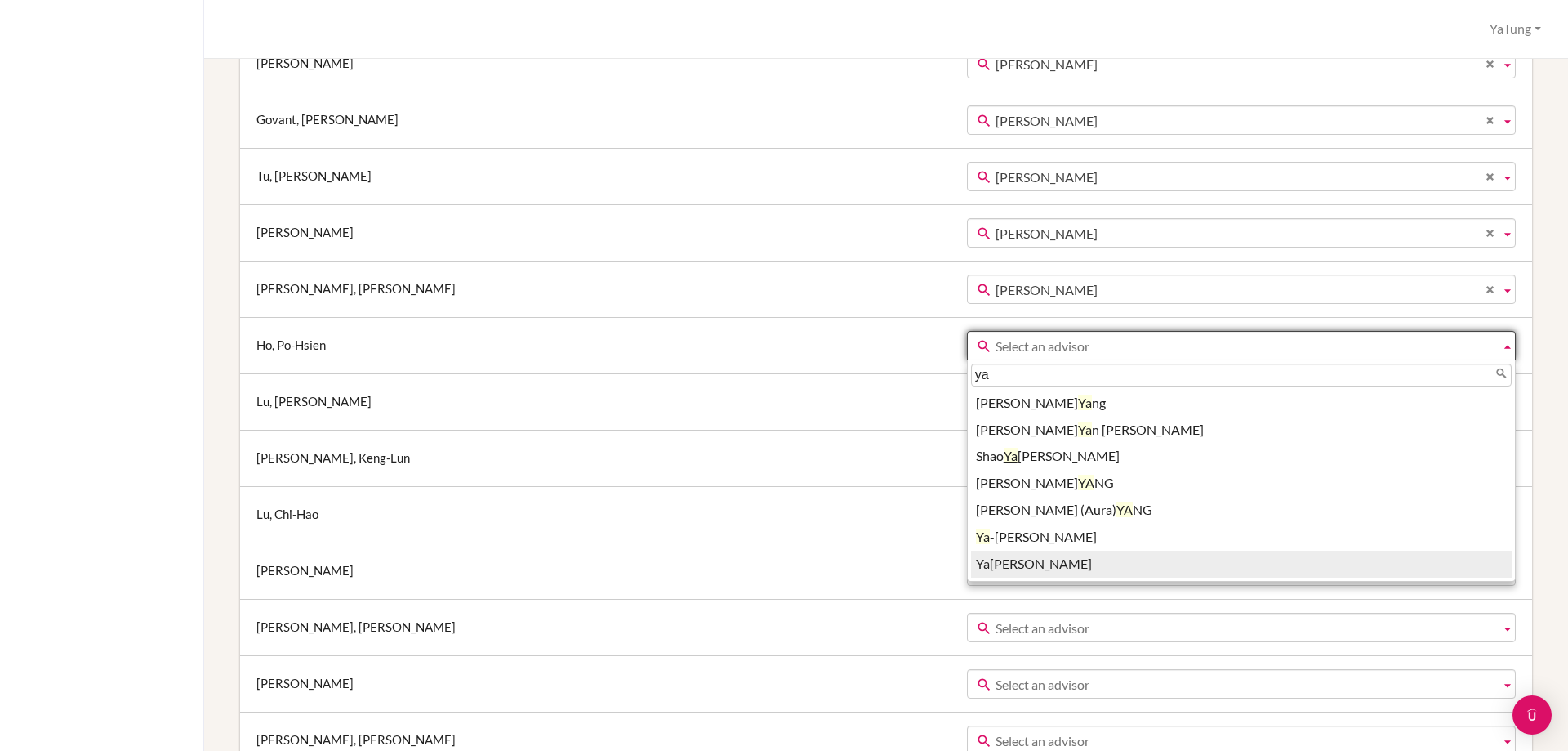
type input "ya"
click at [971, 561] on li "Ya Tung Tsai" at bounding box center [1240, 563] width 540 height 27
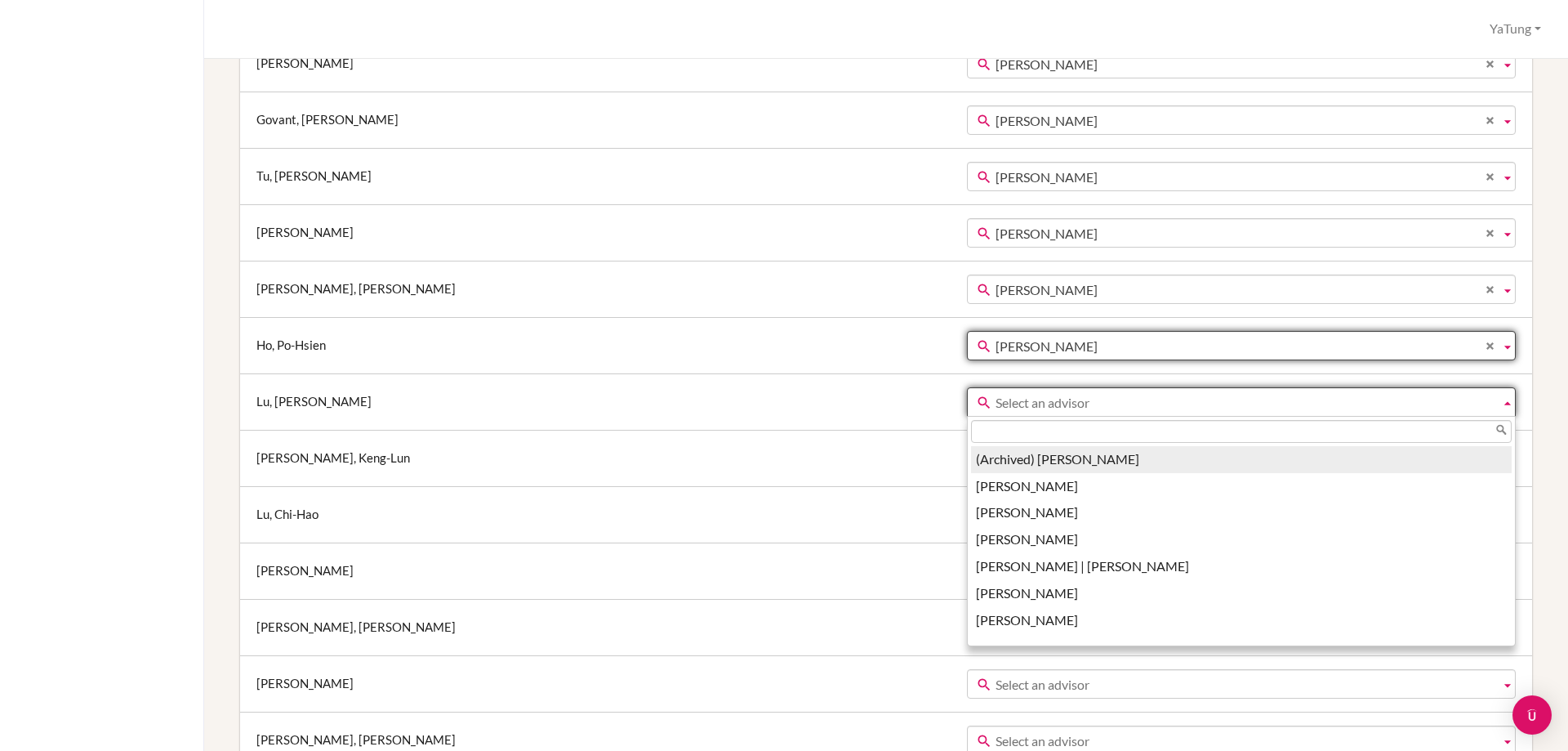
click at [996, 404] on span "Select an advisor" at bounding box center [1244, 401] width 498 height 29
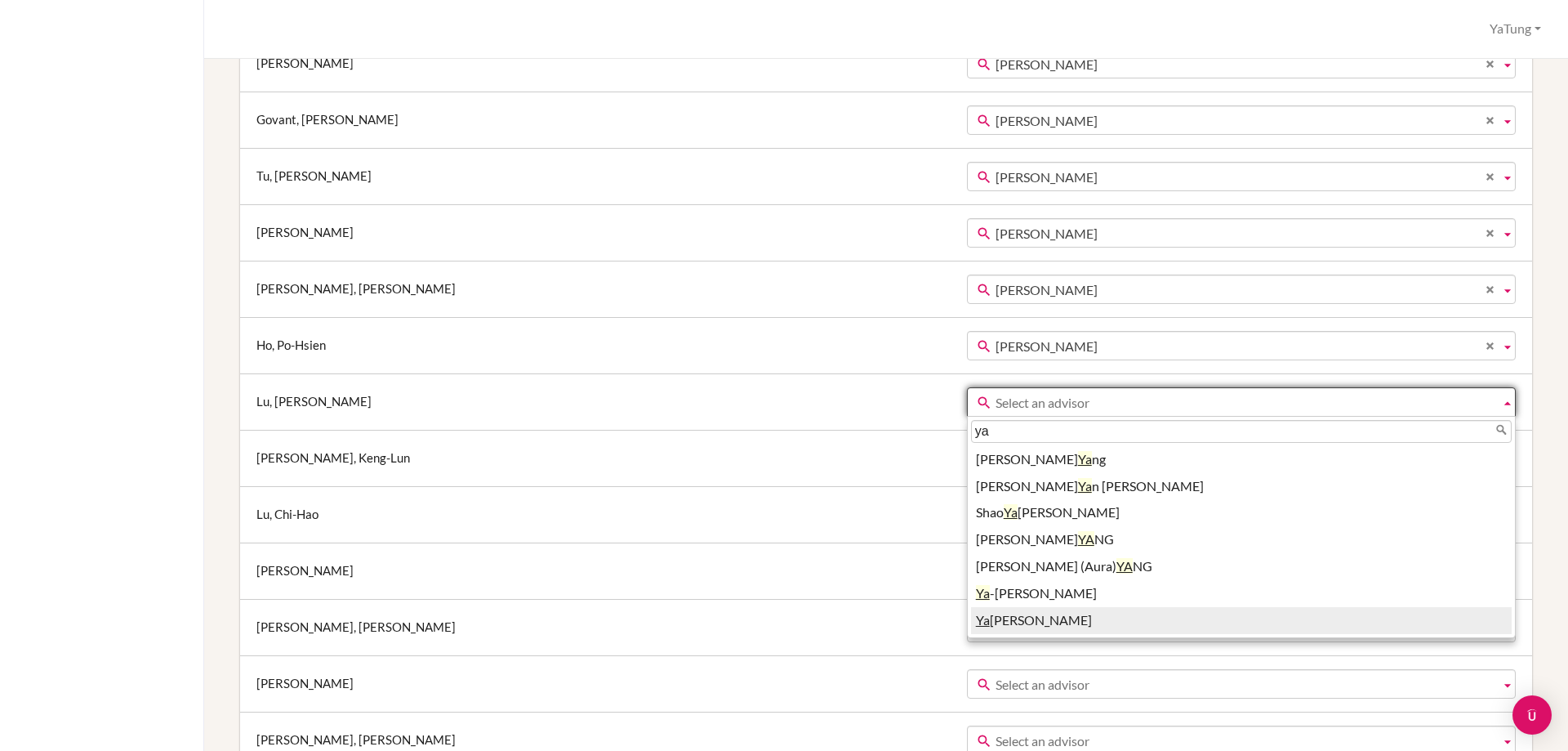
type input "ya"
click at [971, 615] on li "Ya Tung Tsai" at bounding box center [1240, 620] width 540 height 27
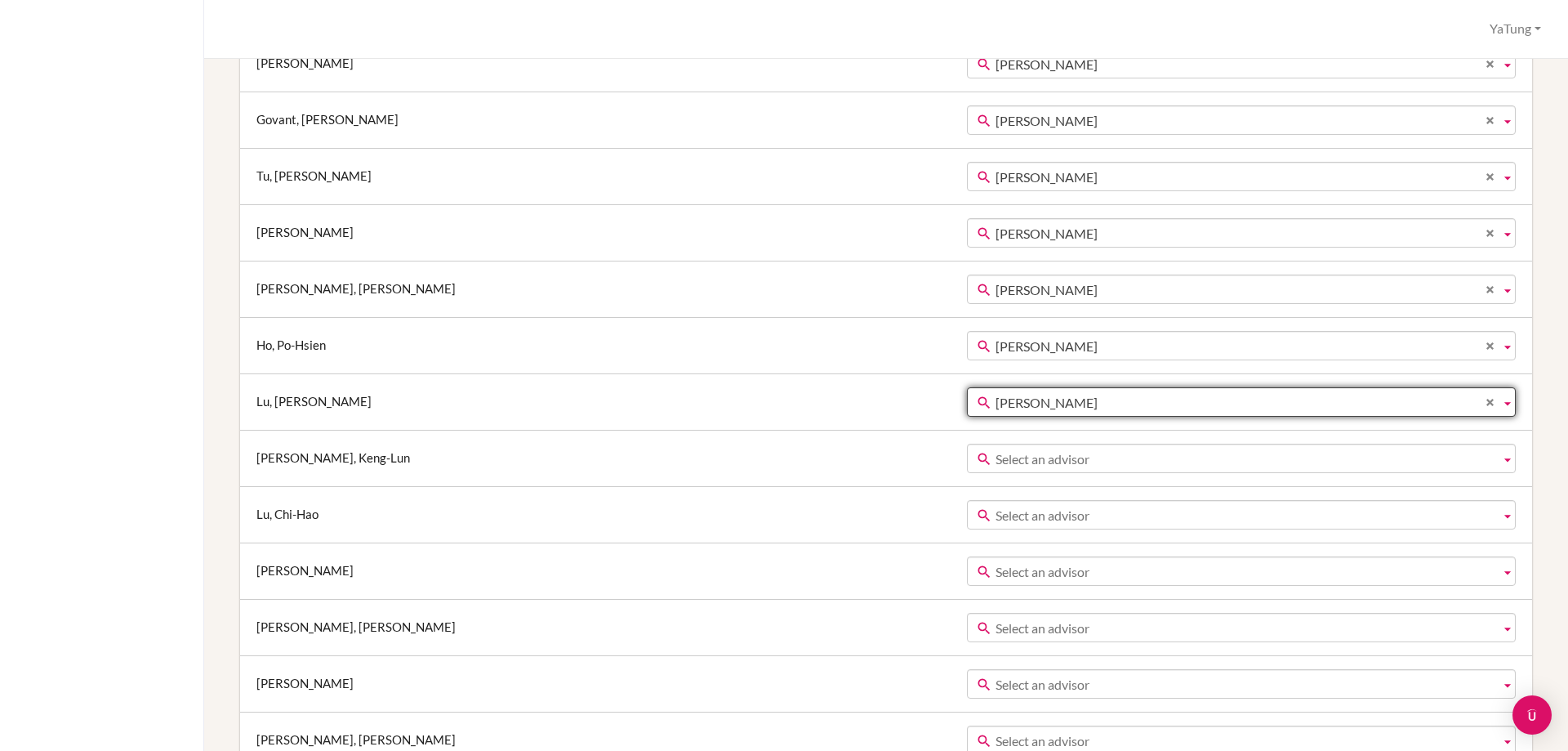
click at [996, 450] on span "Select an advisor" at bounding box center [1244, 458] width 498 height 29
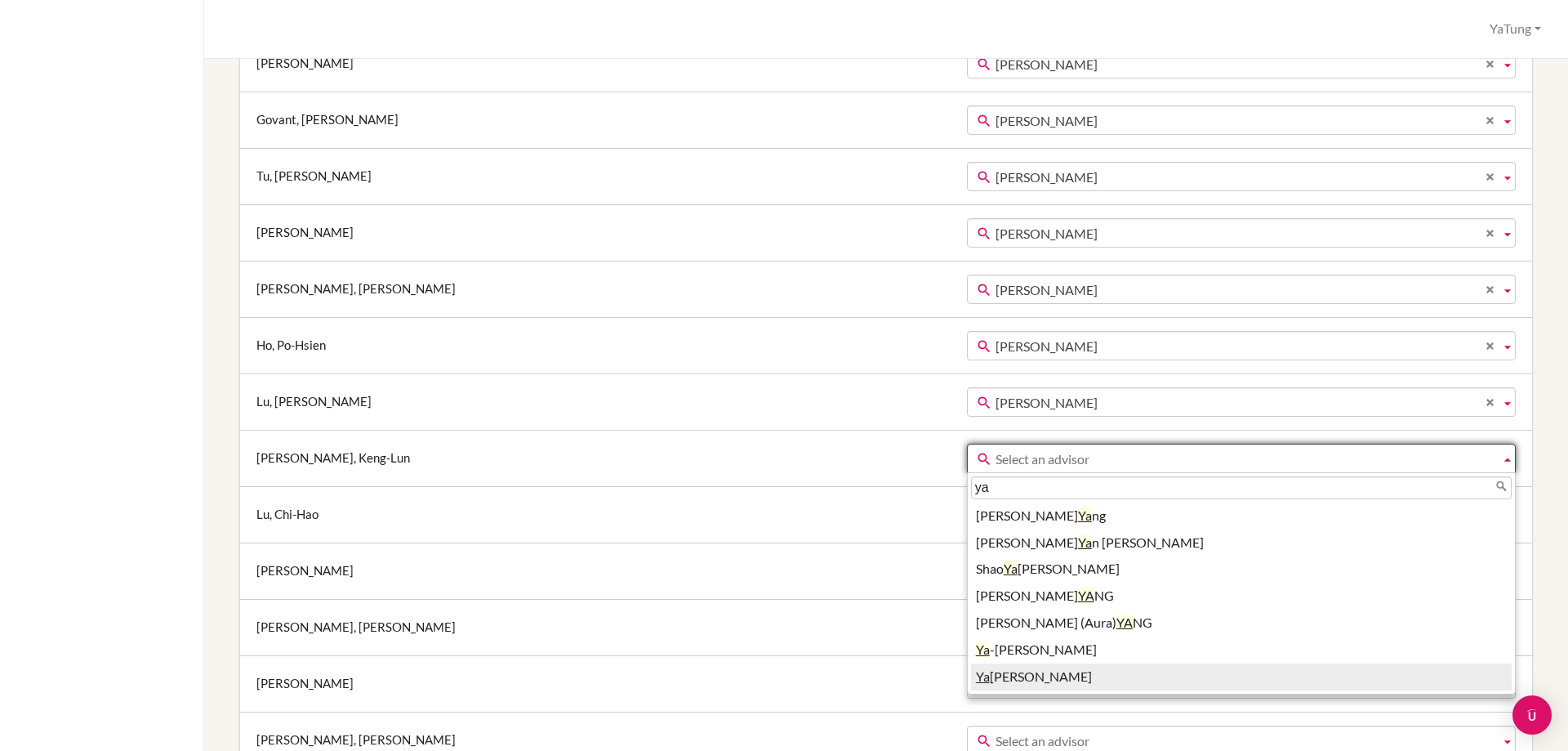
type input "ya"
click at [971, 684] on li "Ya Tung Tsai" at bounding box center [1240, 676] width 540 height 27
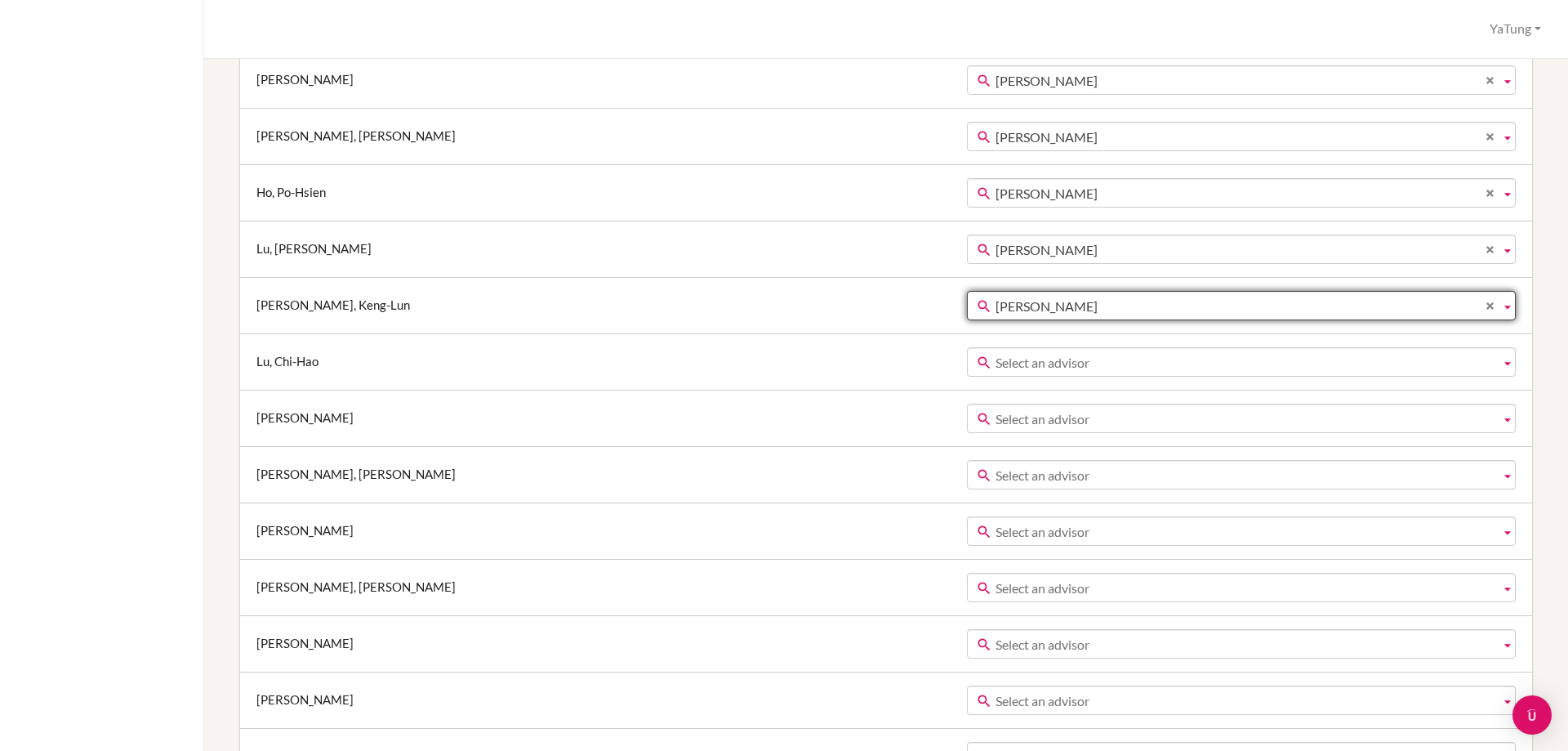
scroll to position [1388, 0]
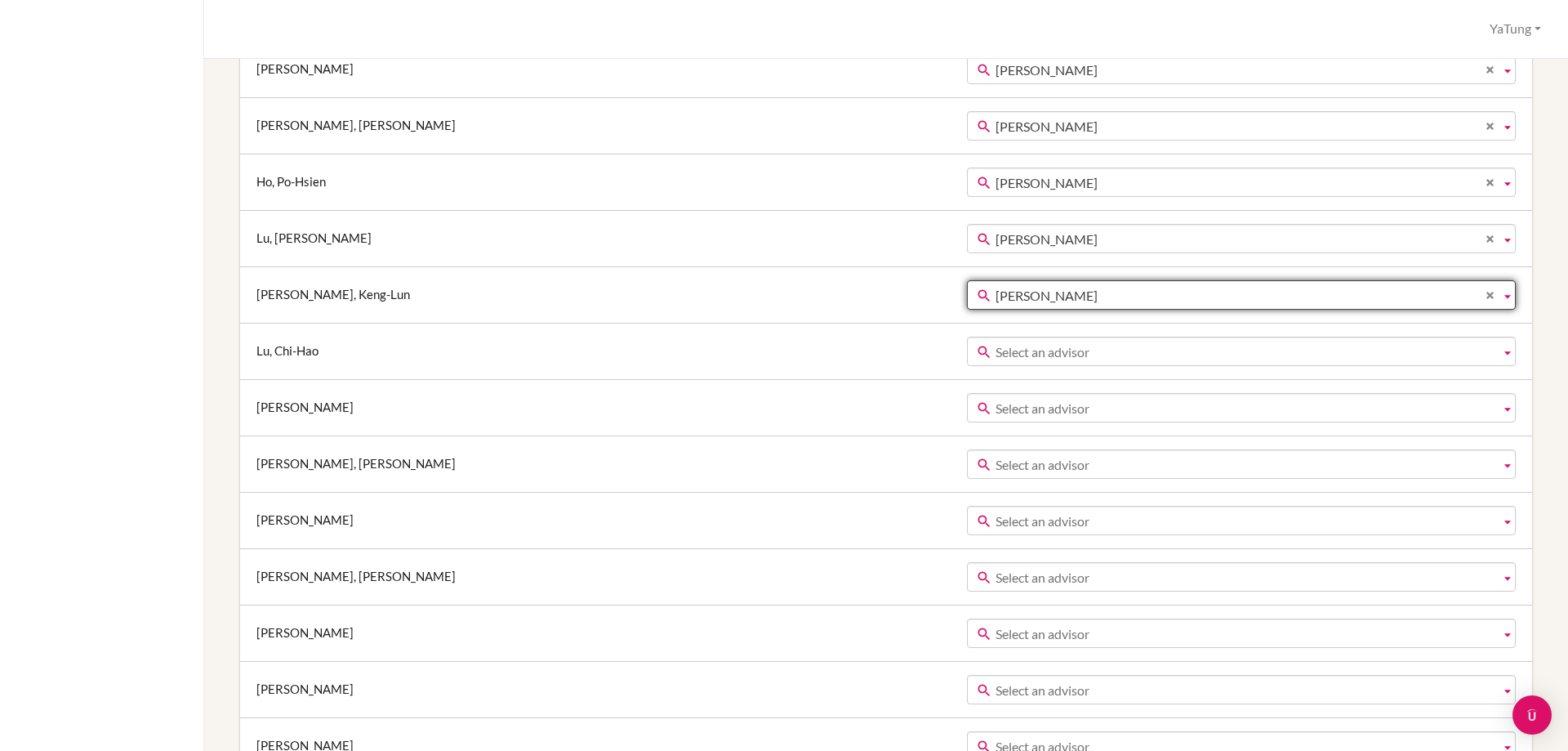
click at [996, 348] on span "Select an advisor" at bounding box center [1244, 352] width 498 height 29
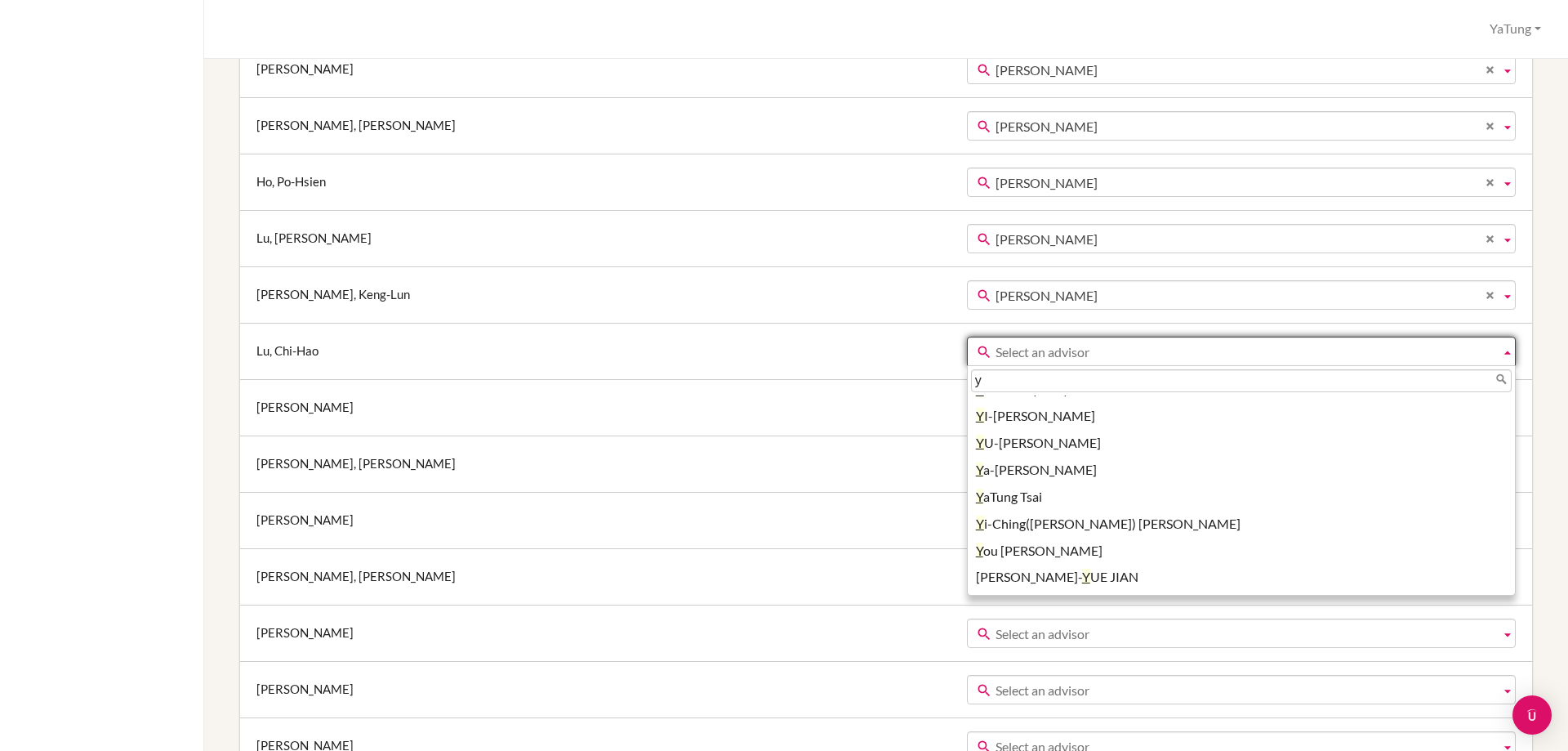
scroll to position [0, 0]
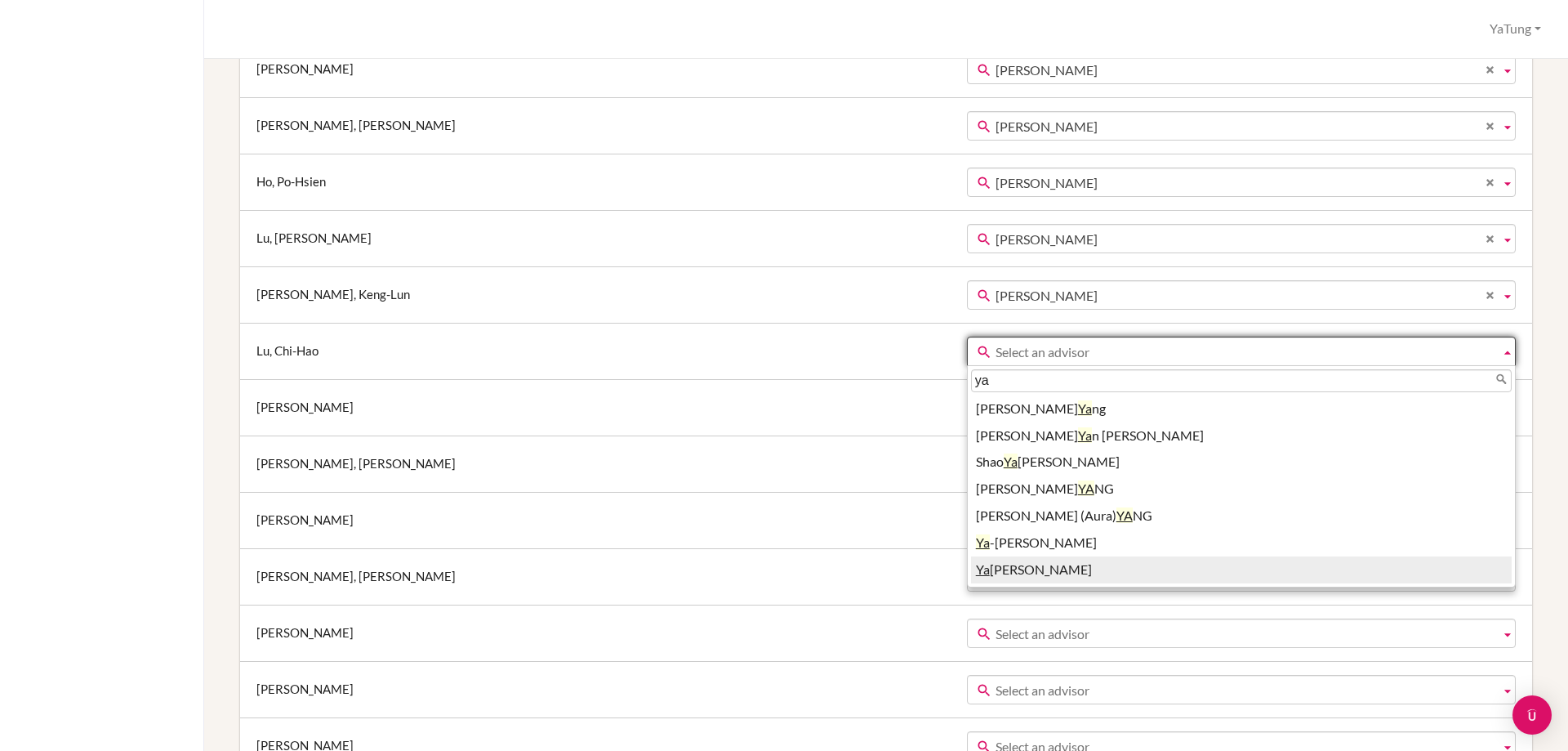
type input "ya"
click at [971, 573] on li "Ya Tung Tsai" at bounding box center [1240, 569] width 540 height 27
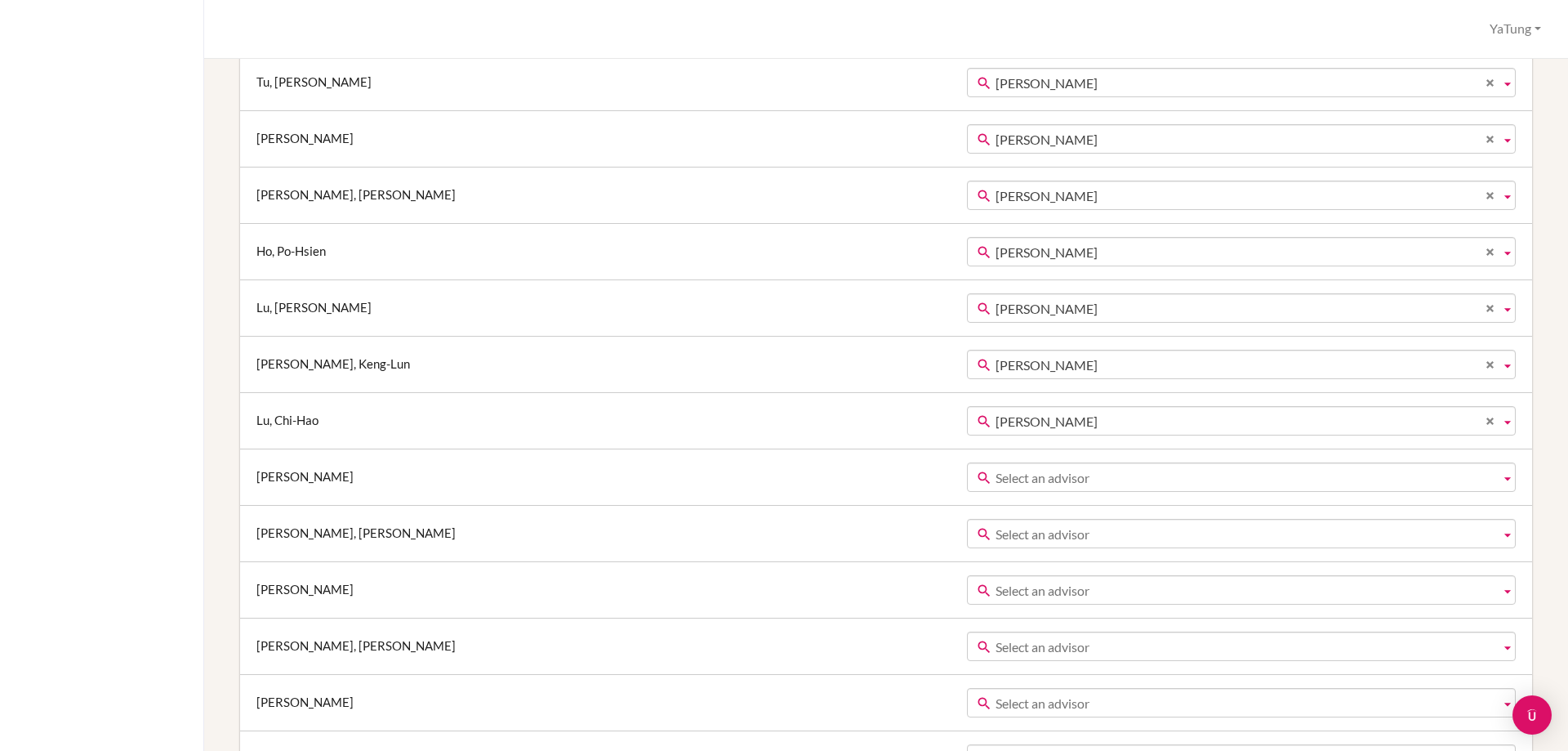
scroll to position [1388, 0]
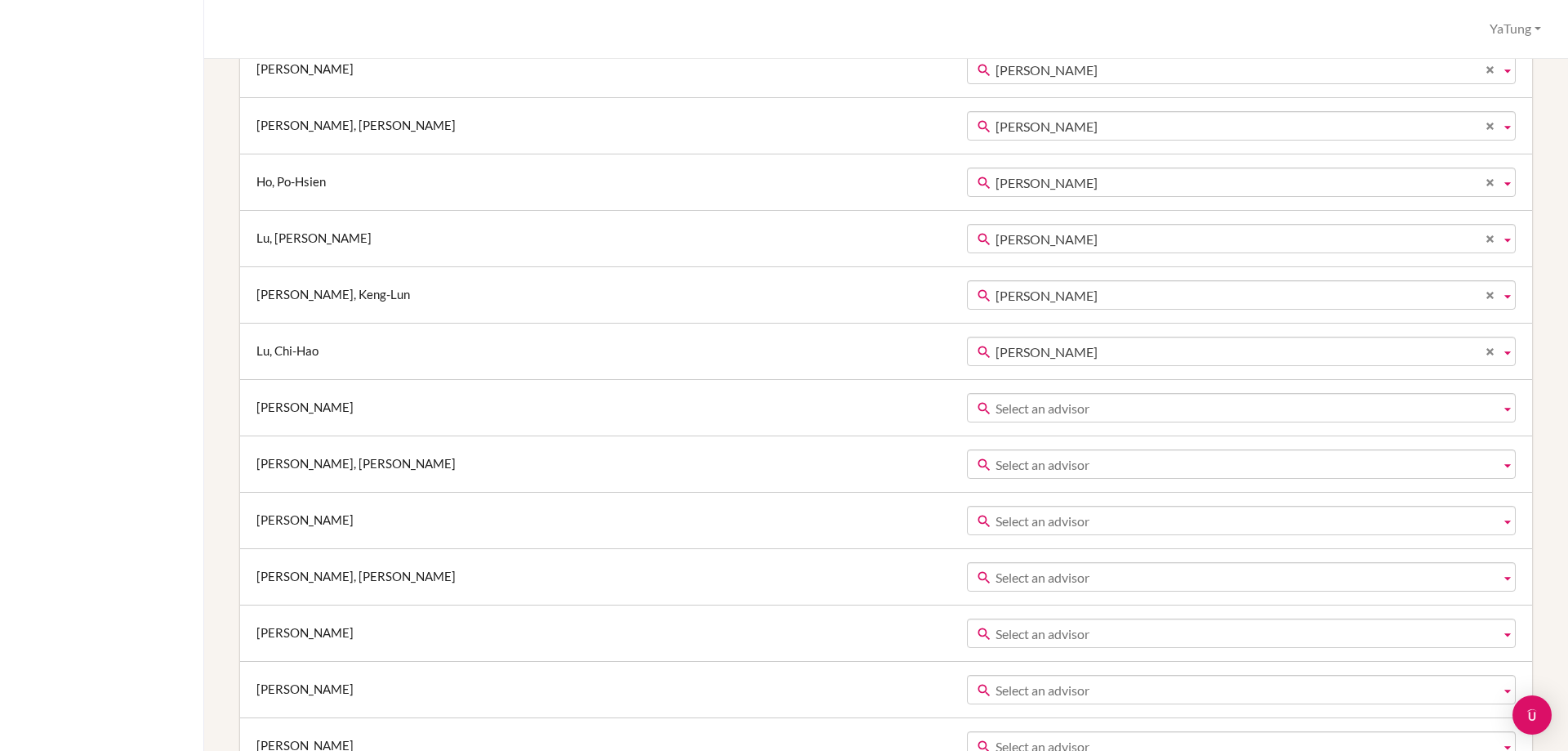
click at [996, 401] on span "Select an advisor" at bounding box center [1244, 407] width 498 height 29
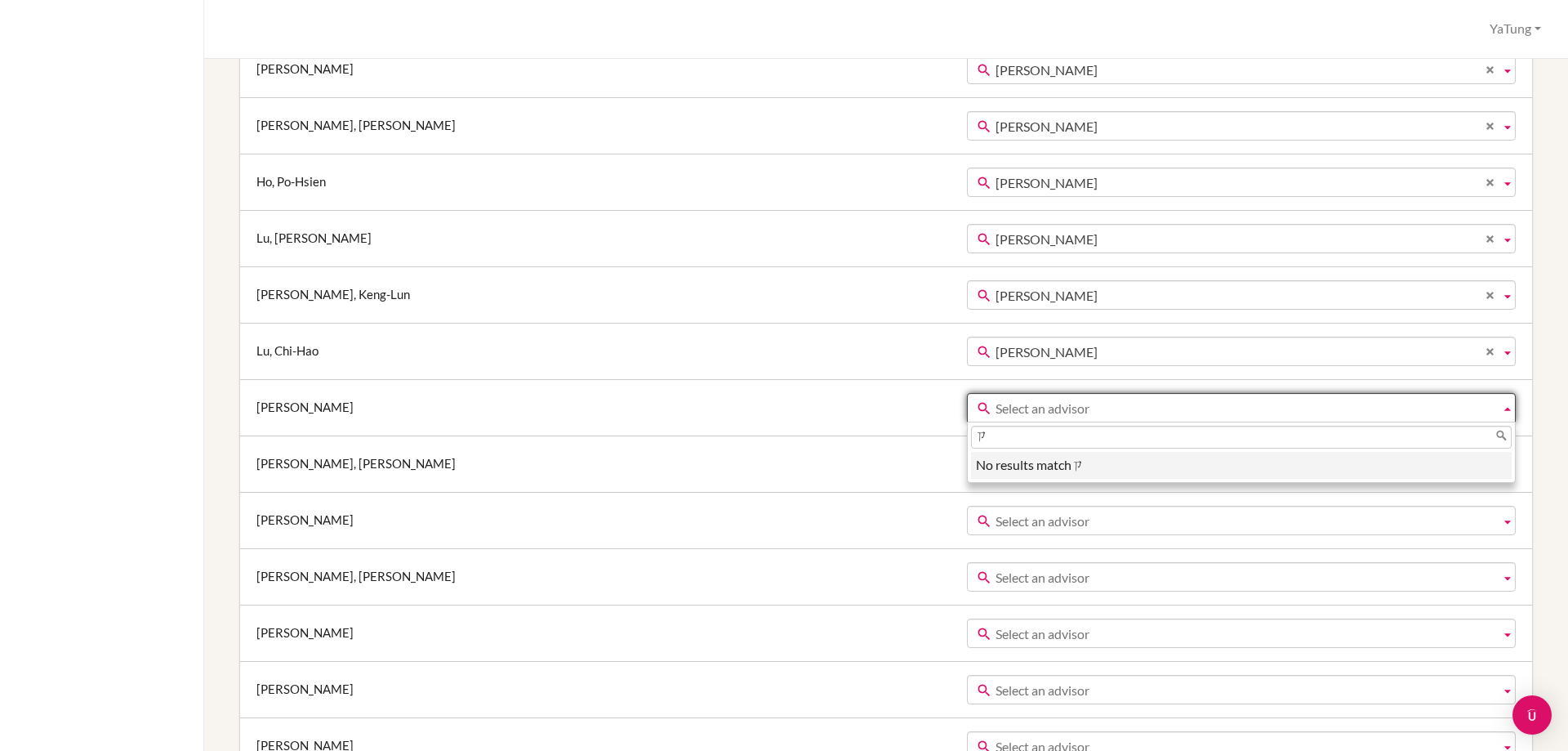
type input "ㄇ"
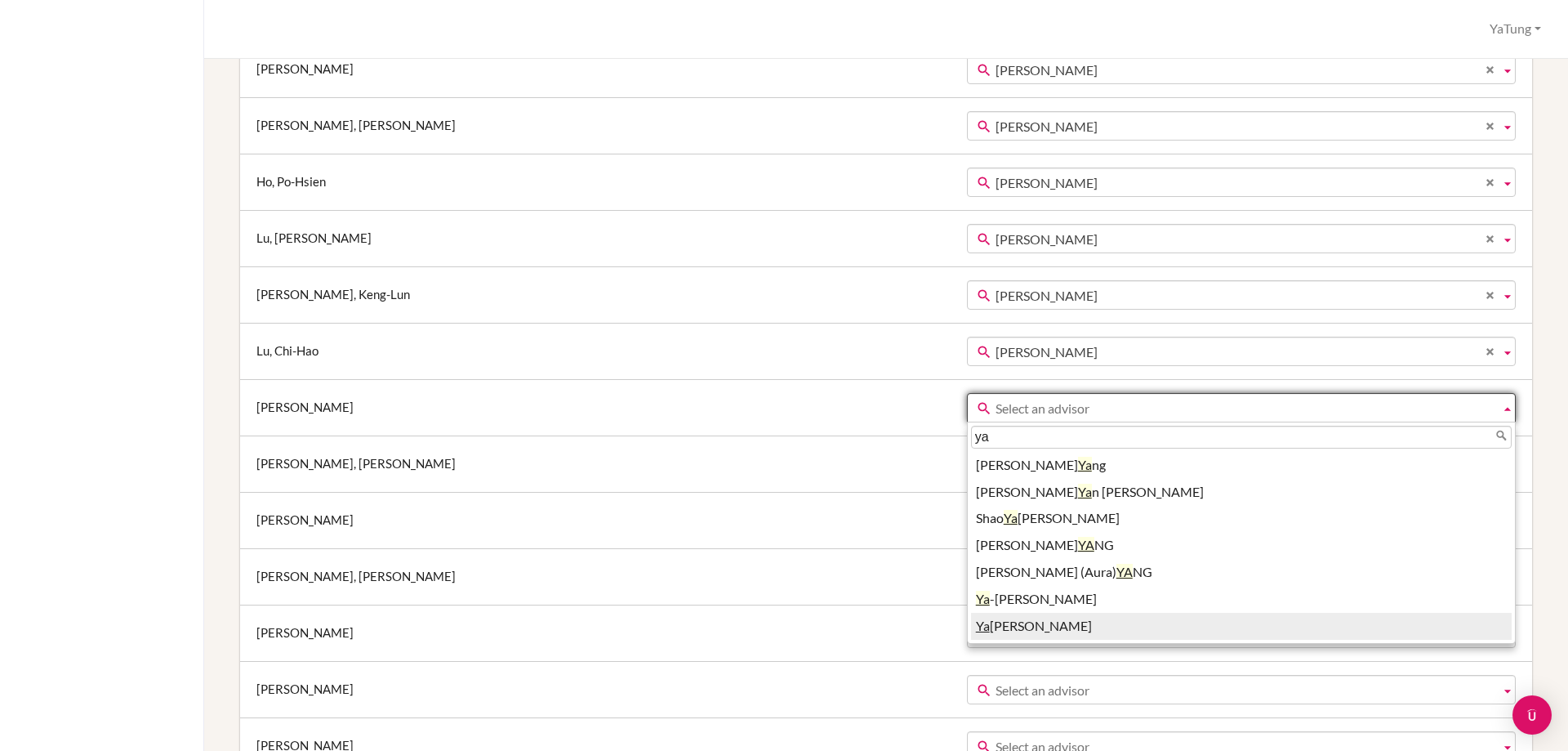
type input "ya"
click at [971, 631] on li "Ya Tung Tsai" at bounding box center [1240, 625] width 540 height 27
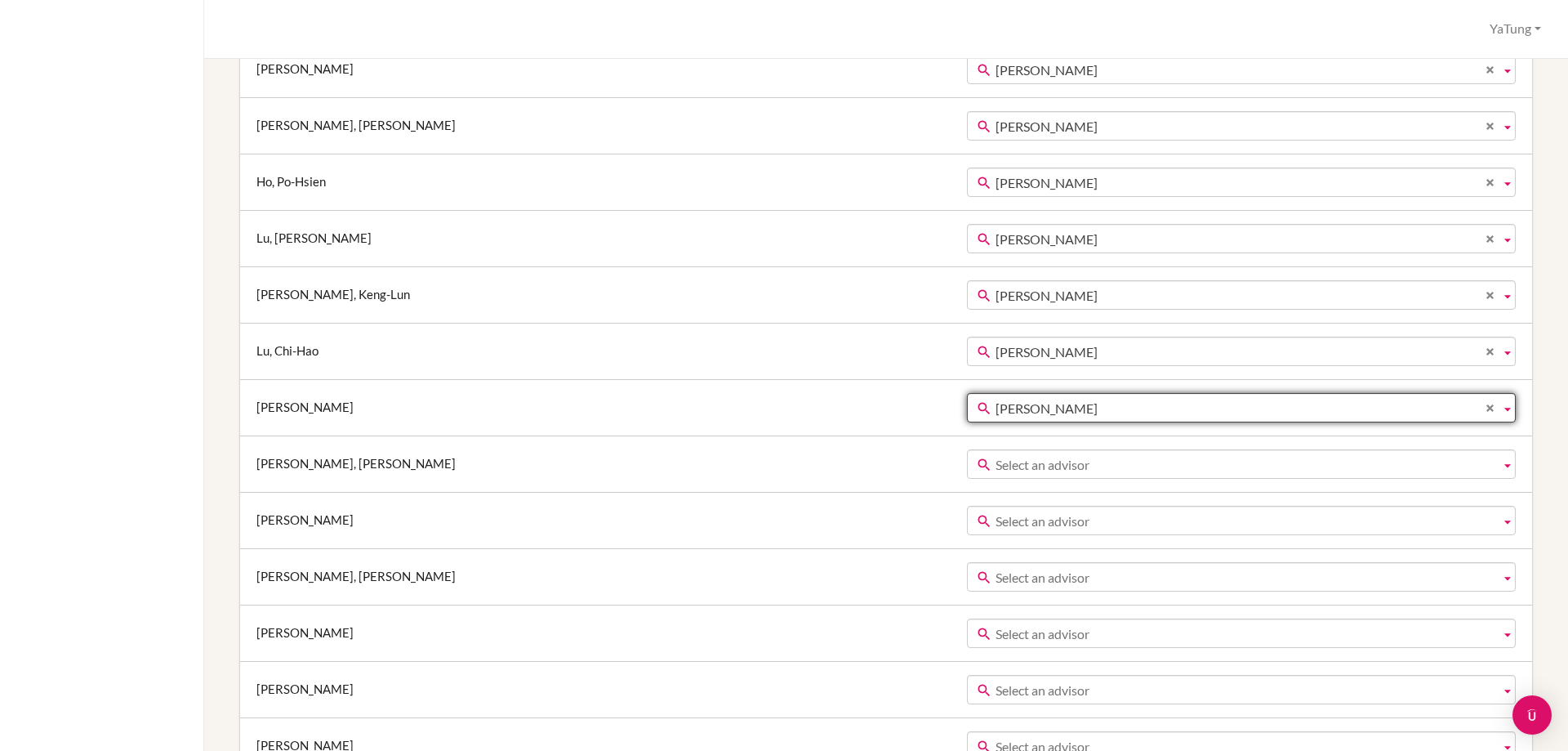
click at [996, 464] on span "Select an advisor" at bounding box center [1244, 464] width 498 height 29
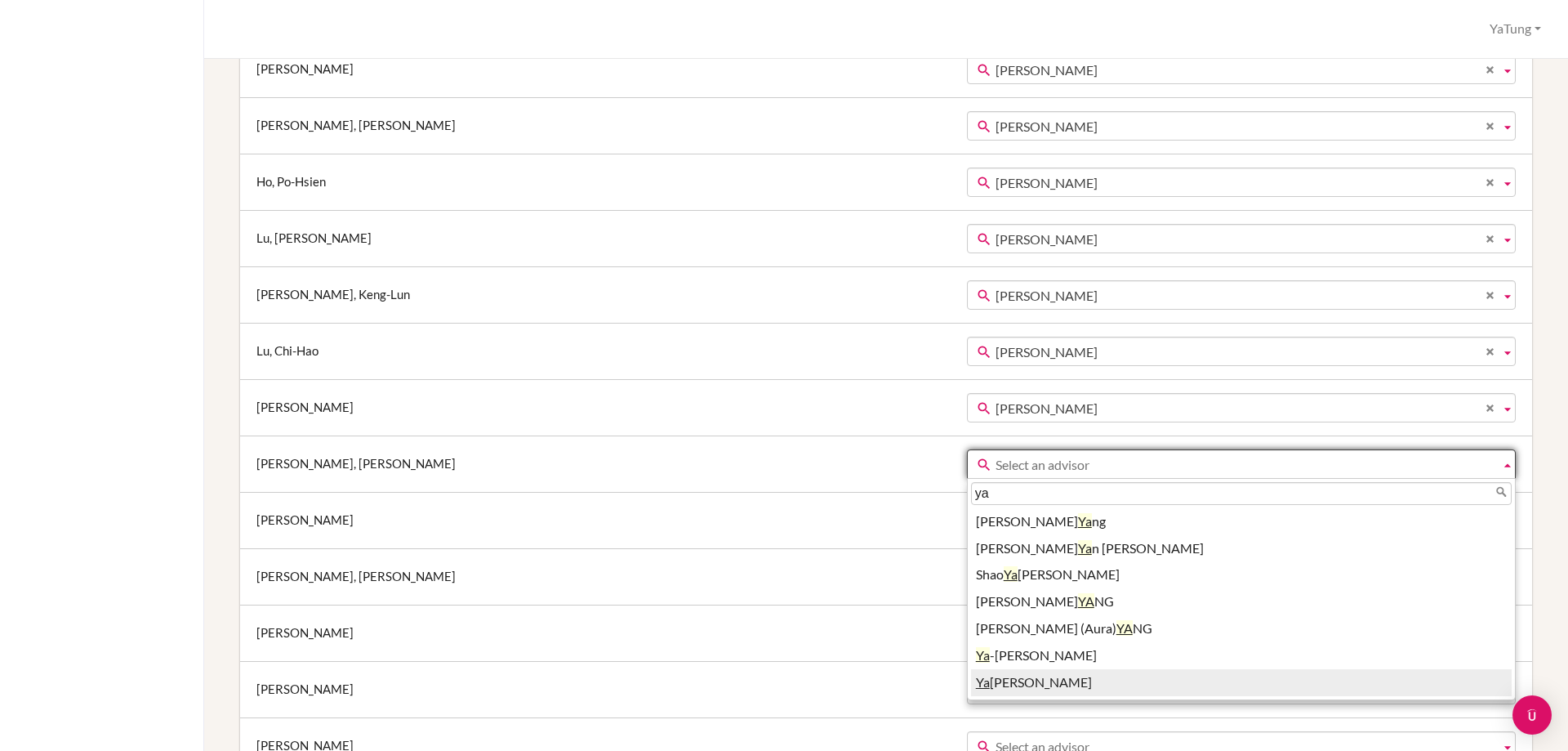
type input "ya"
click at [971, 678] on li "Ya Tung Tsai" at bounding box center [1240, 682] width 540 height 27
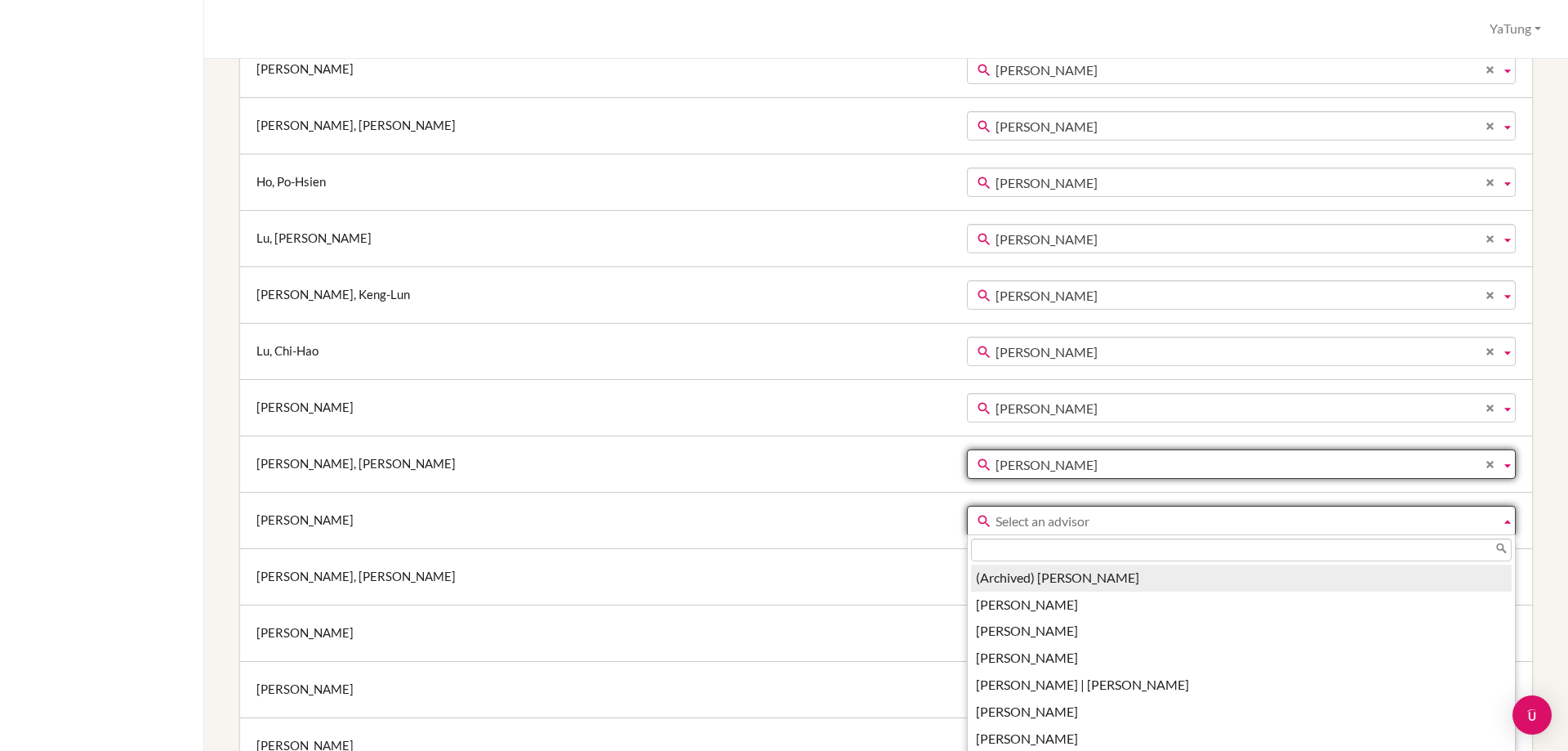
click at [996, 517] on span "Select an advisor" at bounding box center [1244, 520] width 498 height 29
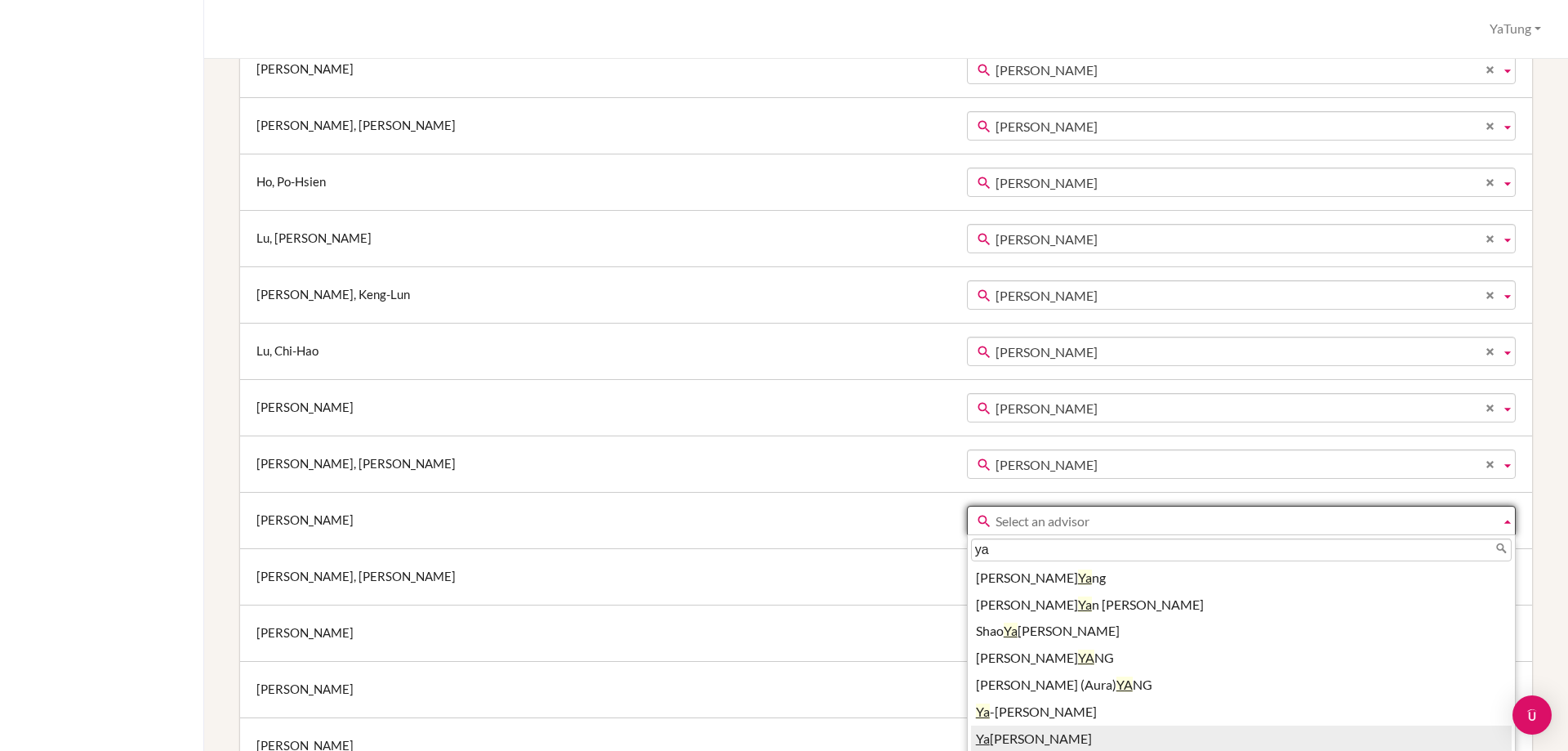
type input "ya"
click at [971, 740] on li "Ya Tung Tsai" at bounding box center [1240, 738] width 540 height 27
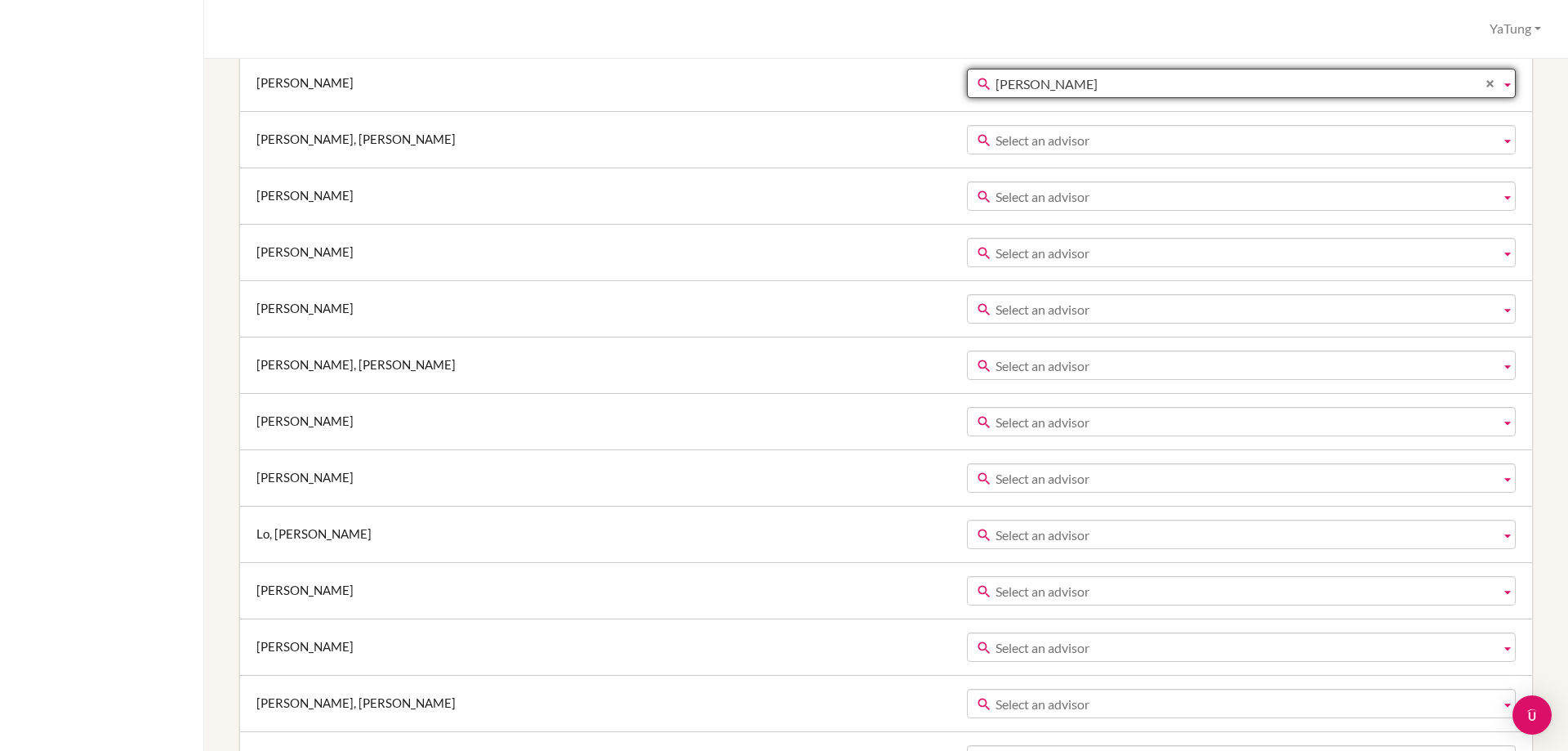
scroll to position [1797, 0]
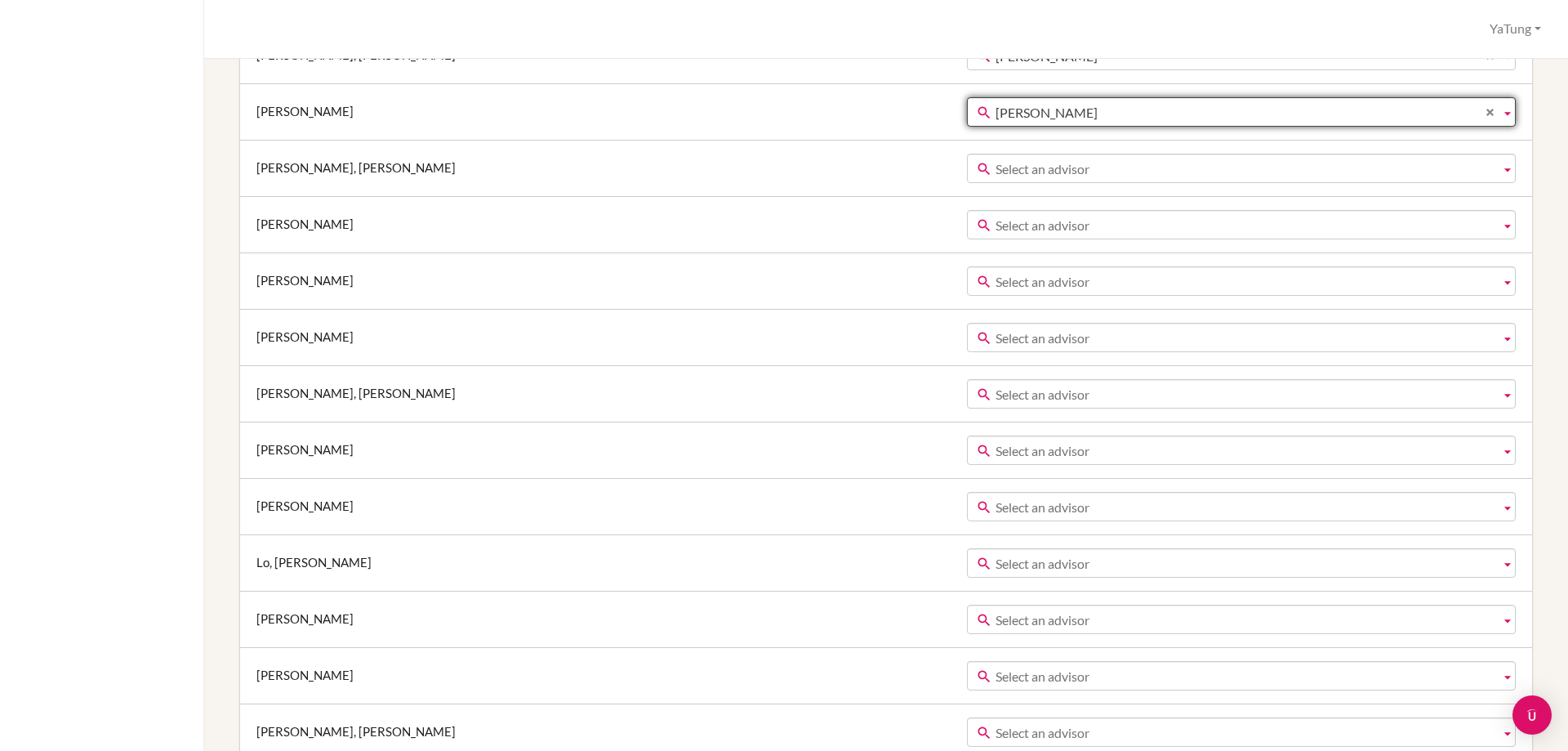
click at [996, 159] on span "Select an advisor" at bounding box center [1244, 169] width 498 height 29
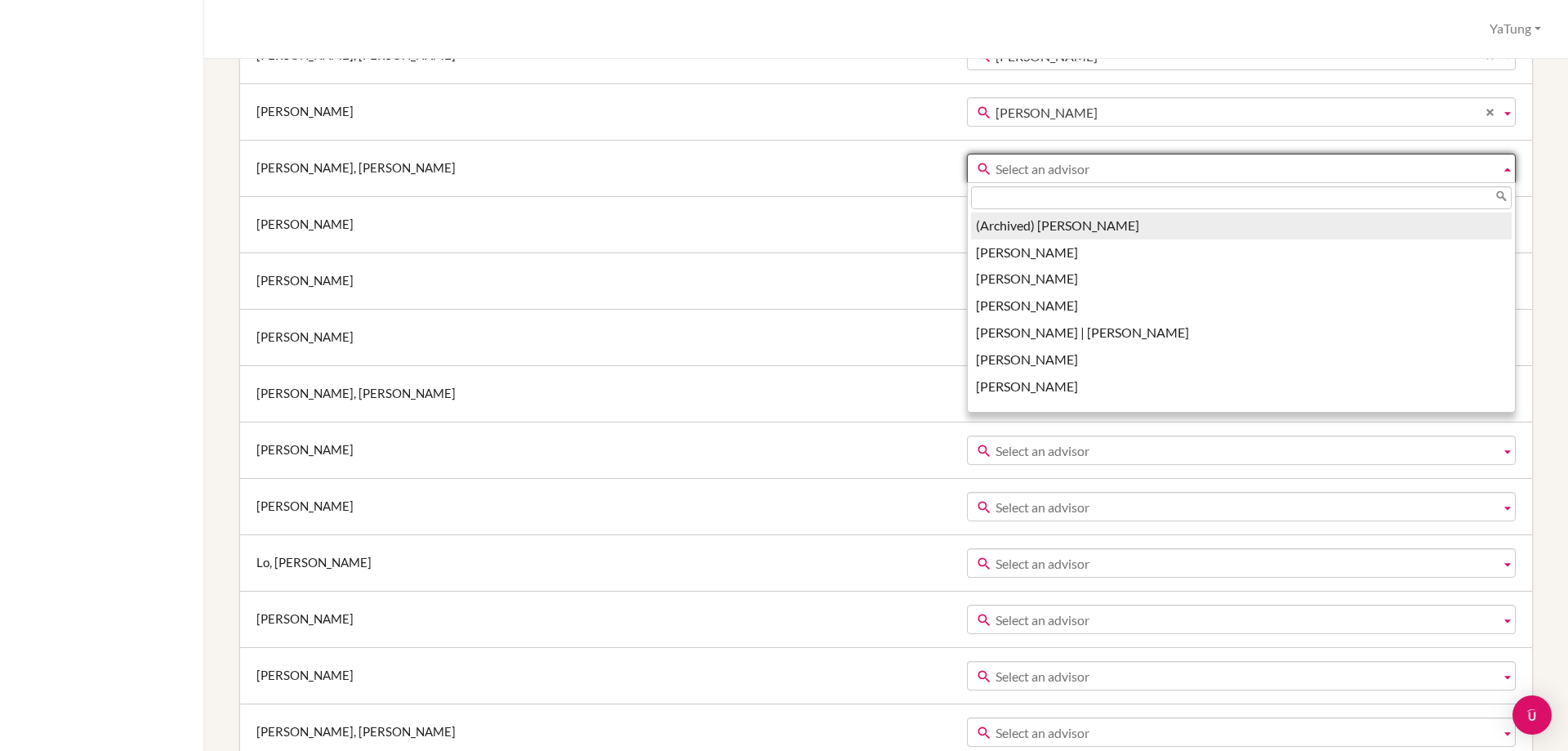
type input "t"
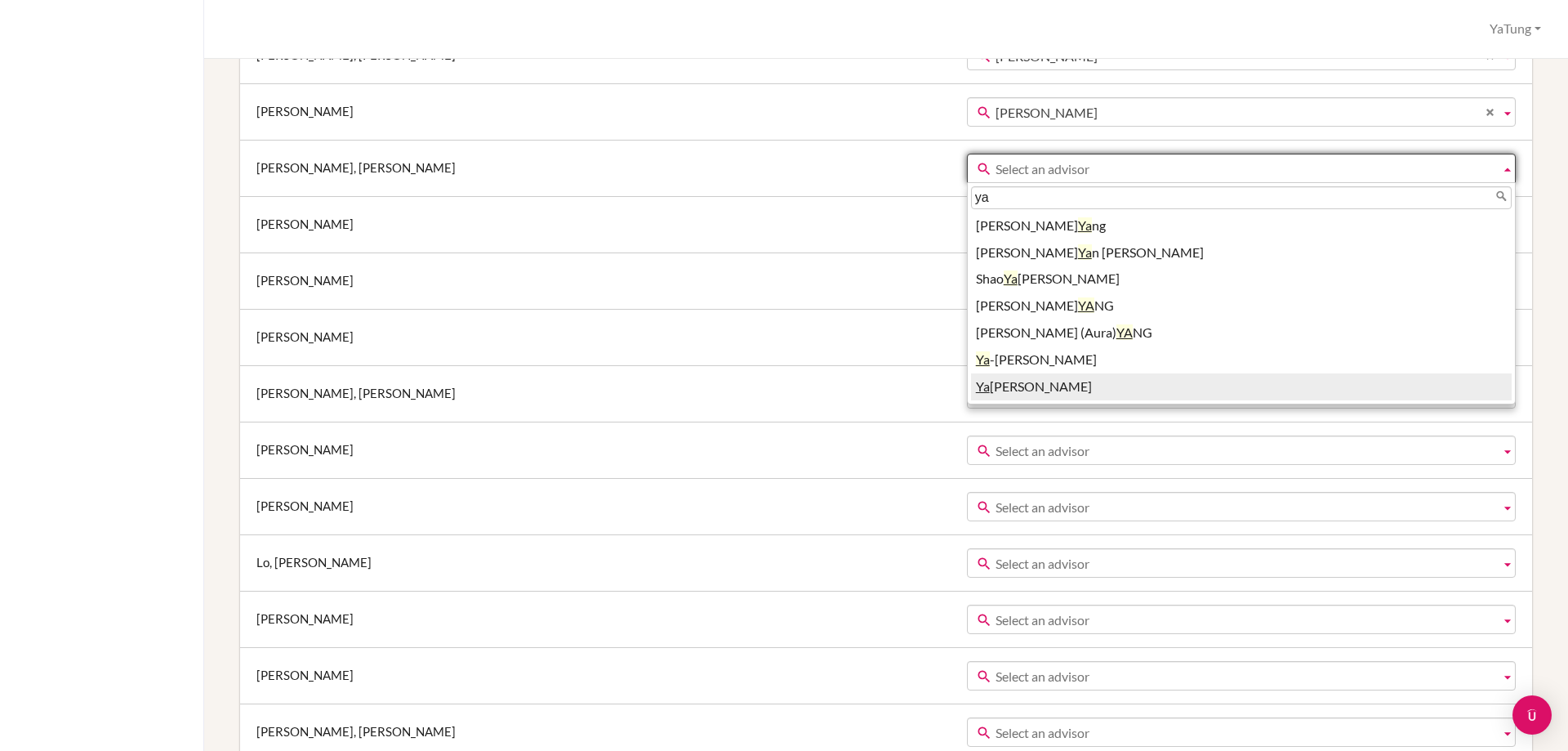
type input "ya"
click at [971, 378] on li "Ya Tung Tsai" at bounding box center [1240, 386] width 540 height 27
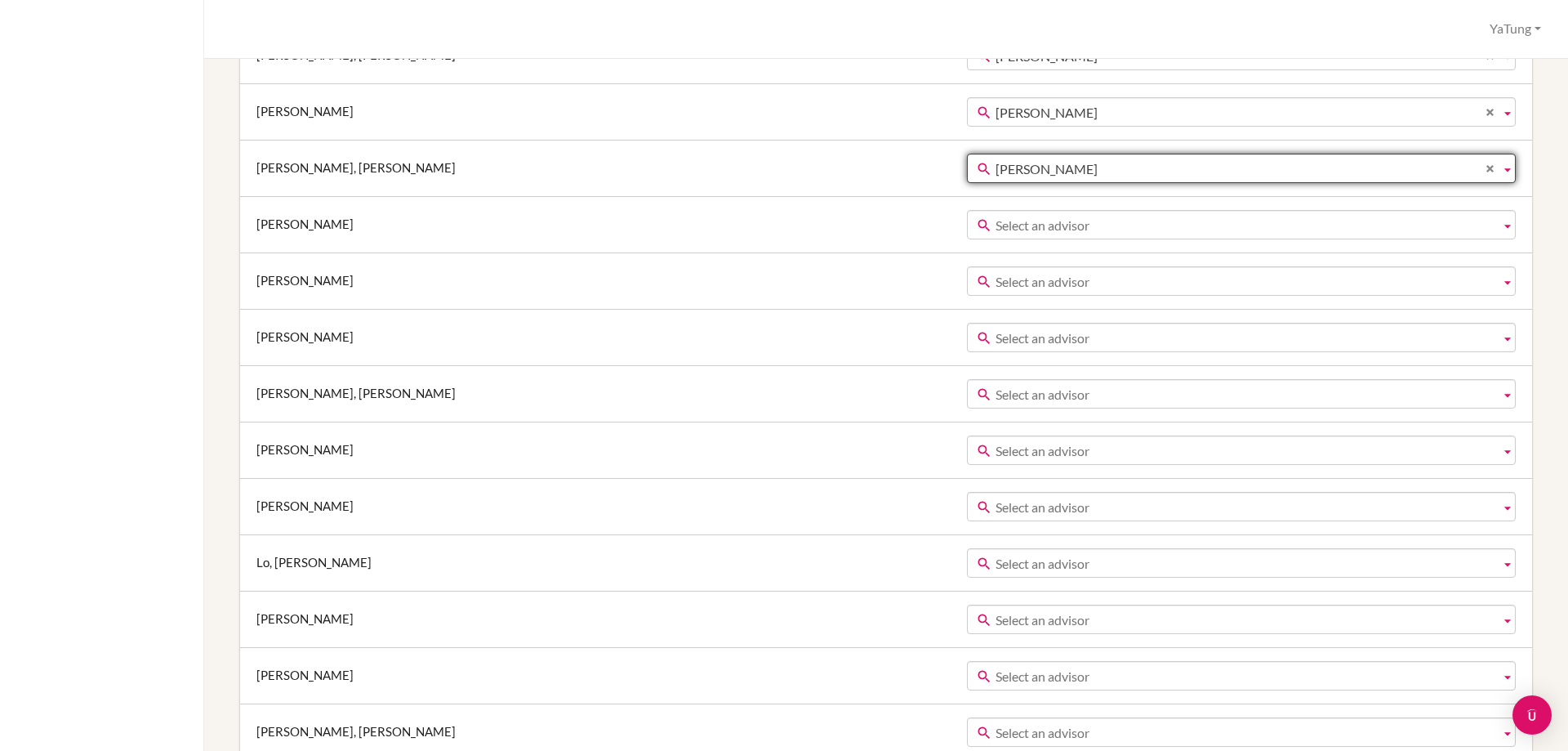
click at [996, 220] on span "Select an advisor" at bounding box center [1244, 225] width 498 height 29
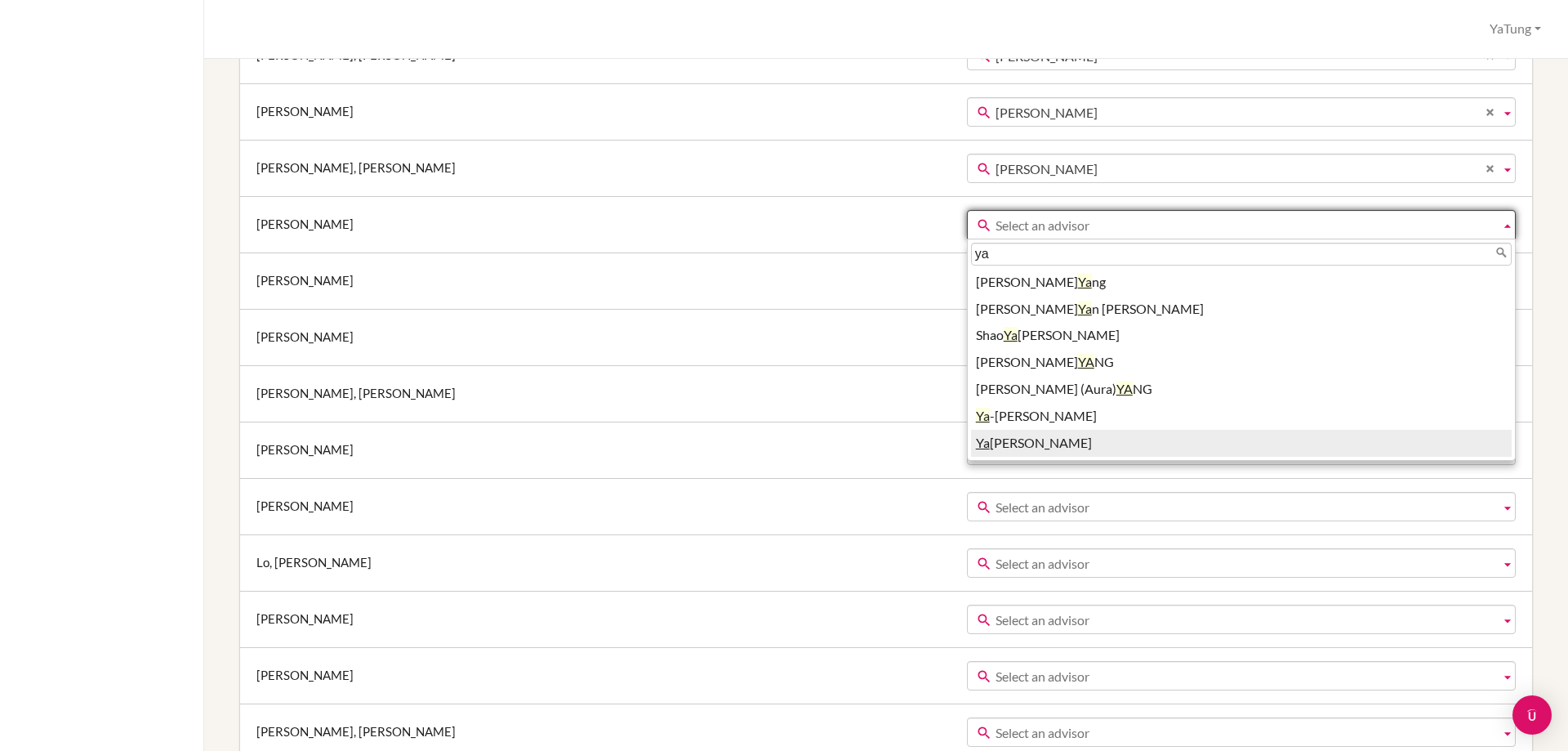
type input "ya"
click at [971, 439] on li "Ya Tung Tsai" at bounding box center [1240, 442] width 540 height 27
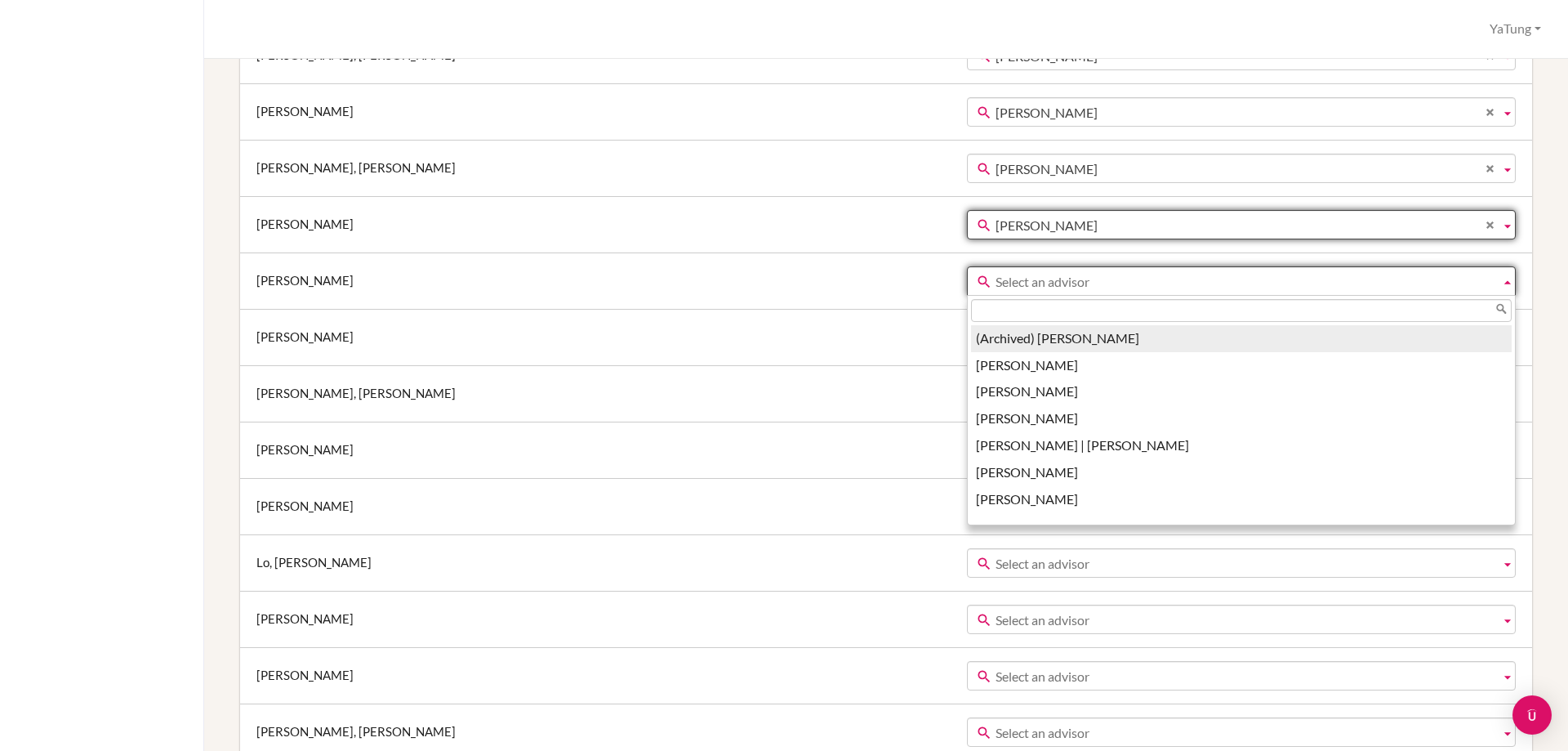
click at [996, 276] on span "Select an advisor" at bounding box center [1244, 281] width 498 height 29
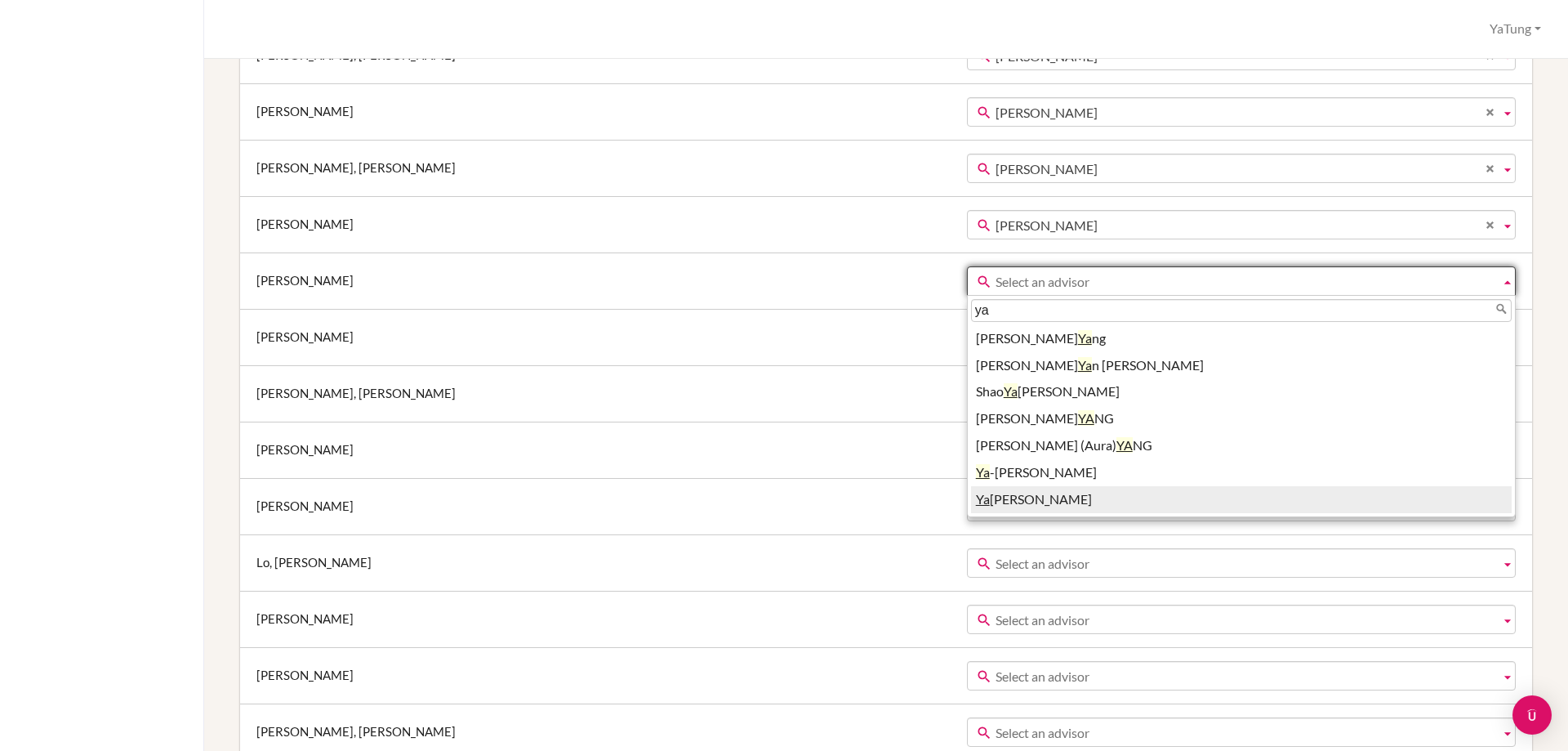
type input "ya"
click at [971, 496] on li "Ya Tung Tsai" at bounding box center [1240, 499] width 540 height 27
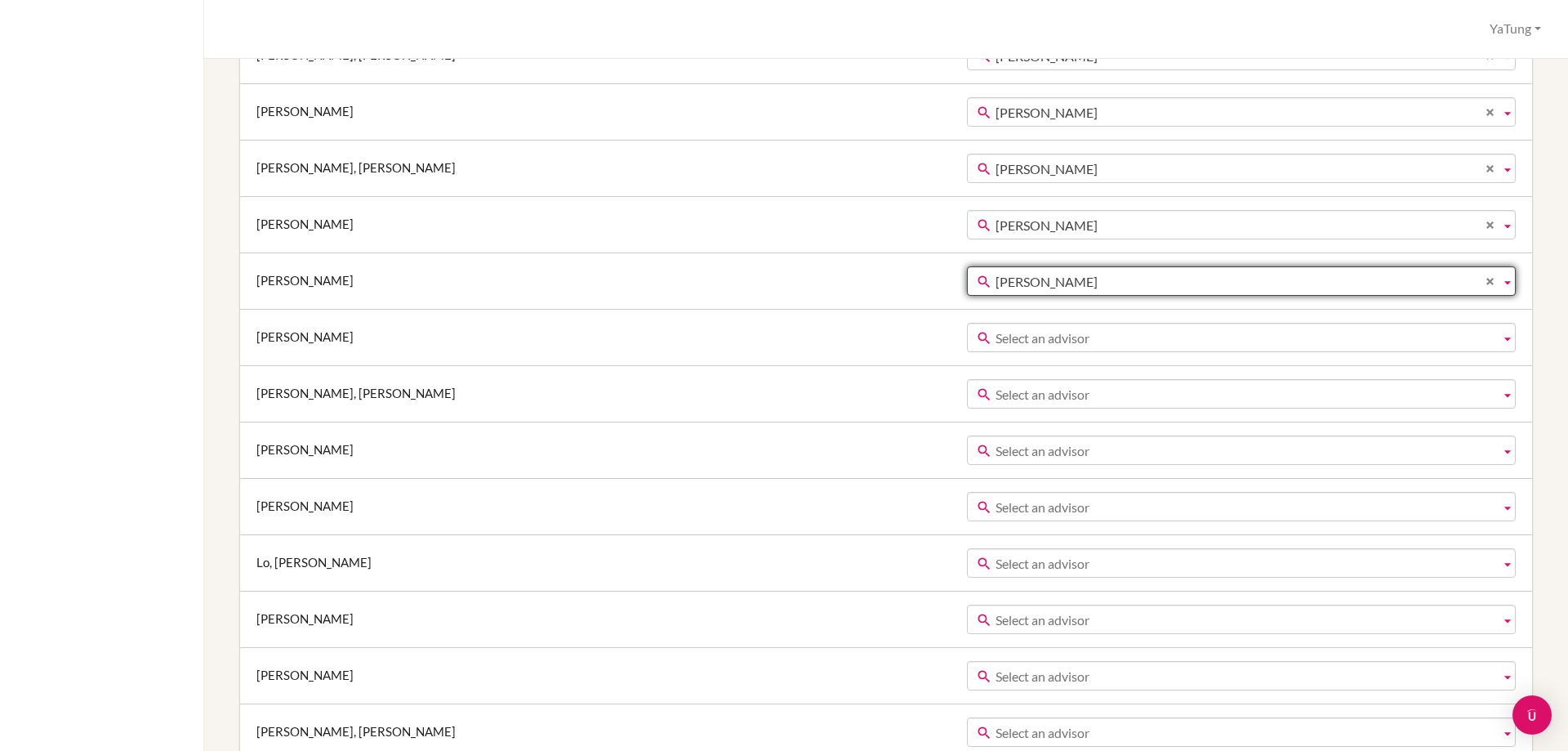
click at [996, 334] on span "Select an advisor" at bounding box center [1244, 338] width 498 height 29
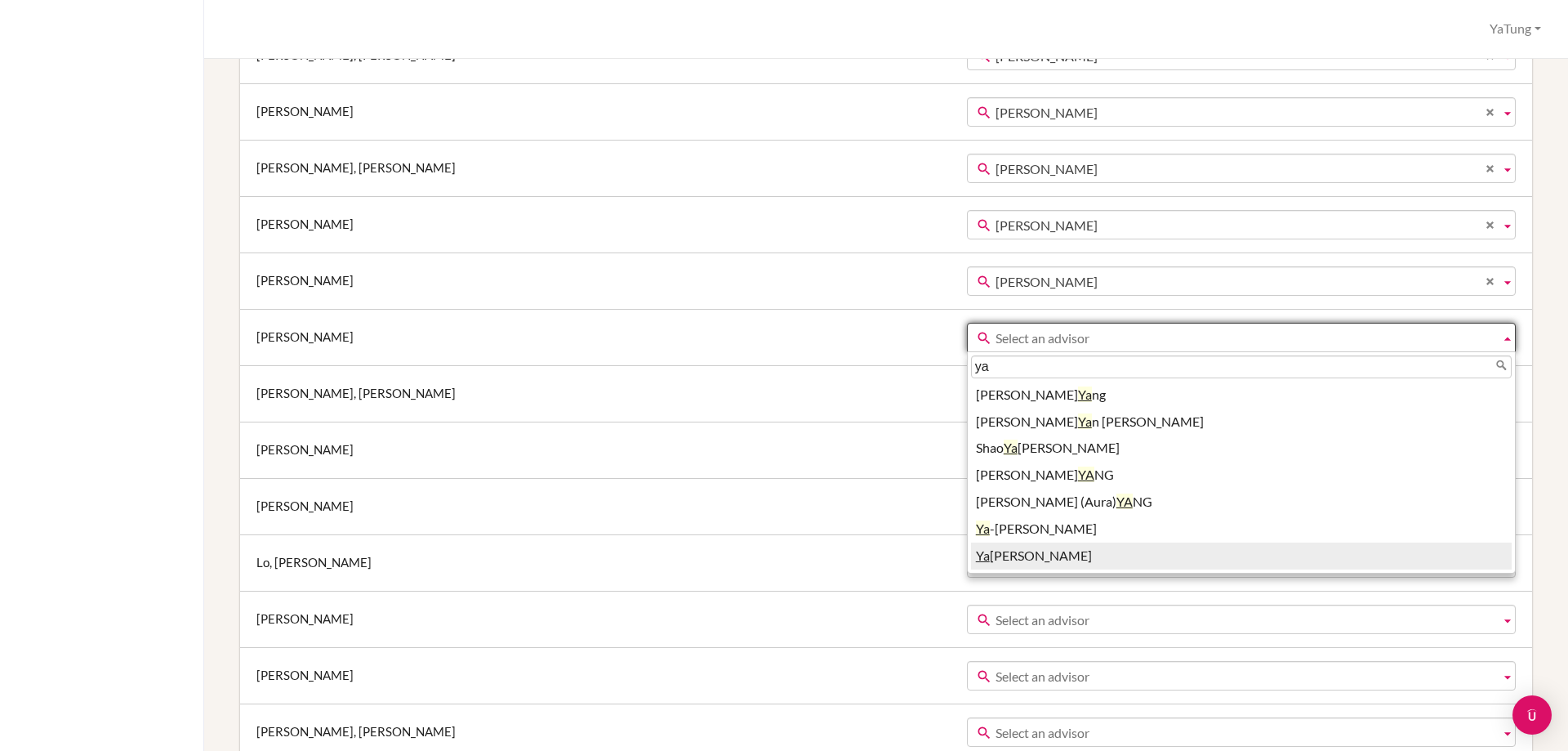
type input "ya"
click at [971, 555] on li "Ya Tung Tsai" at bounding box center [1240, 555] width 540 height 27
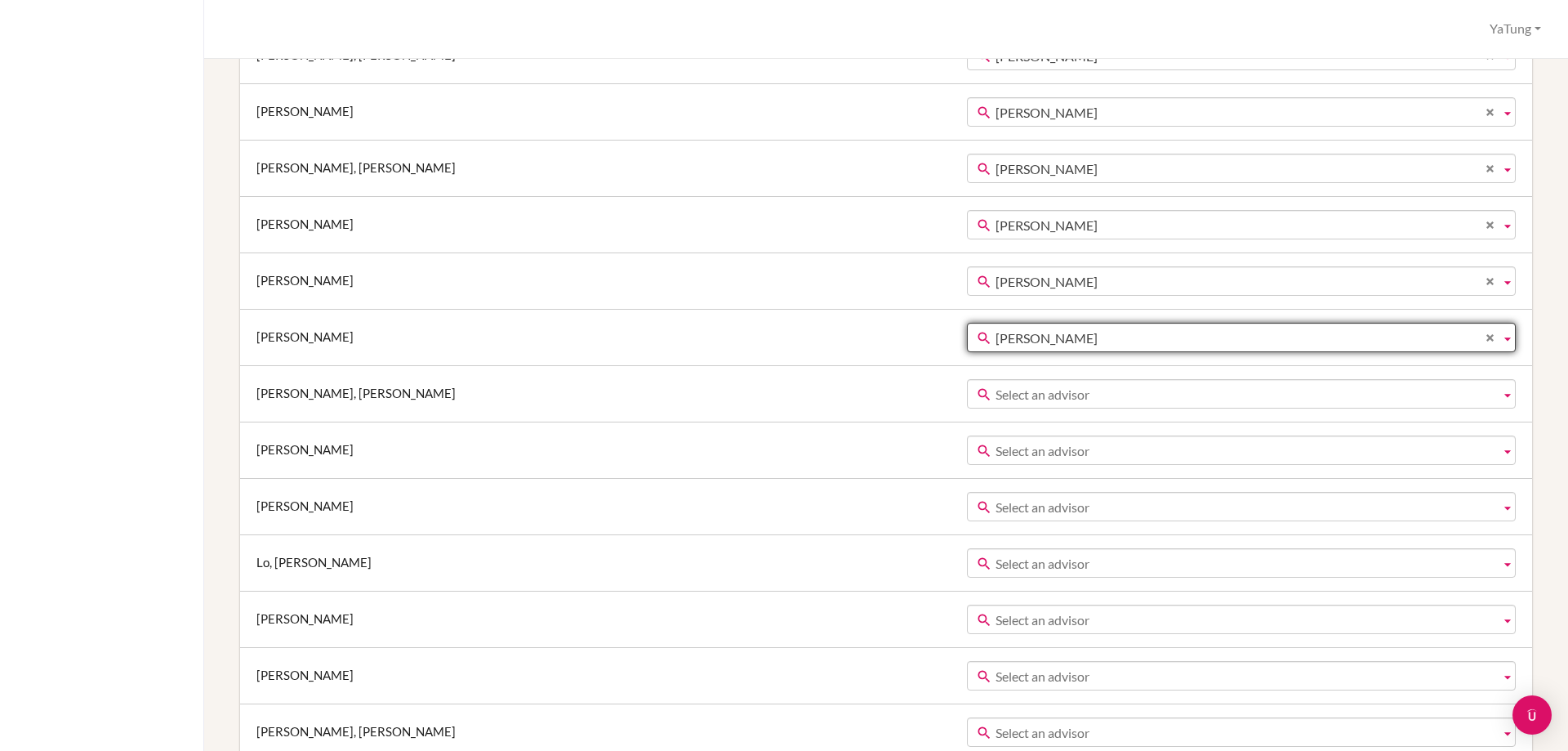
scroll to position [2218, 0]
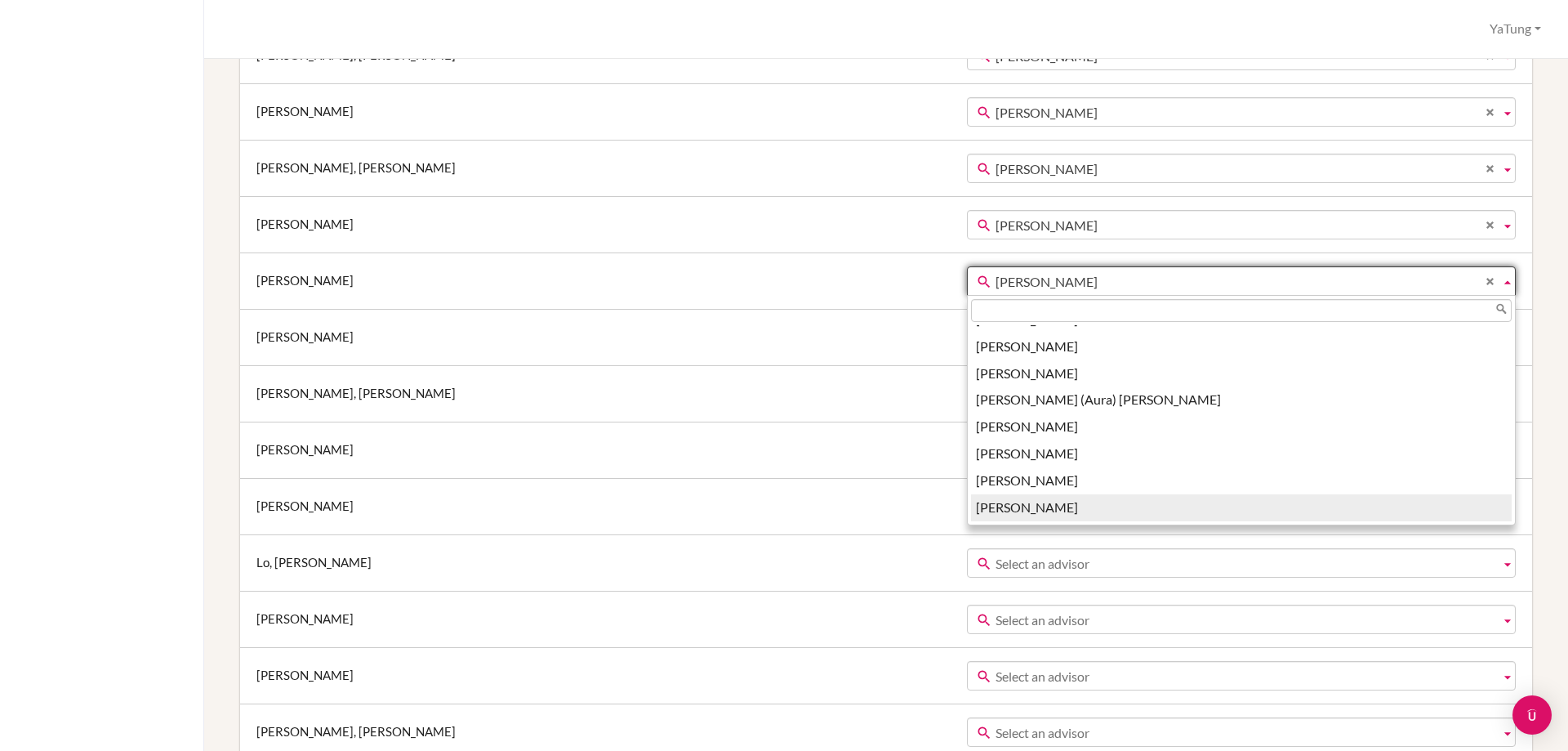
drag, startPoint x: 945, startPoint y: 281, endPoint x: 826, endPoint y: 293, distance: 119.6
click at [967, 293] on link "YaTung Tsai" at bounding box center [1241, 281] width 549 height 29
click at [756, 426] on td "Lu, Chung-Kai" at bounding box center [601, 449] width 723 height 56
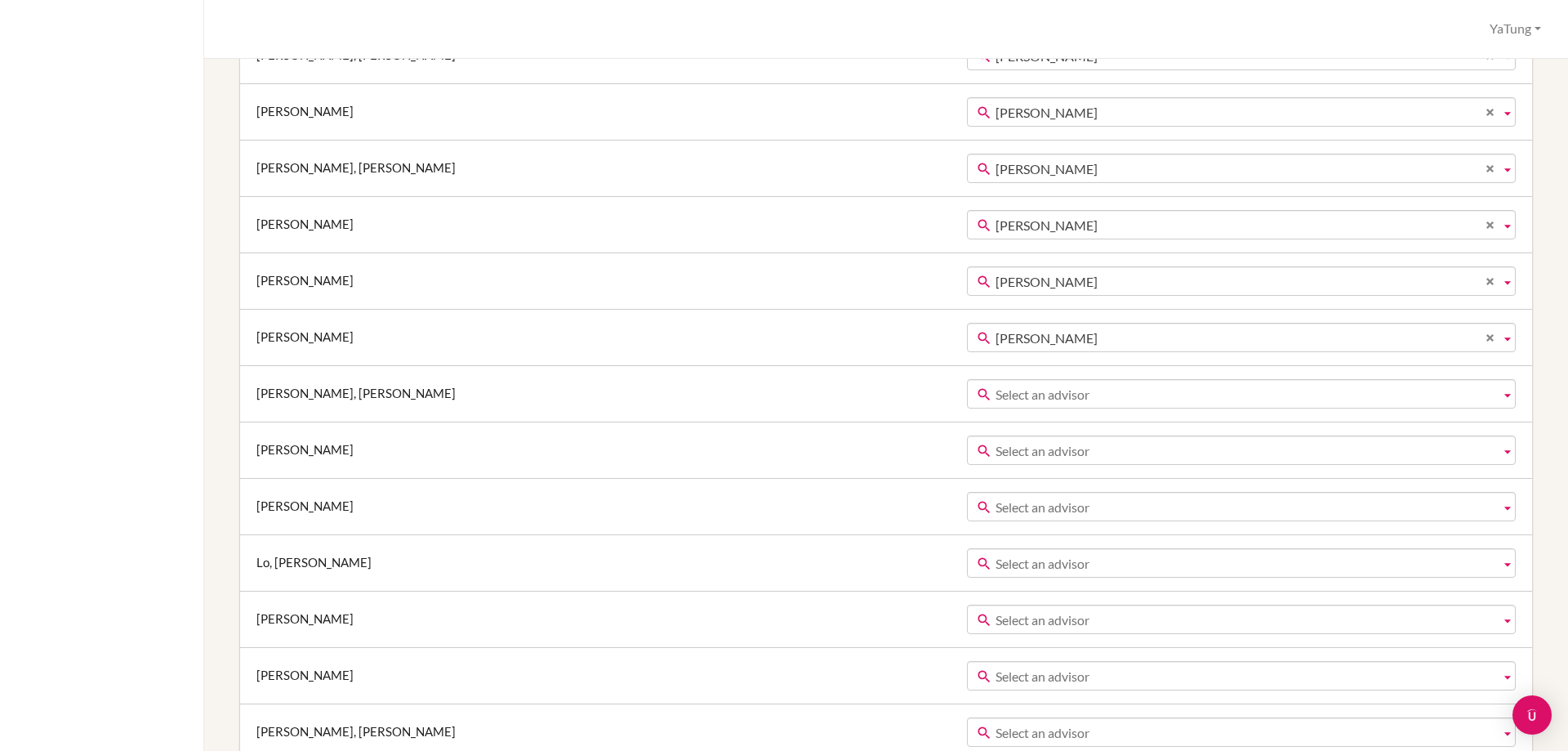
click at [996, 389] on span "Select an advisor" at bounding box center [1244, 393] width 498 height 29
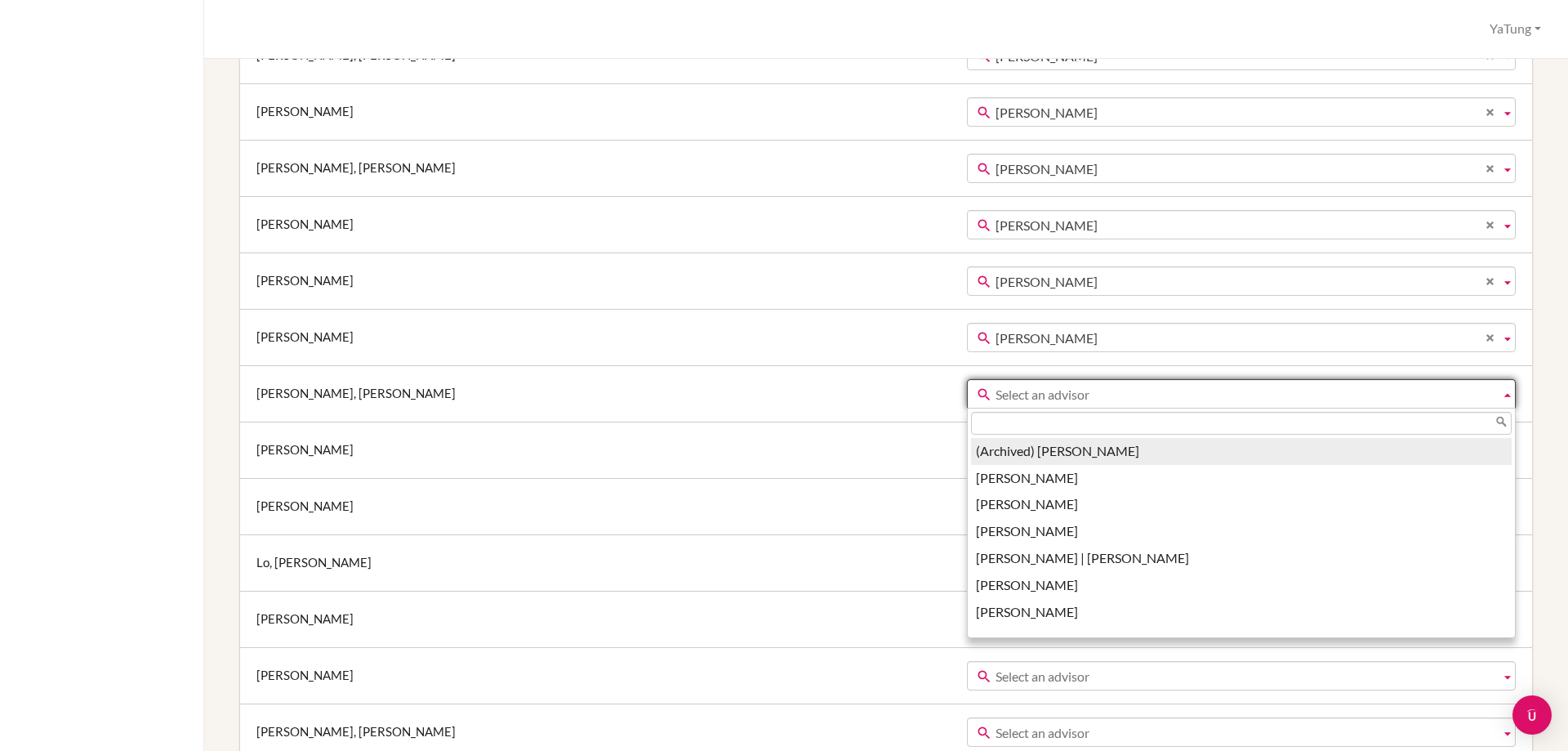
type input "t"
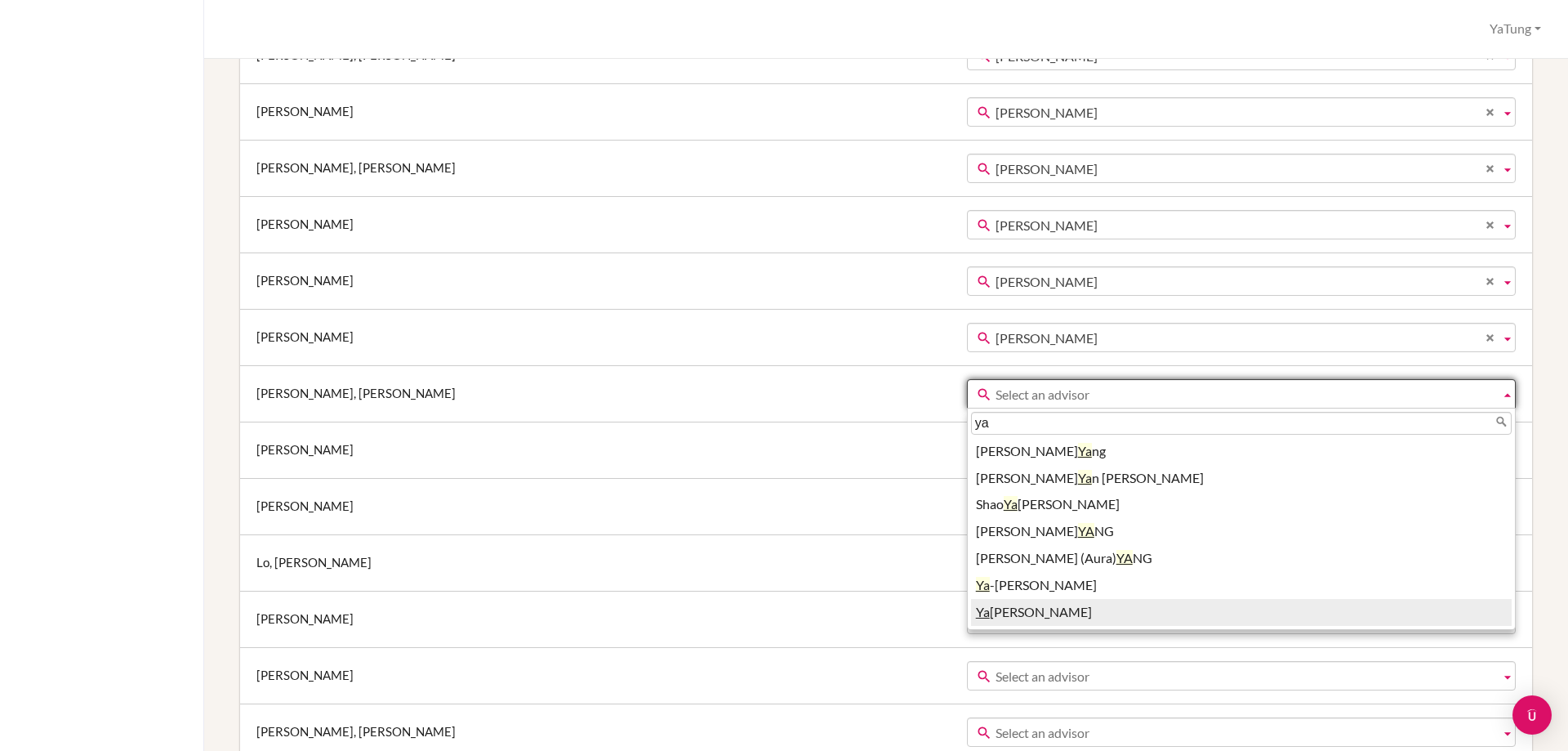
type input "ya"
click at [971, 617] on li "Ya Tung Tsai" at bounding box center [1240, 611] width 540 height 27
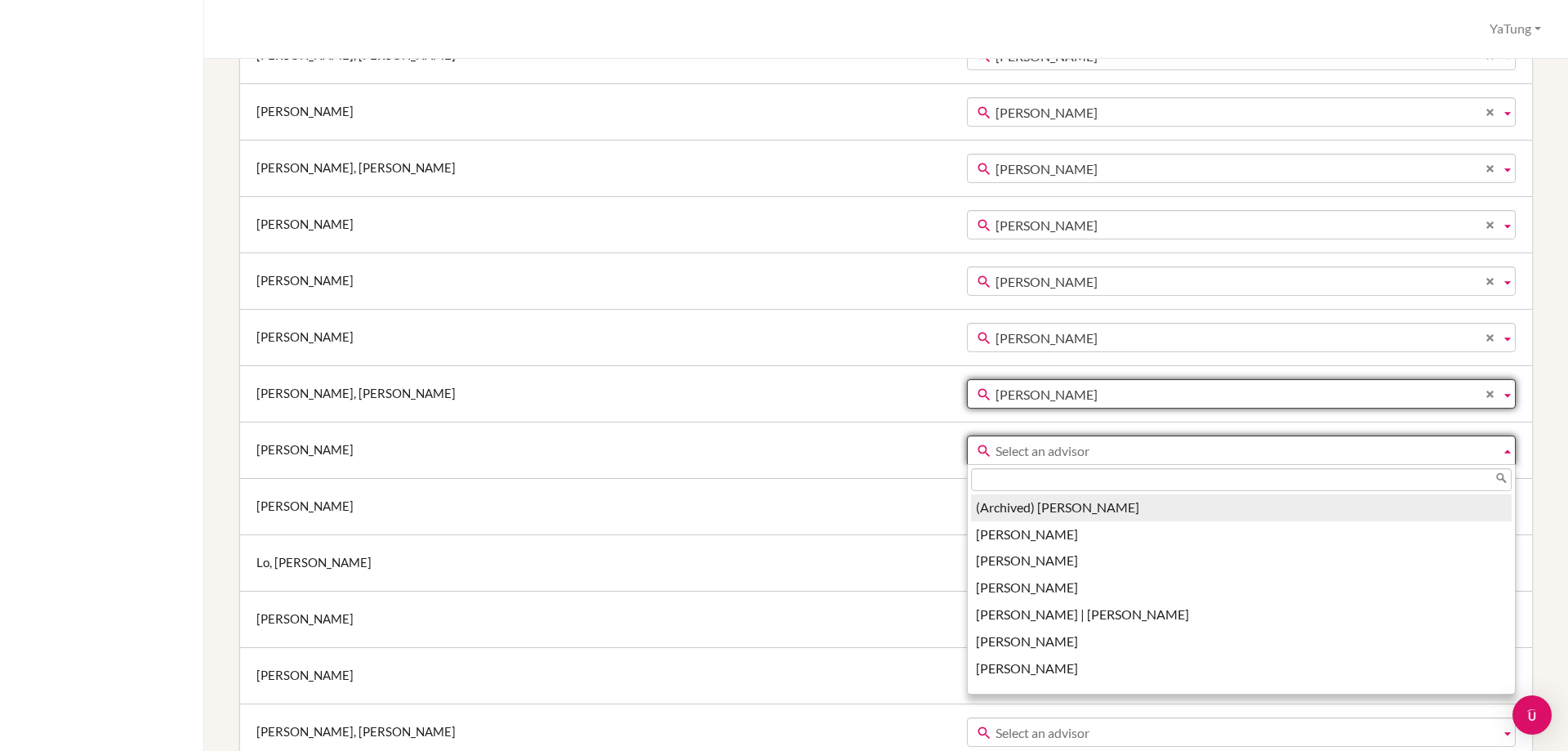
click at [996, 448] on span "Select an advisor" at bounding box center [1244, 450] width 498 height 29
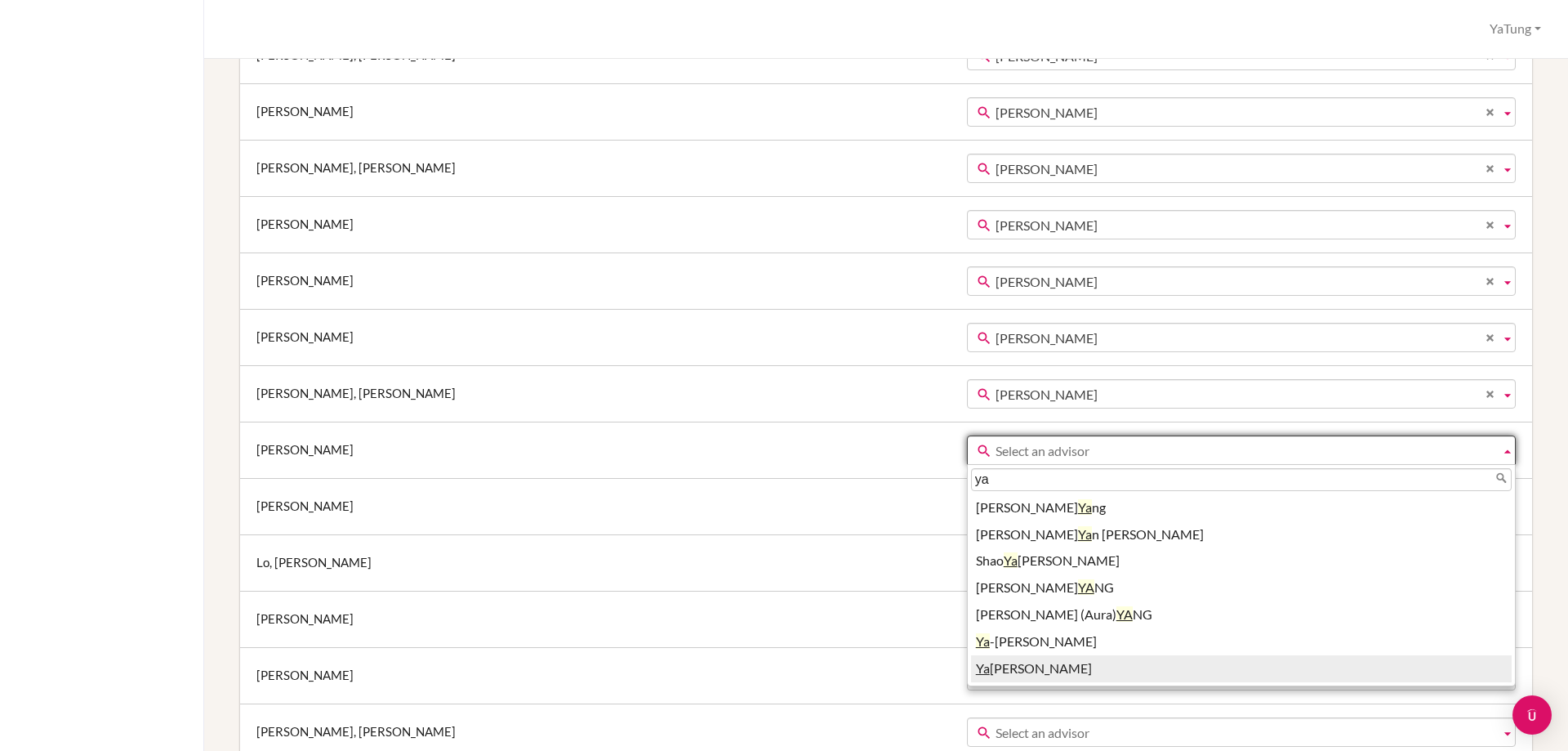
type input "ya"
click at [971, 667] on li "Ya Tung Tsai" at bounding box center [1240, 668] width 540 height 27
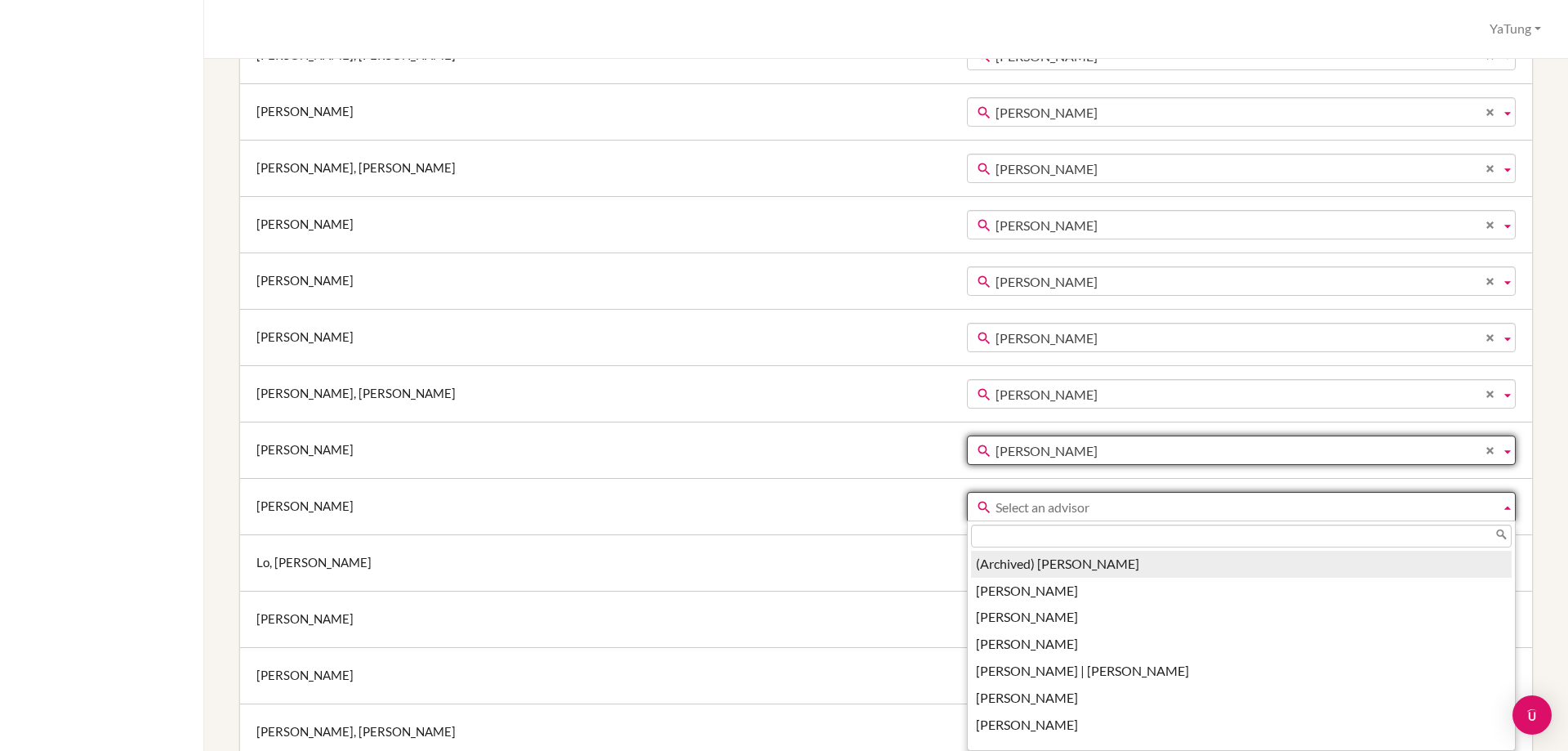
click at [996, 498] on span "Select an advisor" at bounding box center [1244, 506] width 498 height 29
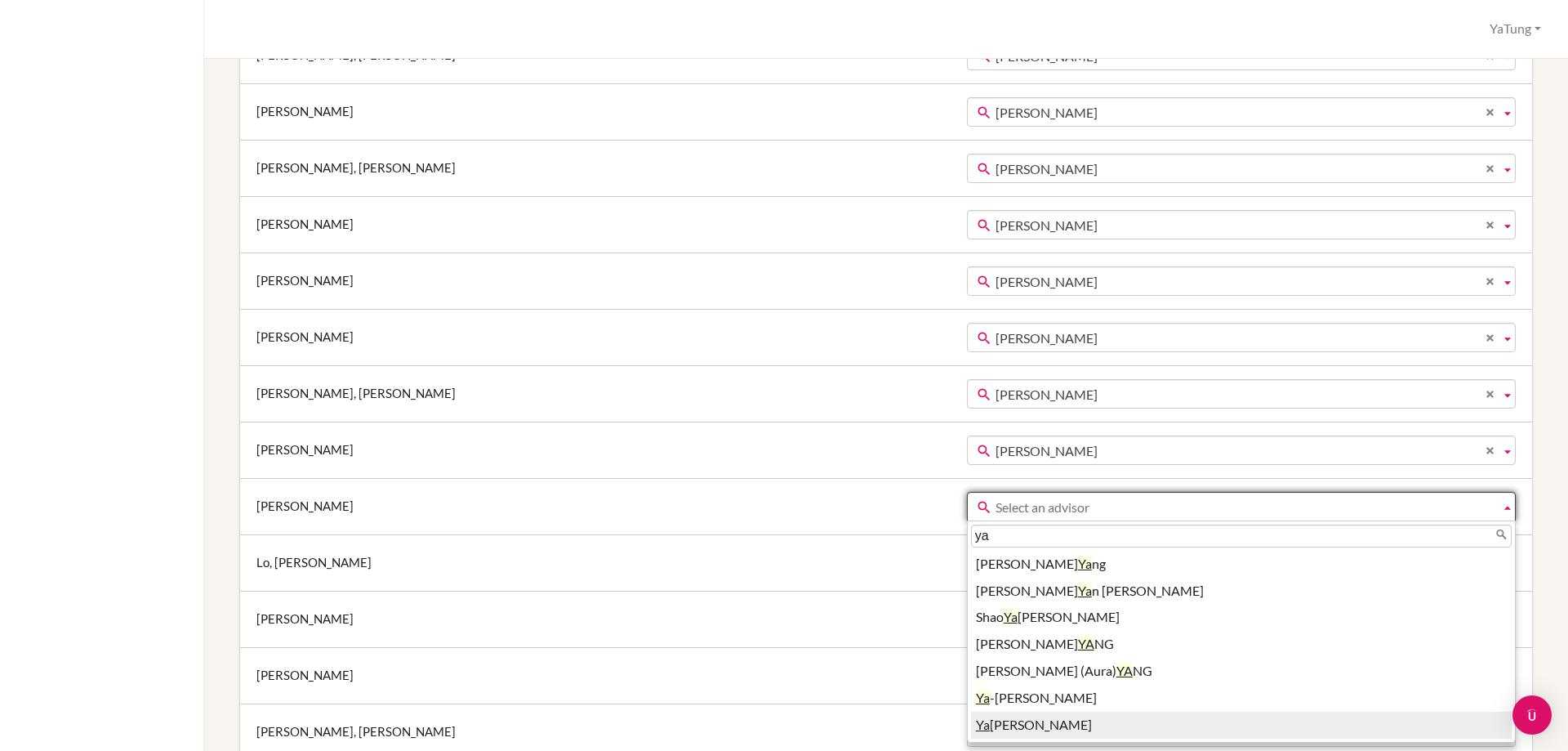
type input "ya"
click at [971, 720] on li "Ya Tung Tsai" at bounding box center [1240, 724] width 540 height 27
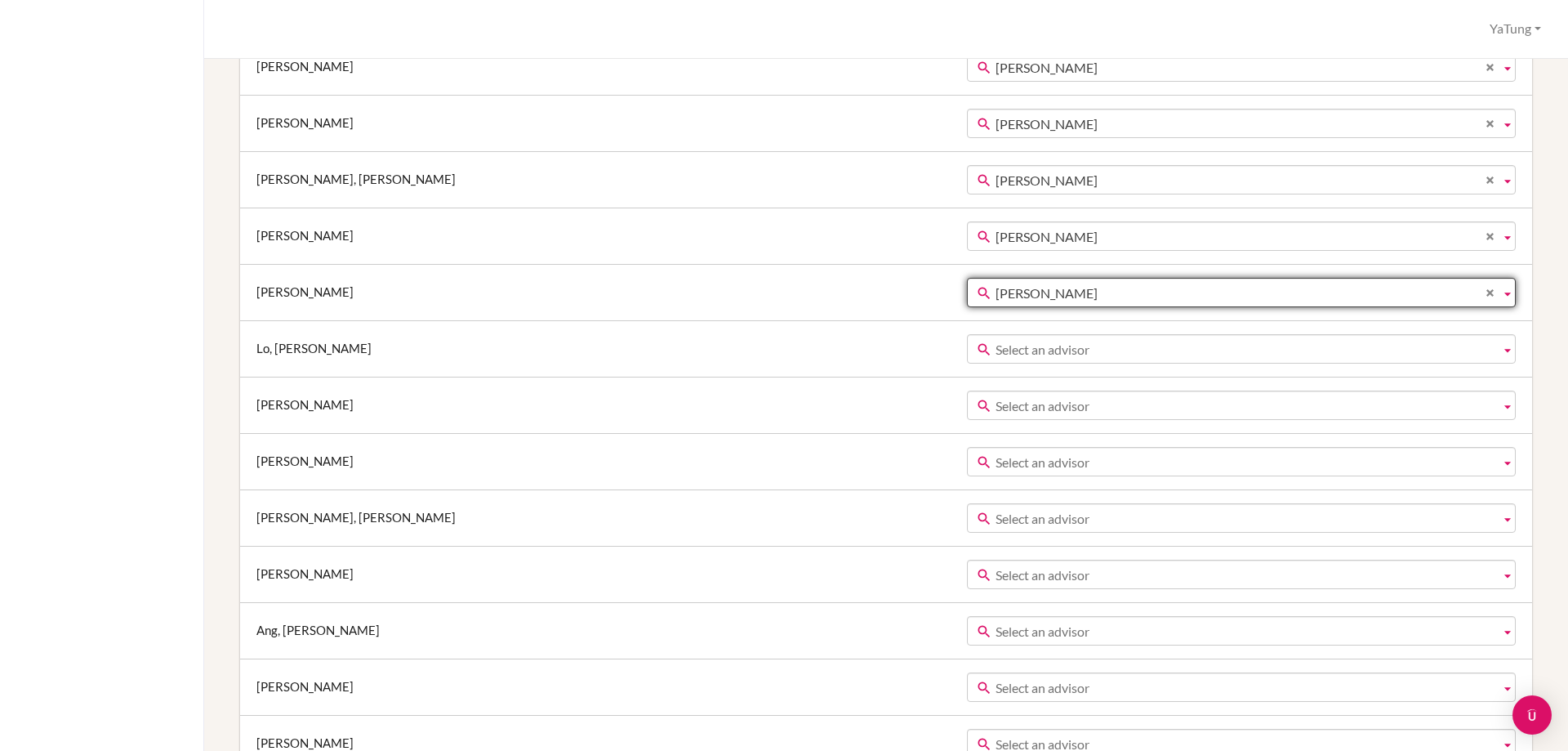
scroll to position [2205, 0]
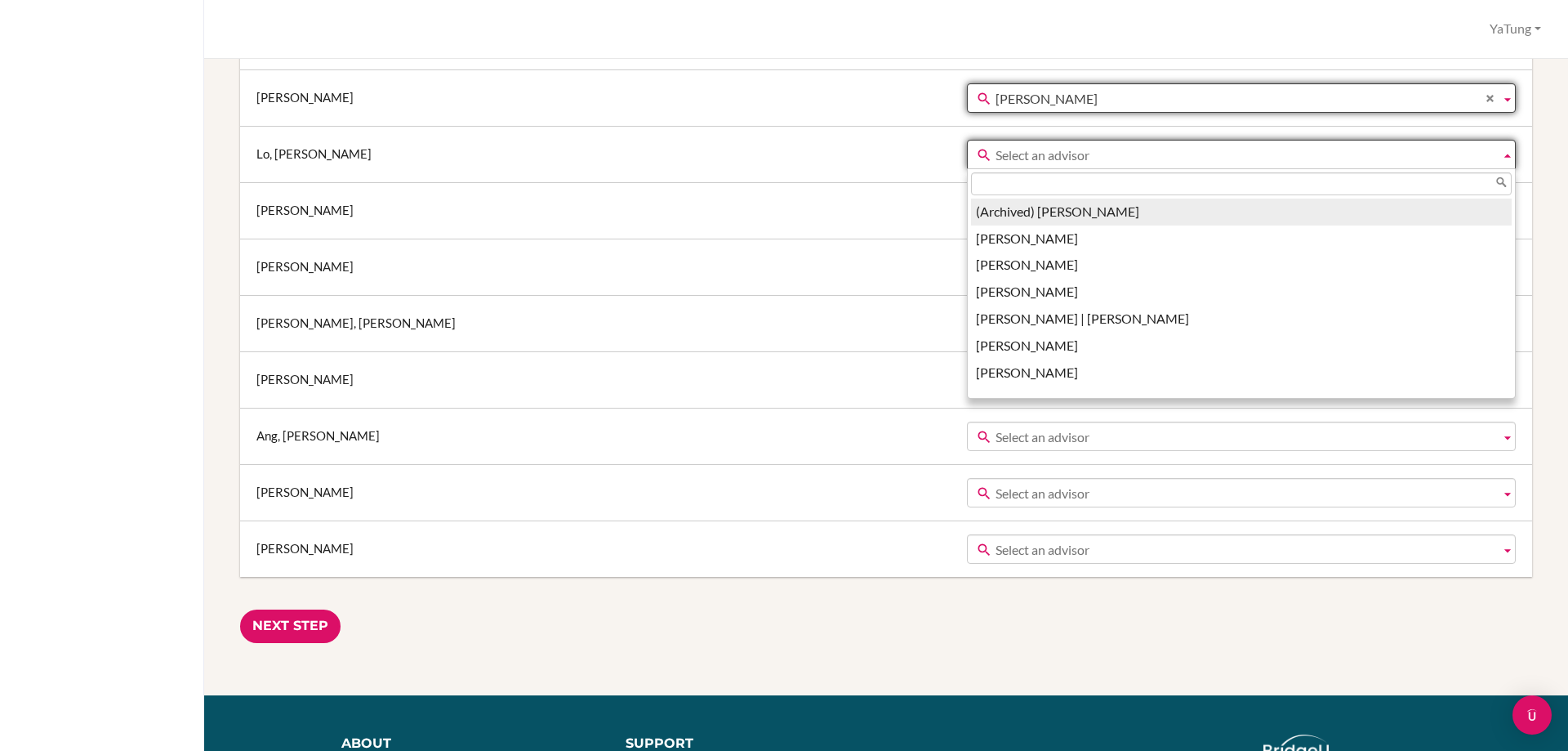
click at [996, 155] on span "Select an advisor" at bounding box center [1244, 155] width 498 height 29
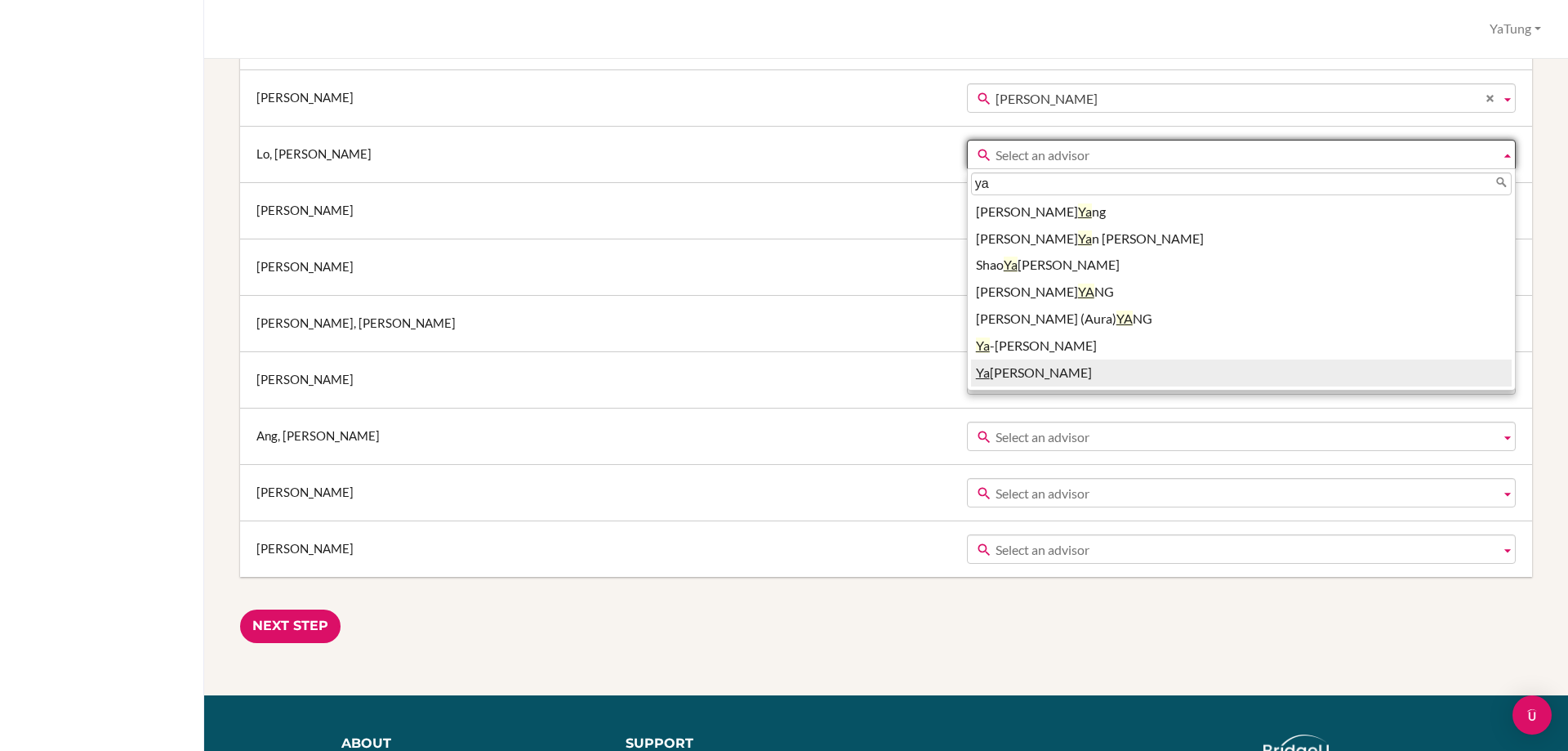
type input "ya"
click at [971, 376] on li "Ya Tung Tsai" at bounding box center [1240, 373] width 540 height 27
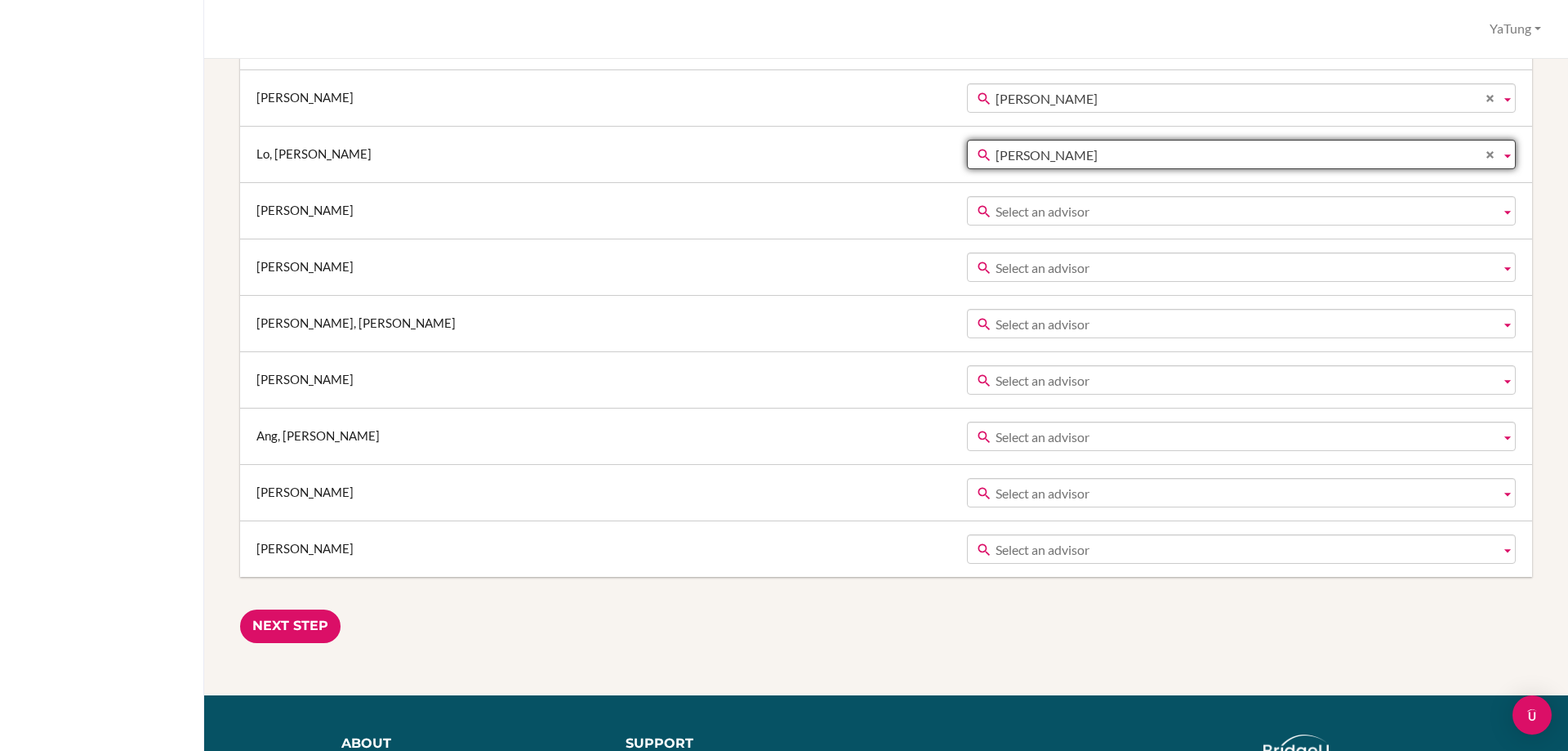
click at [996, 208] on span "Select an advisor" at bounding box center [1244, 211] width 498 height 29
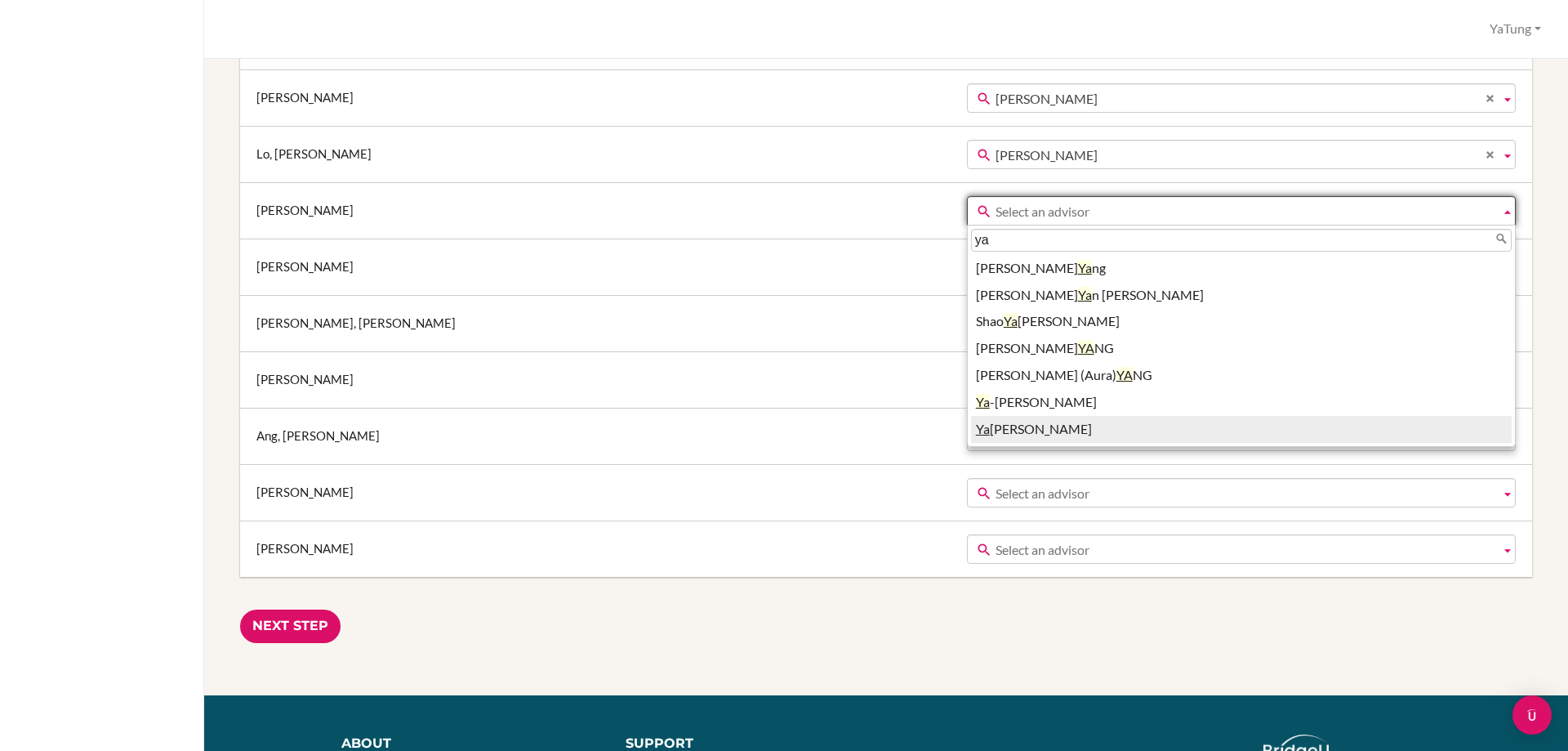
type input "ya"
click at [971, 423] on li "Ya Tung Tsai" at bounding box center [1240, 428] width 540 height 27
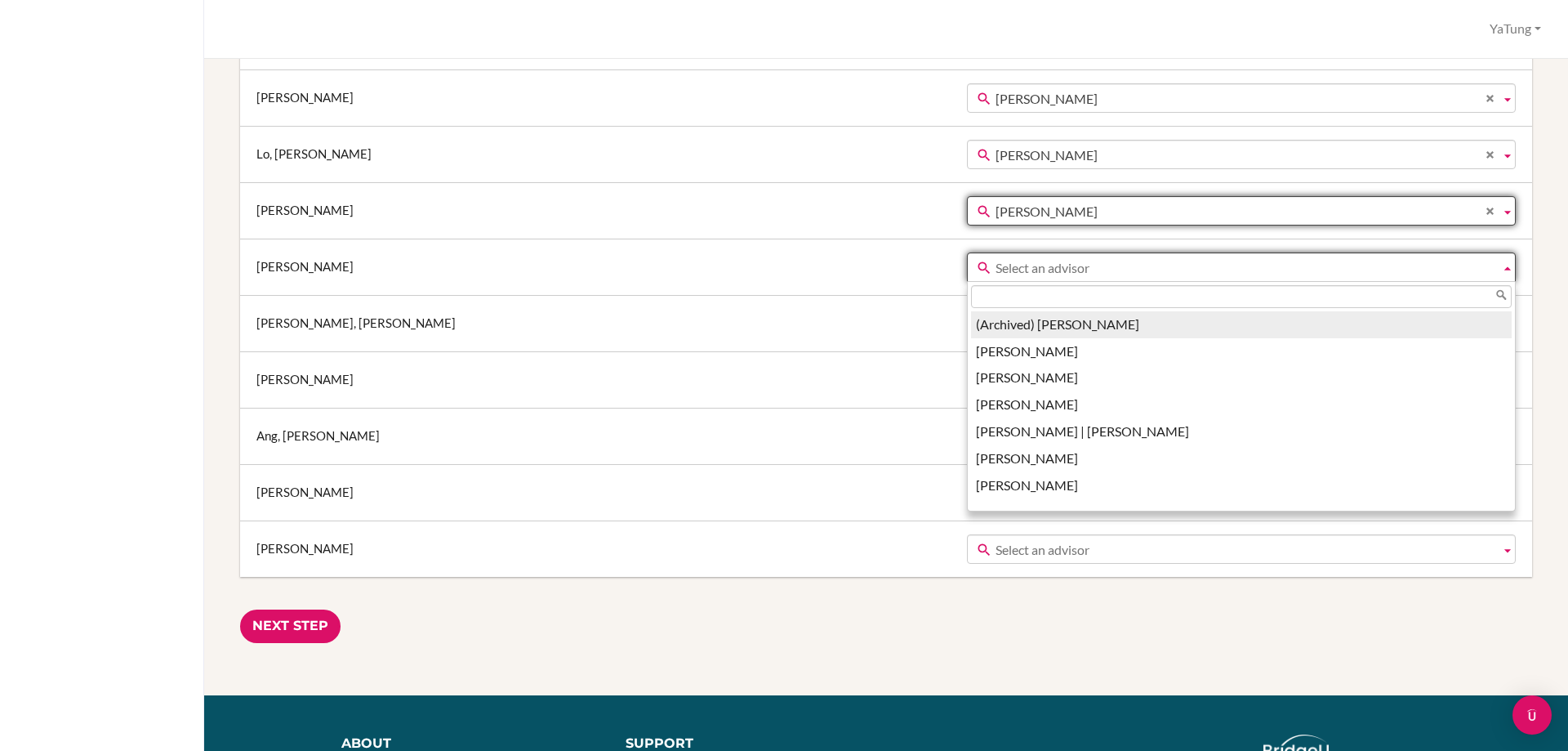
click at [996, 264] on span "Select an advisor" at bounding box center [1244, 268] width 498 height 29
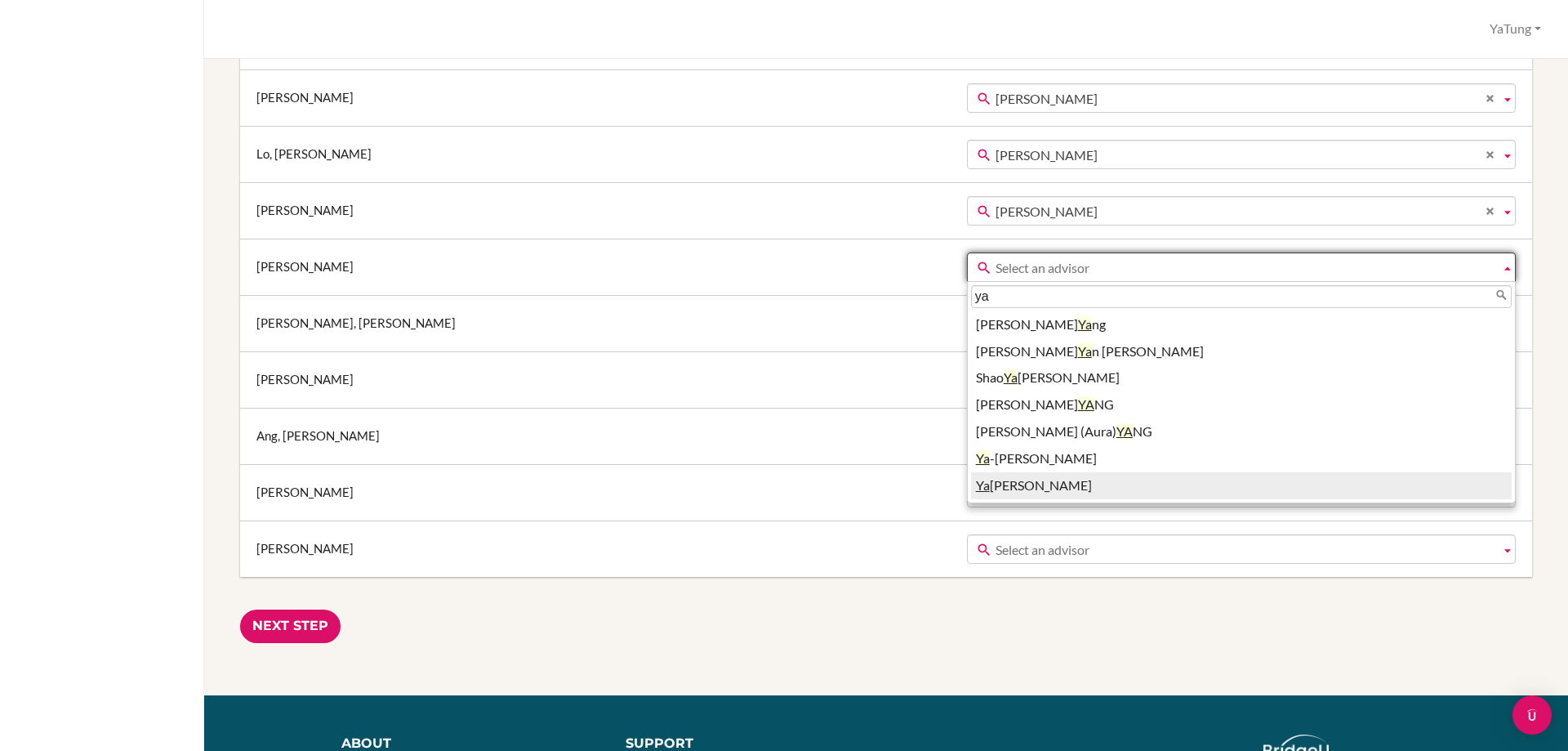
type input "ya"
click at [971, 479] on li "Ya Tung Tsai" at bounding box center [1240, 485] width 540 height 27
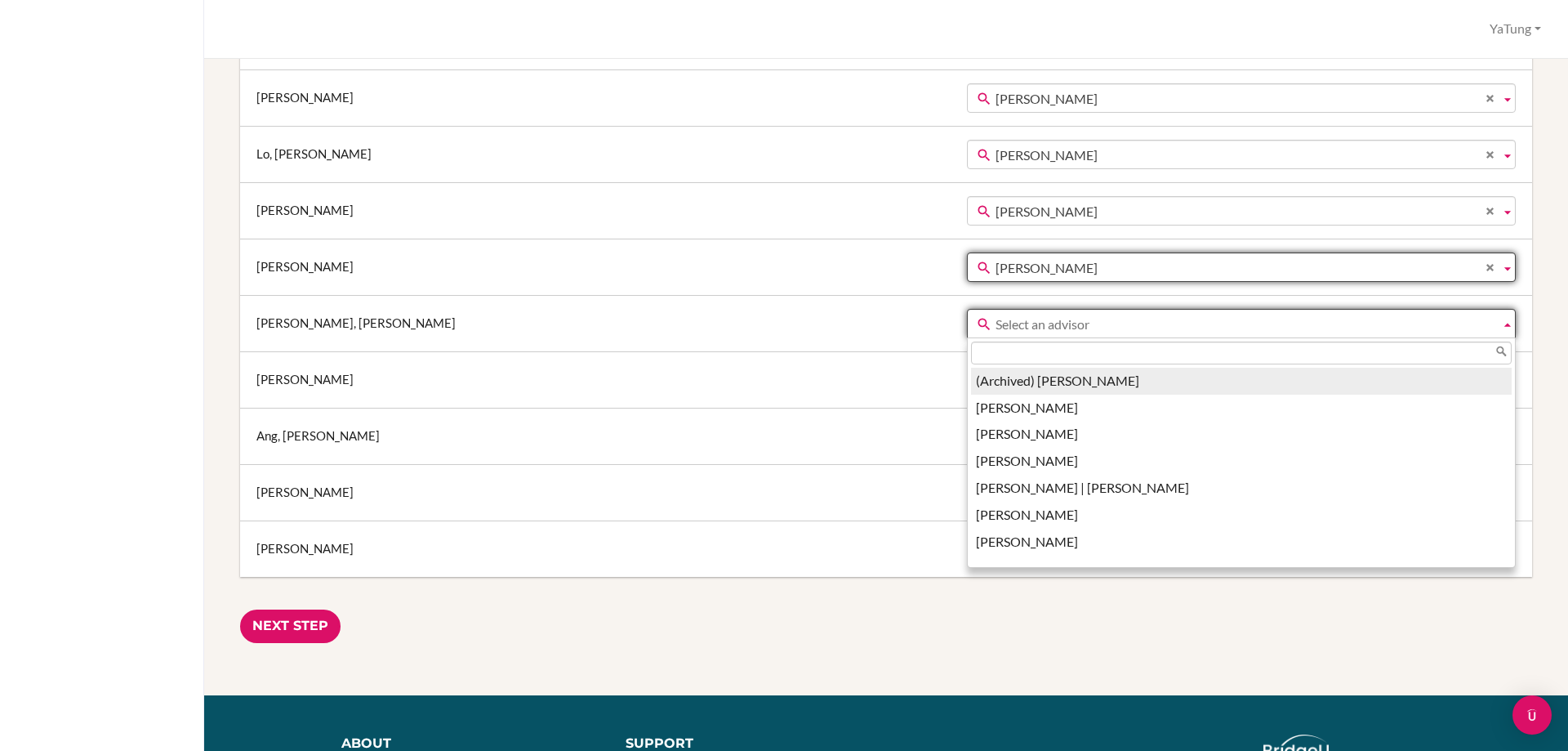
click at [996, 325] on span "Select an advisor" at bounding box center [1244, 324] width 498 height 29
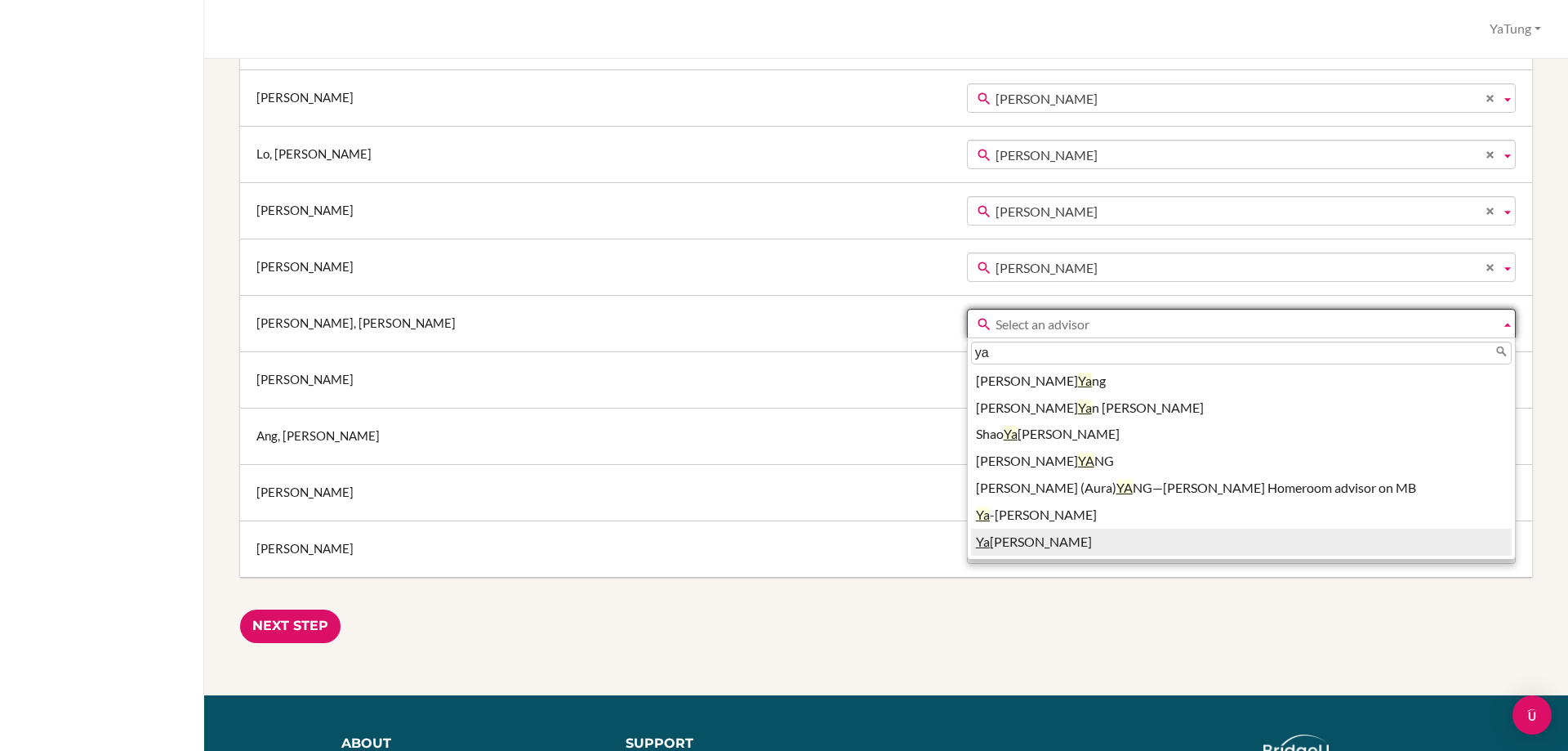
type input "ya"
click at [971, 535] on li "Ya Tung Tsai" at bounding box center [1240, 541] width 540 height 27
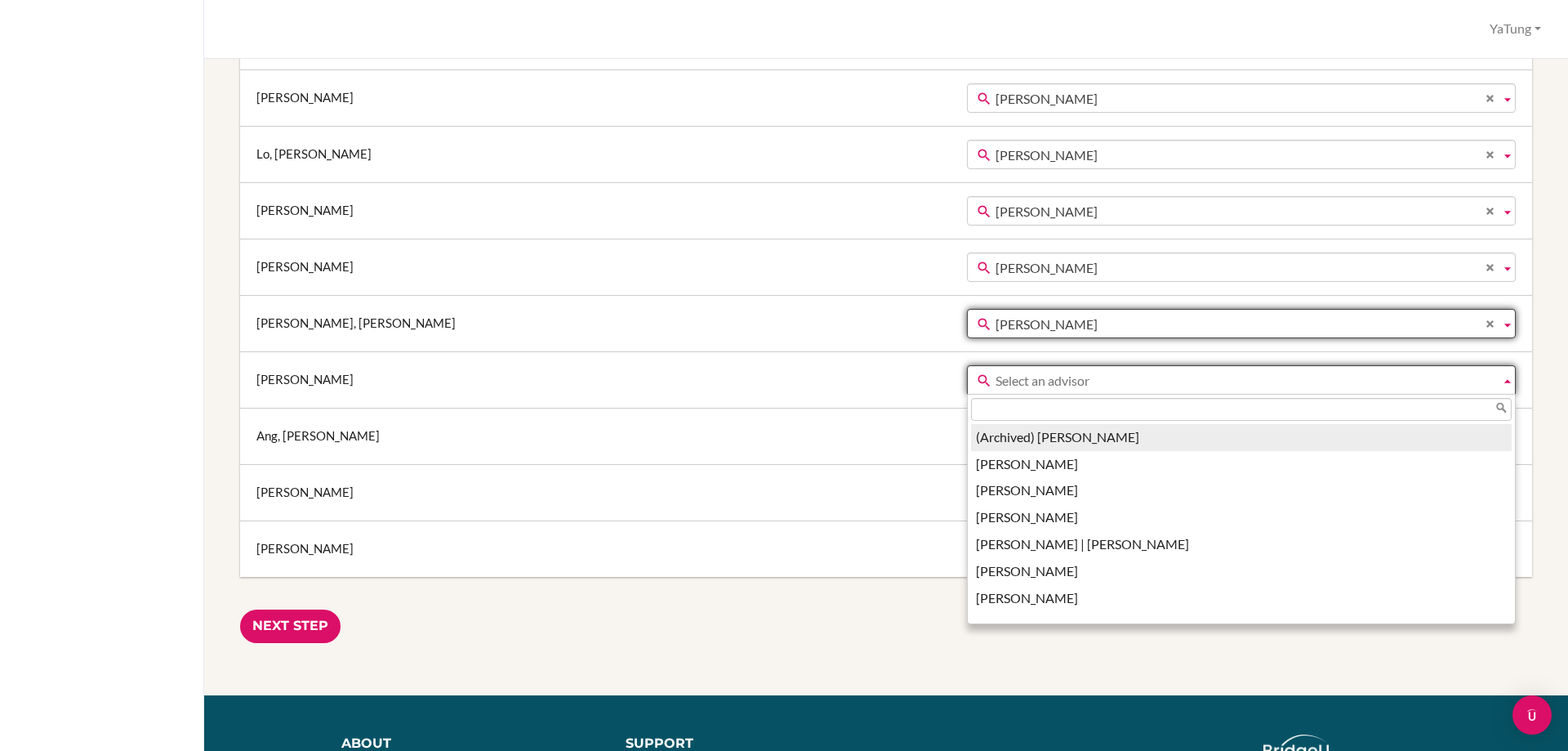
click at [996, 386] on span "Select an advisor" at bounding box center [1244, 379] width 498 height 29
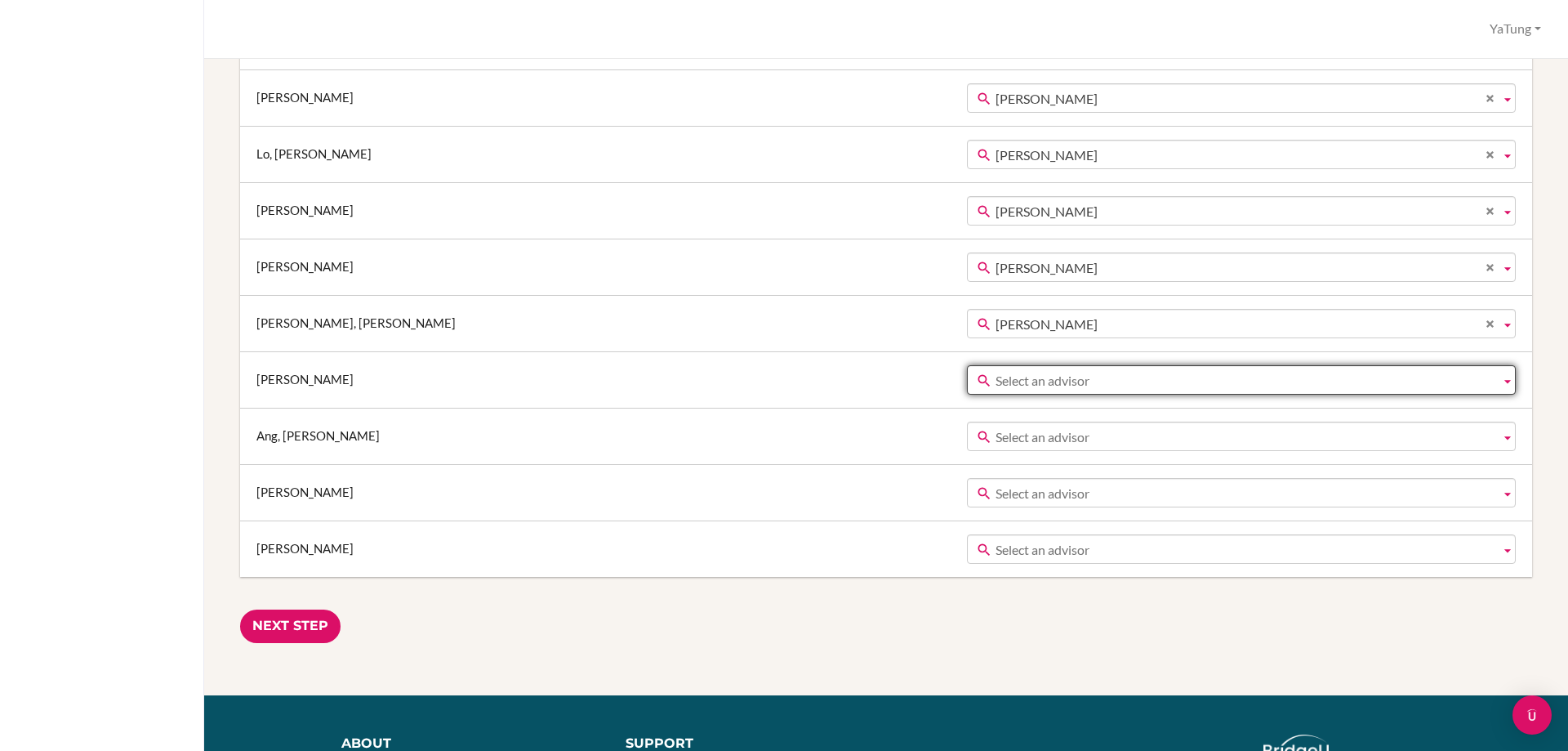
click at [996, 376] on span "Select an advisor" at bounding box center [1244, 379] width 498 height 29
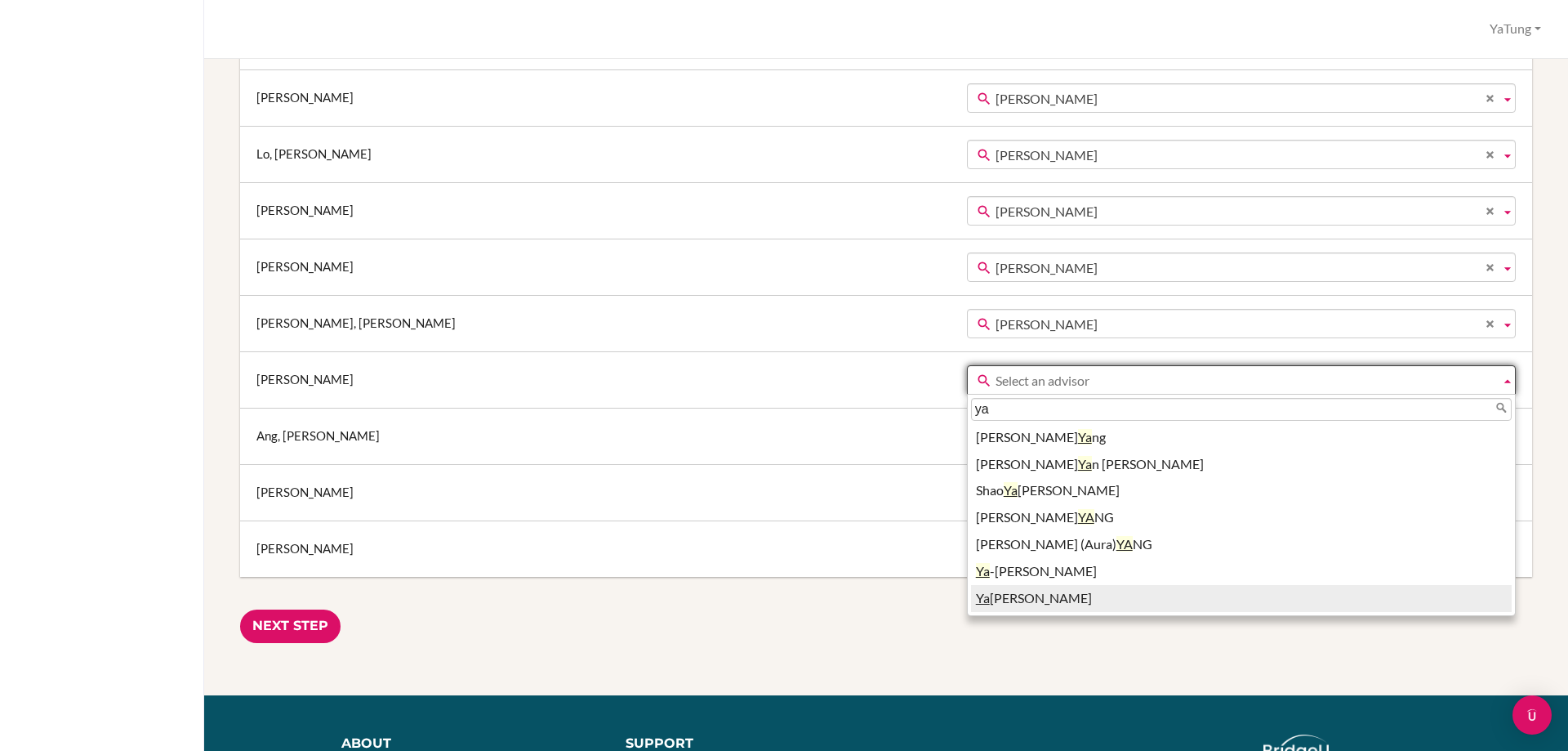
type input "ya"
click at [971, 591] on li "Ya Tung Tsai" at bounding box center [1240, 598] width 540 height 27
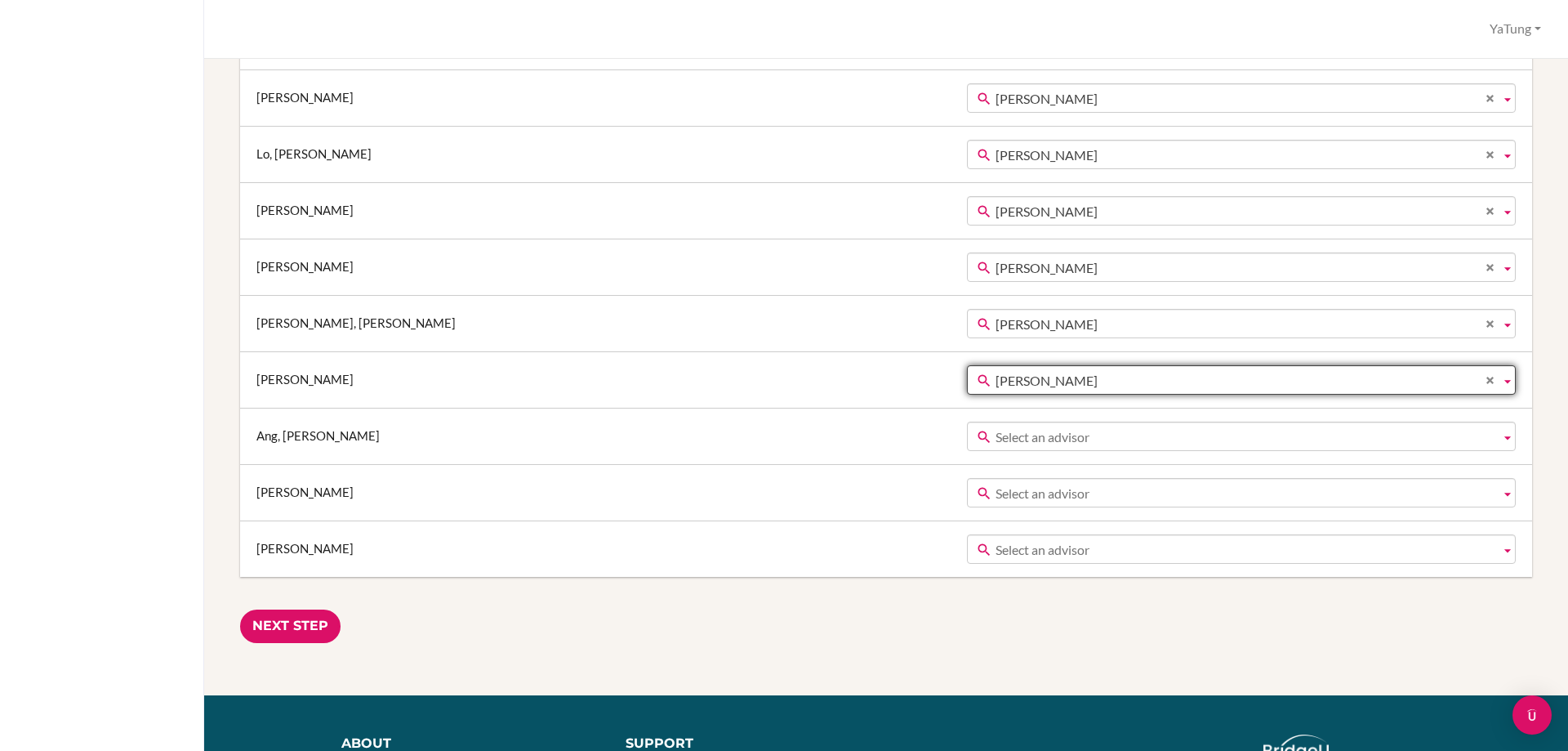
click at [996, 441] on span "Select an advisor" at bounding box center [1244, 436] width 498 height 29
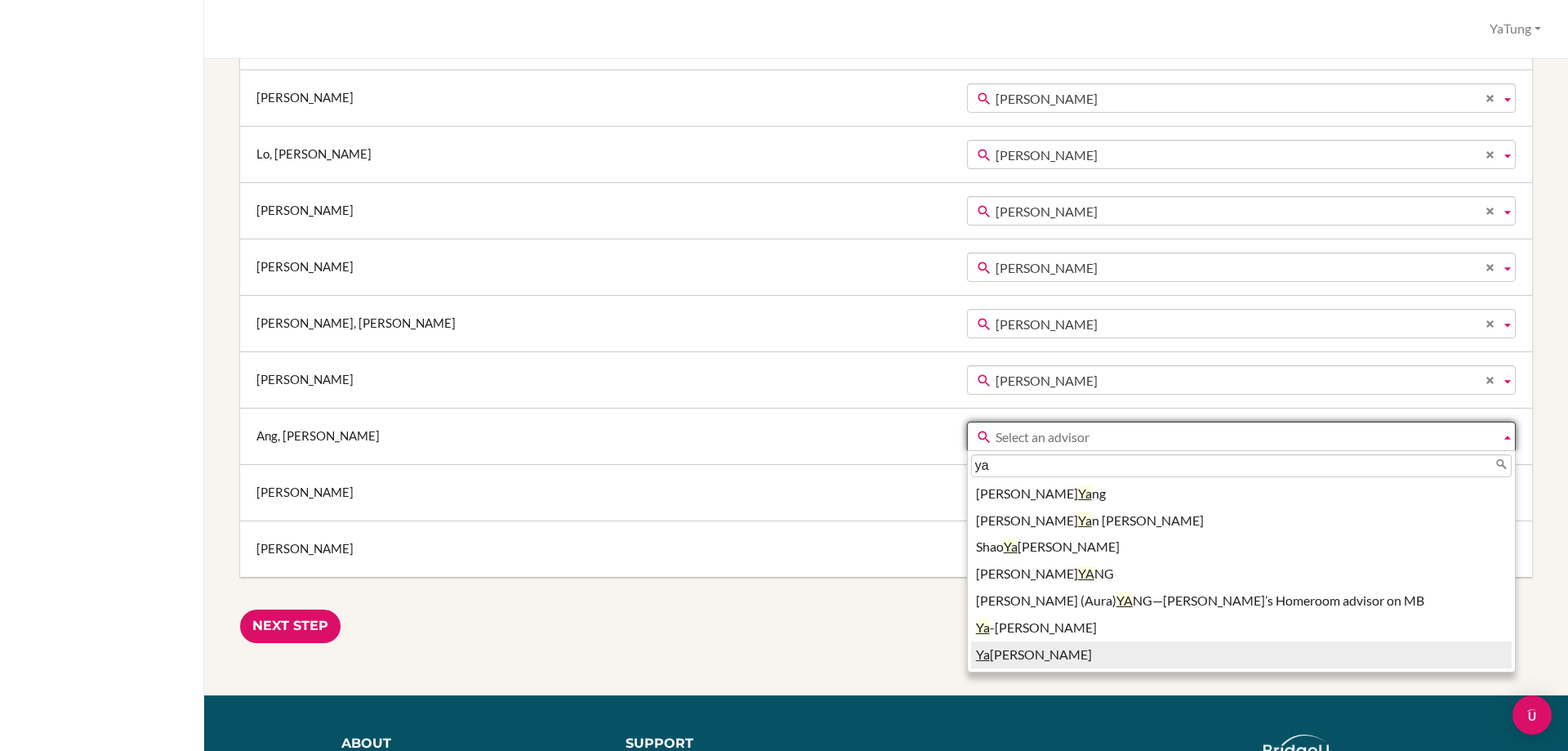
type input "ya"
click at [971, 653] on li "Ya Tung Tsai" at bounding box center [1240, 654] width 540 height 27
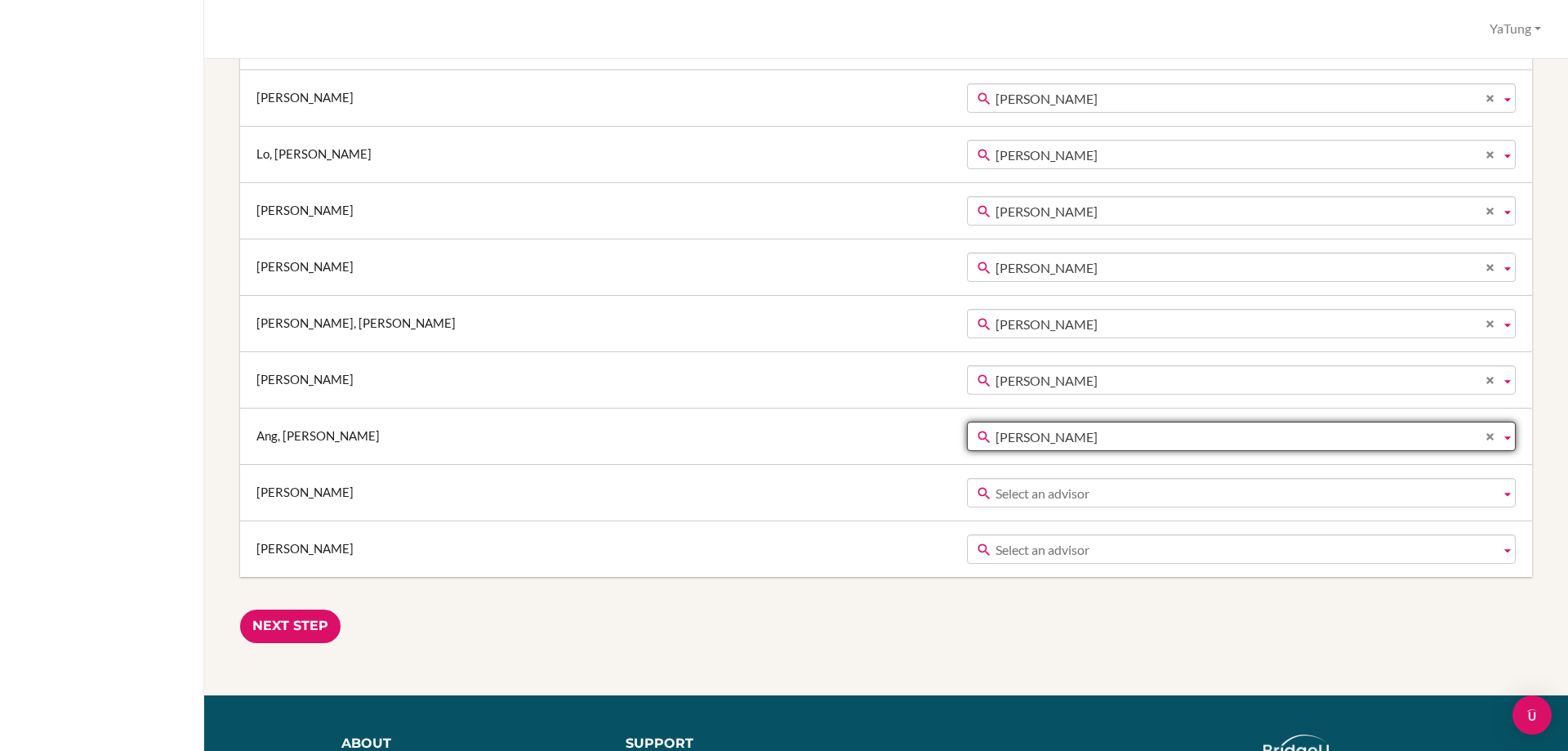
click at [996, 480] on span "Select an advisor" at bounding box center [1244, 492] width 498 height 29
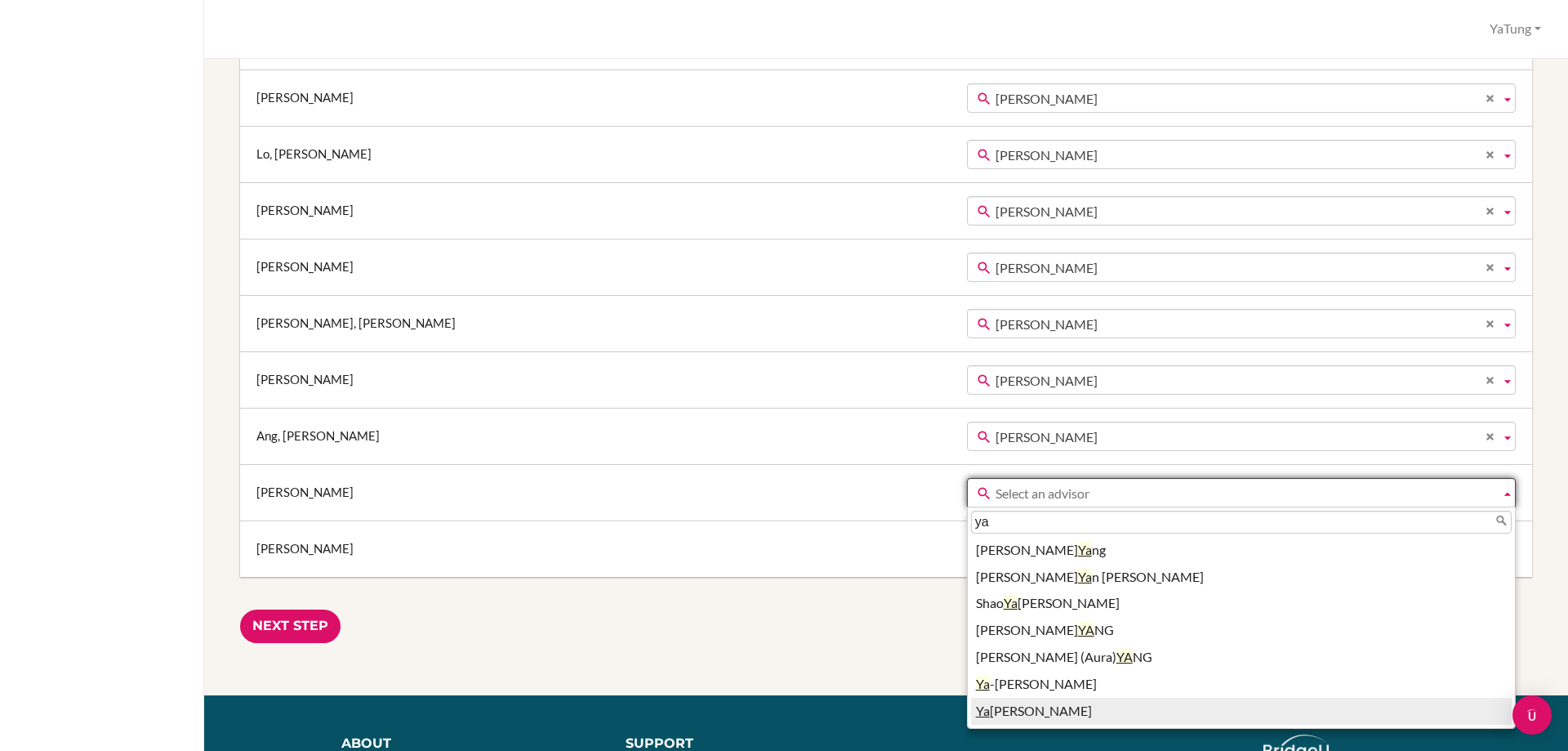
type input "ya"
click at [971, 707] on li "Ya Tung Tsai" at bounding box center [1240, 710] width 540 height 27
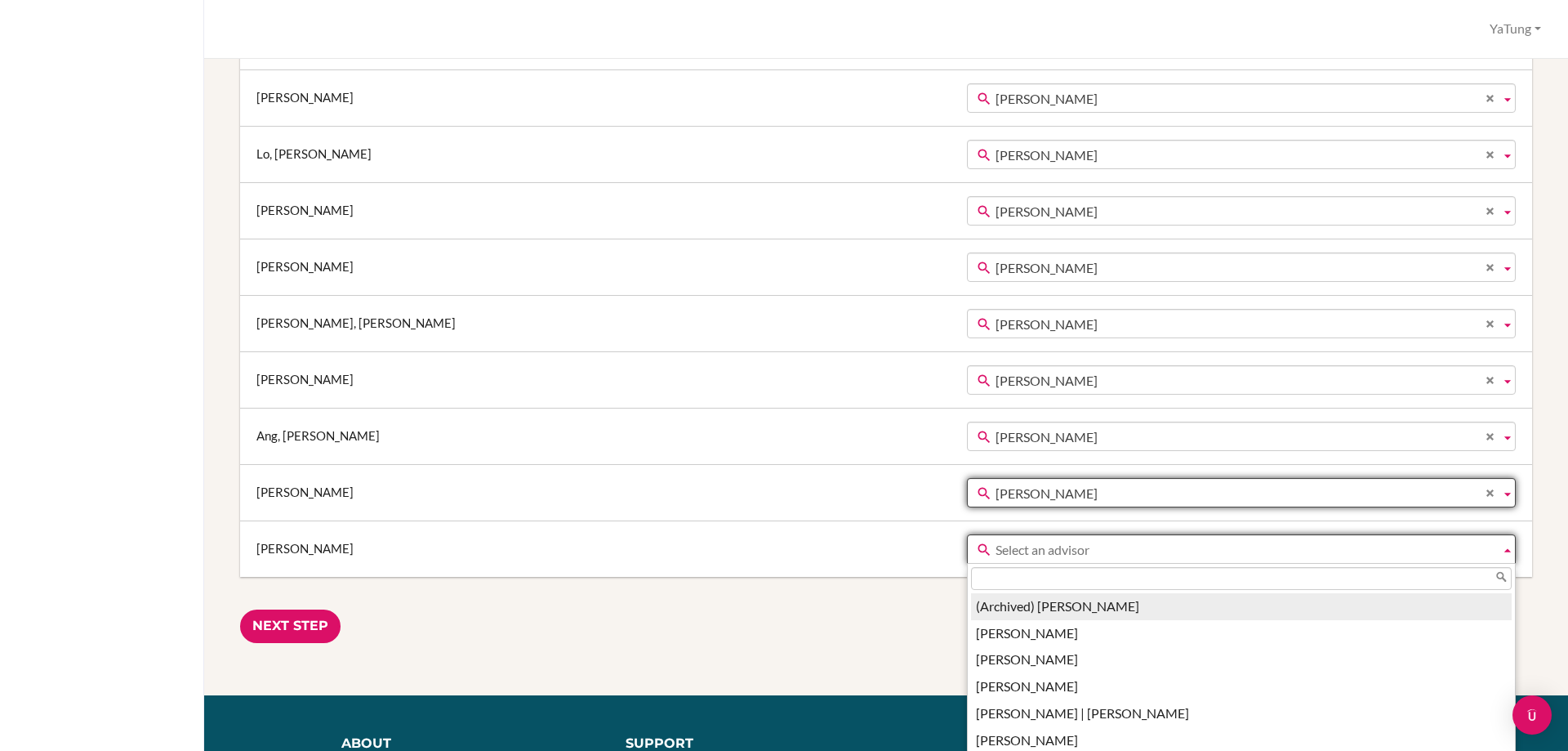
click at [996, 544] on span "Select an advisor" at bounding box center [1244, 549] width 498 height 29
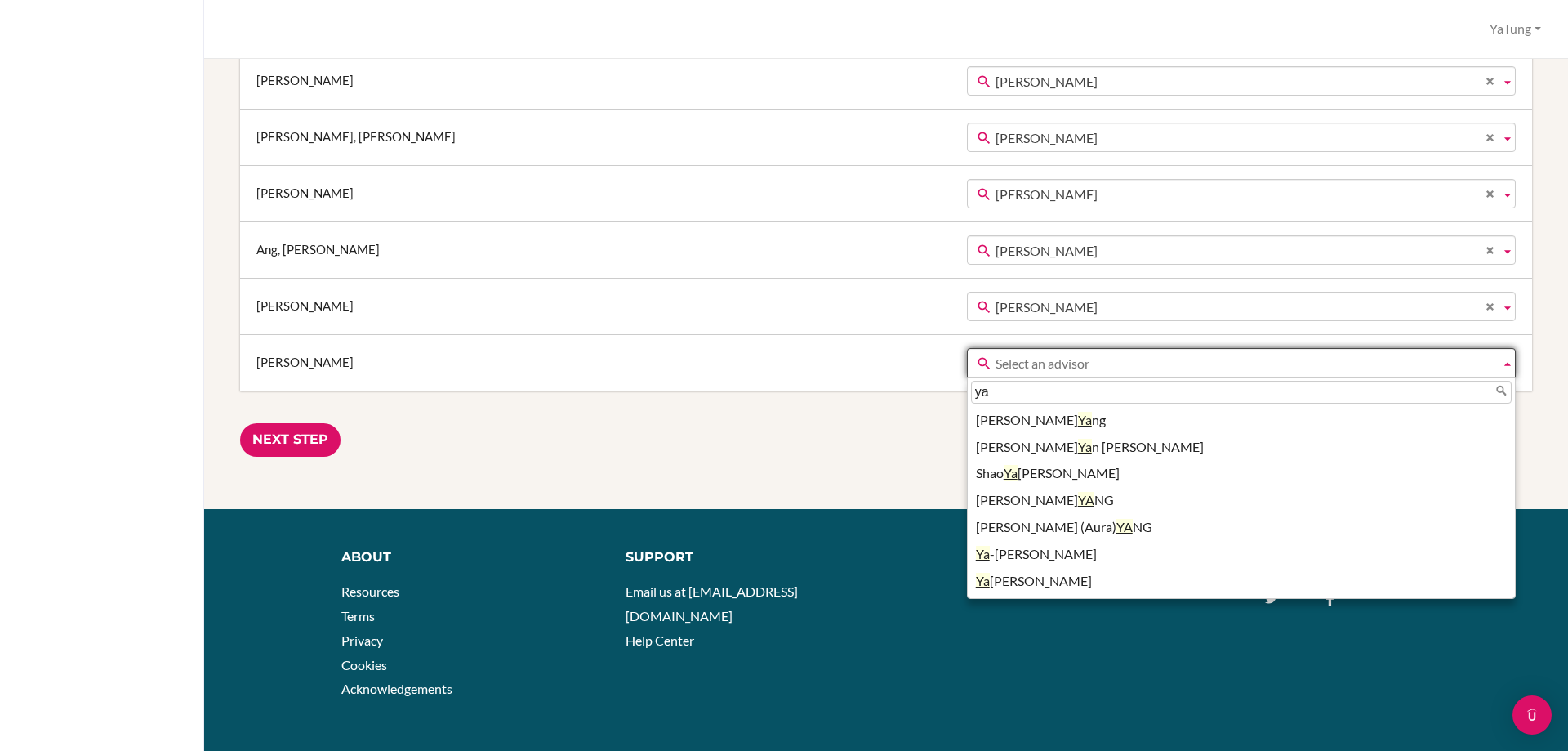
scroll to position [2416, 0]
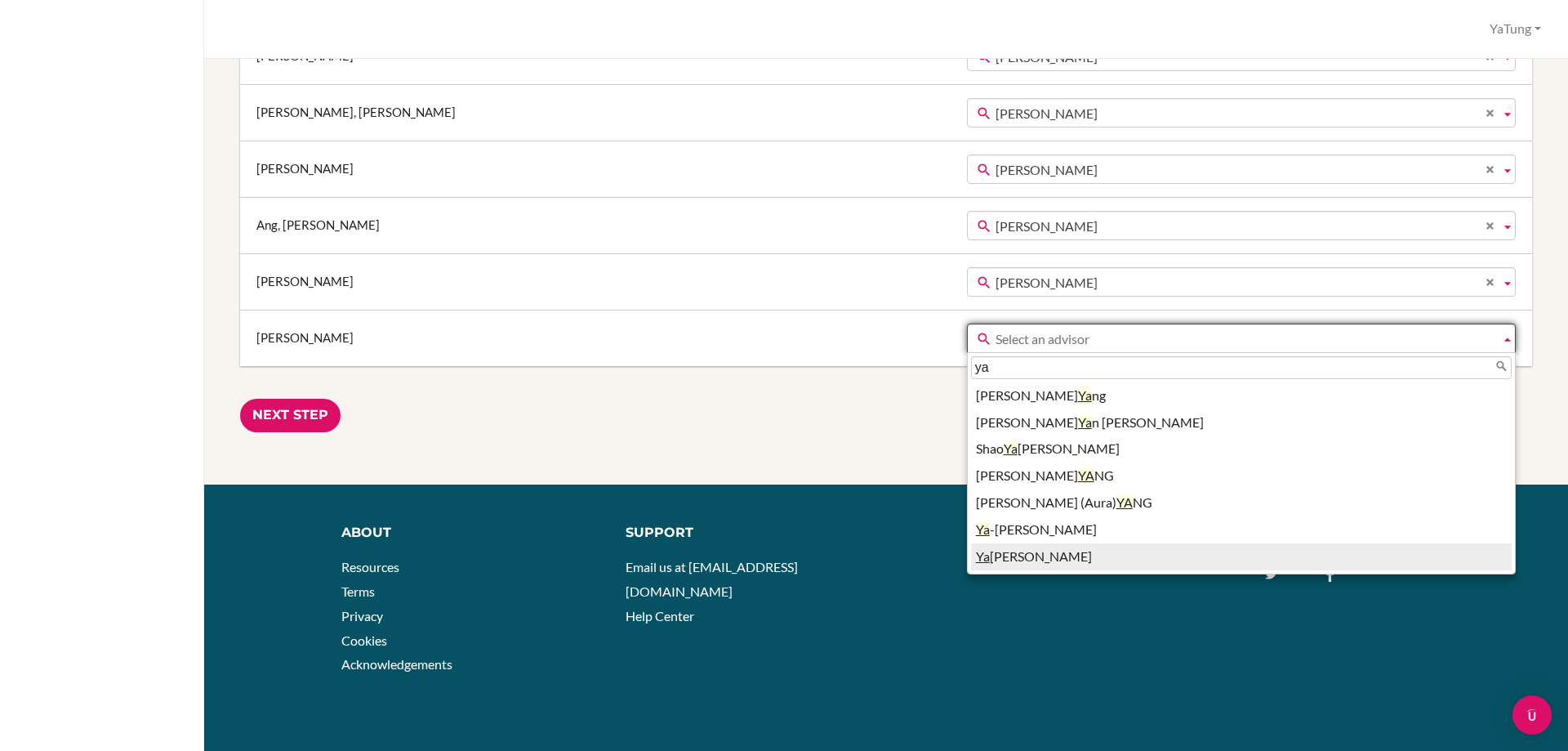
type input "ya"
click at [971, 559] on li "Ya Tung Tsai" at bounding box center [1240, 556] width 540 height 27
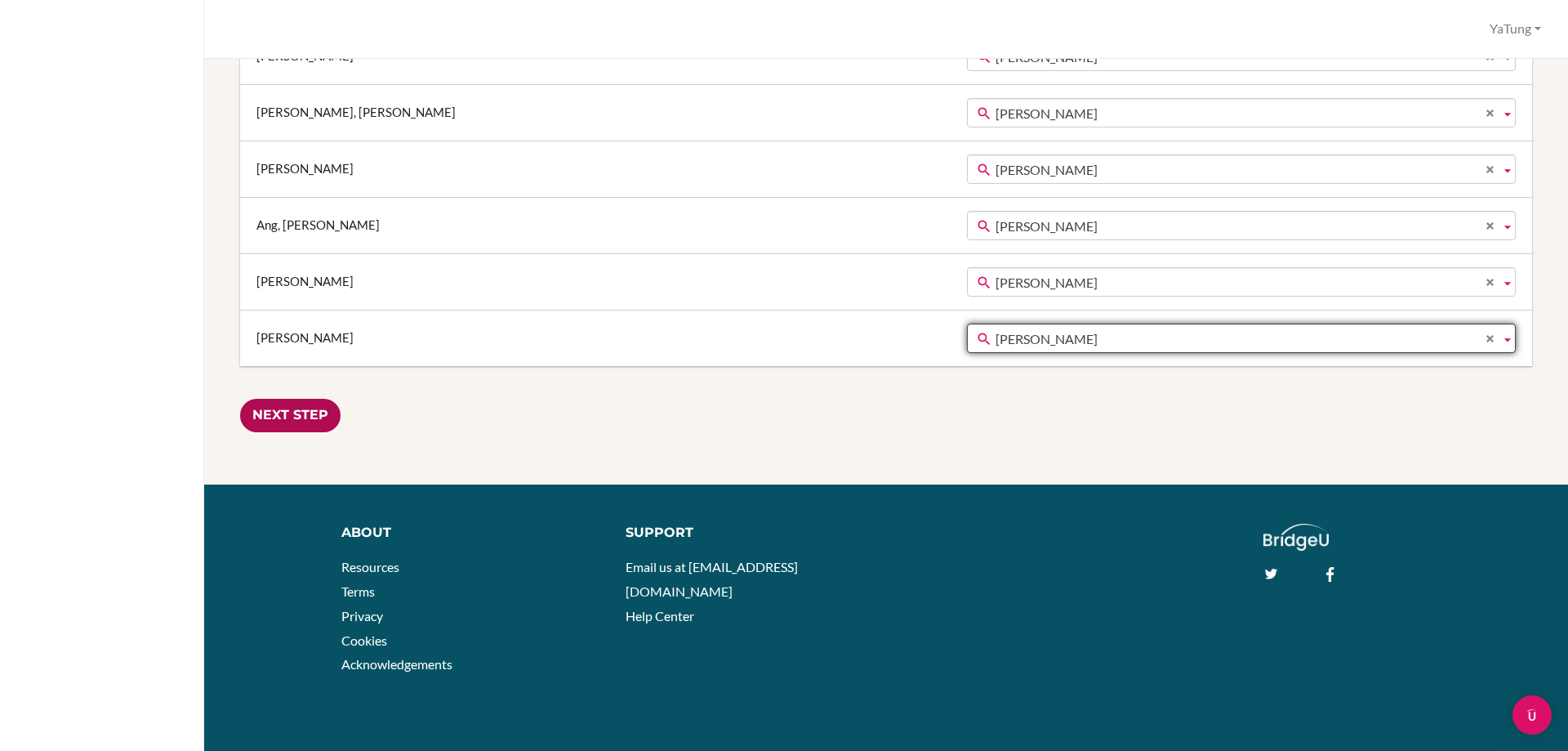
click at [285, 418] on input "Next Step" at bounding box center [290, 415] width 101 height 34
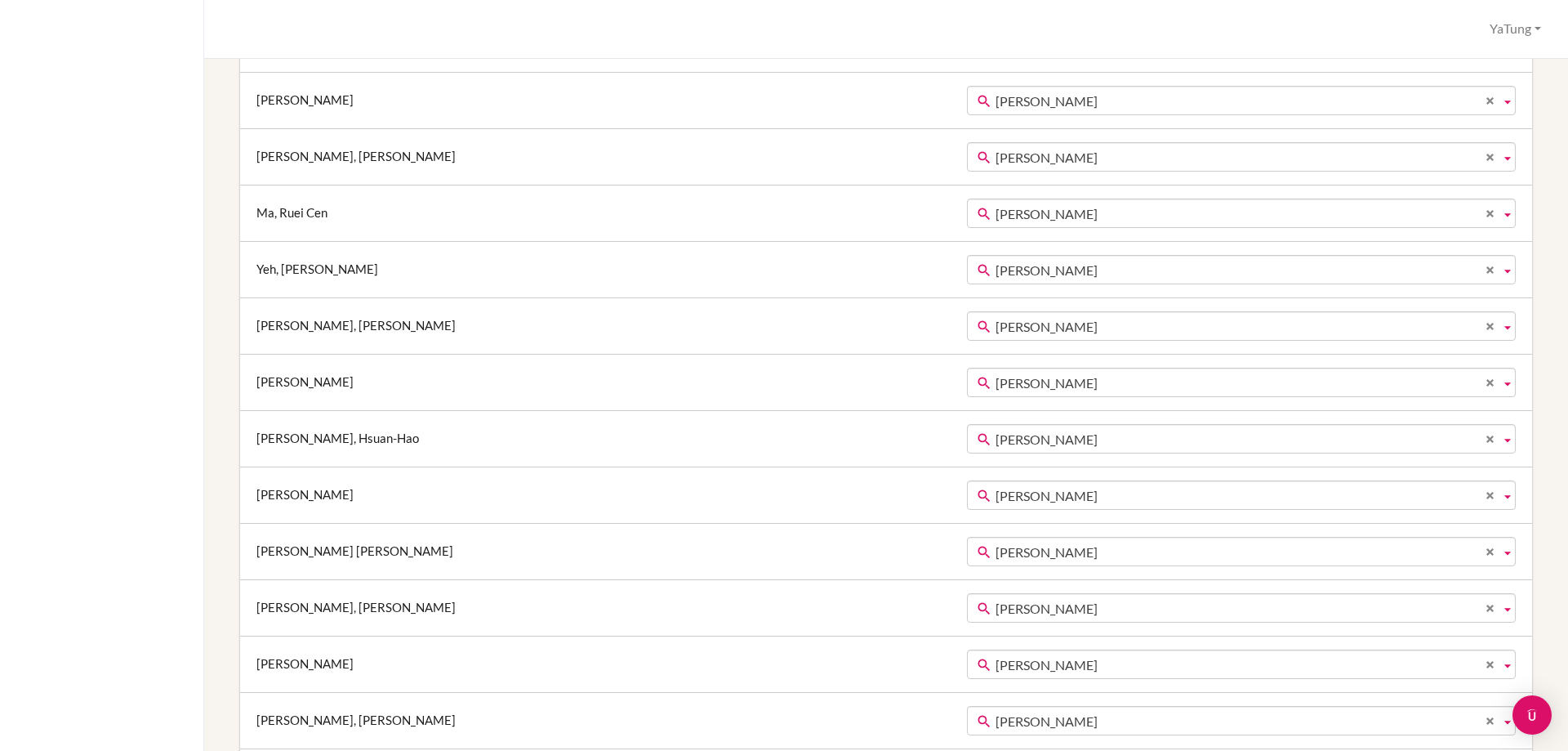
scroll to position [0, 0]
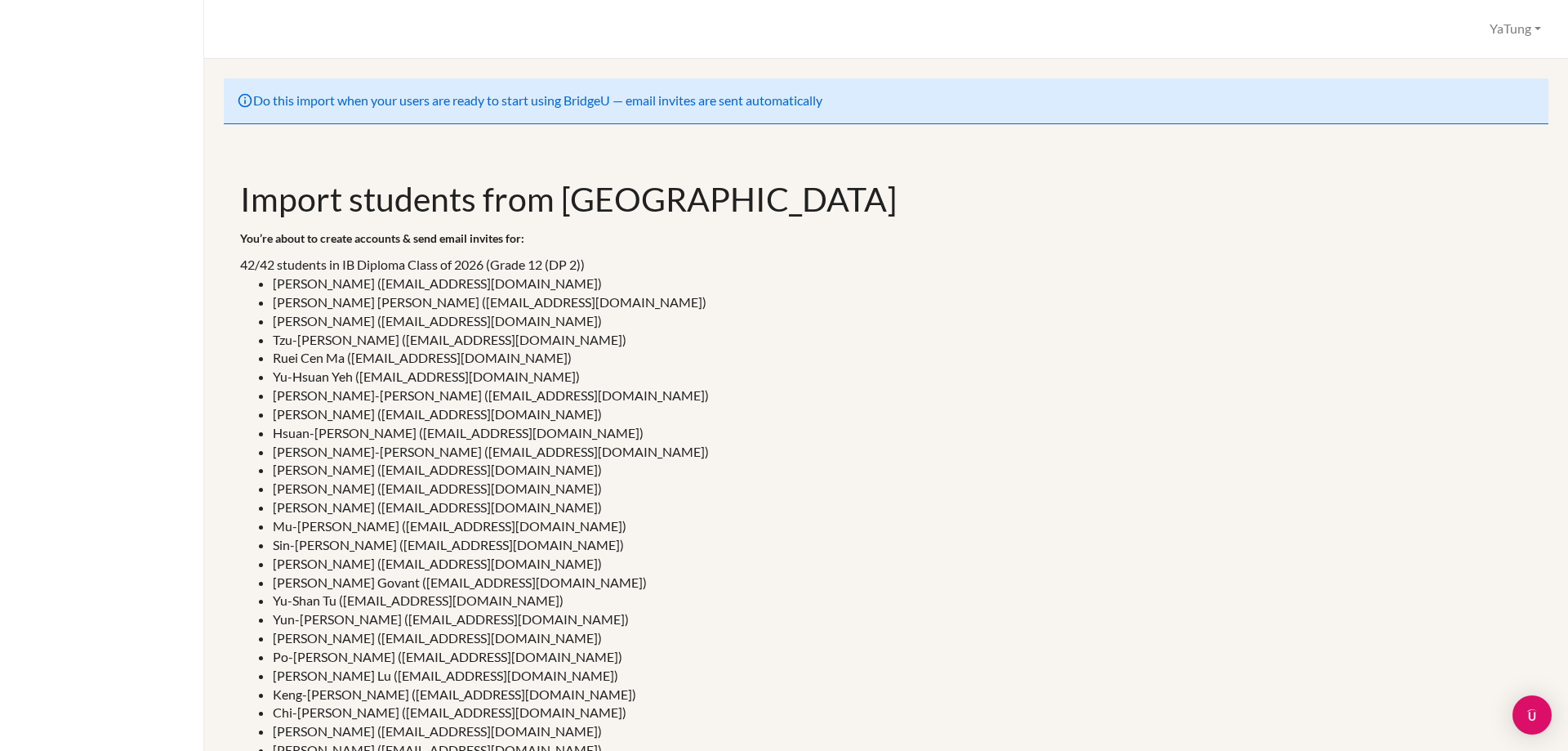
drag, startPoint x: 235, startPoint y: 236, endPoint x: 612, endPoint y: 260, distance: 377.8
click at [612, 260] on div "Import students from ManageBac You’re about to create accounts & send email inv…" at bounding box center [886, 650] width 1308 height 948
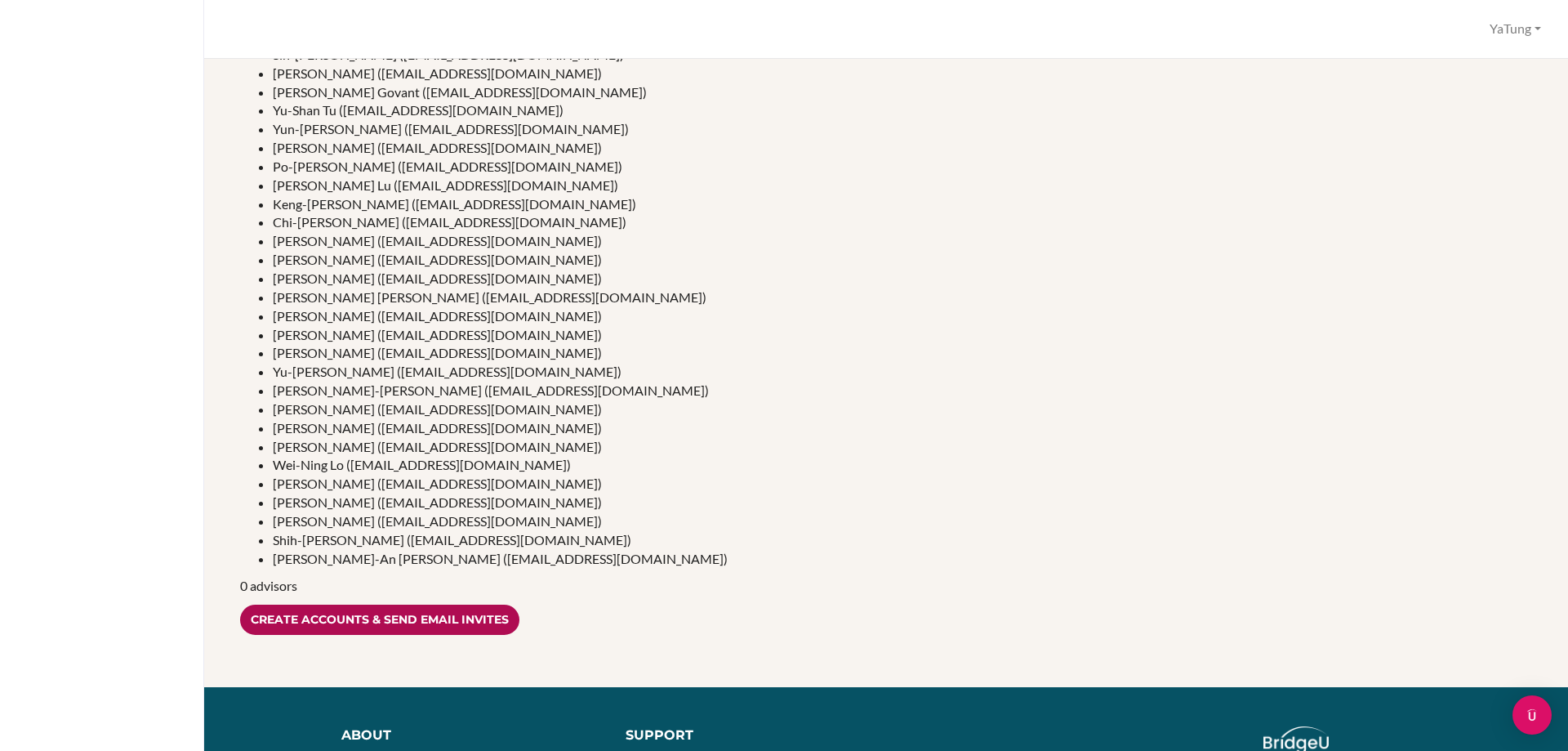
click at [357, 610] on input "Create accounts & send email invites" at bounding box center [380, 619] width 280 height 30
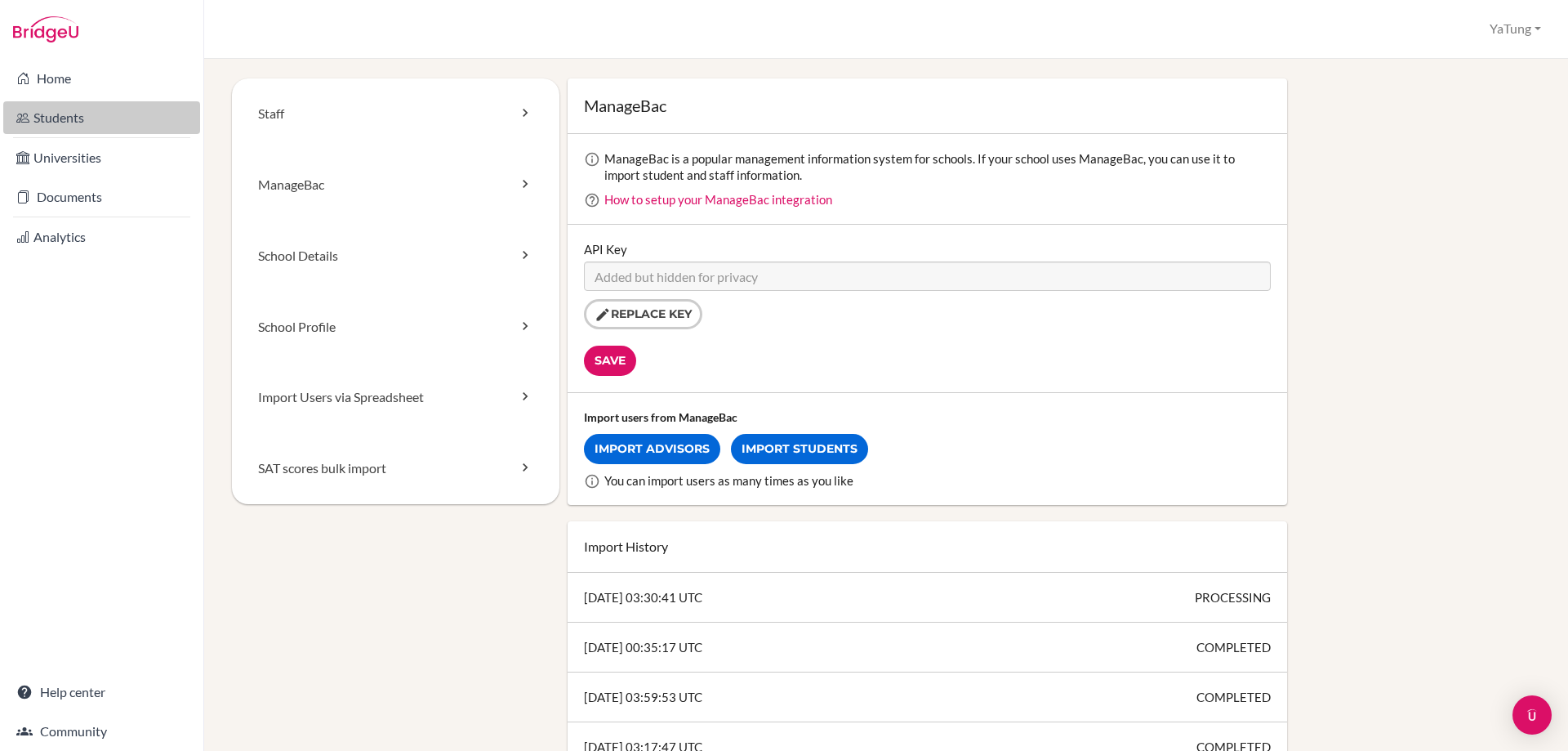
click at [54, 124] on link "Students" at bounding box center [101, 117] width 197 height 33
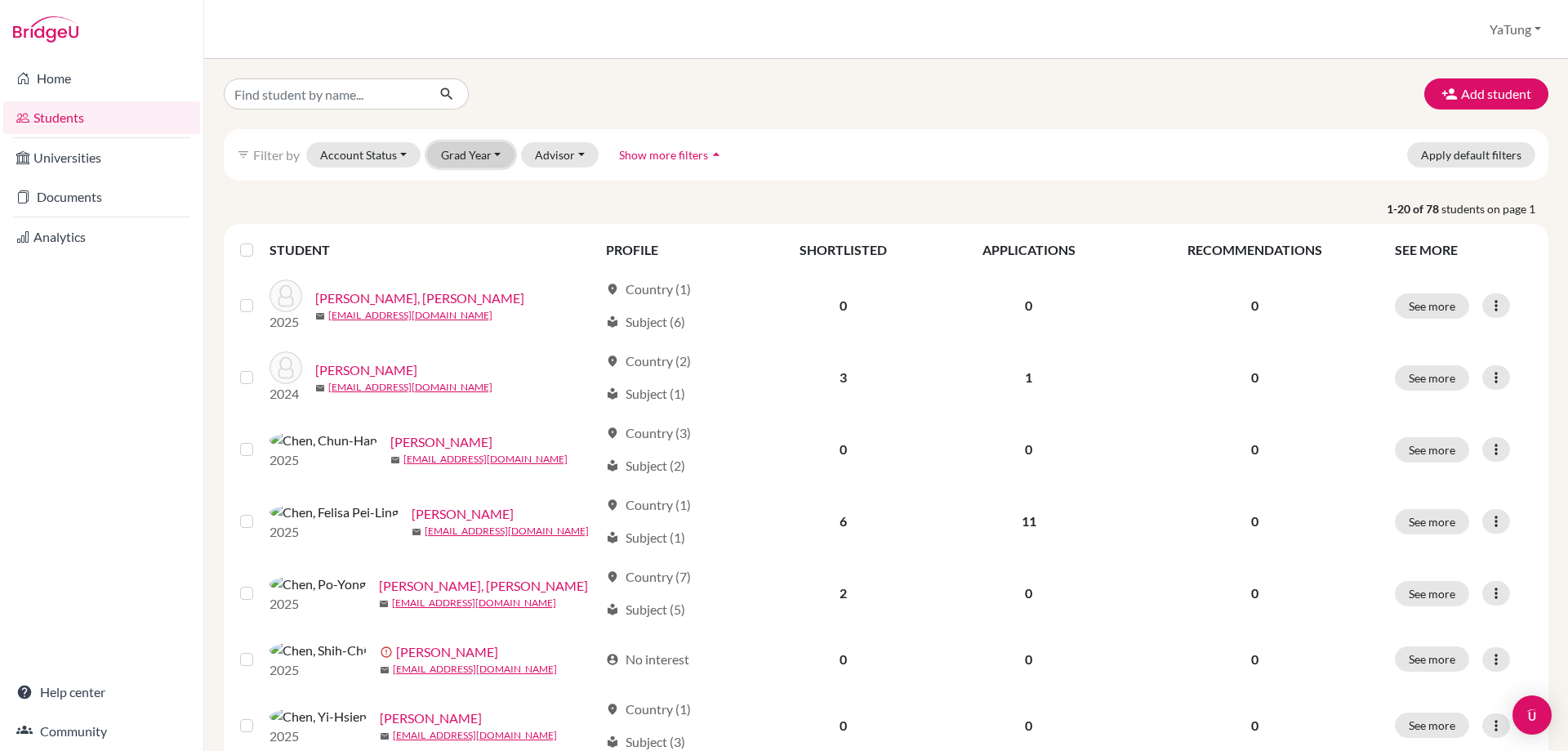
click at [449, 152] on button "Grad Year" at bounding box center [471, 154] width 88 height 25
click at [459, 192] on span "2026" at bounding box center [461, 190] width 29 height 20
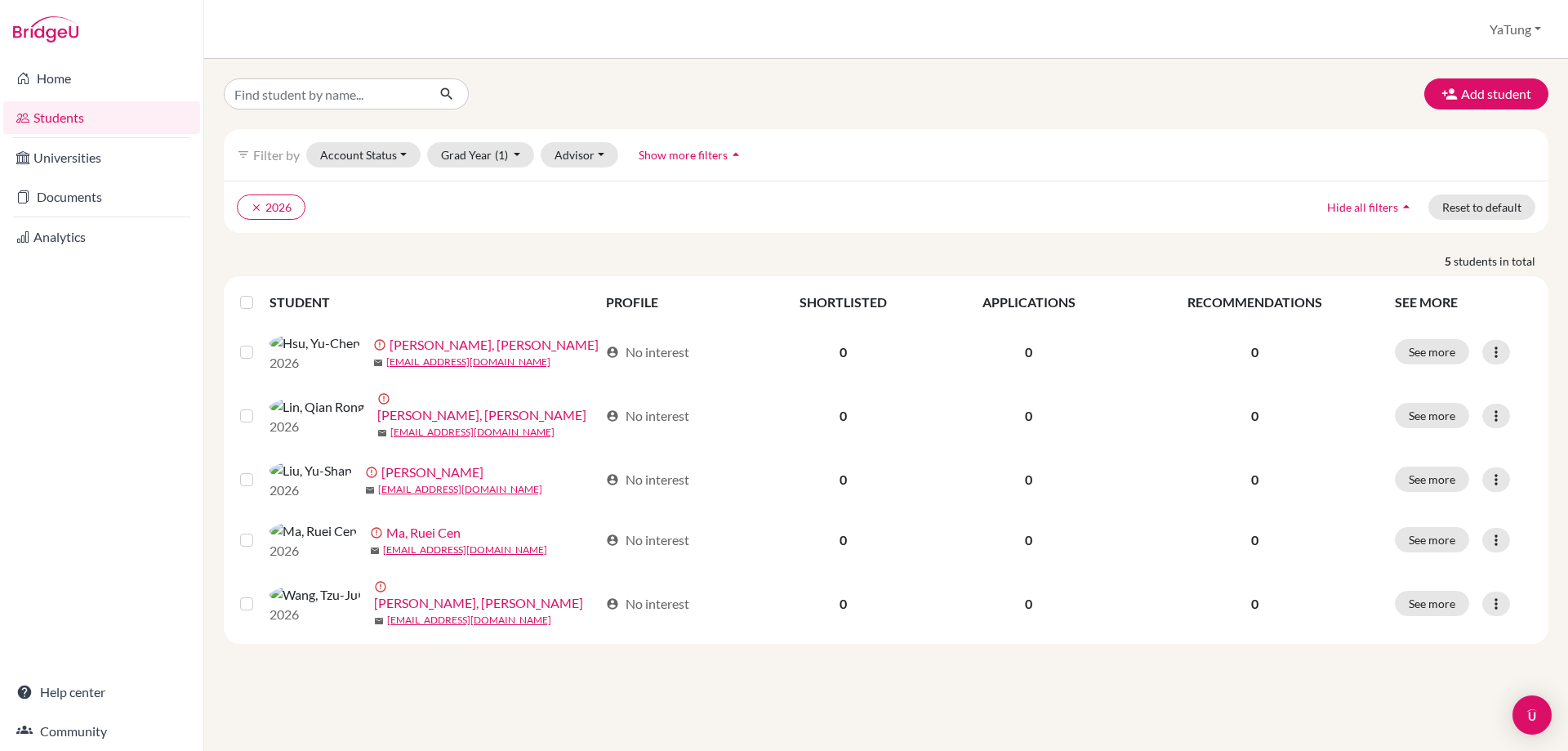
click at [1523, 264] on span "students in total" at bounding box center [1501, 261] width 95 height 17
click at [1487, 211] on button "Reset to default" at bounding box center [1481, 207] width 107 height 25
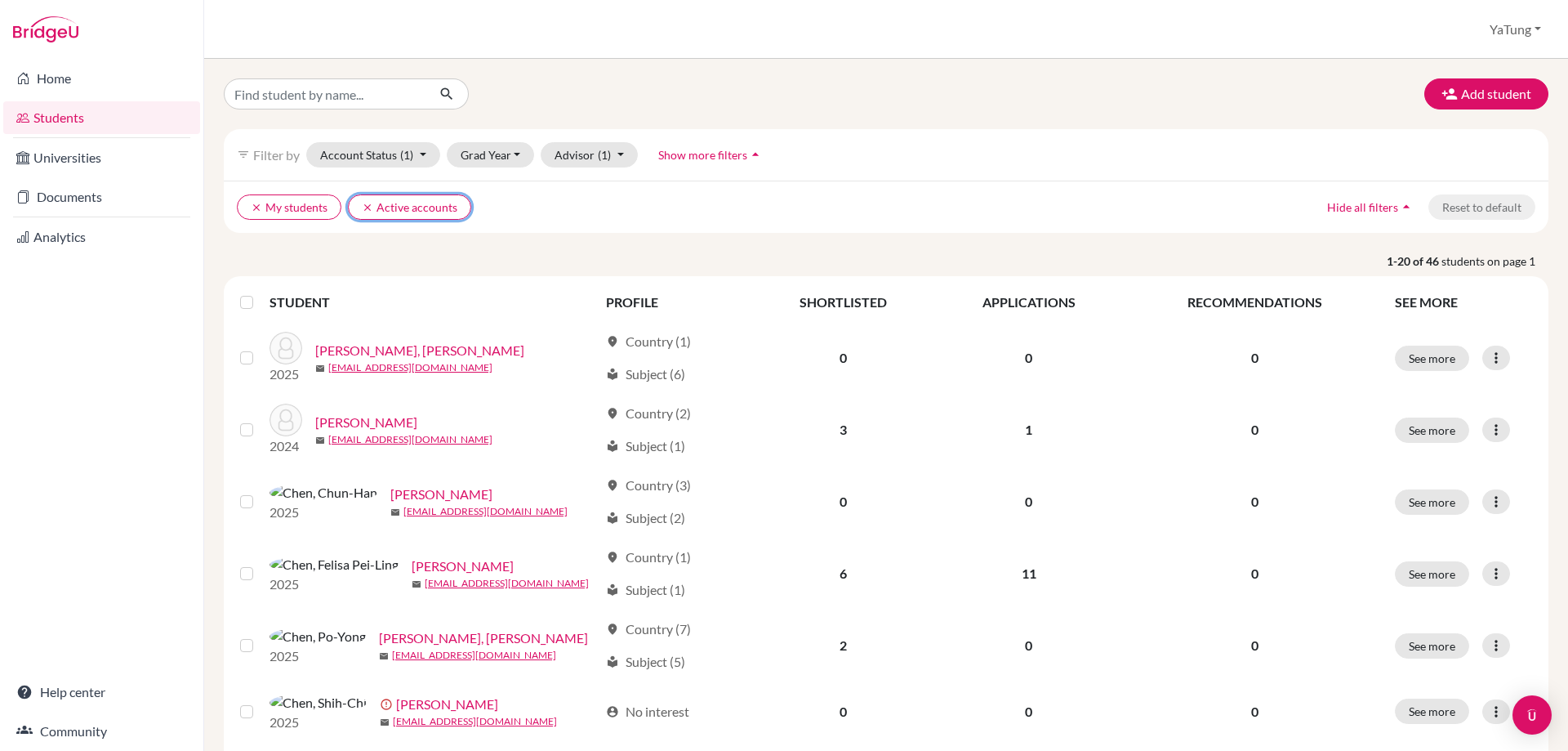
drag, startPoint x: 366, startPoint y: 208, endPoint x: 321, endPoint y: 208, distance: 45.0
click at [366, 207] on icon "clear" at bounding box center [367, 207] width 11 height 11
click at [261, 207] on icon "clear" at bounding box center [256, 207] width 11 height 11
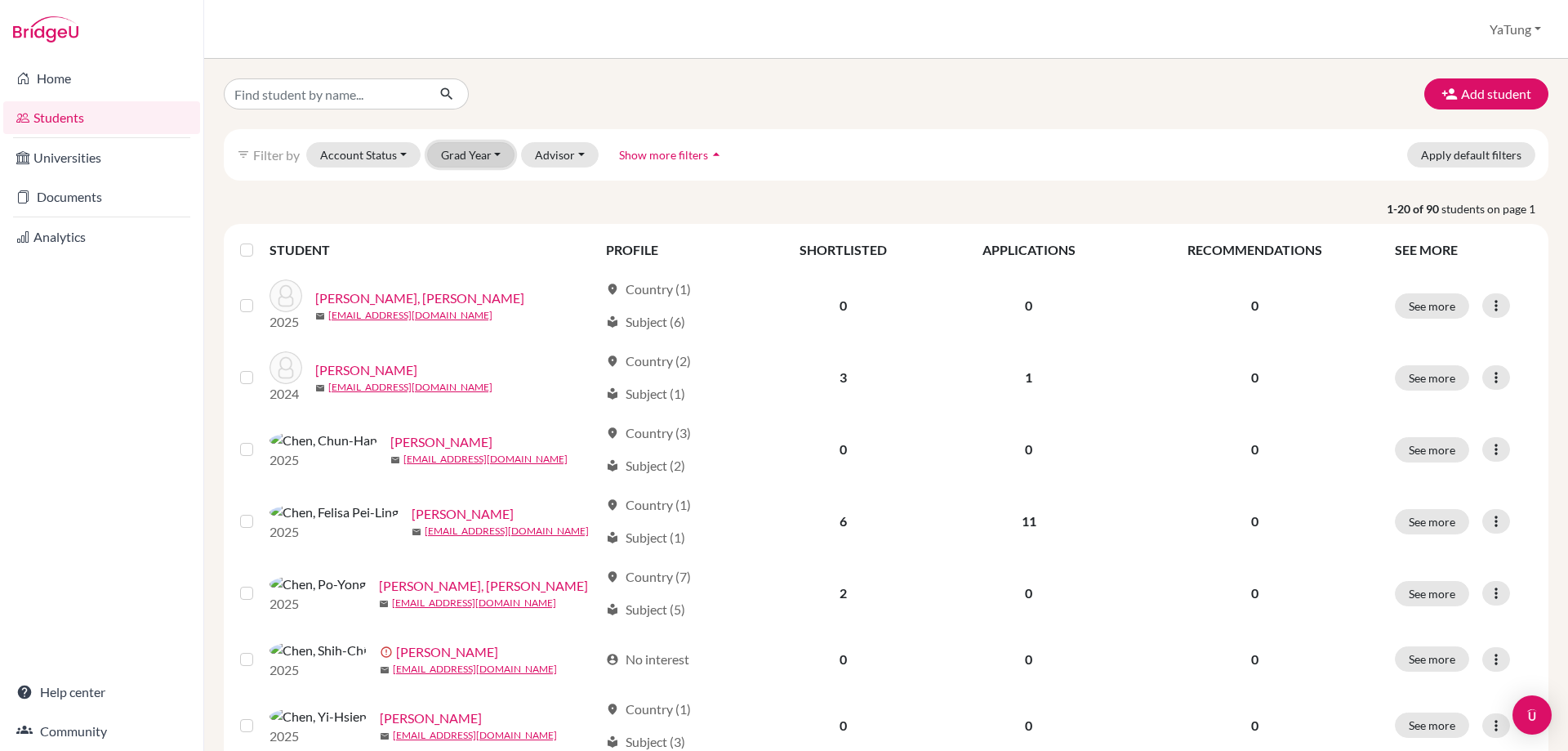
click at [490, 161] on button "Grad Year" at bounding box center [471, 154] width 88 height 25
click at [464, 197] on span "2026" at bounding box center [461, 190] width 29 height 20
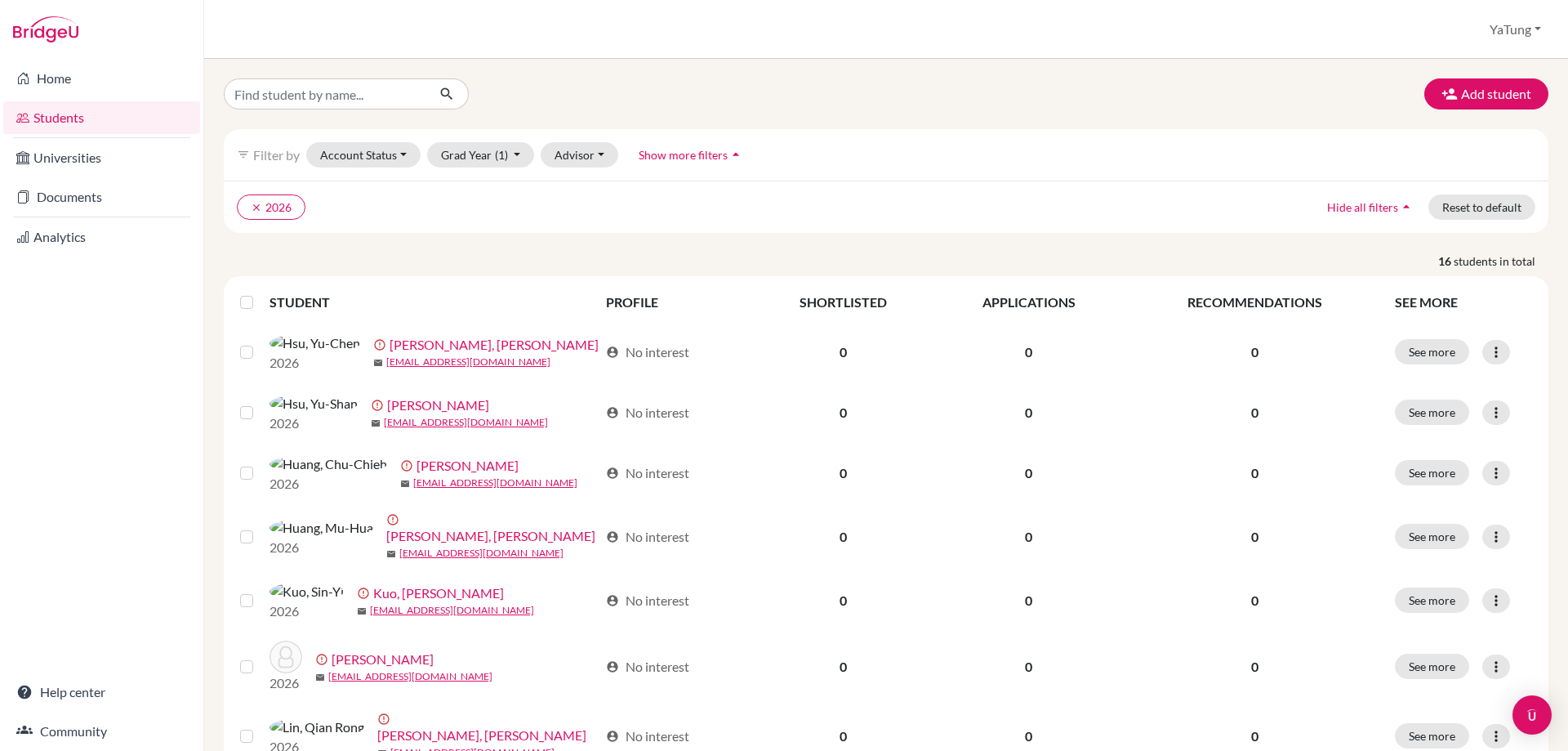
click at [343, 211] on ul "clear 2026" at bounding box center [724, 207] width 975 height 25
click at [569, 146] on button "Advisor" at bounding box center [579, 154] width 78 height 25
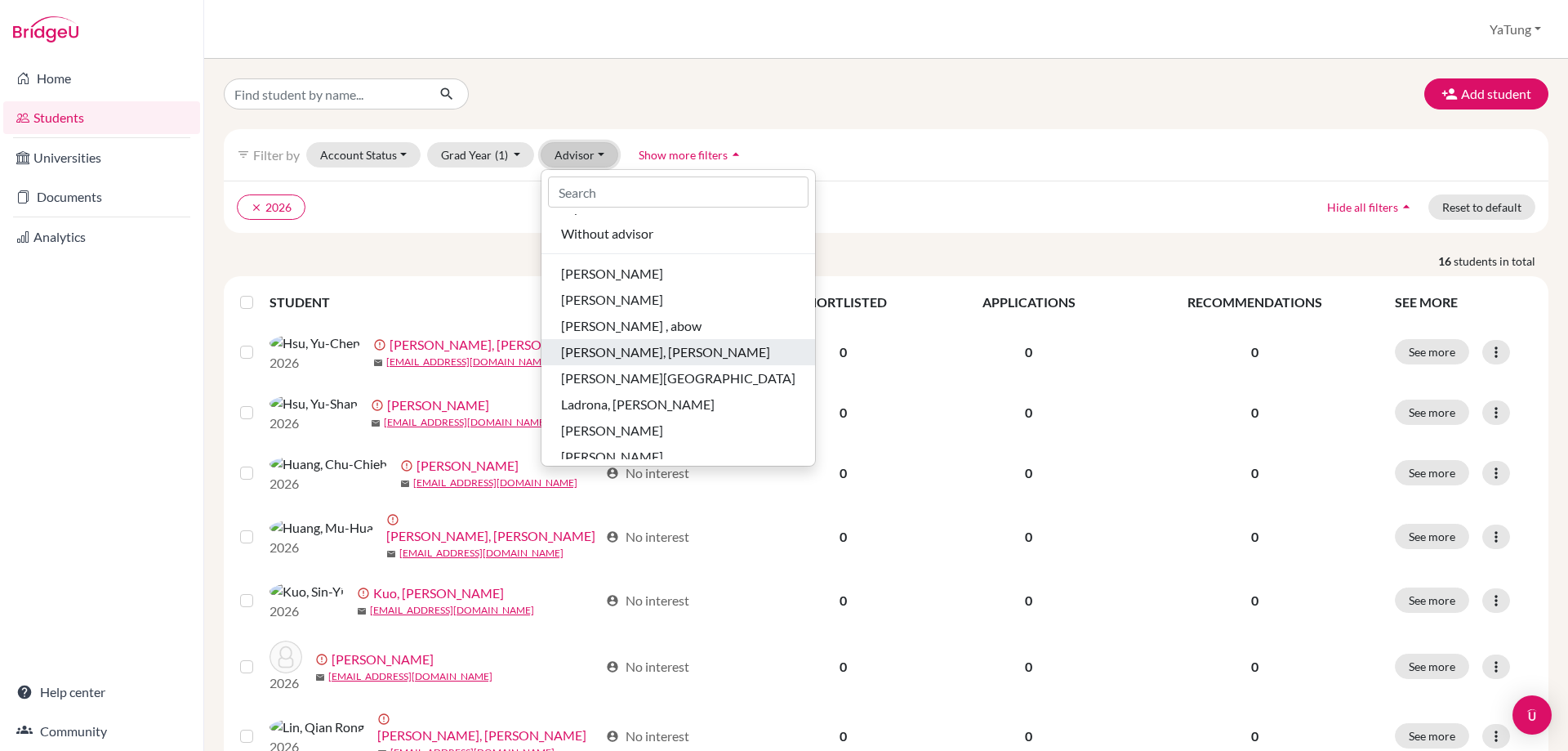
scroll to position [30, 0]
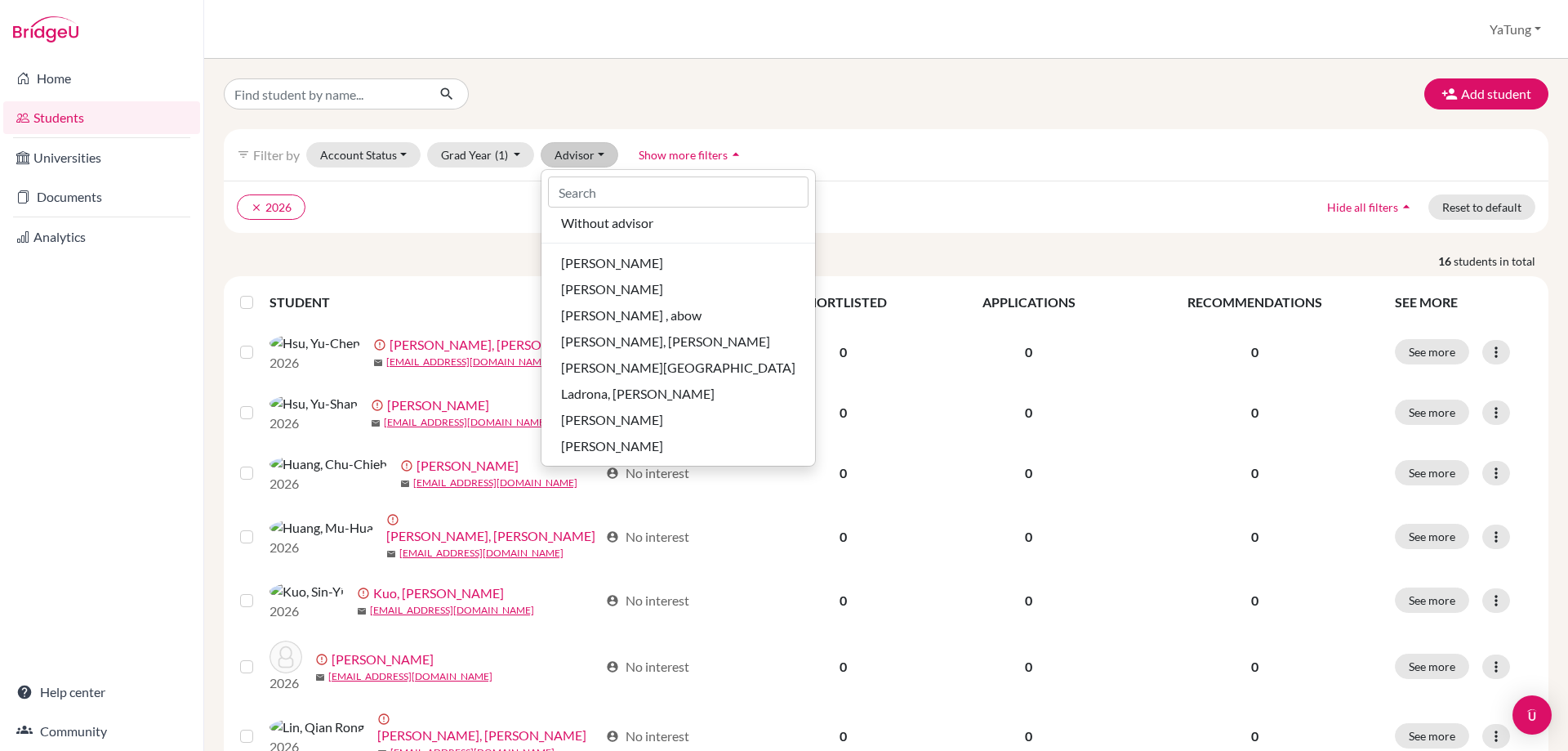
click at [643, 114] on div "Add student filter_list Filter by Account Status Active accounts Archived accou…" at bounding box center [886, 732] width 1324 height 1306
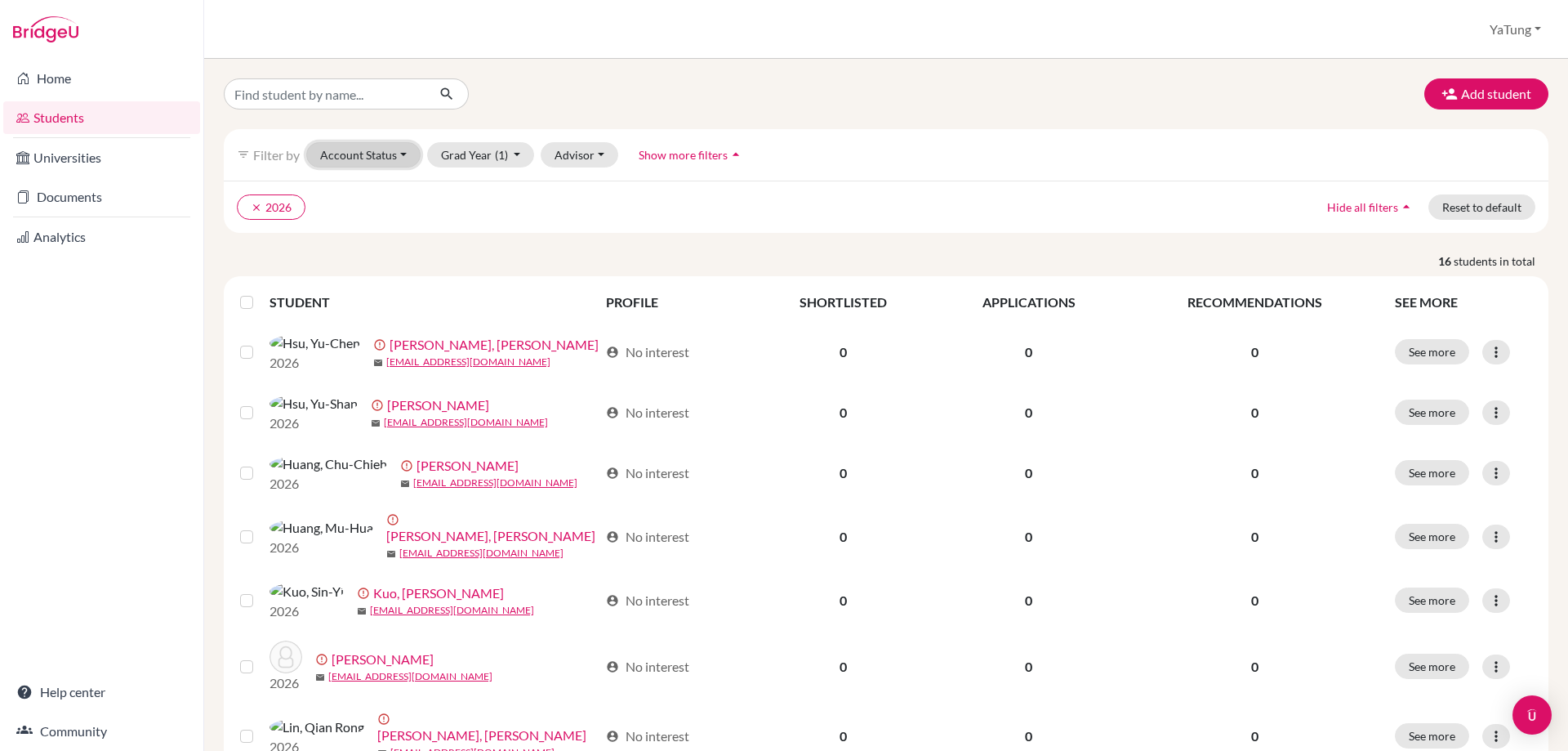
click at [375, 151] on button "Account Status" at bounding box center [364, 154] width 114 height 25
click at [150, 271] on div "Home Students Universities Documents Analytics Help center Community" at bounding box center [102, 404] width 204 height 692
click at [70, 118] on link "Students" at bounding box center [101, 117] width 197 height 33
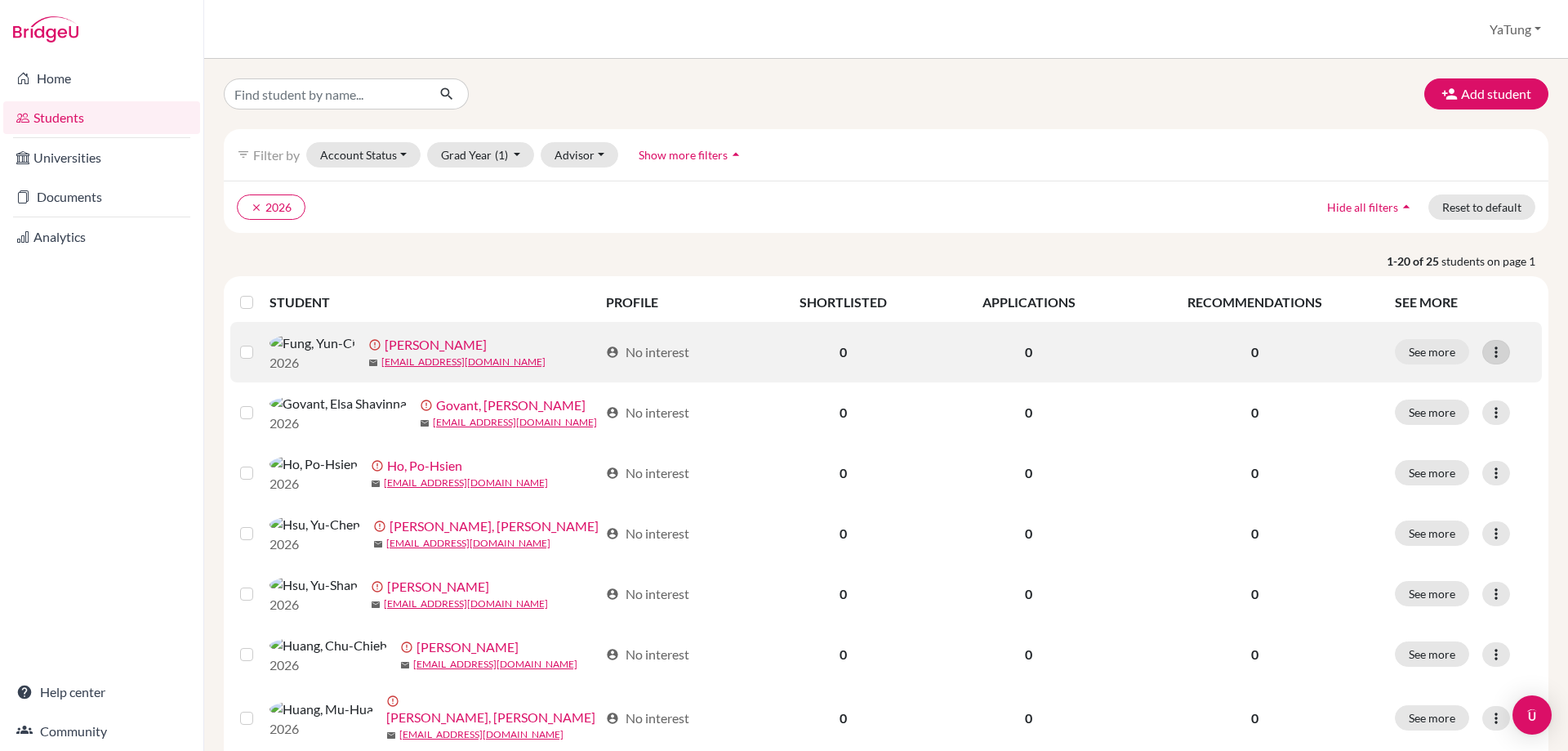
click at [1490, 361] on icon at bounding box center [1496, 352] width 16 height 16
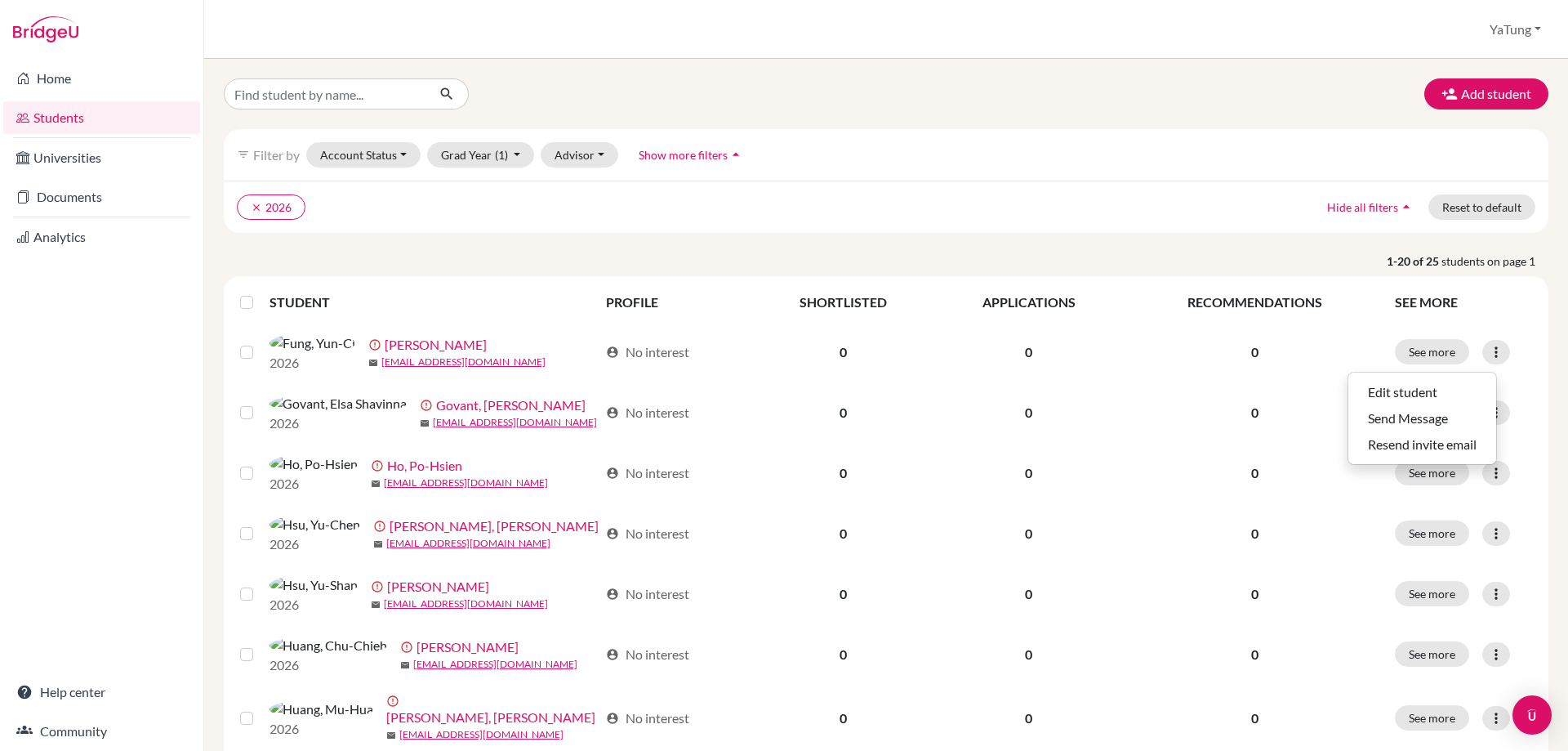
click at [1082, 256] on p "1-20 of 25 students on page 1" at bounding box center [886, 261] width 1349 height 17
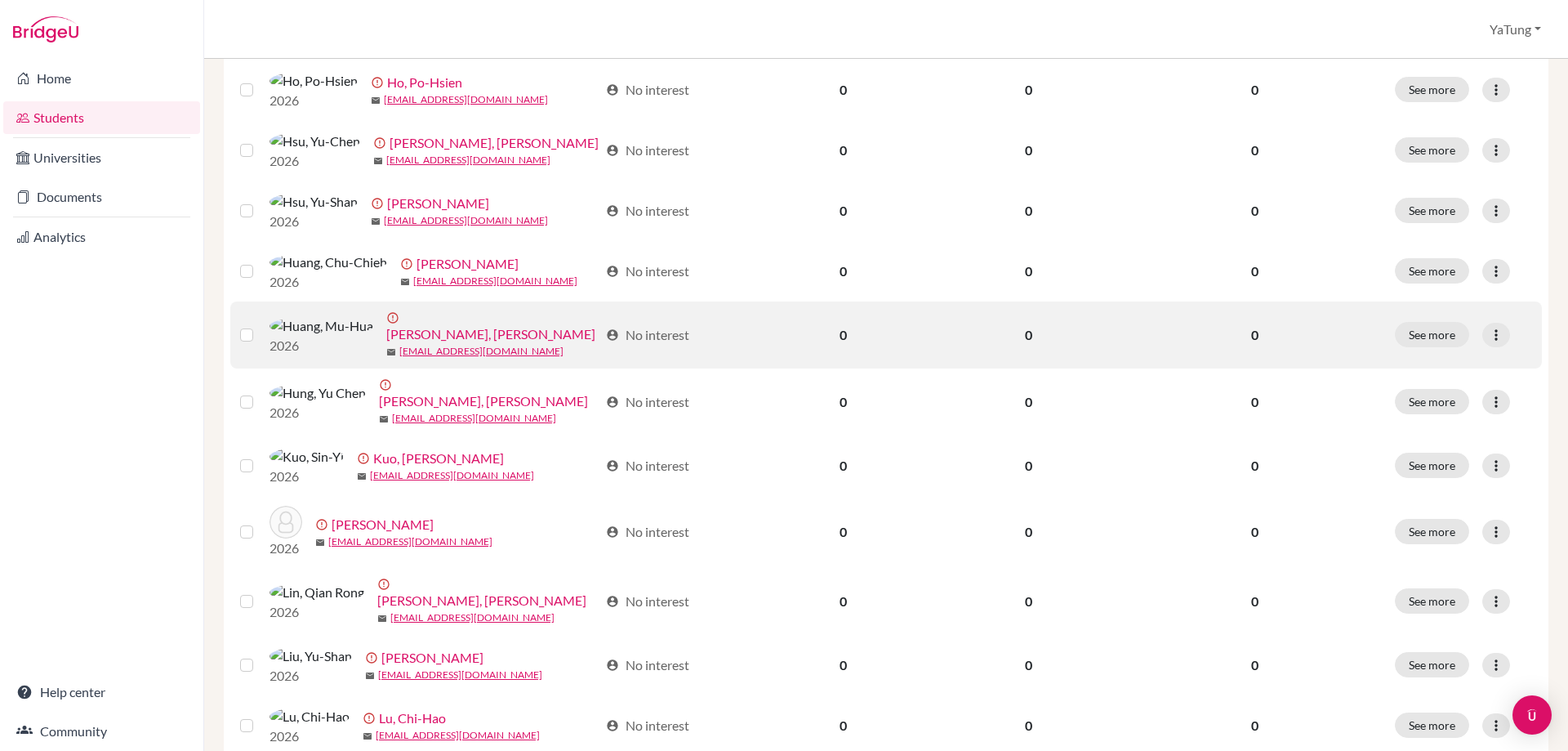
scroll to position [546, 0]
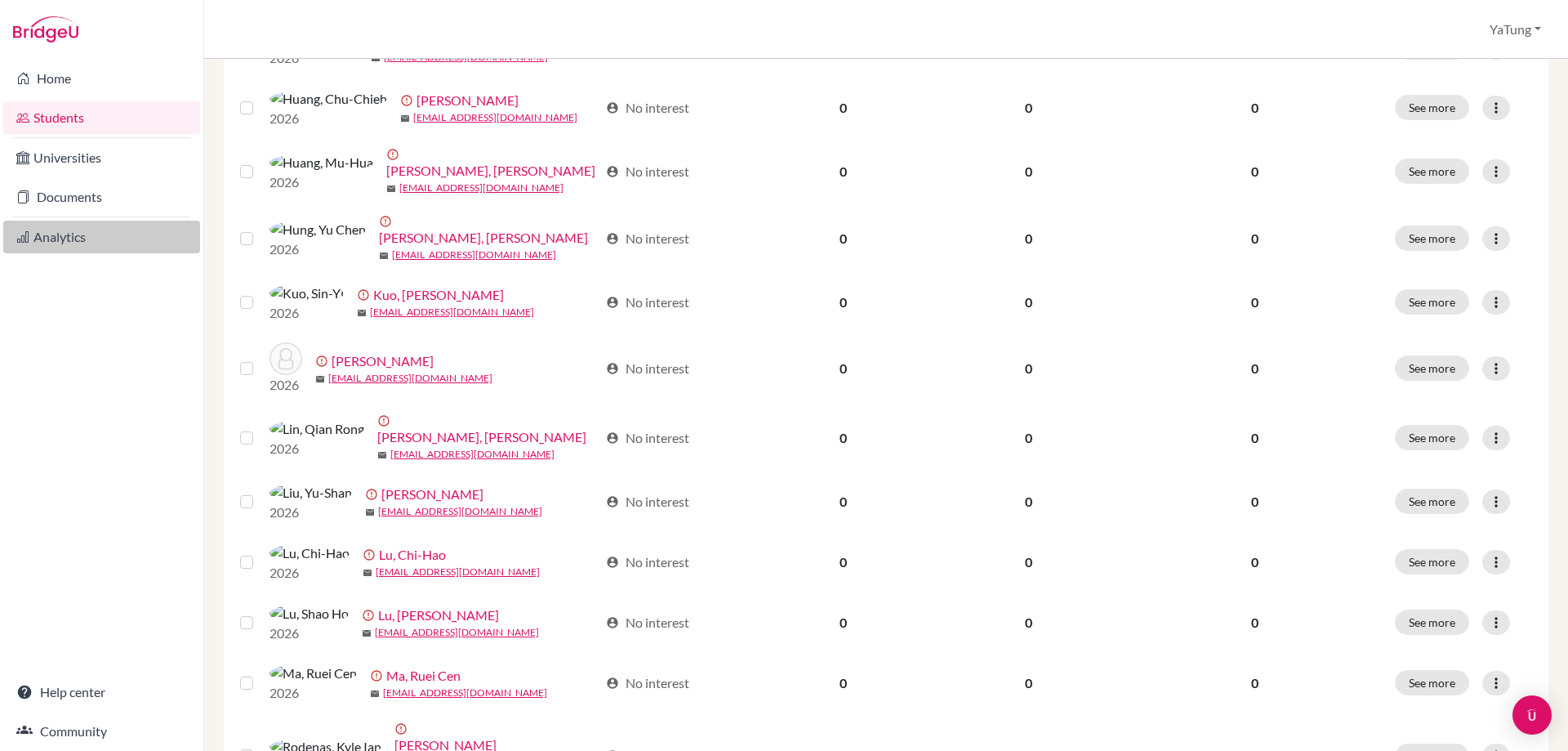
click at [52, 249] on link "Analytics" at bounding box center [101, 237] width 197 height 33
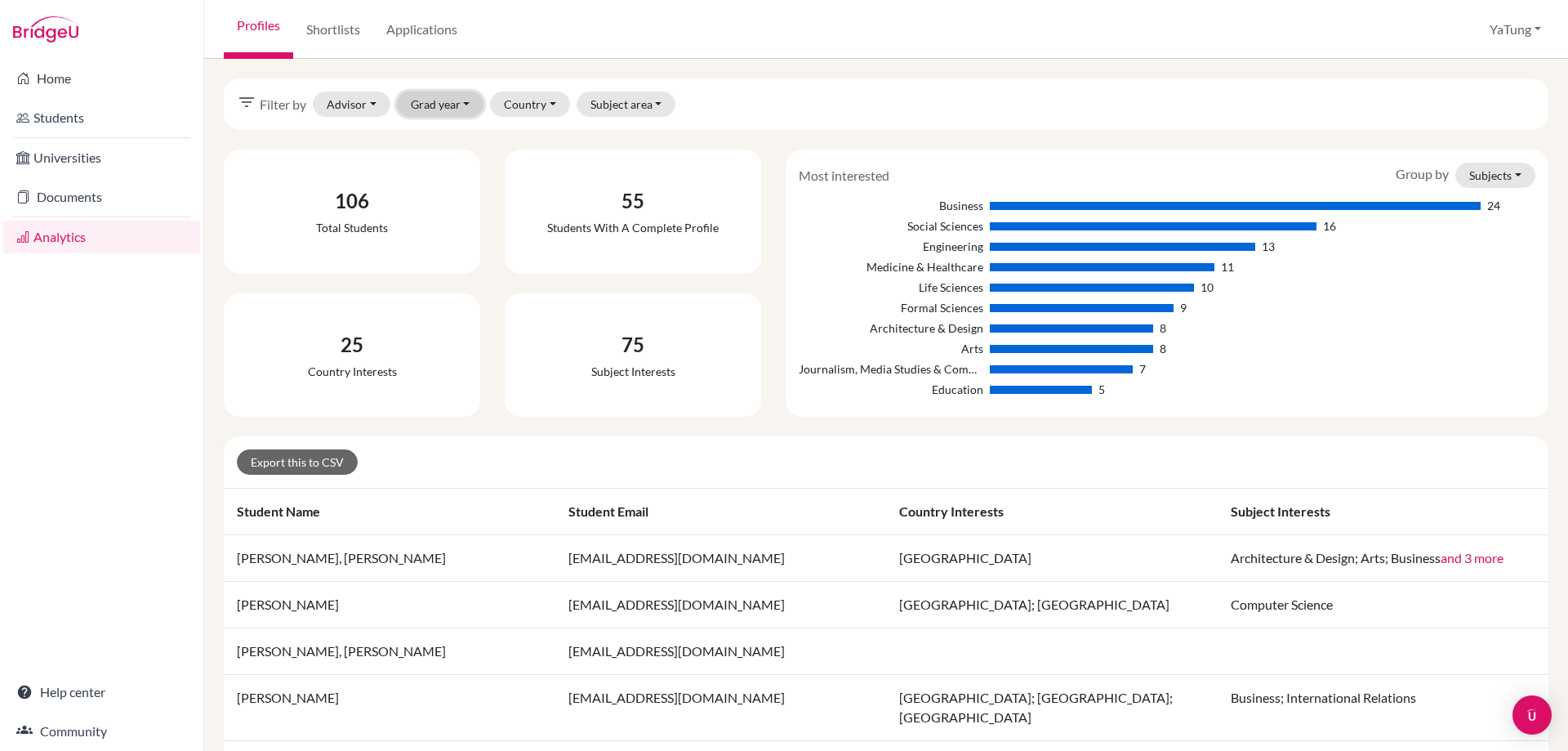
click at [456, 114] on button "Grad year" at bounding box center [440, 104] width 88 height 25
click at [446, 135] on span "2026" at bounding box center [431, 139] width 29 height 20
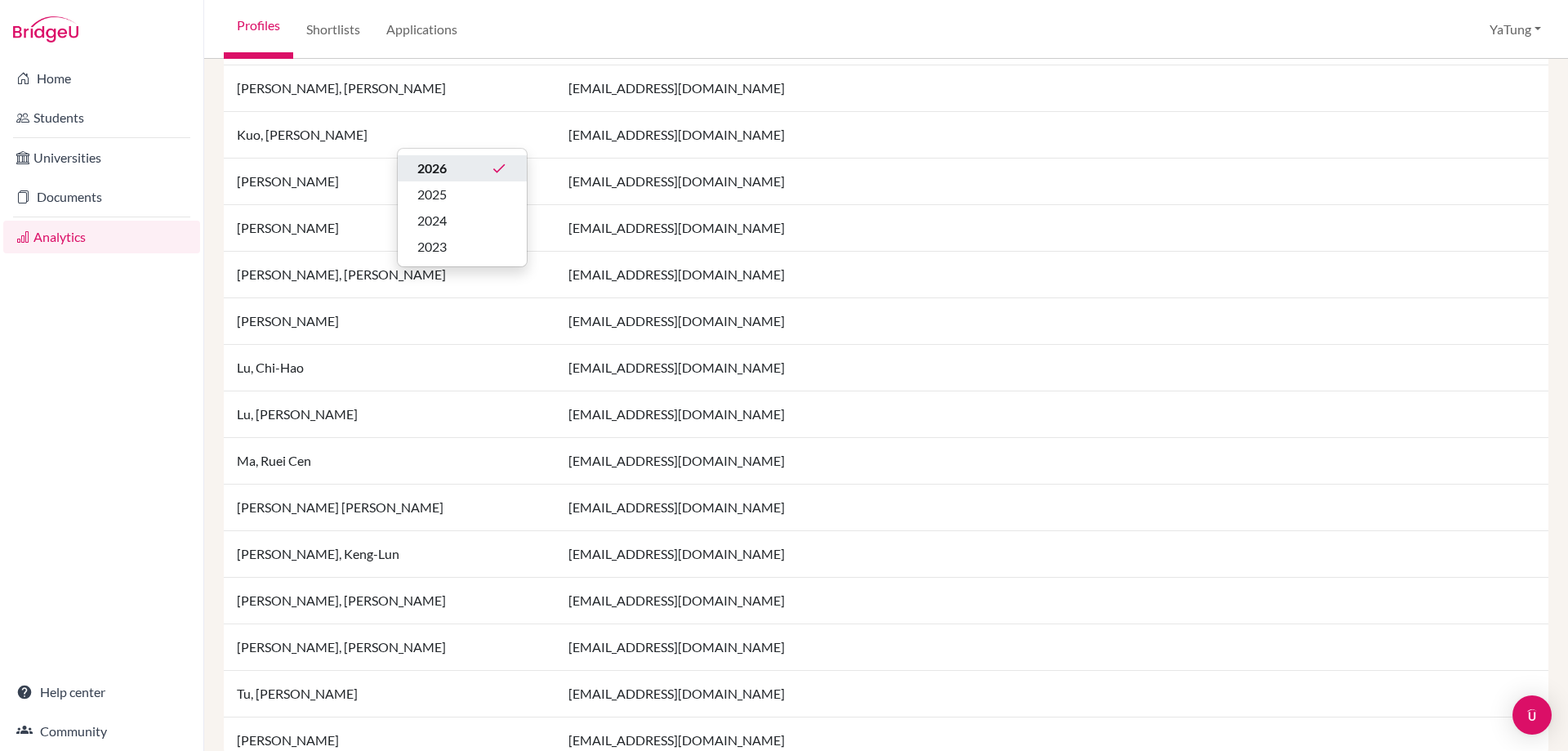
scroll to position [1087, 0]
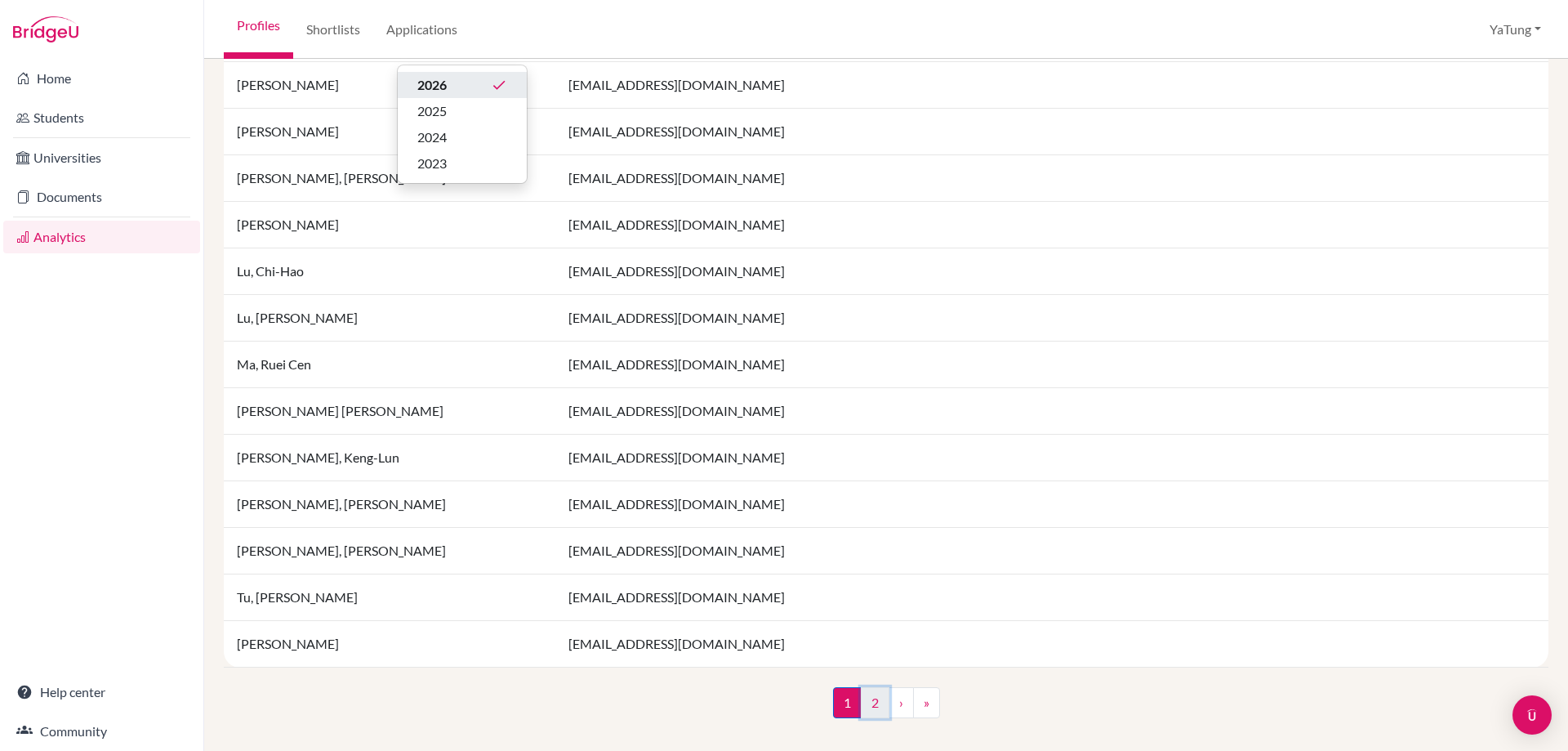
click at [863, 714] on link "2" at bounding box center [875, 702] width 29 height 31
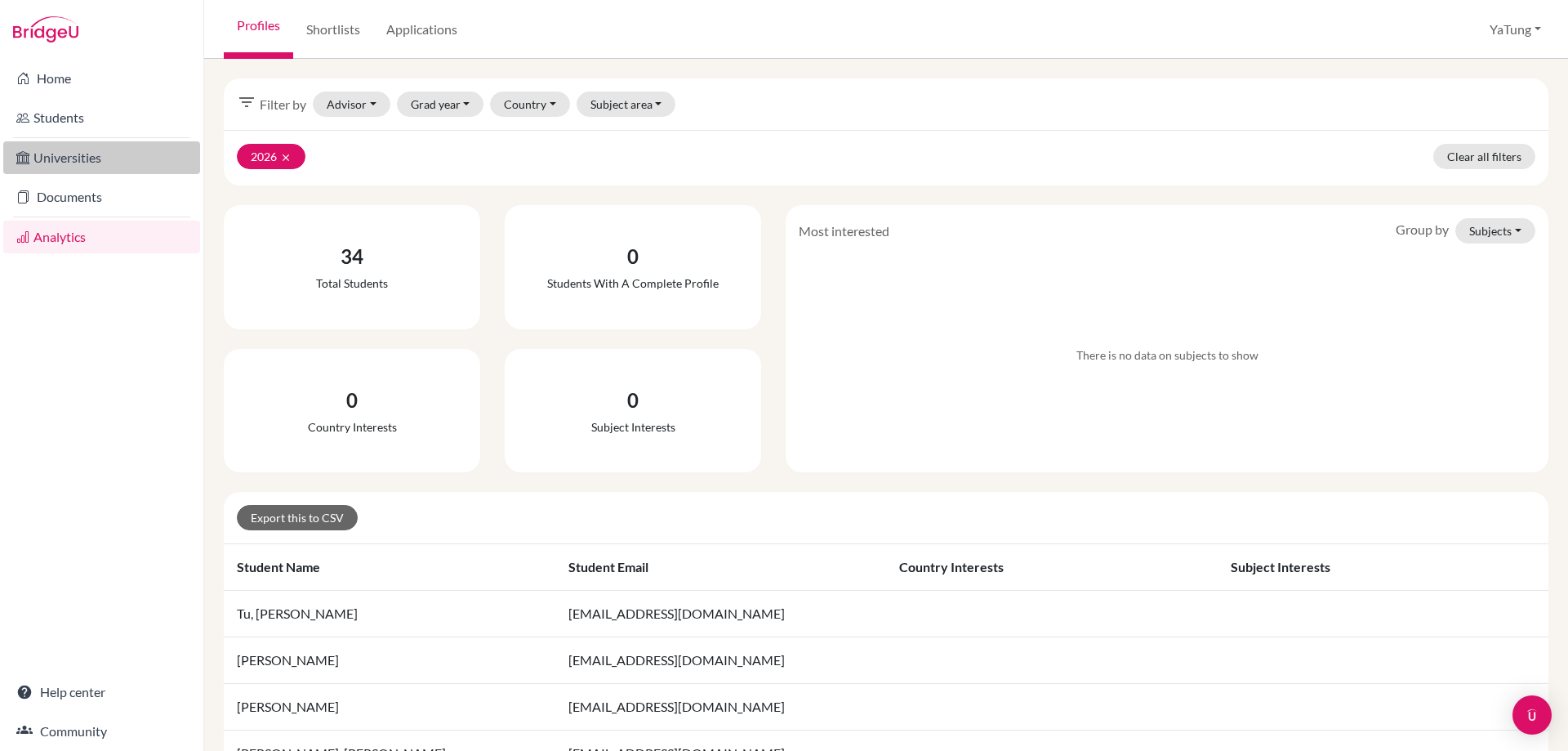
click at [45, 156] on link "Universities" at bounding box center [101, 157] width 197 height 33
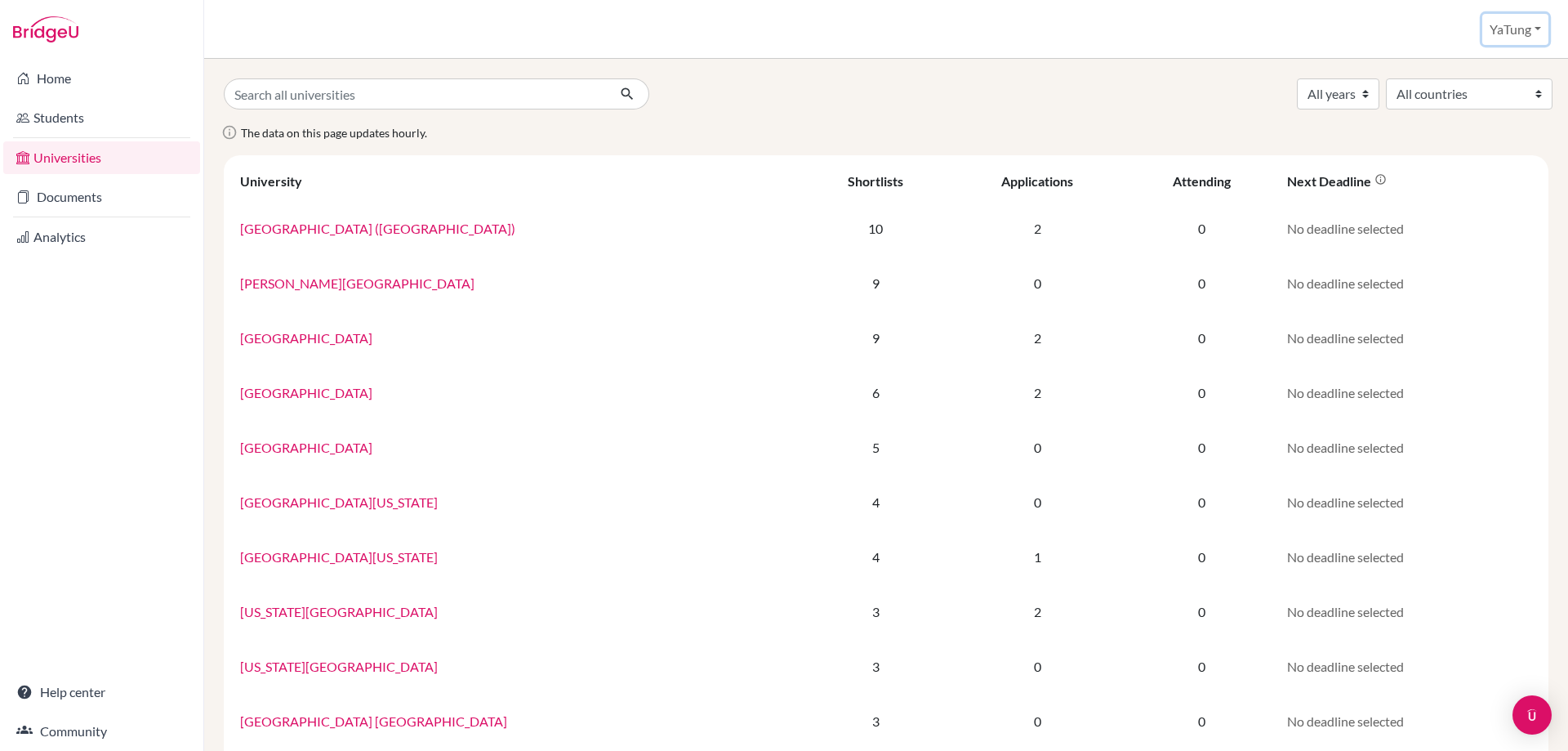
click at [1521, 25] on button "YaTung" at bounding box center [1515, 29] width 66 height 31
click at [1483, 73] on link "Profile" at bounding box center [1485, 67] width 129 height 26
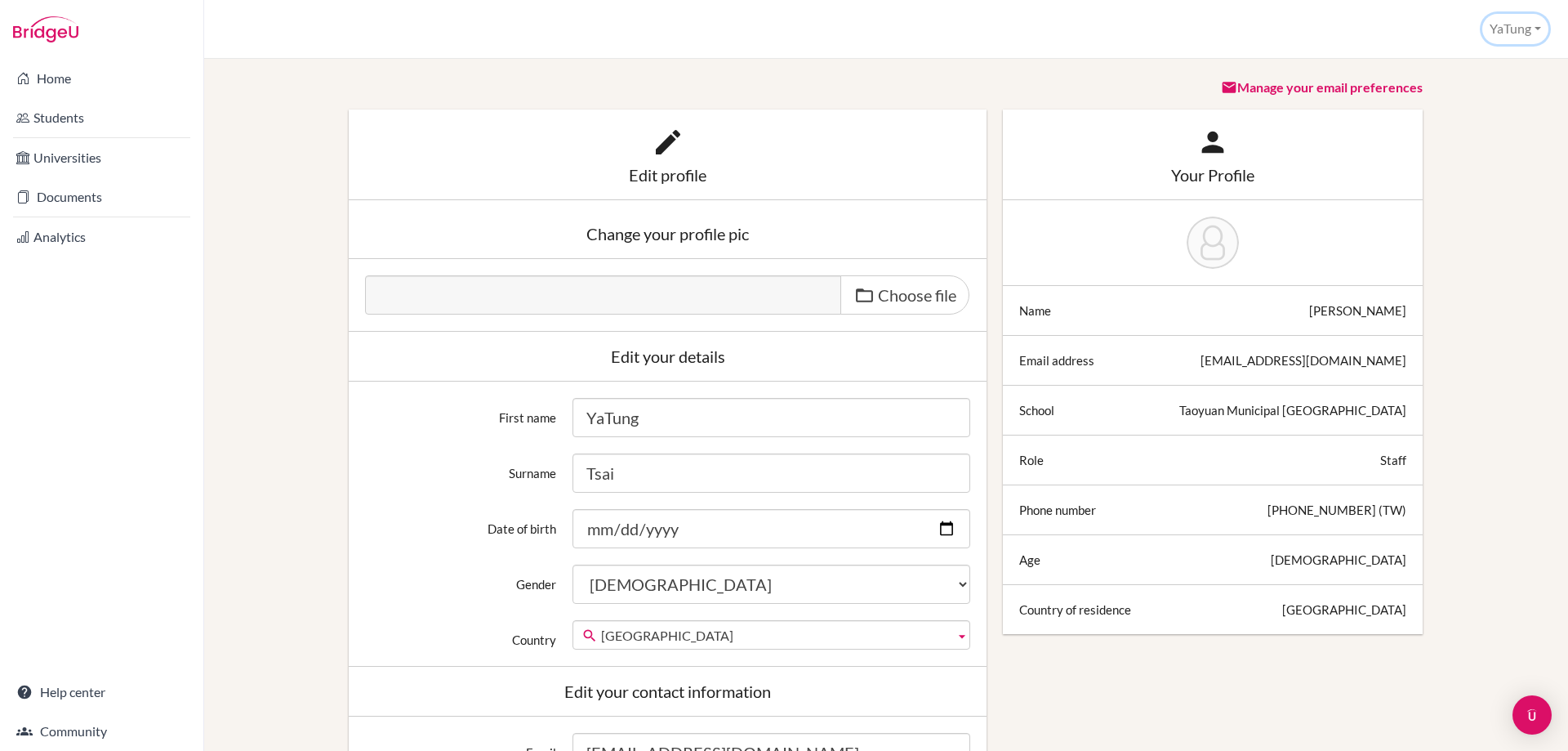
click at [1524, 29] on button "YaTung" at bounding box center [1515, 29] width 66 height 30
click at [1477, 92] on link "School Settings" at bounding box center [1483, 92] width 129 height 26
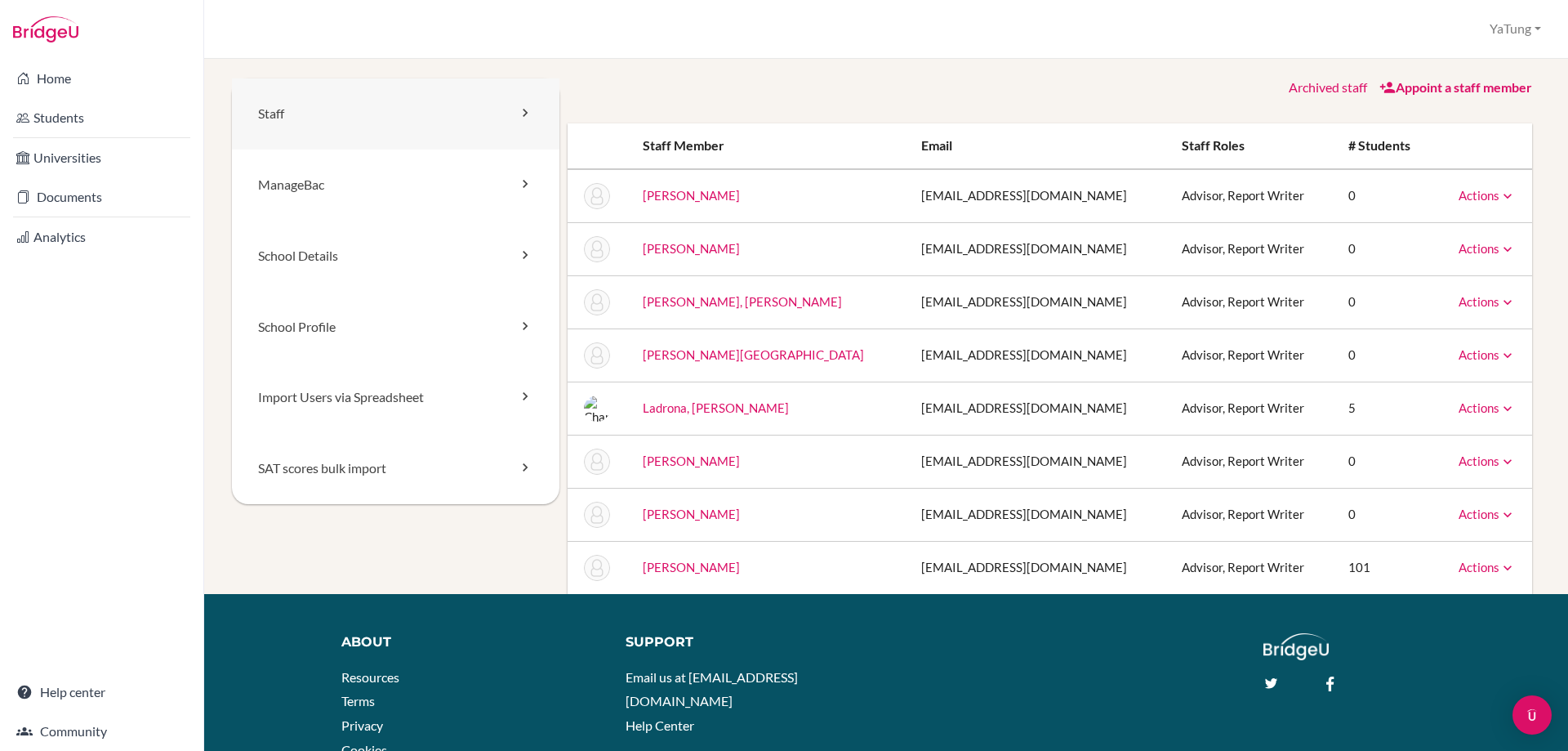
click at [377, 109] on link "Staff" at bounding box center [395, 114] width 328 height 71
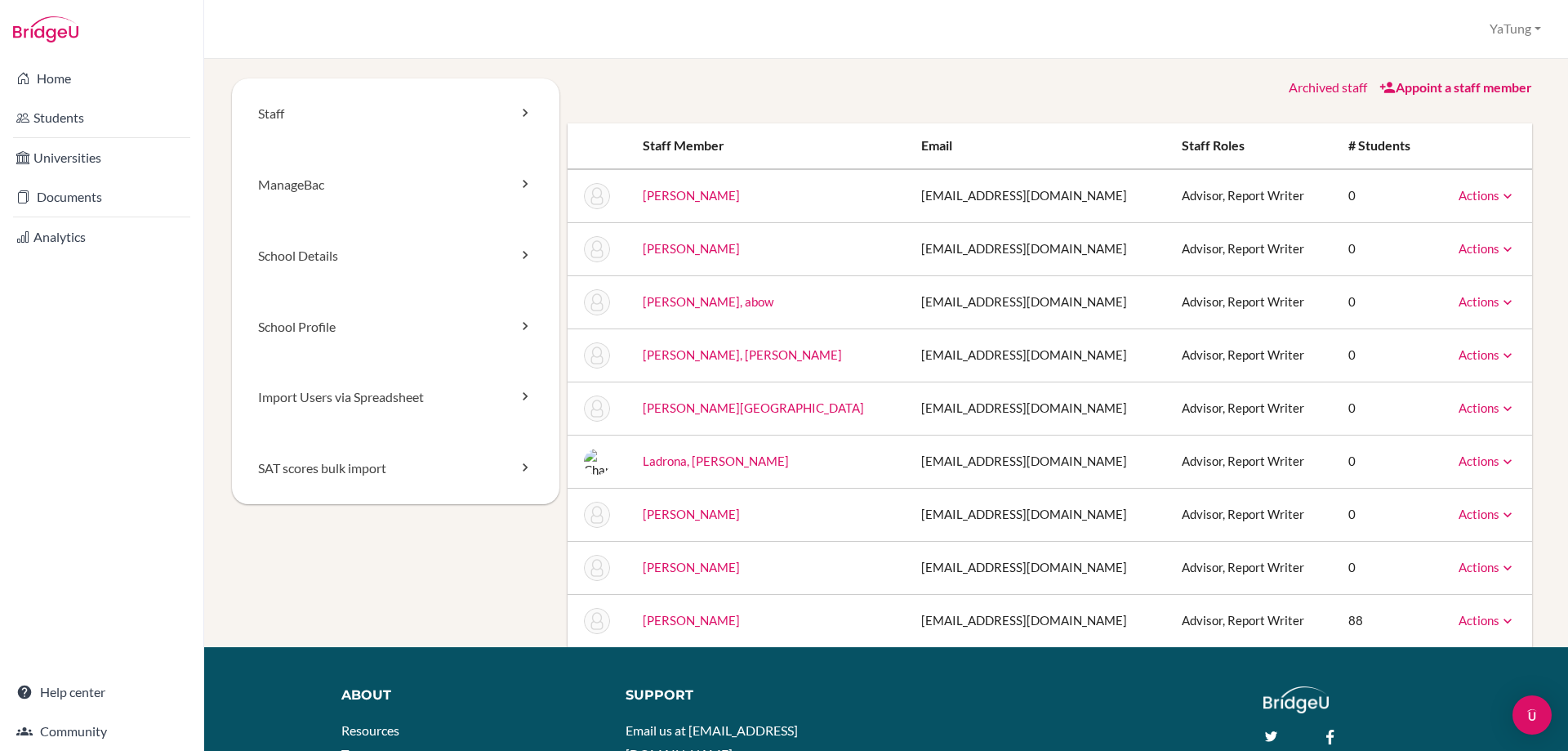
click at [1477, 401] on link "Actions" at bounding box center [1487, 407] width 57 height 15
click at [1439, 478] on link "Archive" at bounding box center [1445, 482] width 139 height 24
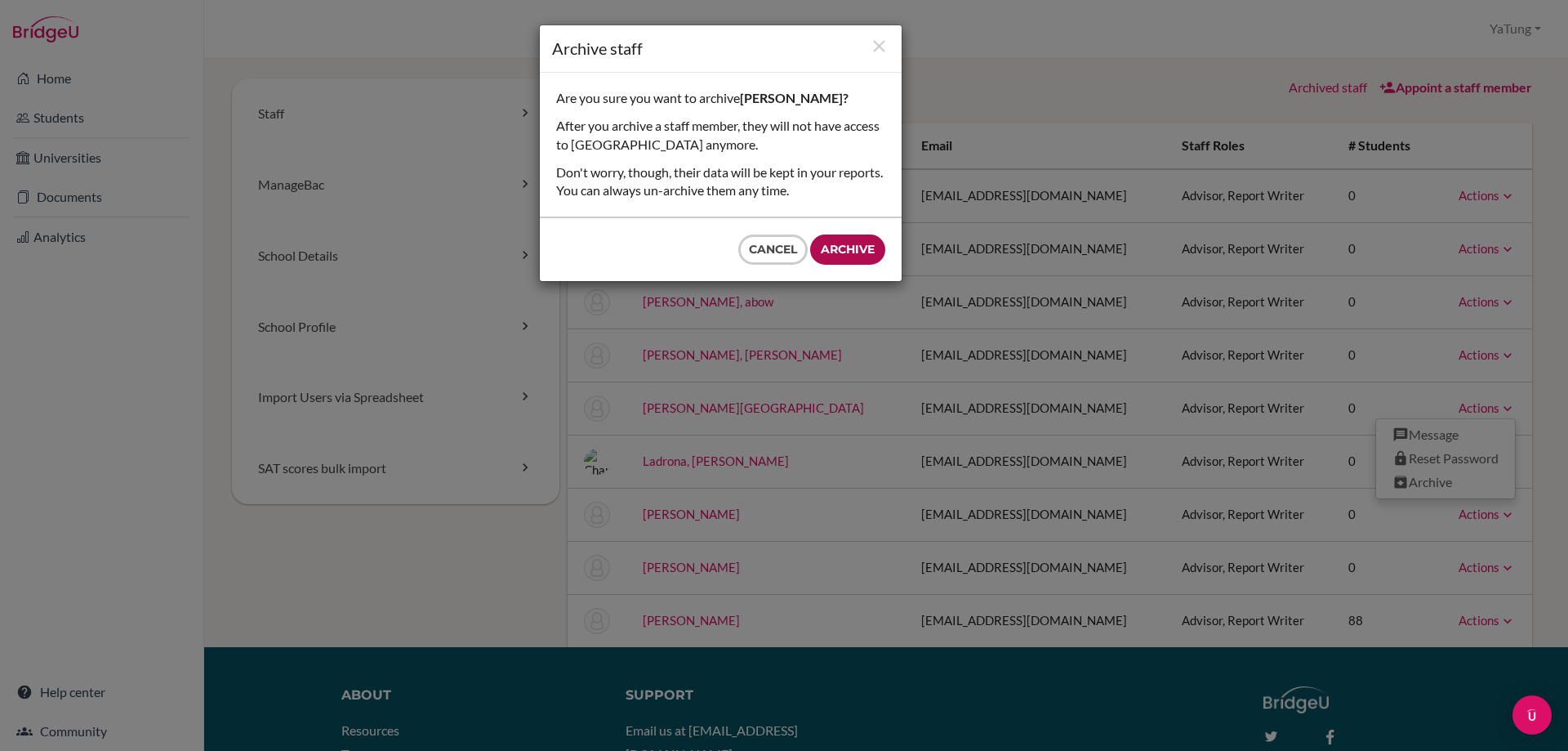
click at [850, 249] on input "Archive" at bounding box center [847, 250] width 75 height 30
type input "Archive"
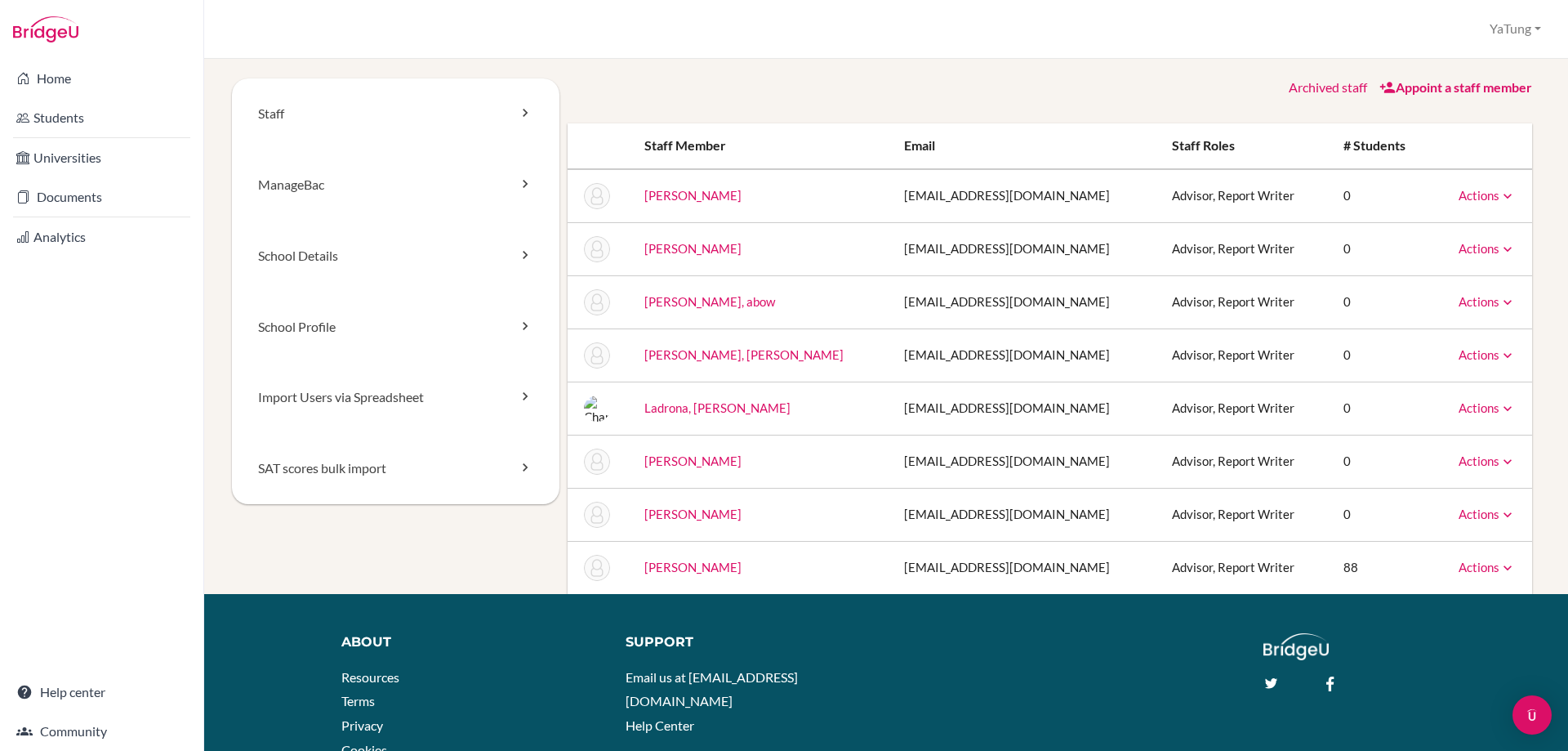
scroll to position [82, 0]
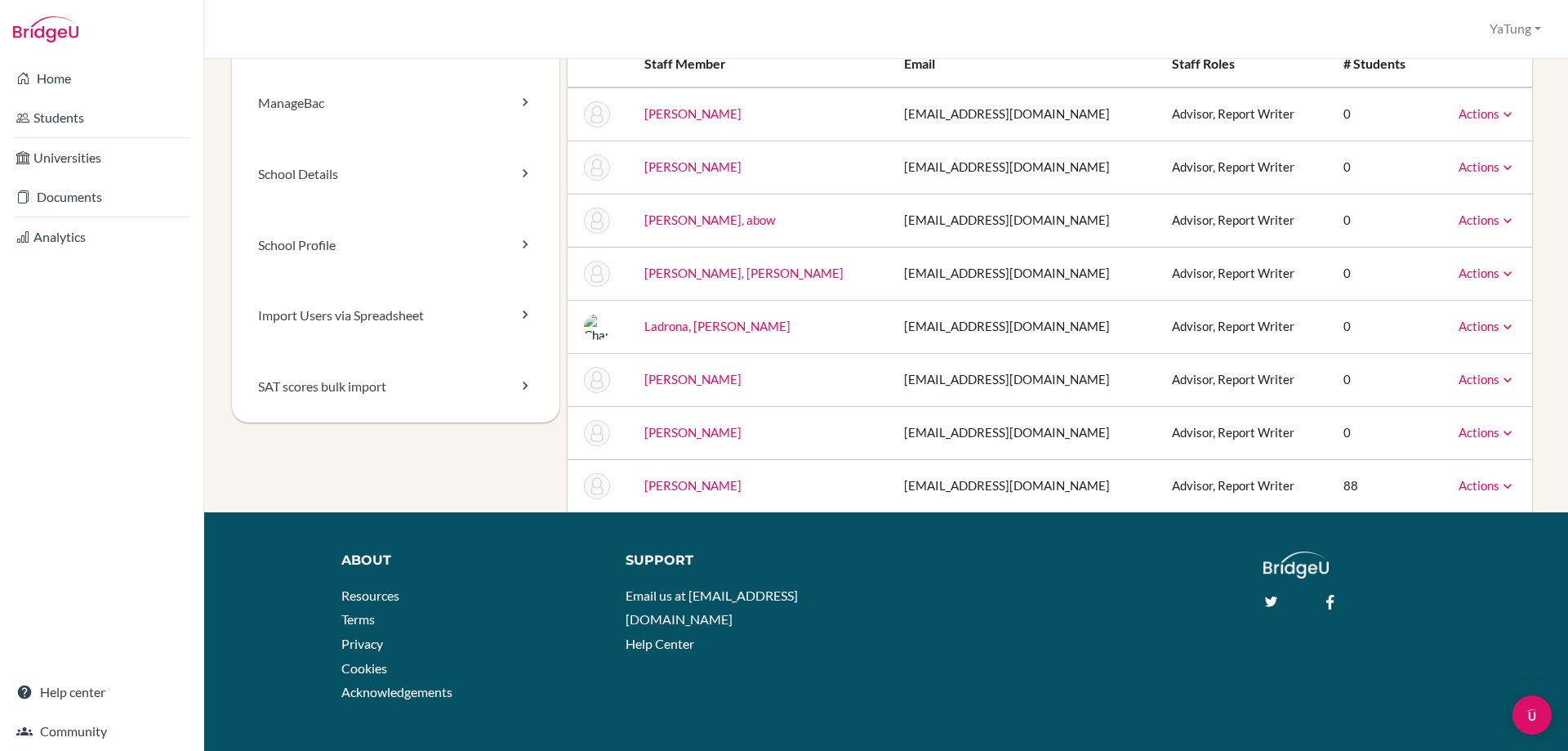
click at [1499, 431] on icon at bounding box center [1507, 432] width 16 height 16
click at [1425, 507] on link "Archive" at bounding box center [1445, 507] width 139 height 24
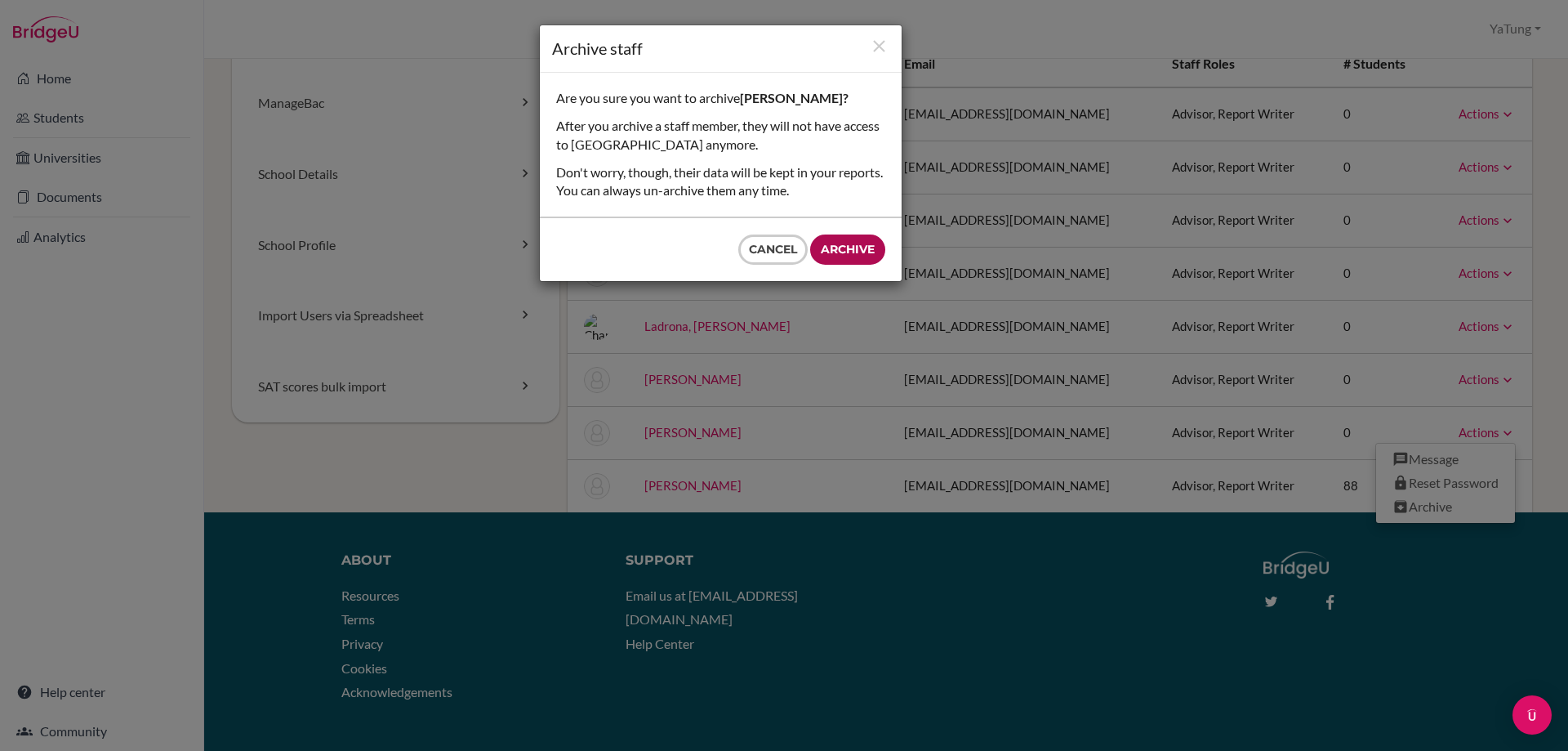
click at [838, 249] on input "Archive" at bounding box center [847, 250] width 75 height 30
type input "Archive"
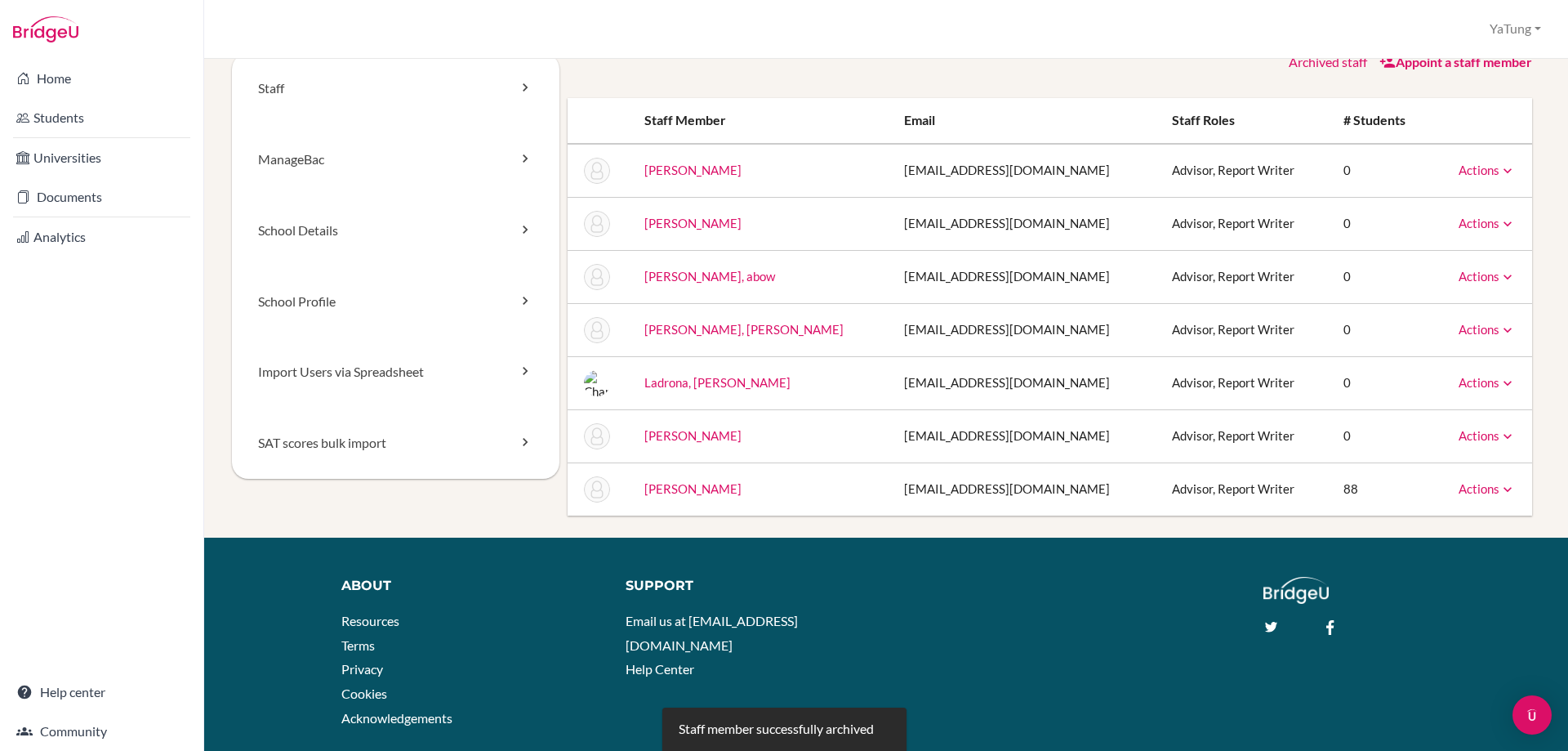
scroll to position [0, 0]
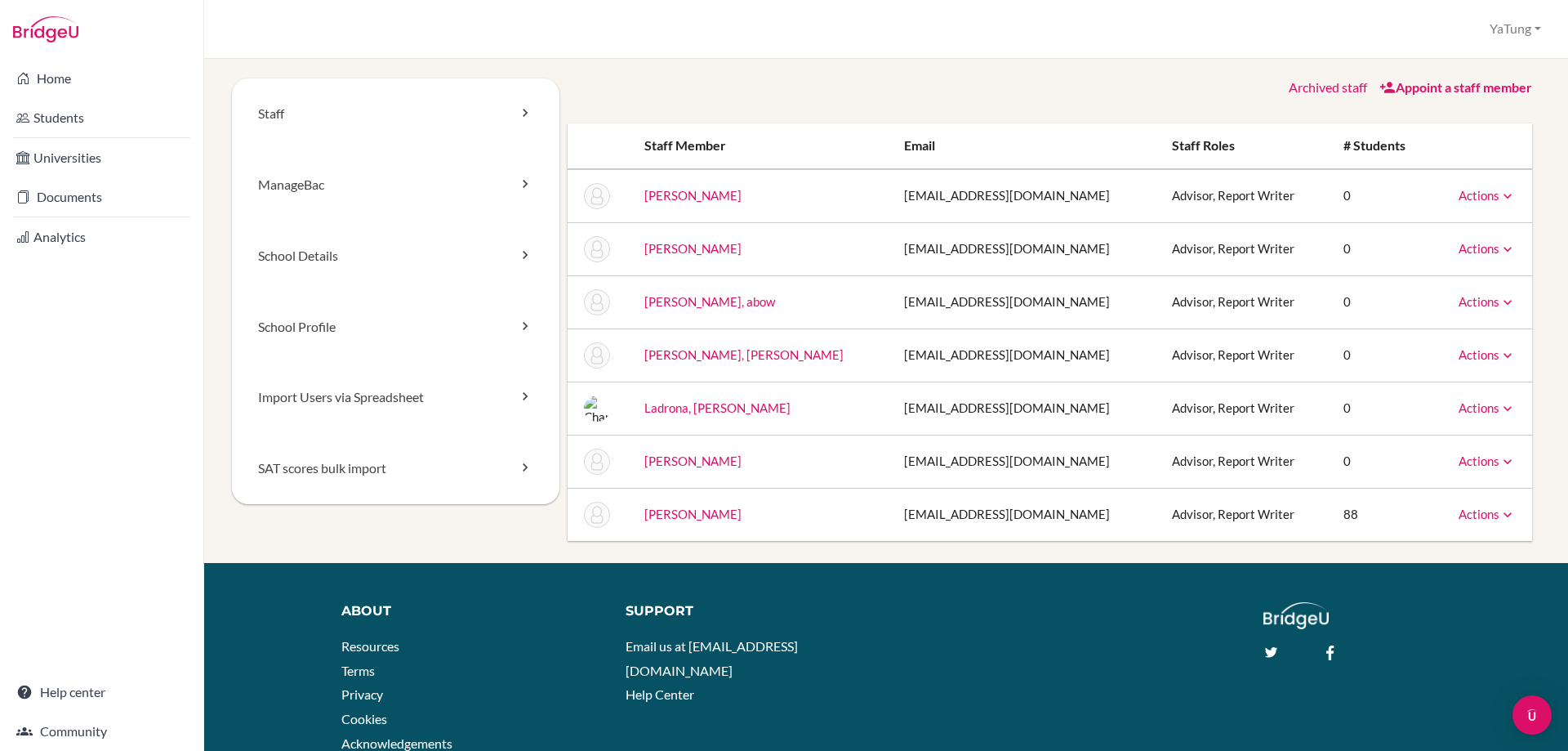
click at [1499, 298] on icon at bounding box center [1507, 302] width 16 height 16
click at [1522, 300] on div "Archived staff Appoint a staff member Staff member Email Staff roles # students…" at bounding box center [1050, 310] width 982 height 462
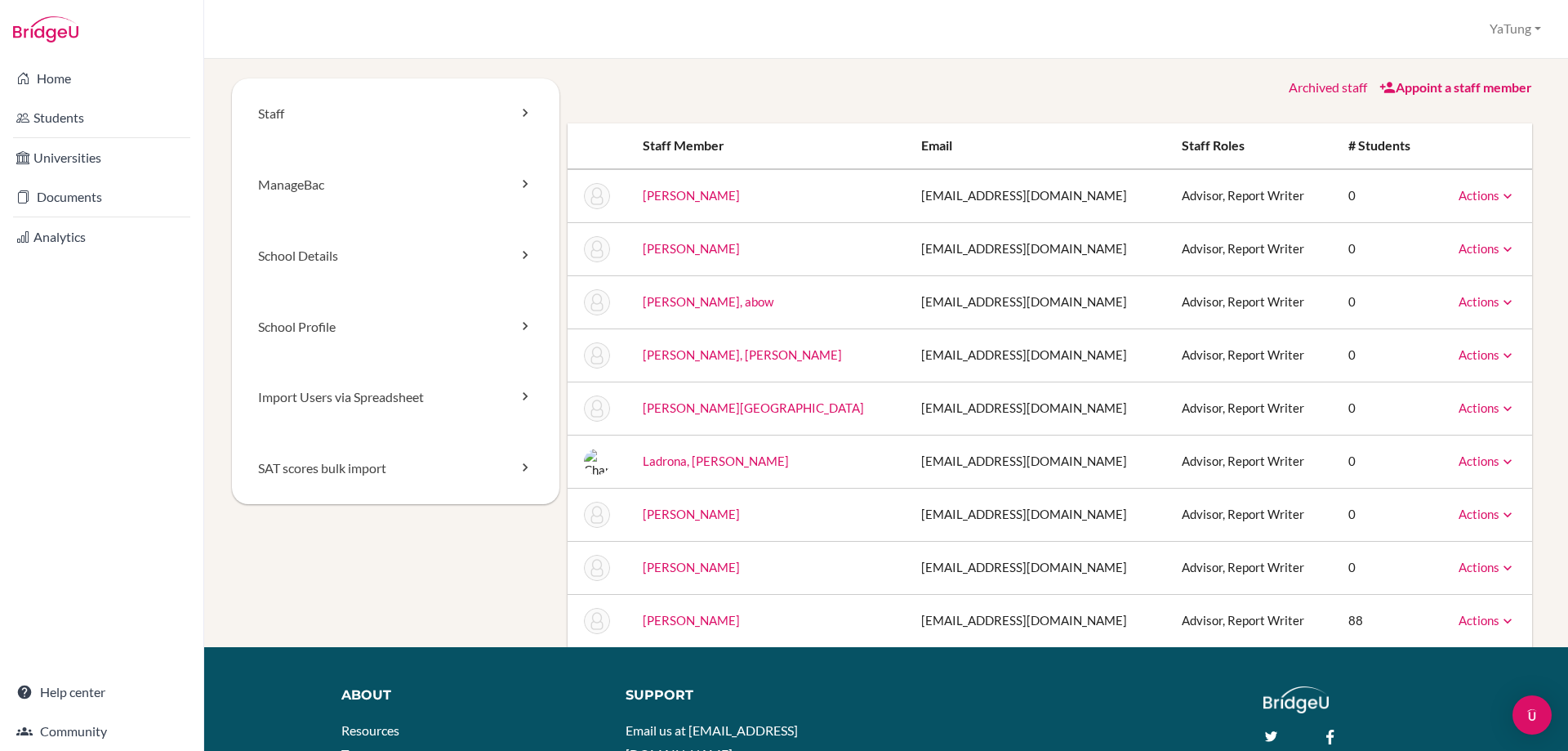
click at [1466, 306] on link "Actions" at bounding box center [1487, 301] width 57 height 15
click at [1531, 282] on div "Staff ManageBac School Details School Profile Import Users via Spreadsheet SAT …" at bounding box center [886, 363] width 1324 height 568
click at [1299, 87] on link "Archived staff" at bounding box center [1327, 87] width 79 height 16
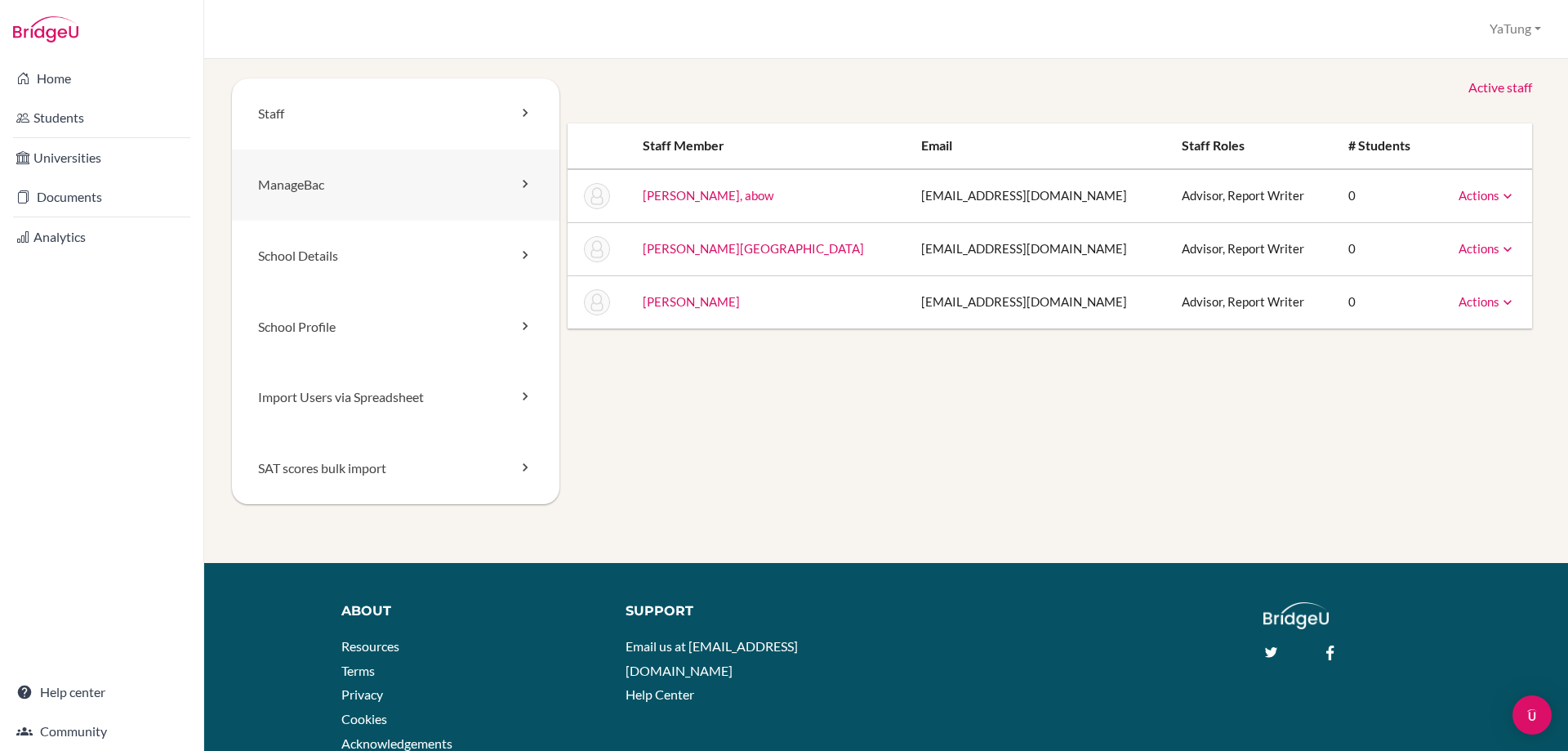
click at [348, 174] on link "ManageBac" at bounding box center [395, 185] width 328 height 71
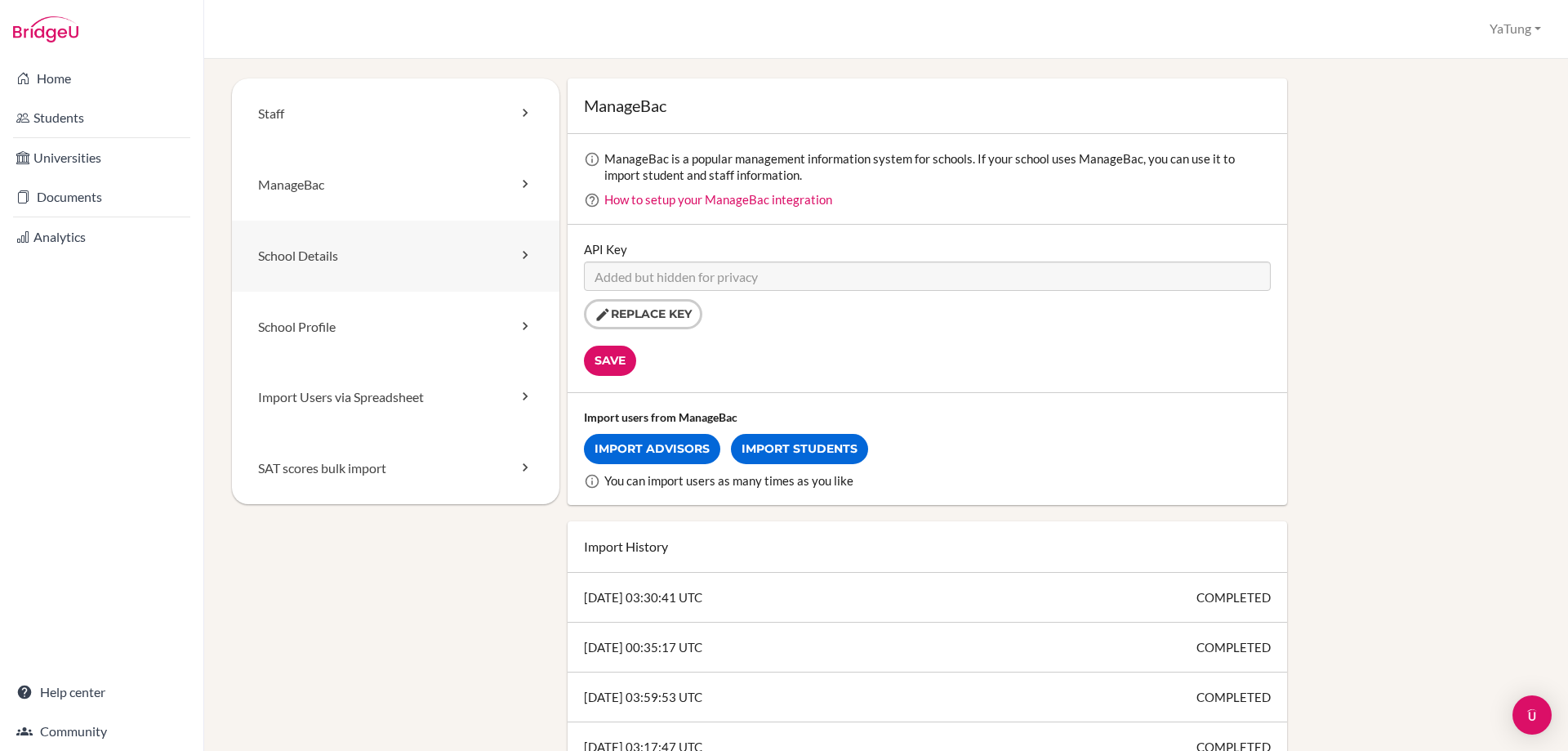
click at [335, 256] on link "School Details" at bounding box center [395, 256] width 328 height 71
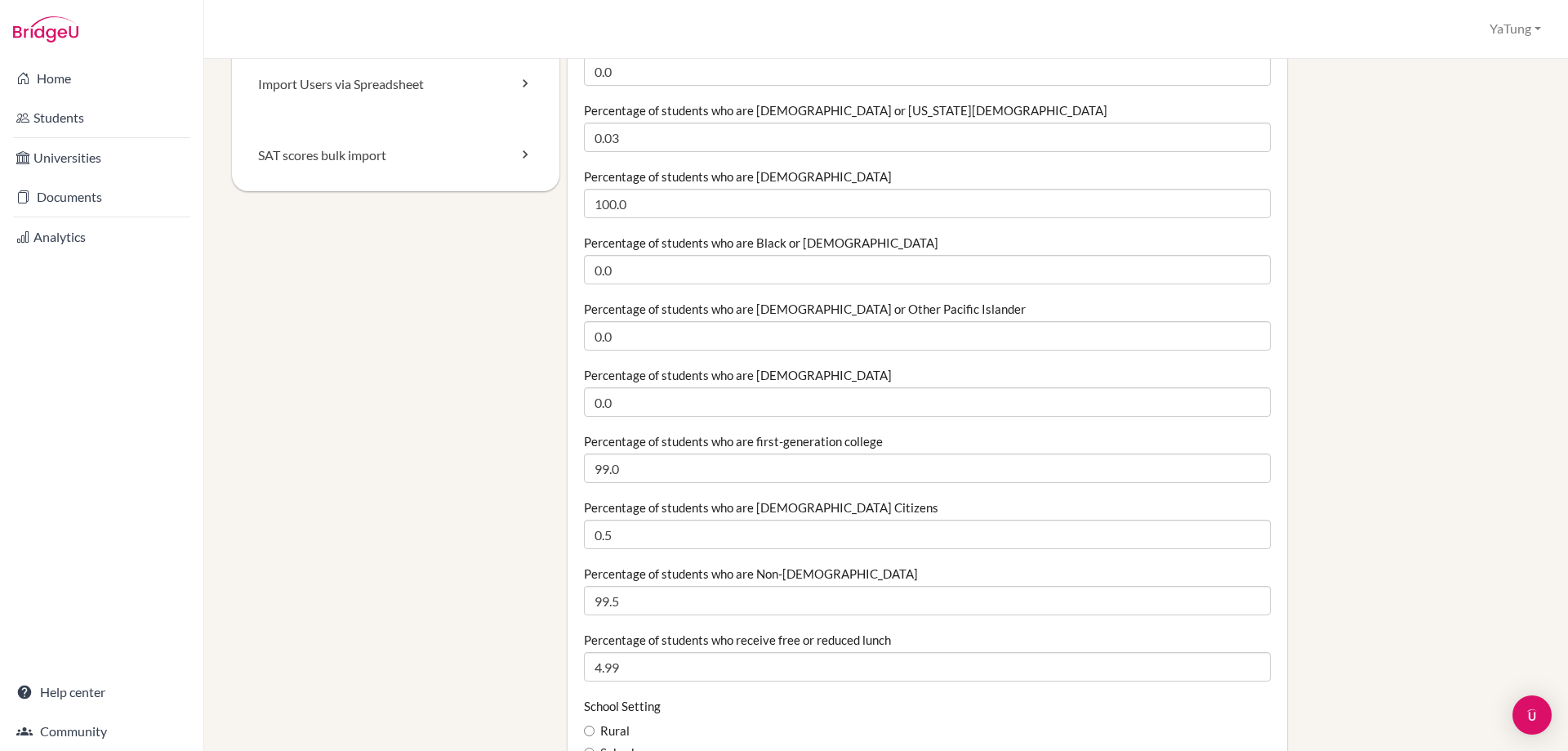
scroll to position [164, 0]
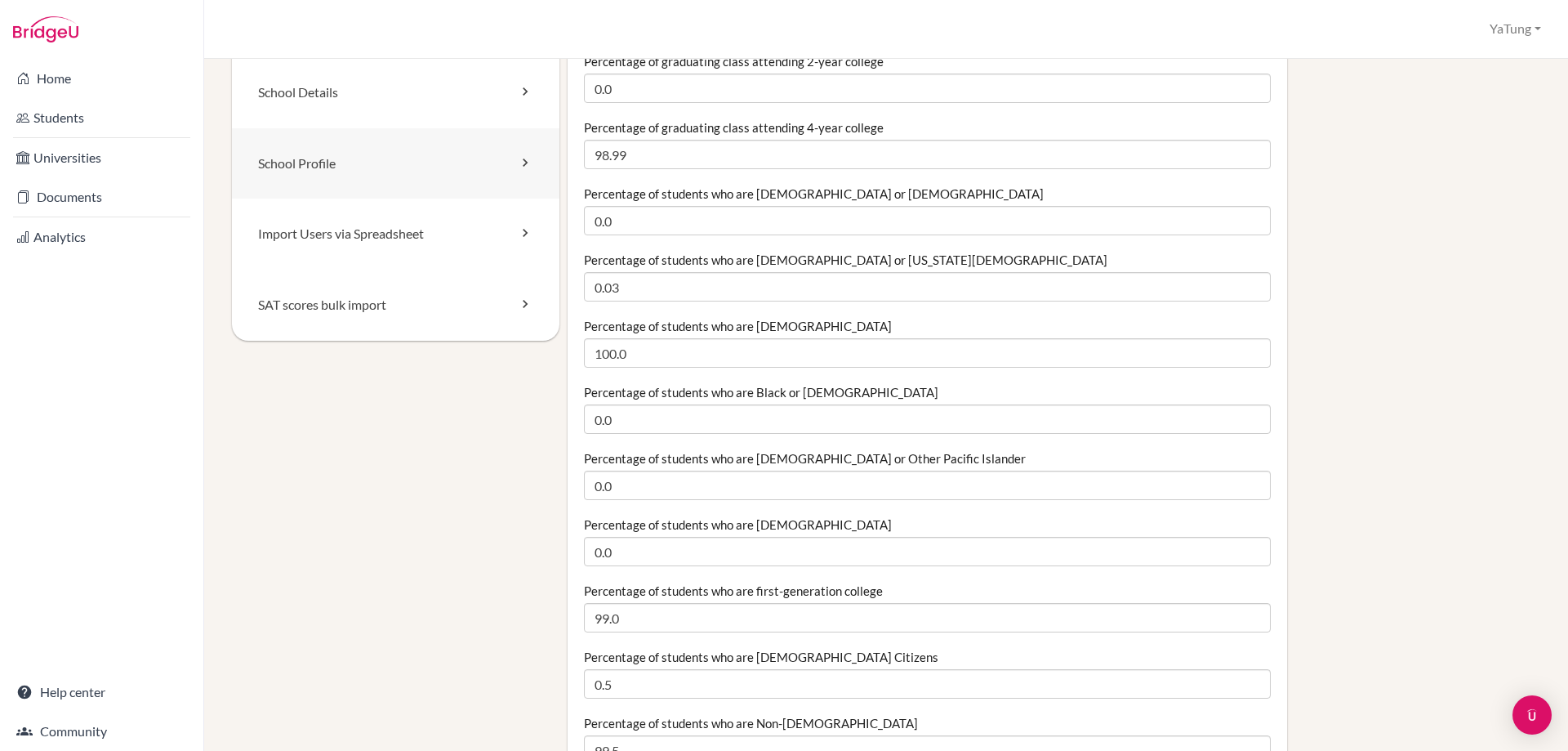
click at [334, 173] on link "School Profile" at bounding box center [395, 163] width 328 height 71
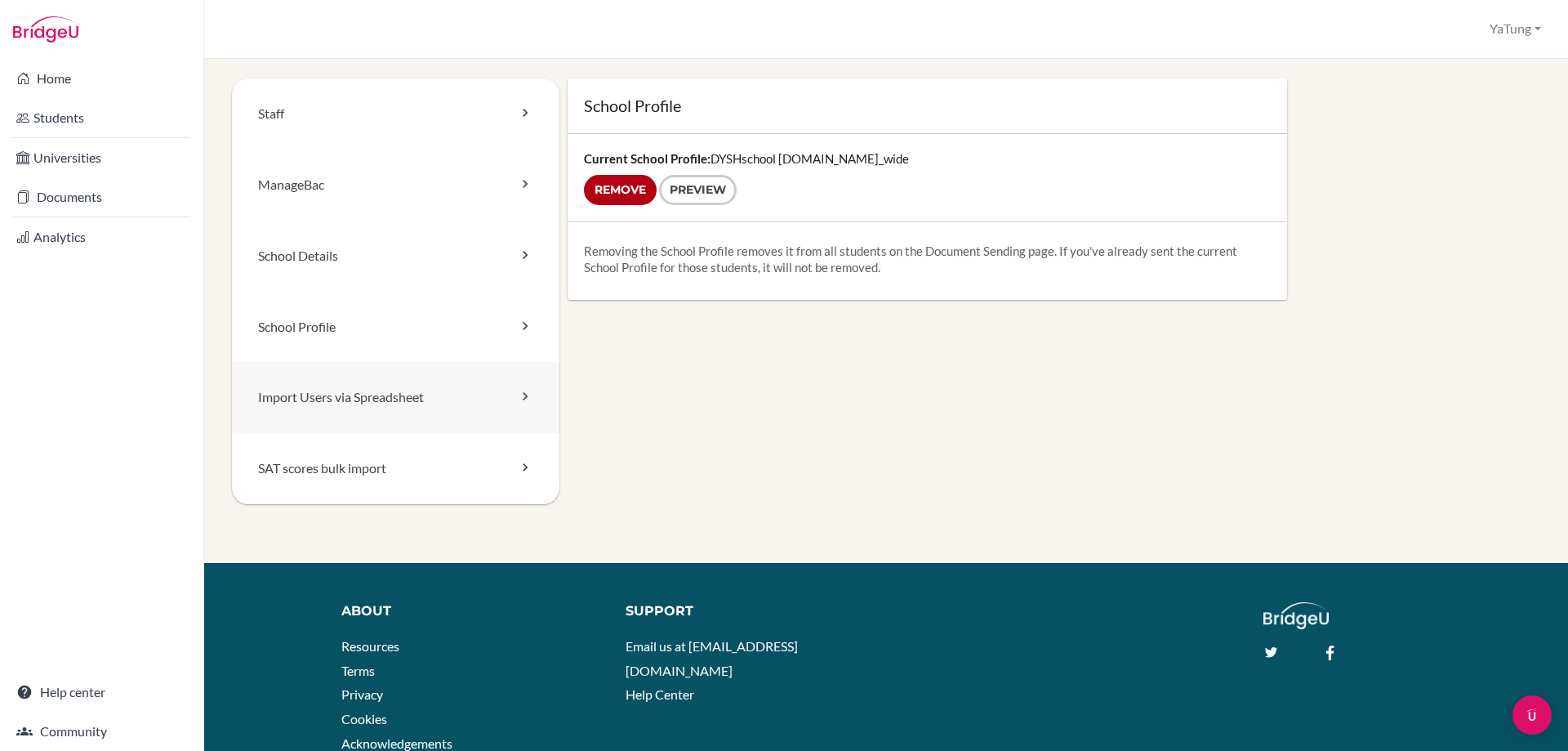
click at [457, 405] on link "Import Users via Spreadsheet" at bounding box center [395, 396] width 328 height 71
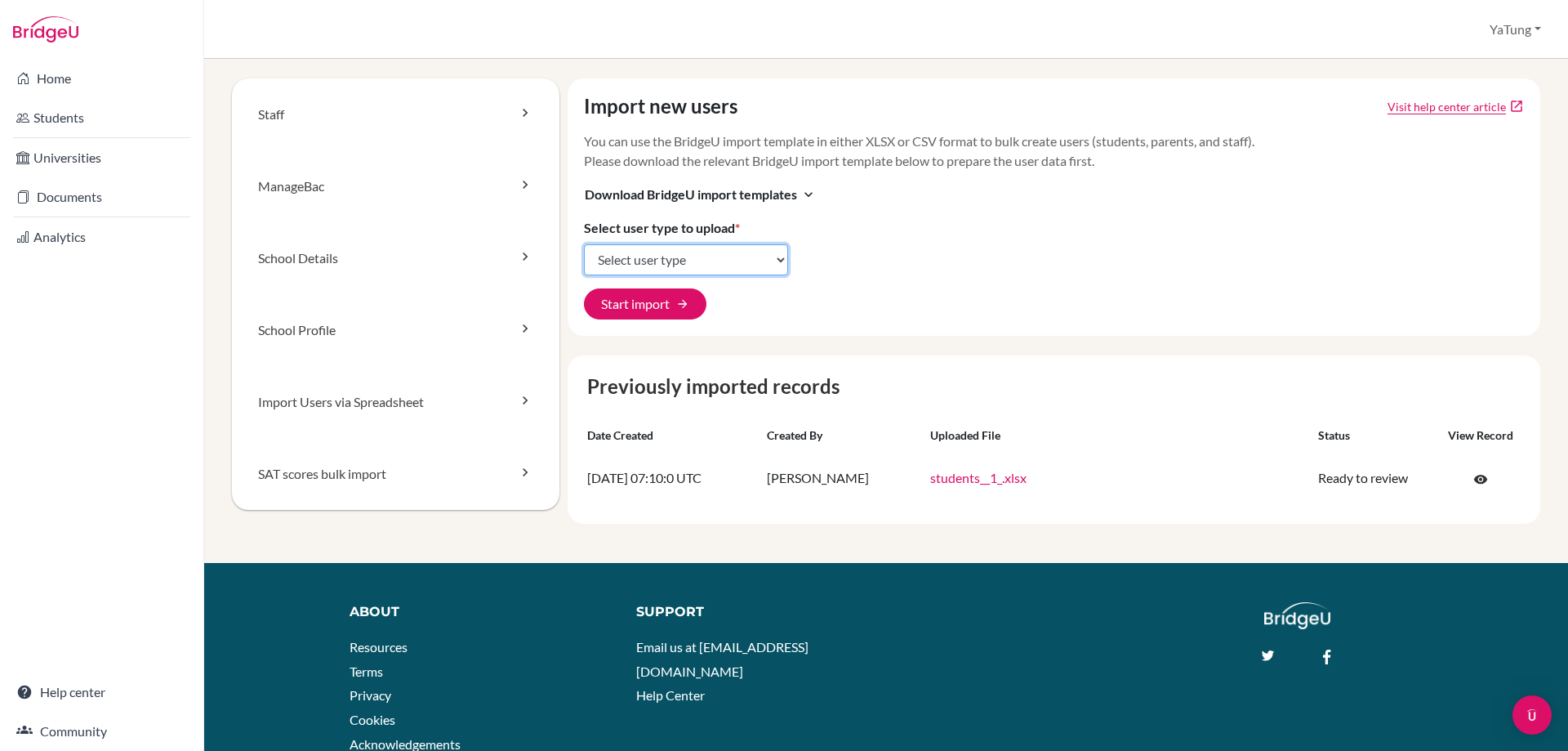
click at [707, 264] on select "Select user type Students Students and parents Parents Advisors Report writers" at bounding box center [686, 260] width 204 height 31
select select "students"
click at [584, 245] on select "Select user type Students Students and parents Parents Advisors Report writers" at bounding box center [686, 260] width 204 height 31
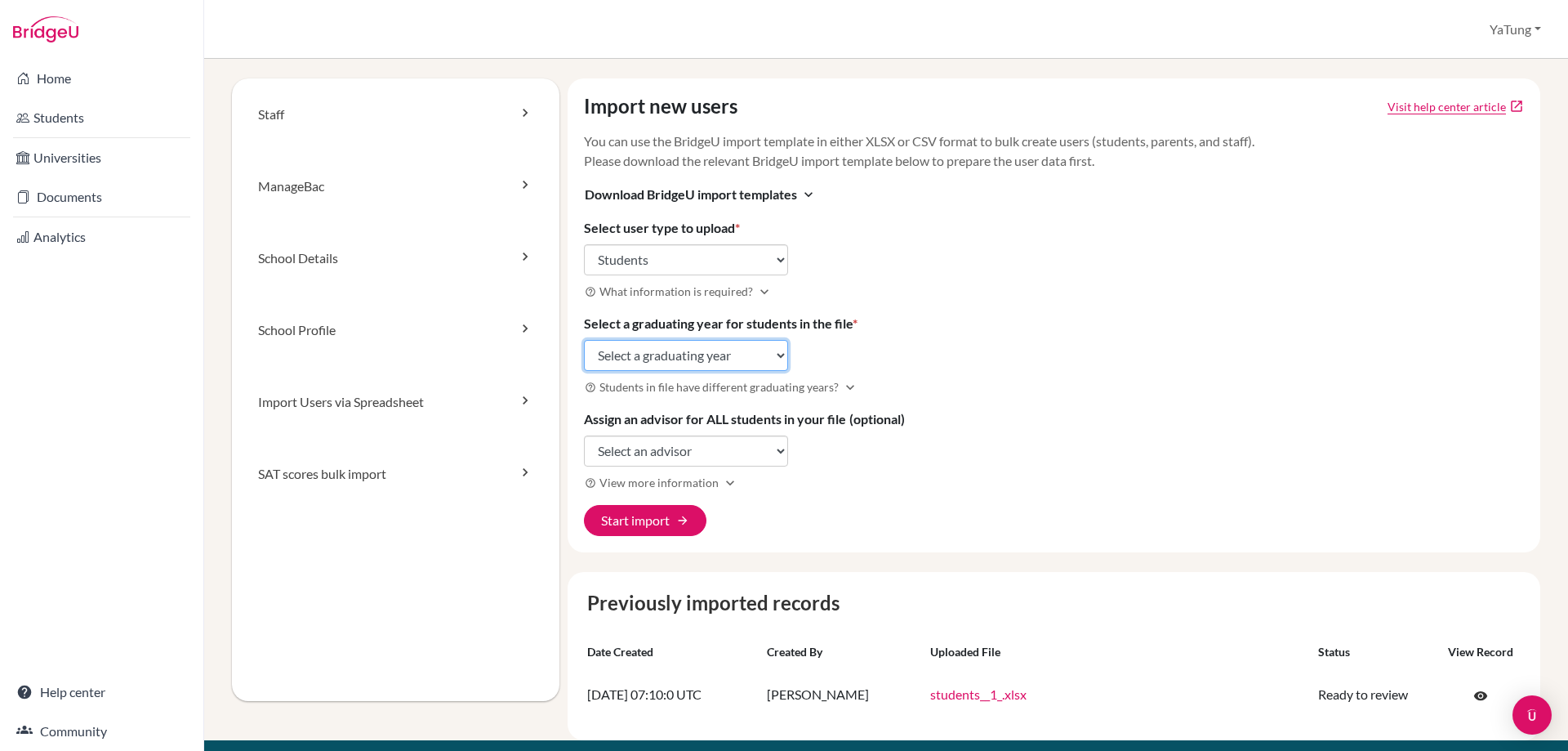
click at [752, 350] on select "Select a graduating year 2024 2025 2026 2027 2028 2029" at bounding box center [686, 355] width 204 height 31
click at [356, 476] on link "SAT scores bulk import" at bounding box center [395, 473] width 328 height 72
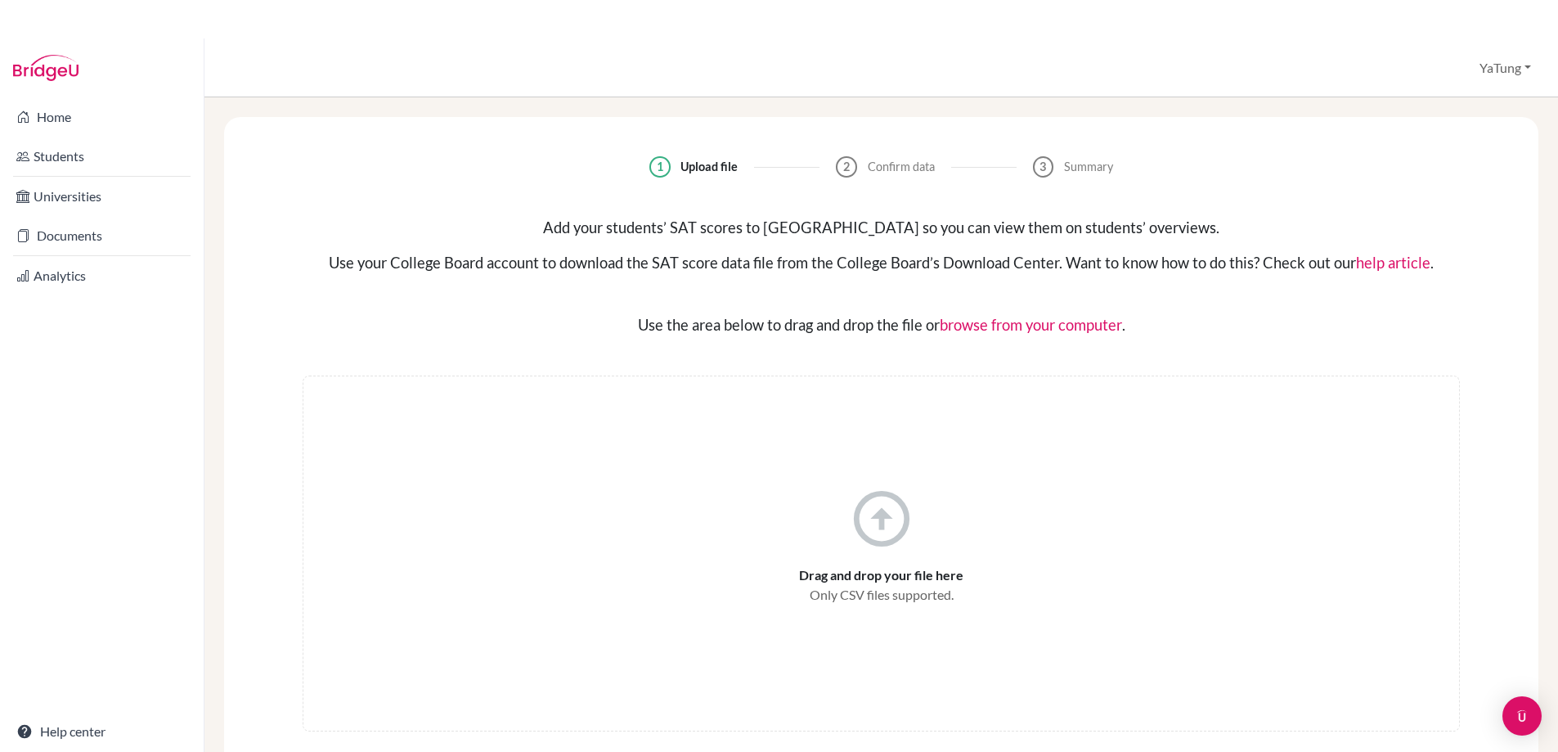
click at [886, 572] on span "Drag and drop your file here" at bounding box center [881, 575] width 164 height 20
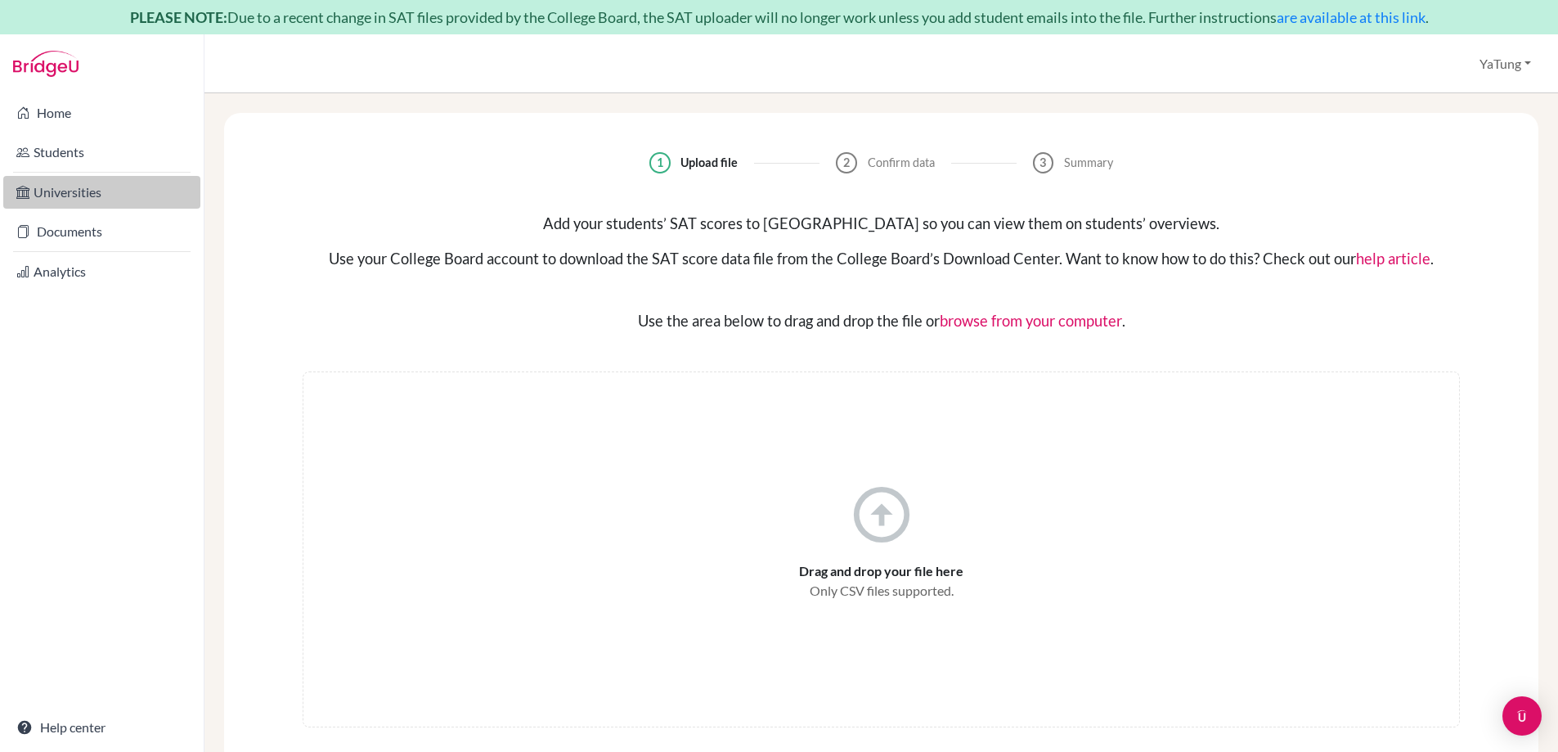
click at [59, 191] on link "Universities" at bounding box center [101, 192] width 197 height 33
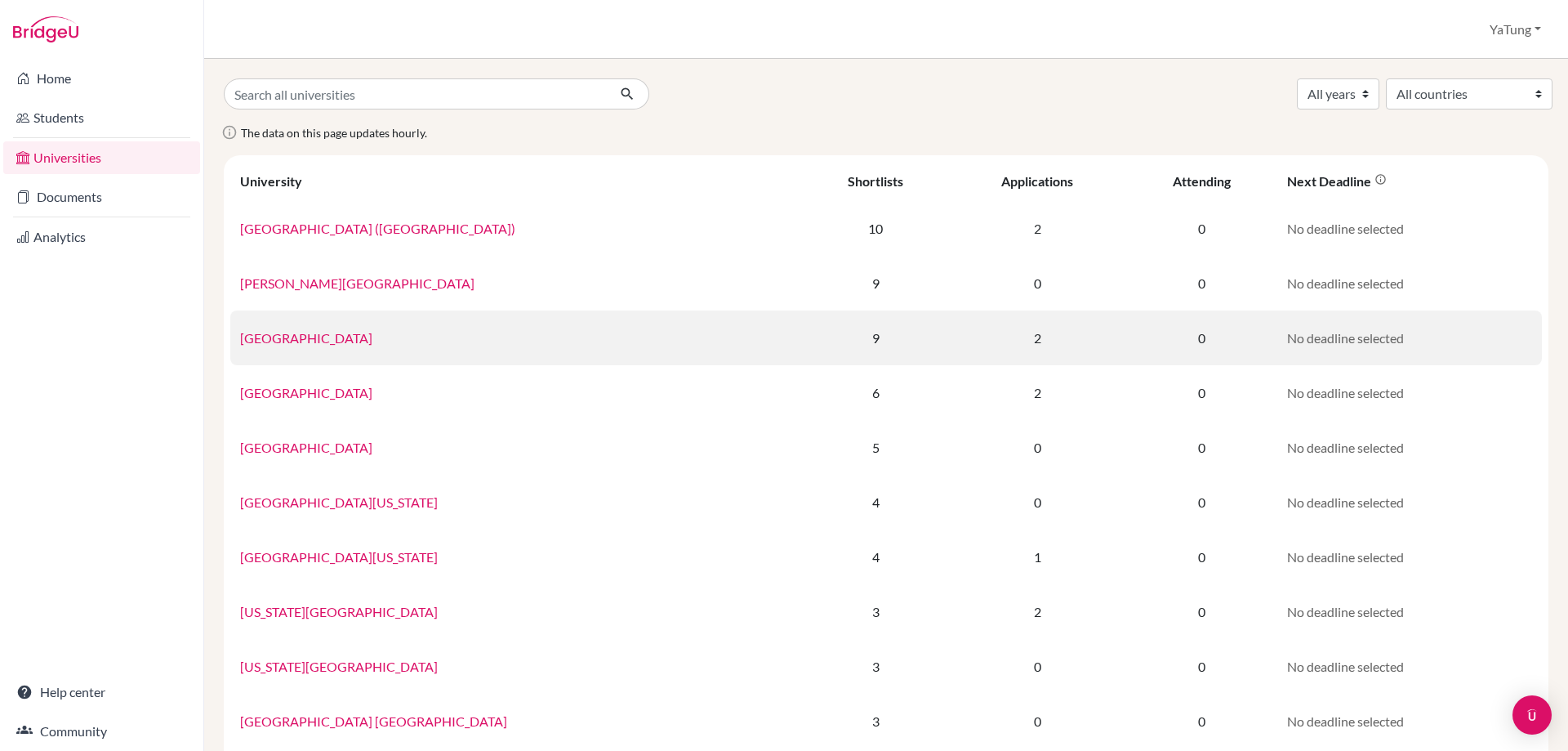
click at [339, 339] on link "[GEOGRAPHIC_DATA]" at bounding box center [306, 338] width 132 height 16
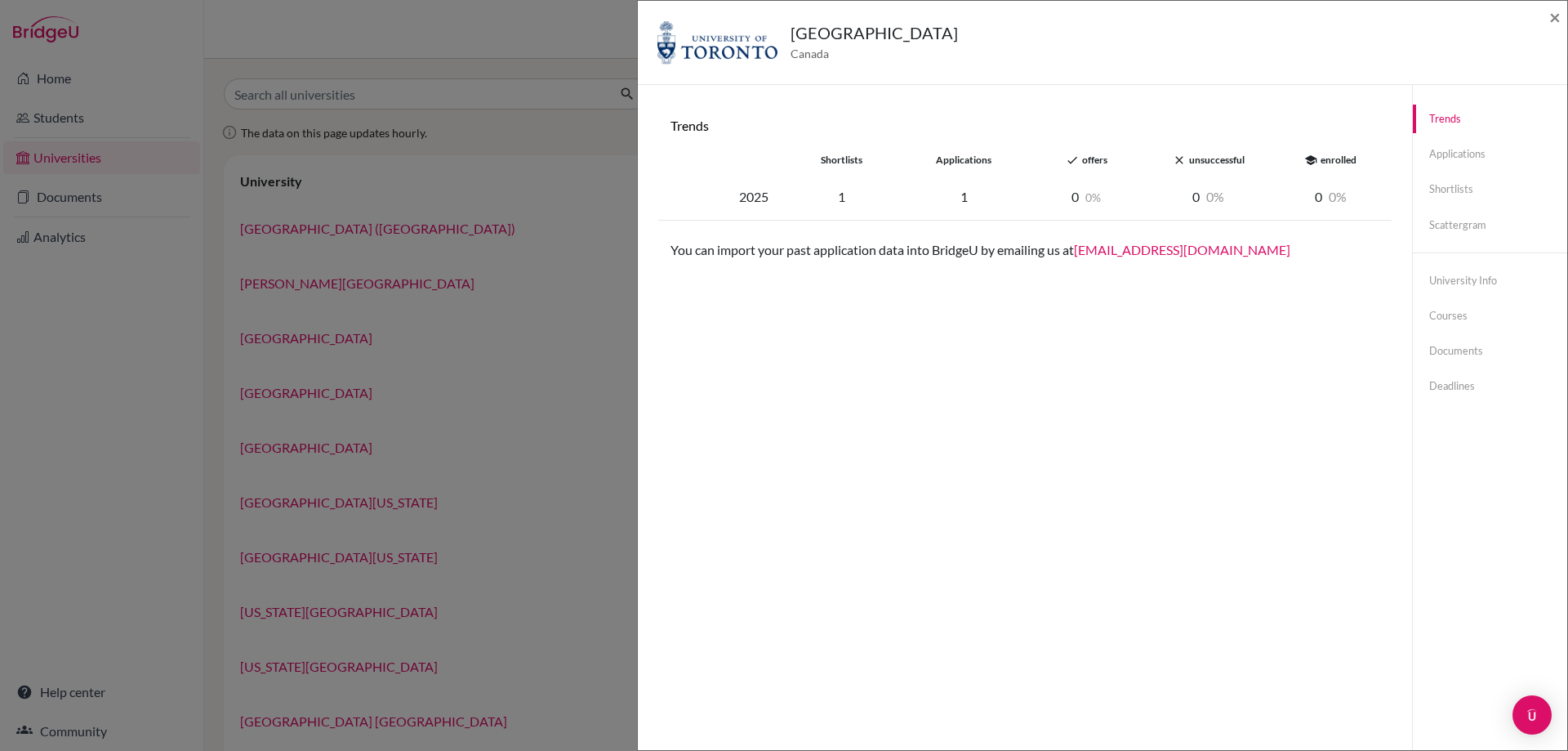
drag, startPoint x: 670, startPoint y: 257, endPoint x: 1081, endPoint y: 259, distance: 411.0
click at [1081, 259] on div "Trends shortlists applications done offers close unsuccessful school enrolled 2…" at bounding box center [1025, 460] width 735 height 711
drag, startPoint x: 1204, startPoint y: 399, endPoint x: 1232, endPoint y: 361, distance: 47.2
click at [1208, 399] on div "Trends shortlists applications done offers close unsuccessful school enrolled 2…" at bounding box center [1025, 460] width 735 height 711
click at [1460, 146] on link "Applications" at bounding box center [1490, 154] width 155 height 29
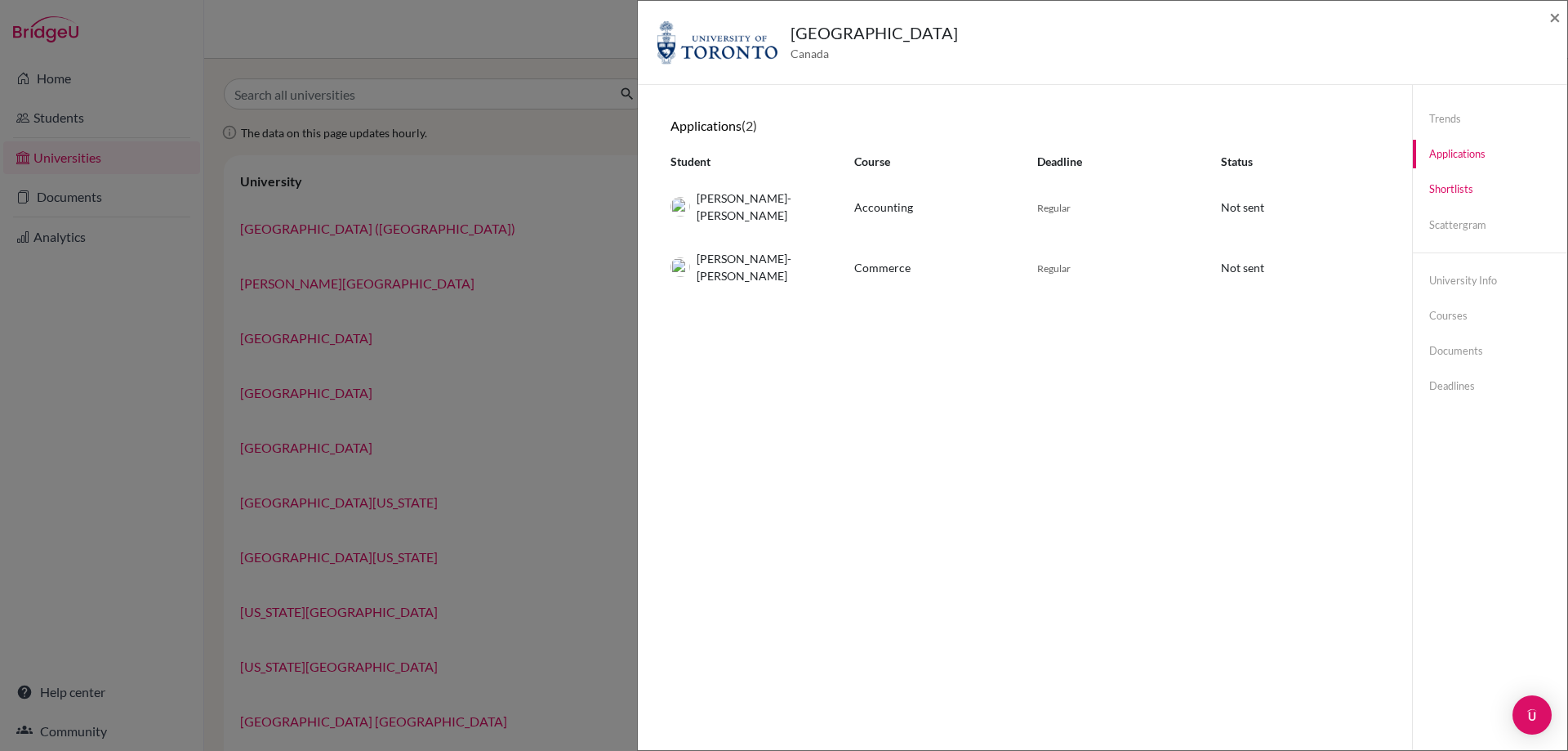
click at [1442, 189] on link "Shortlists" at bounding box center [1490, 189] width 155 height 29
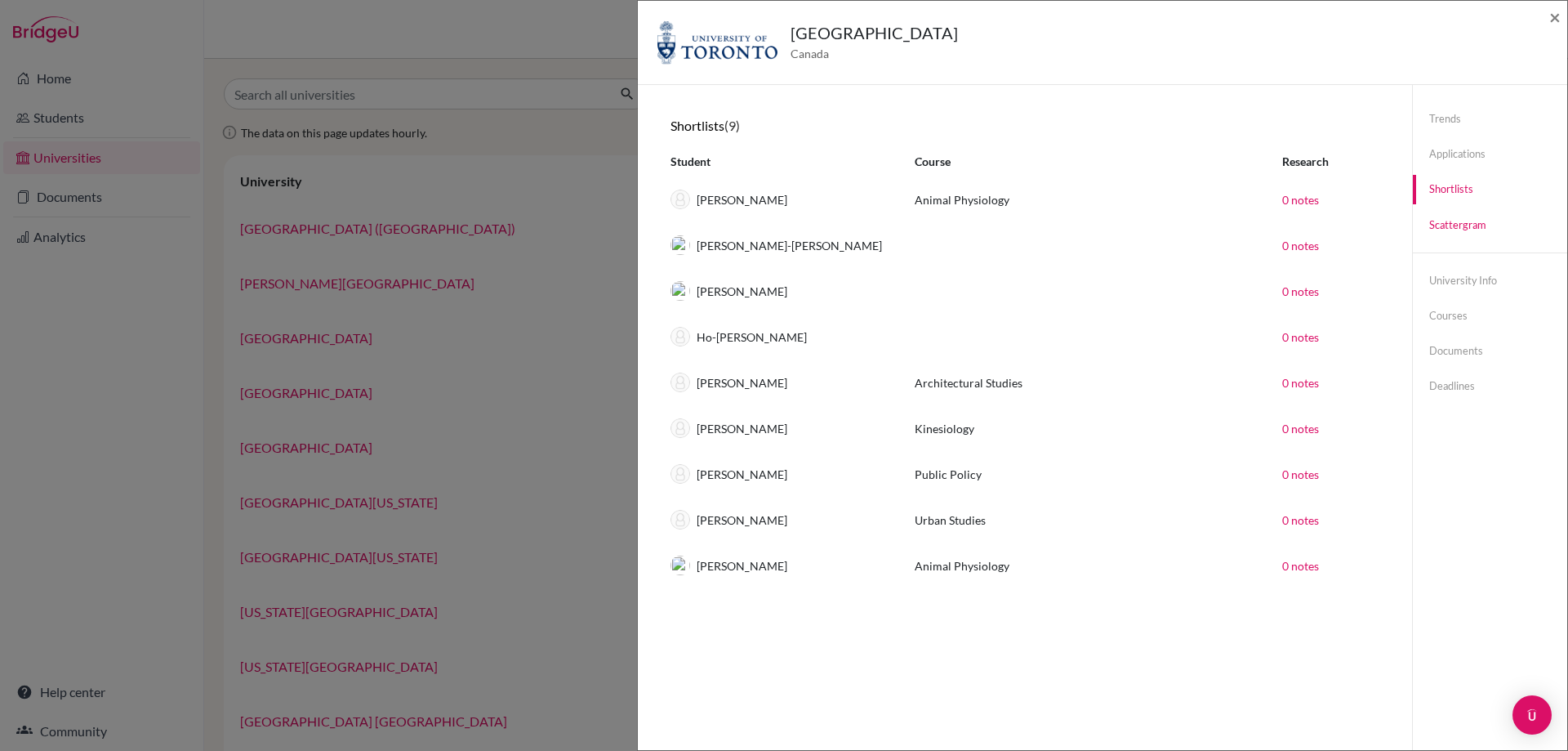
click at [1446, 218] on link "Scattergram" at bounding box center [1490, 225] width 155 height 29
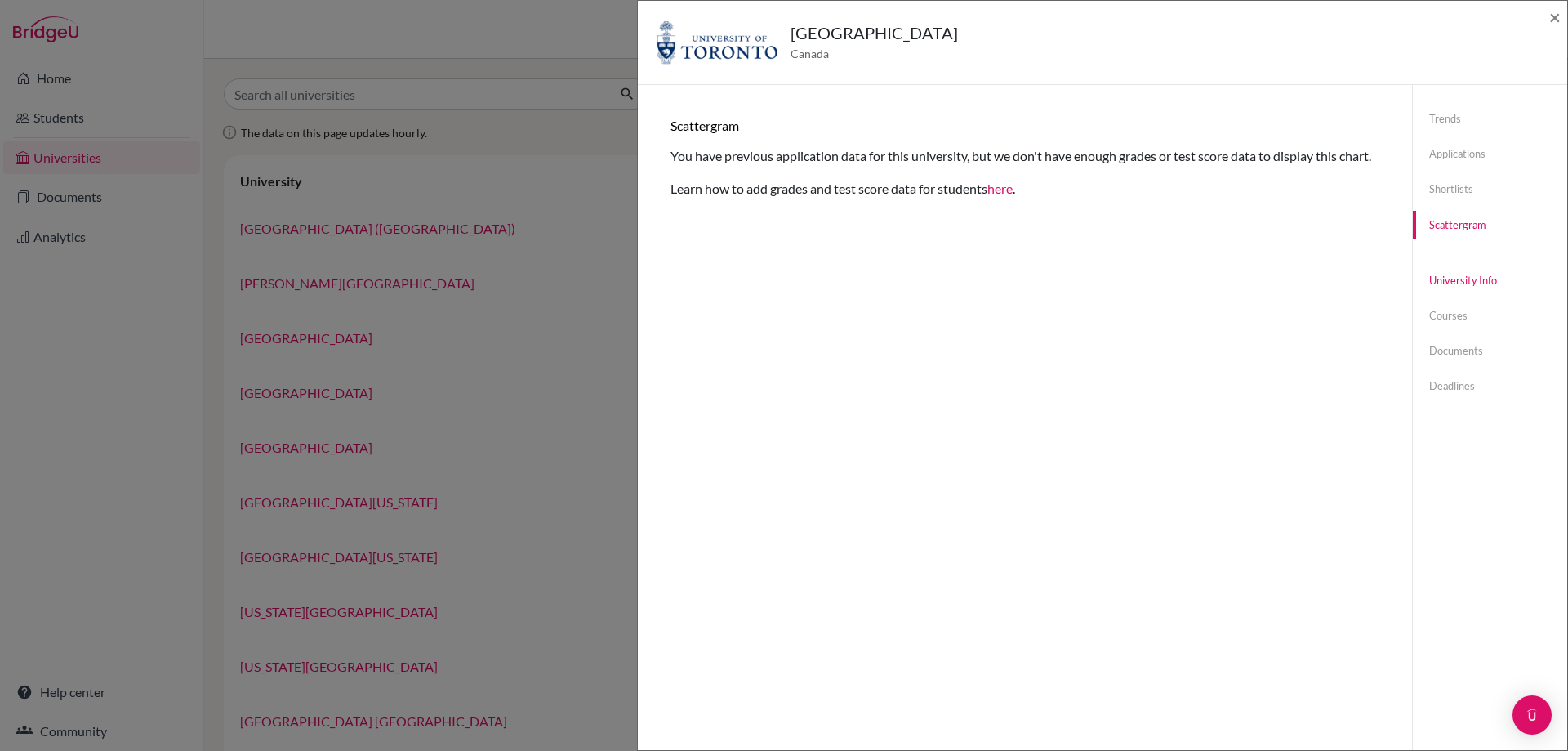
click at [1469, 282] on link "University info" at bounding box center [1490, 281] width 155 height 29
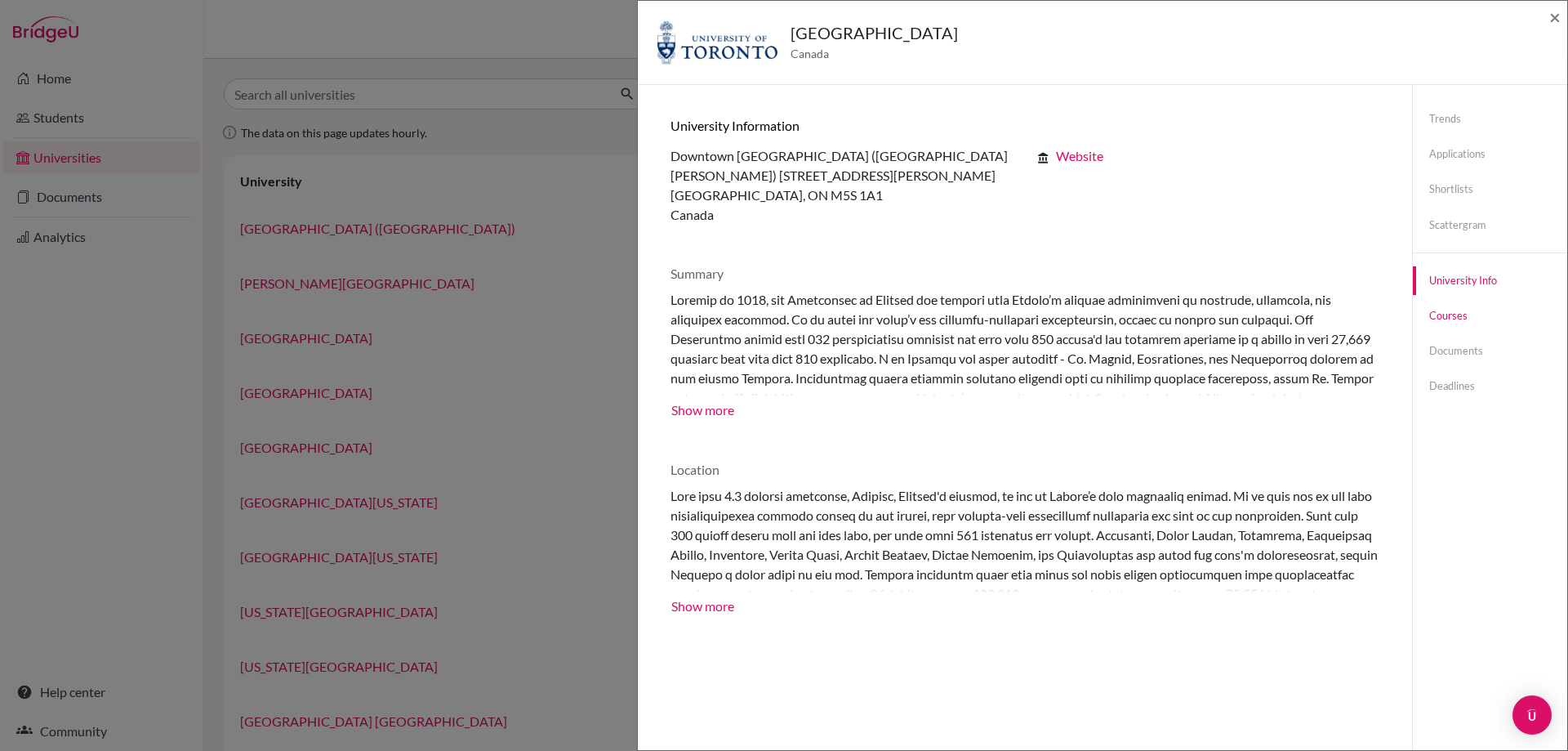
click at [1453, 318] on link "Courses" at bounding box center [1490, 316] width 155 height 29
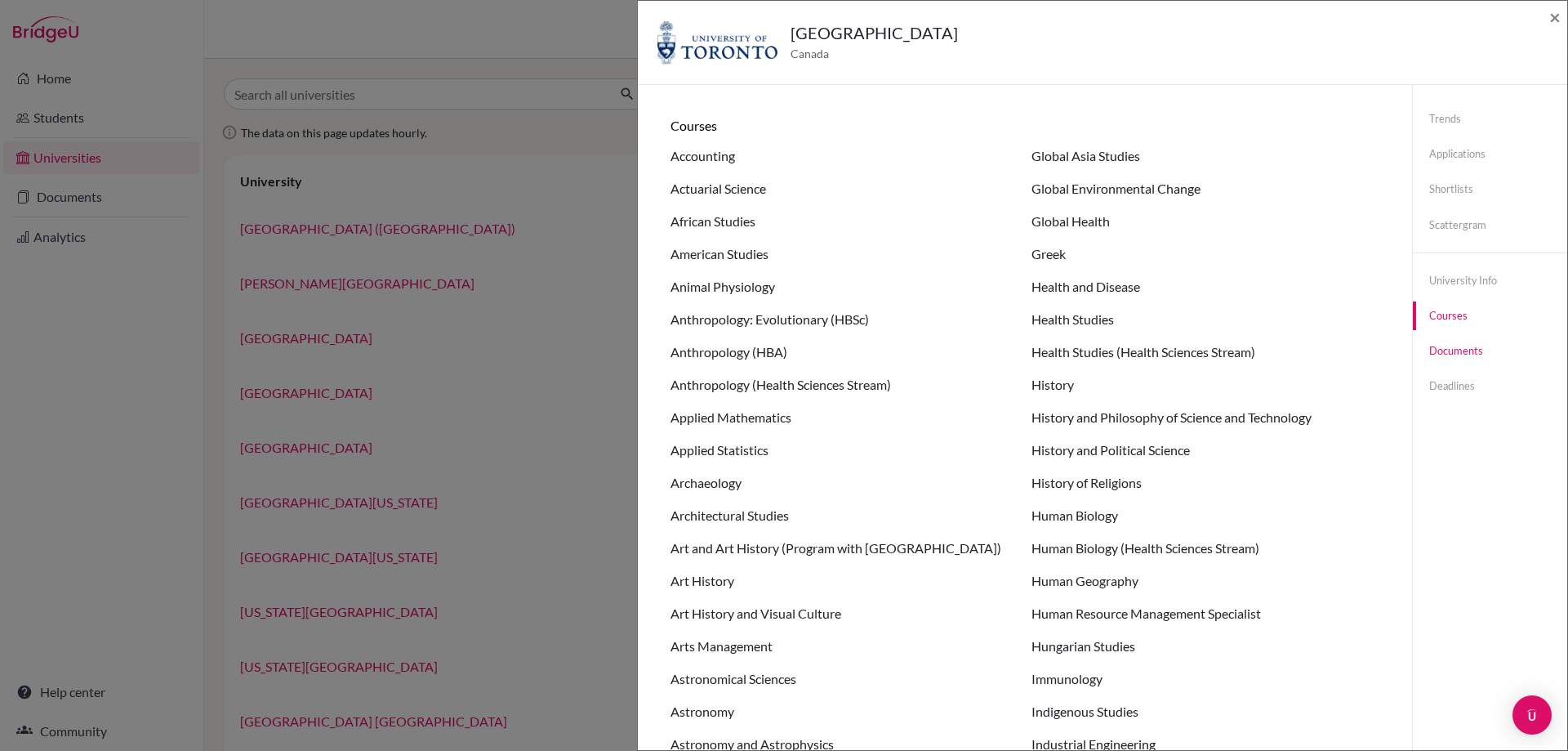
click at [1455, 352] on link "Documents" at bounding box center [1490, 351] width 155 height 29
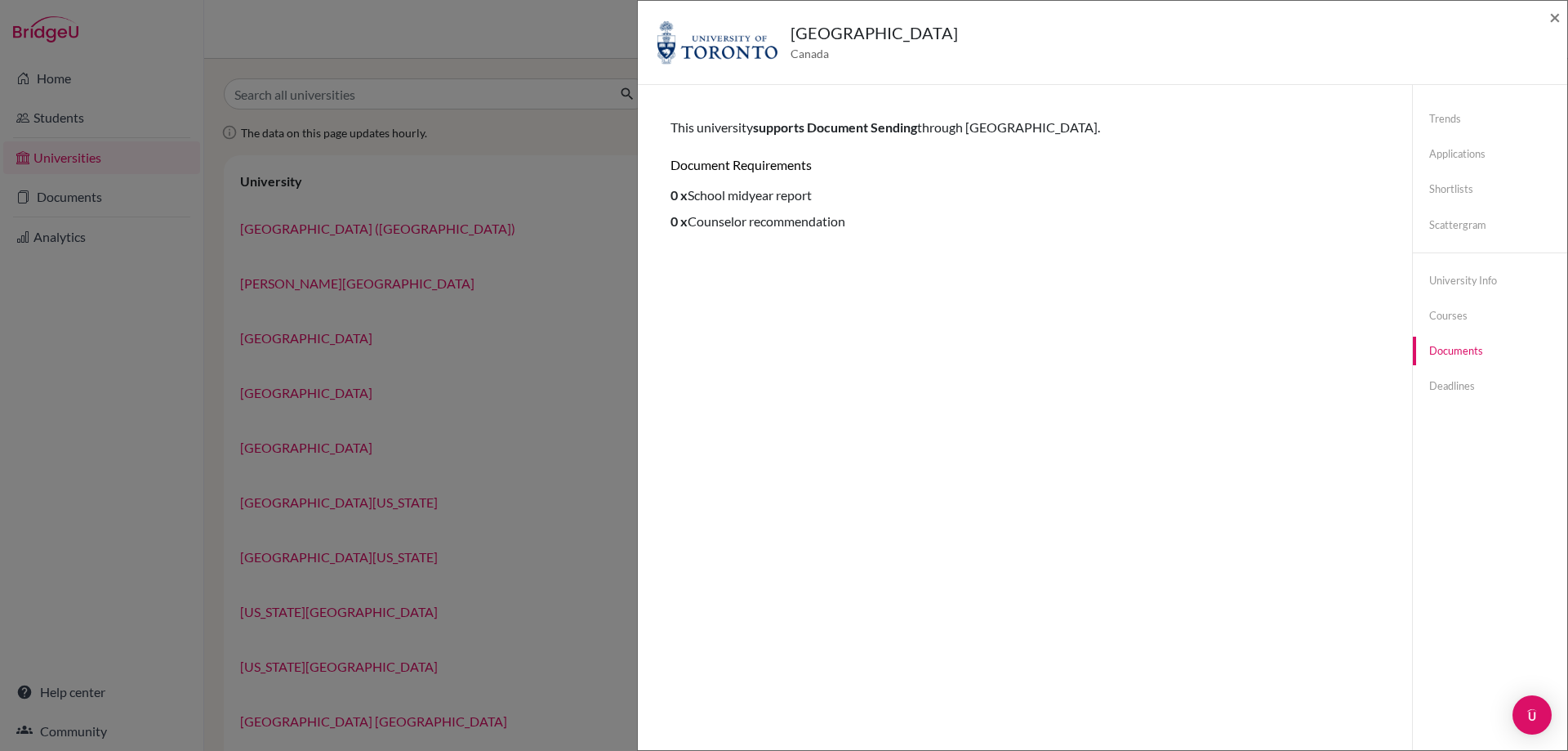
click at [1565, 15] on div "University of Toronto Canada ×" at bounding box center [1103, 43] width 930 height 84
click at [1554, 20] on span "×" at bounding box center [1554, 17] width 11 height 24
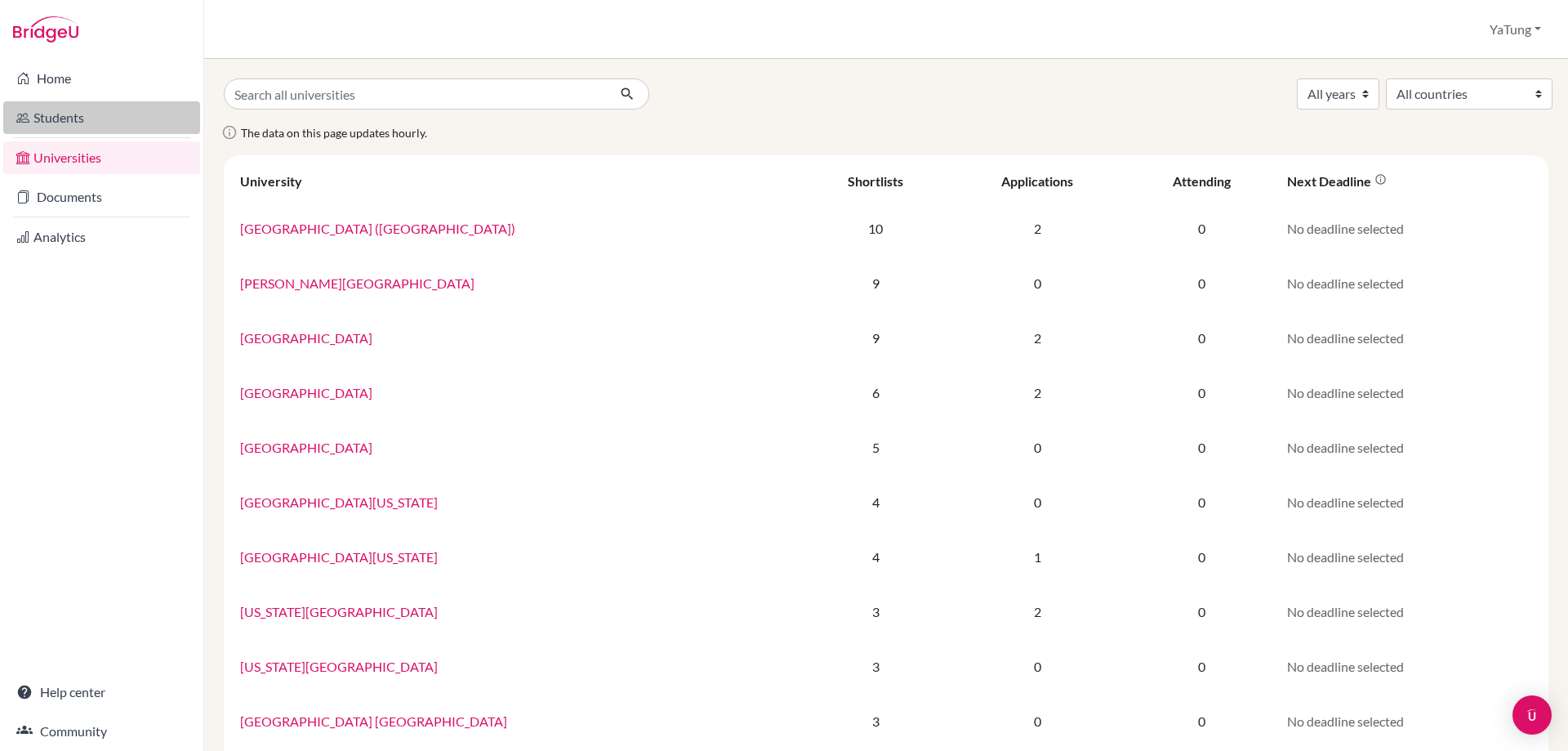
click at [63, 122] on link "Students" at bounding box center [101, 117] width 197 height 33
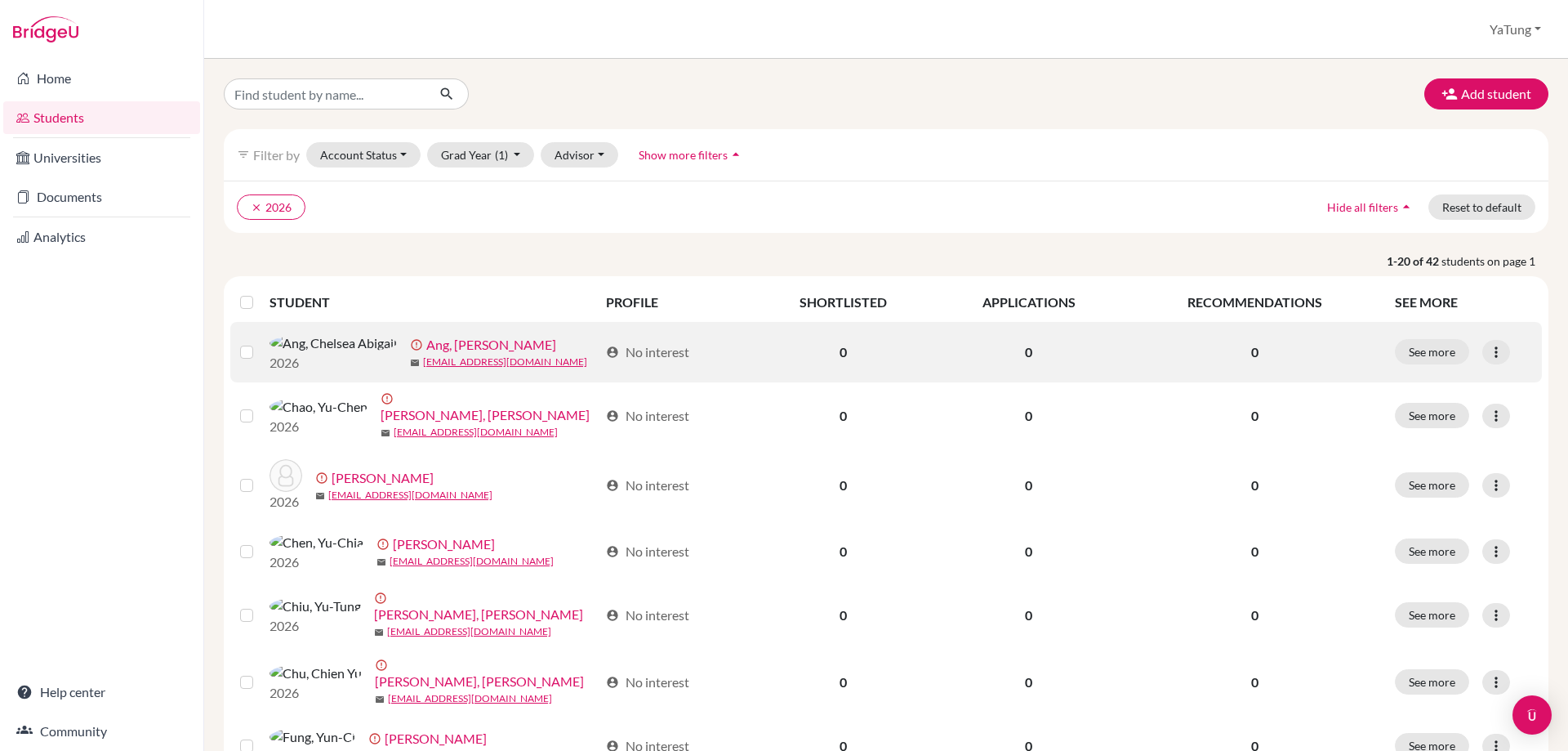
click at [285, 353] on img at bounding box center [334, 344] width 128 height 20
click at [426, 348] on link "Ang, [PERSON_NAME]" at bounding box center [491, 345] width 130 height 20
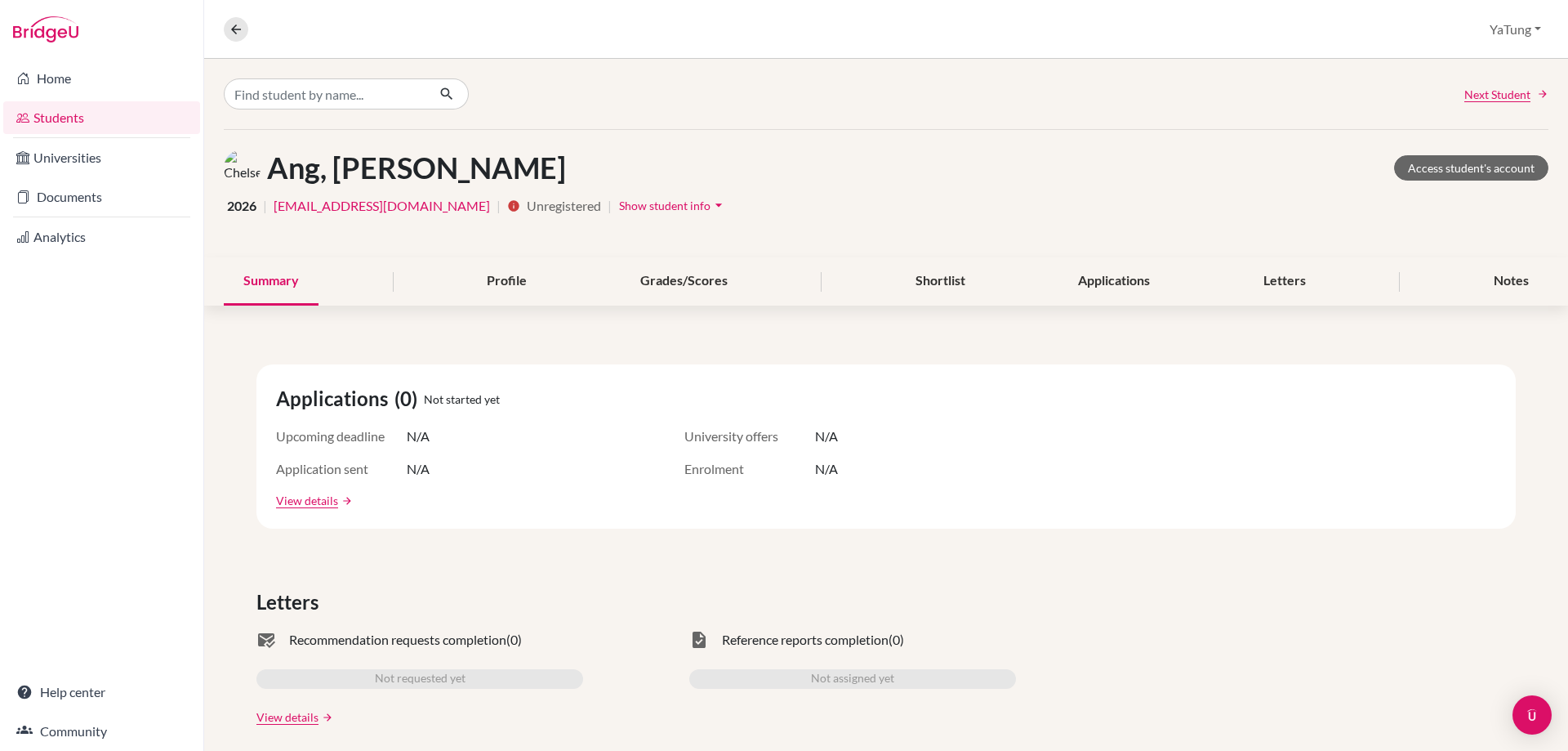
click at [80, 123] on link "Students" at bounding box center [101, 117] width 197 height 33
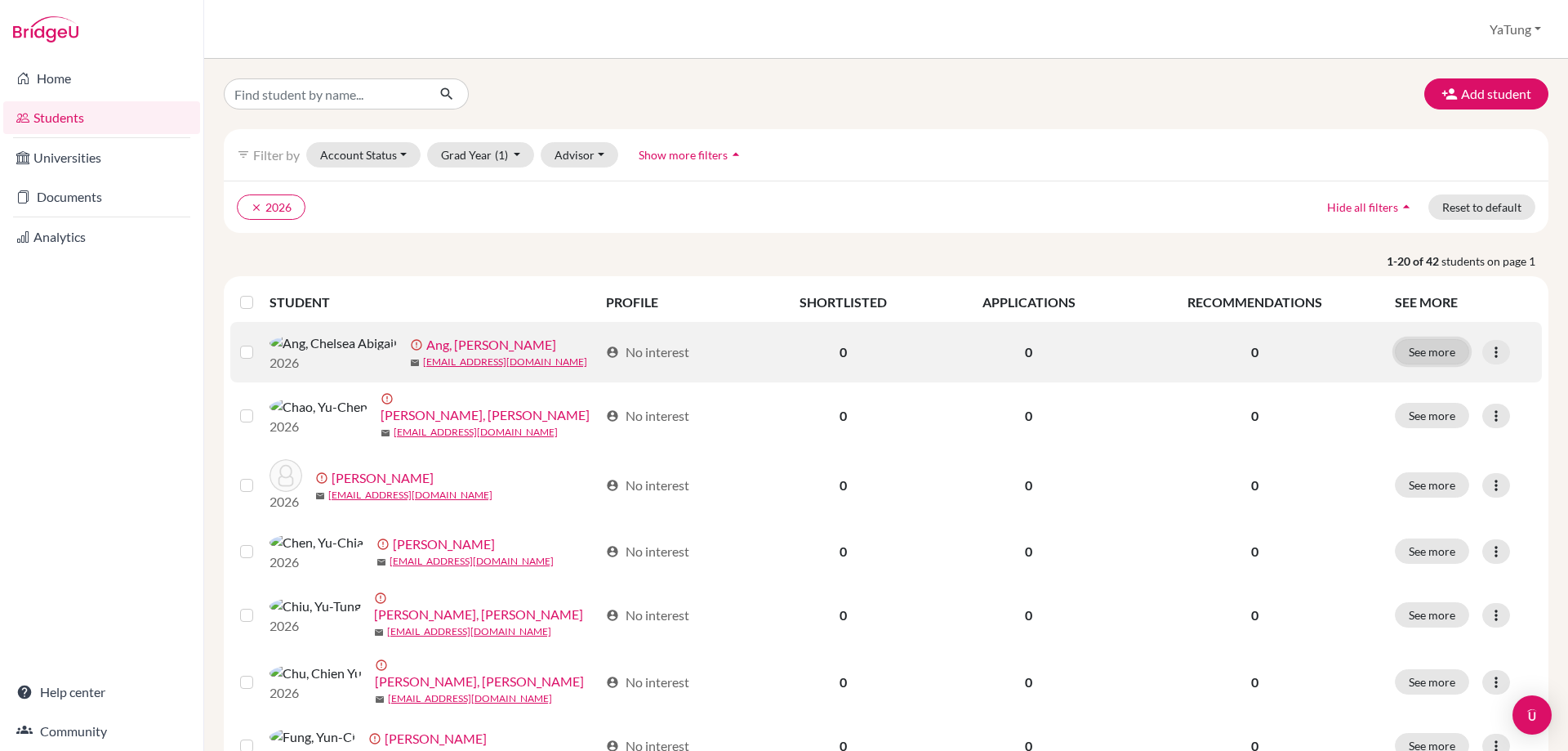
click at [1403, 359] on button "See more" at bounding box center [1432, 351] width 74 height 25
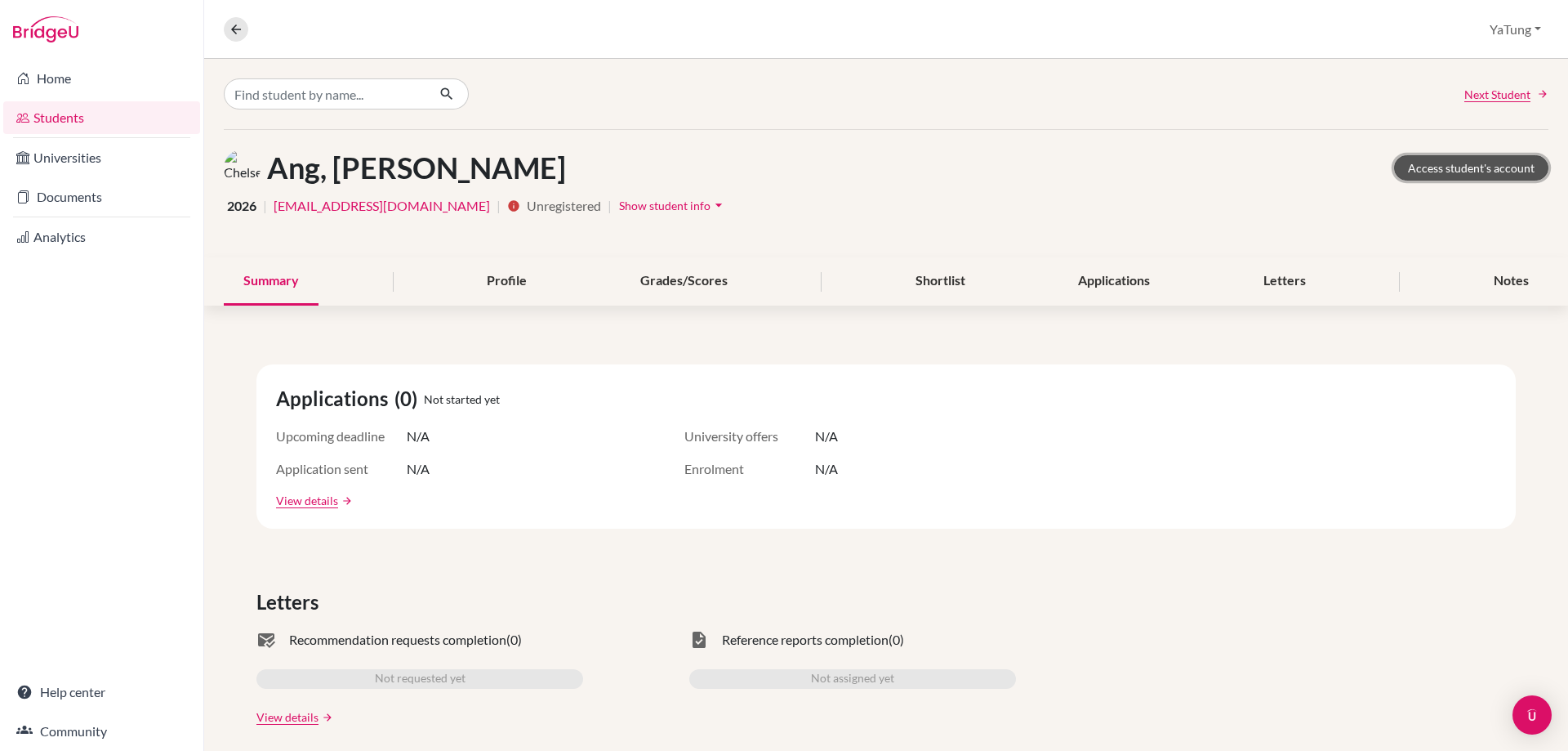
click at [1477, 168] on link "Access student's account" at bounding box center [1471, 167] width 155 height 25
